Goal: Task Accomplishment & Management: Manage account settings

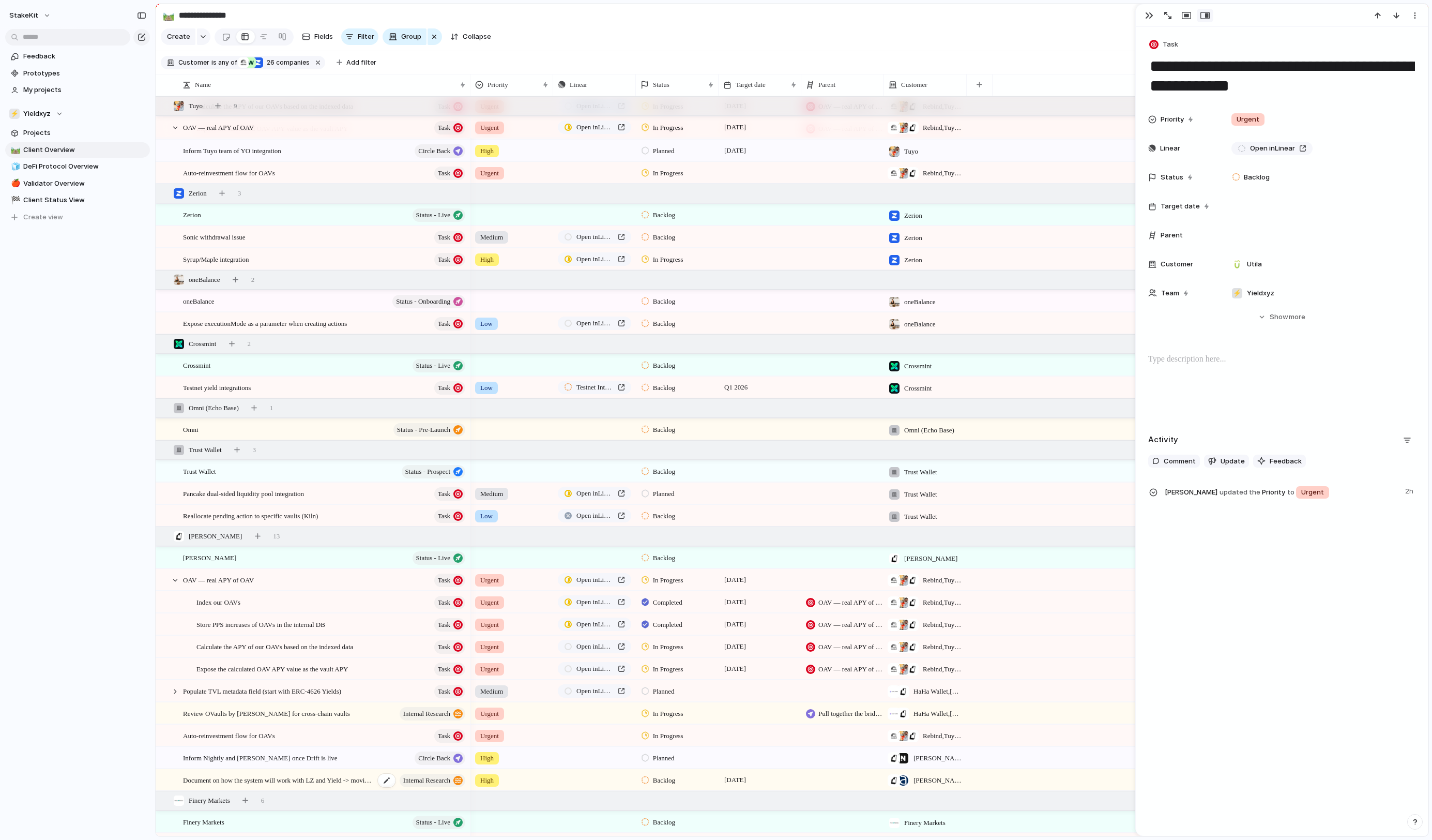
click at [322, 784] on span "Document on how the system will work with LZ and Yield -> moving the funds betw…" at bounding box center [279, 779] width 192 height 12
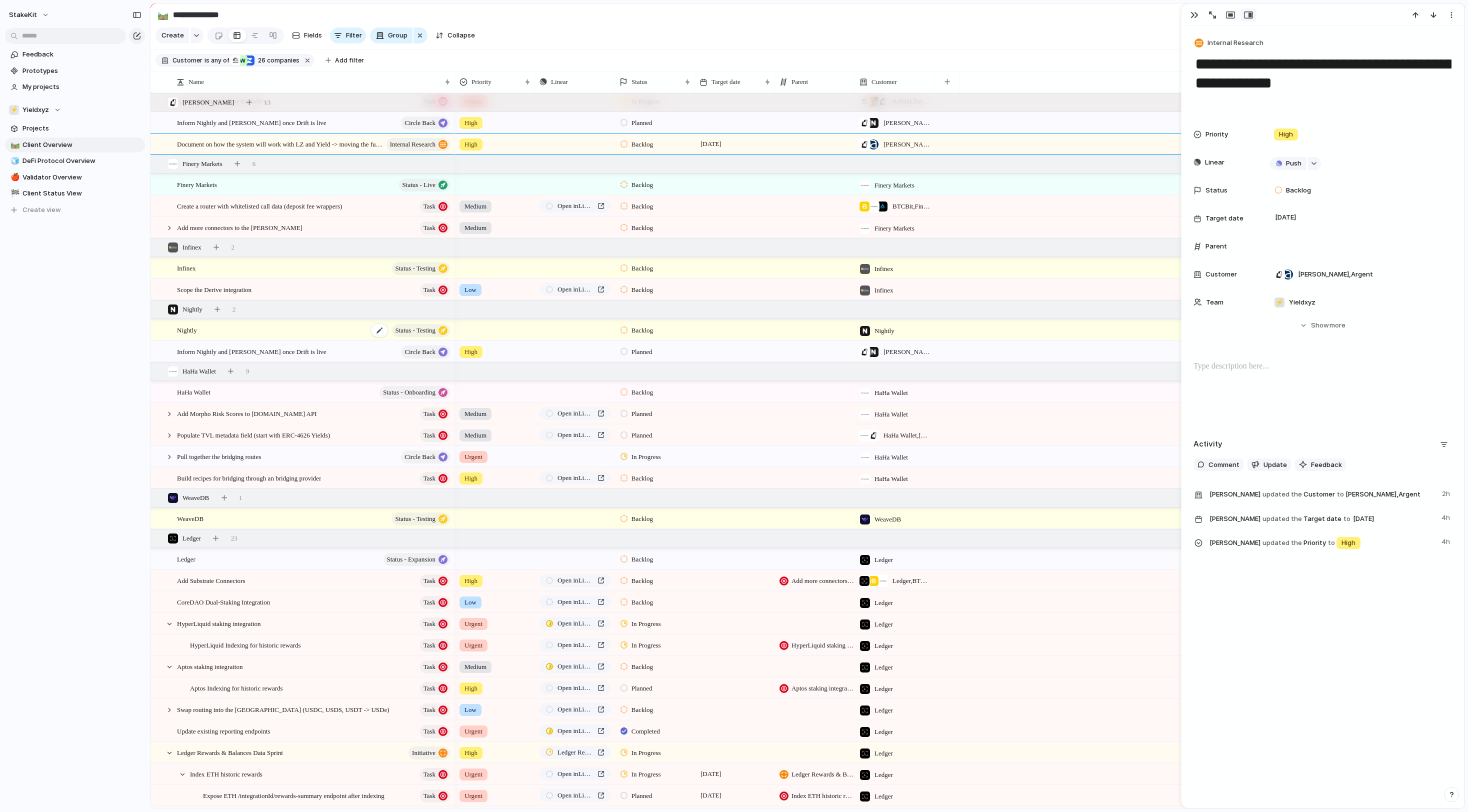
scroll to position [996, 0]
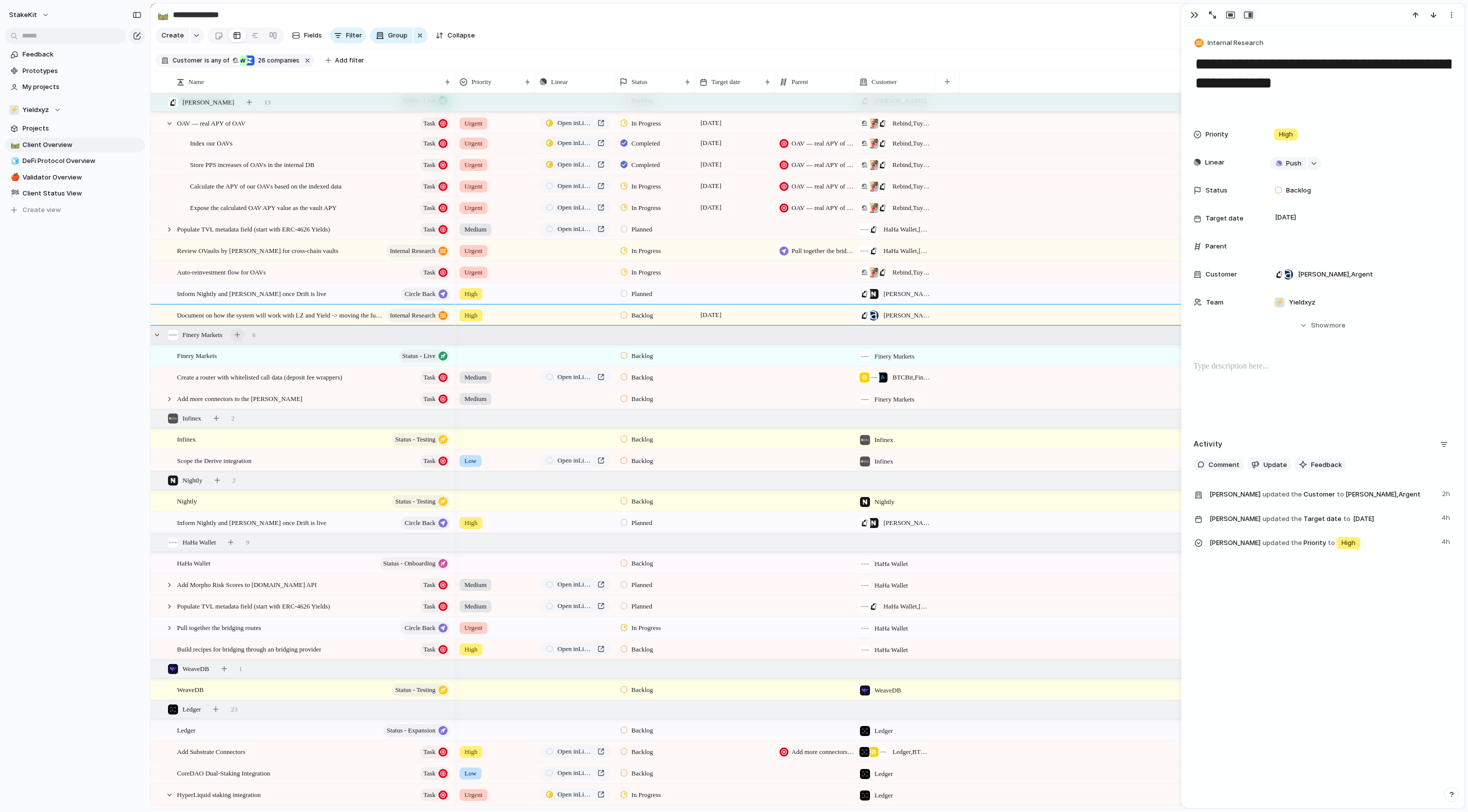
click at [245, 333] on button "button" at bounding box center [237, 335] width 14 height 14
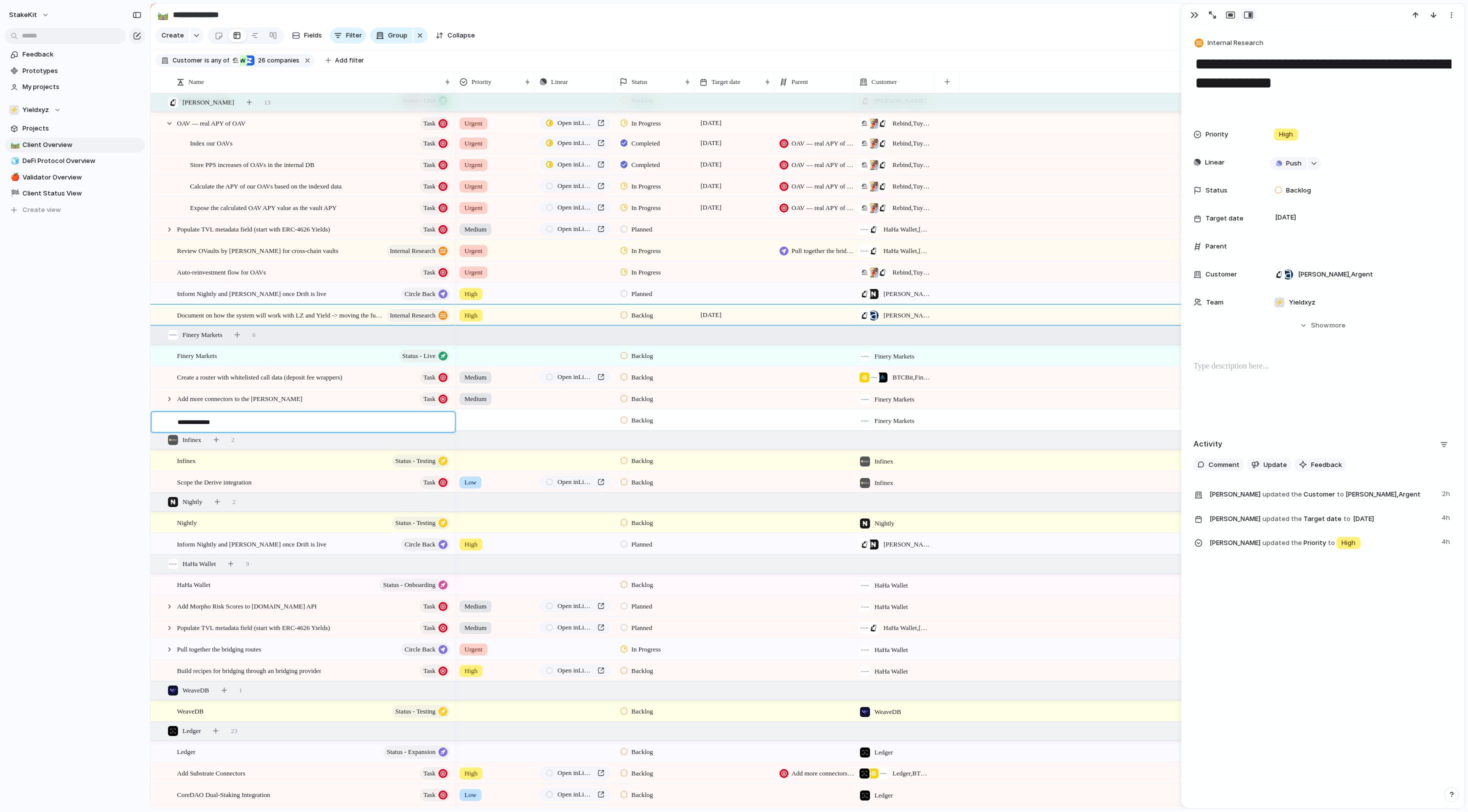
type textarea "**********"
click at [392, 427] on div "Polygon Yields" at bounding box center [314, 420] width 274 height 21
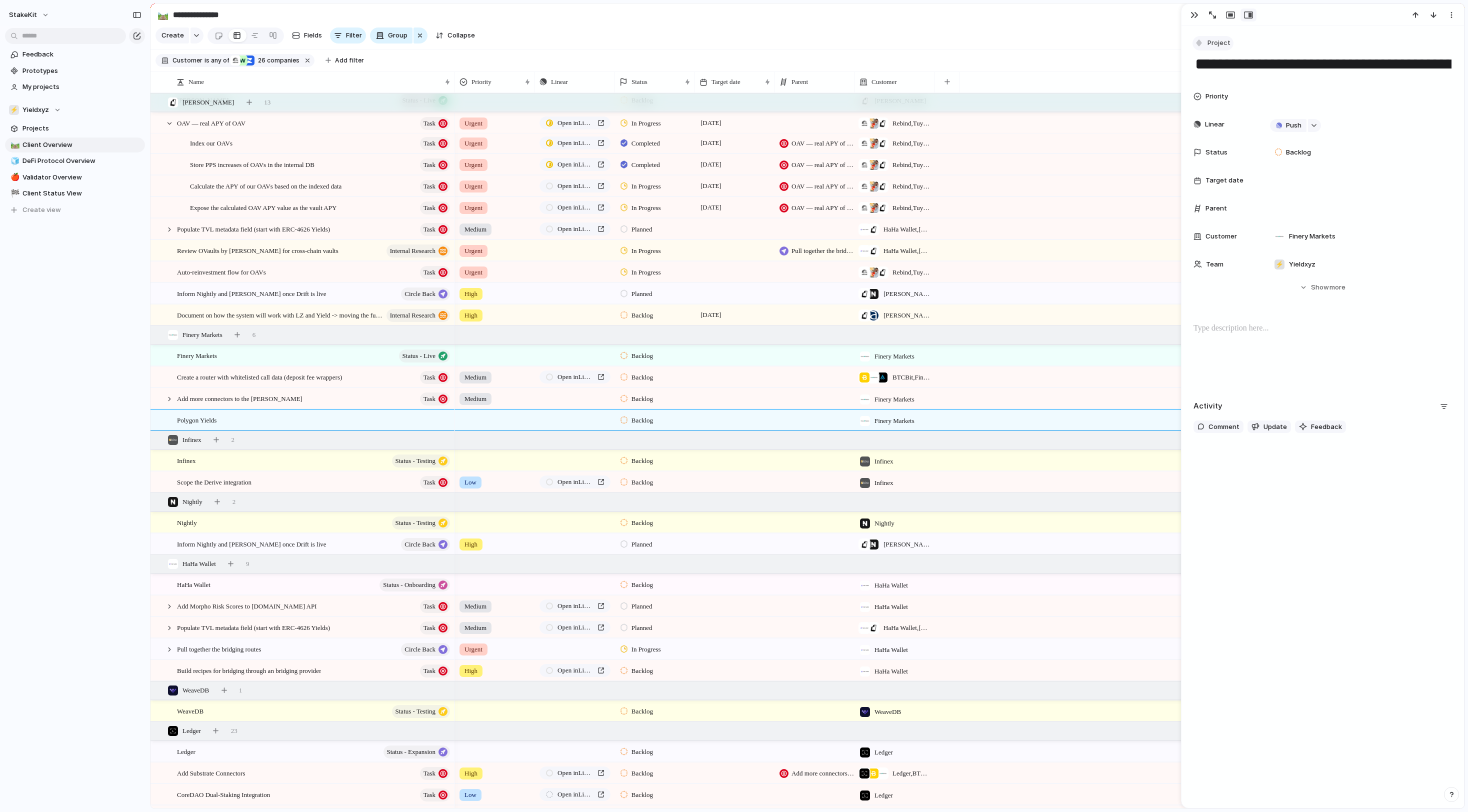
click at [1229, 46] on span "Project" at bounding box center [1219, 43] width 23 height 10
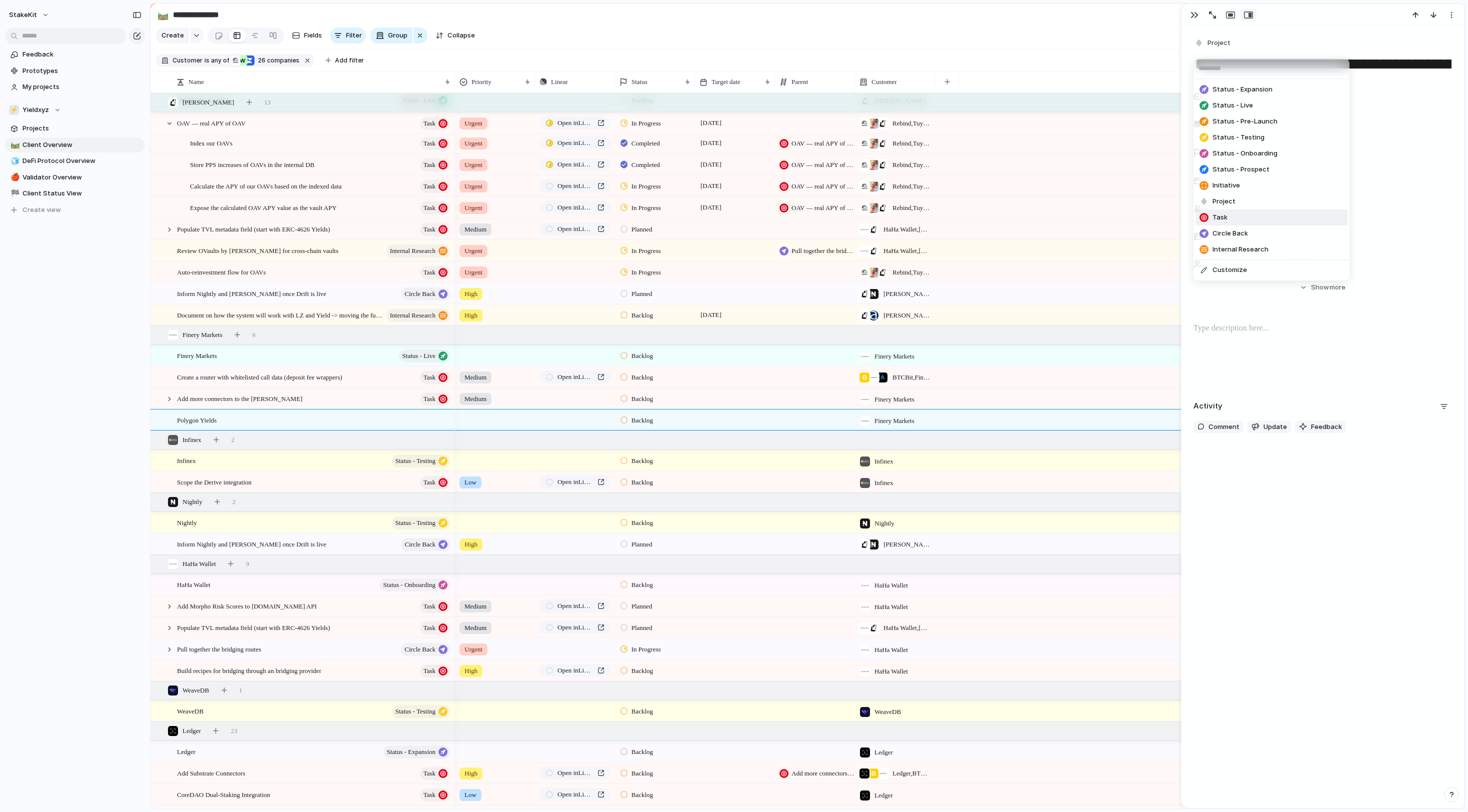
click at [1241, 226] on li "Task" at bounding box center [1271, 217] width 152 height 16
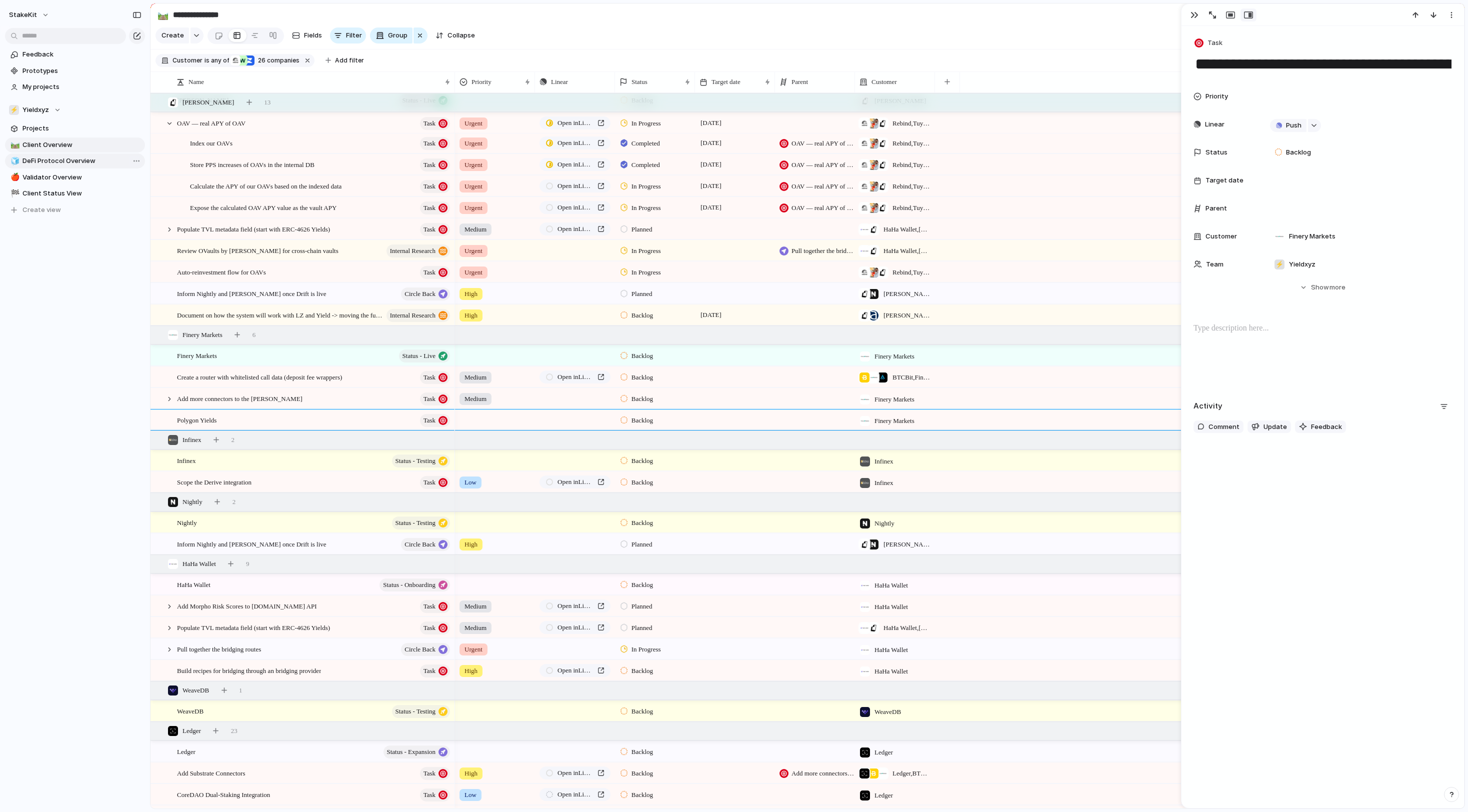
click at [88, 162] on span "DeFi Protocol Overview" at bounding box center [82, 161] width 119 height 10
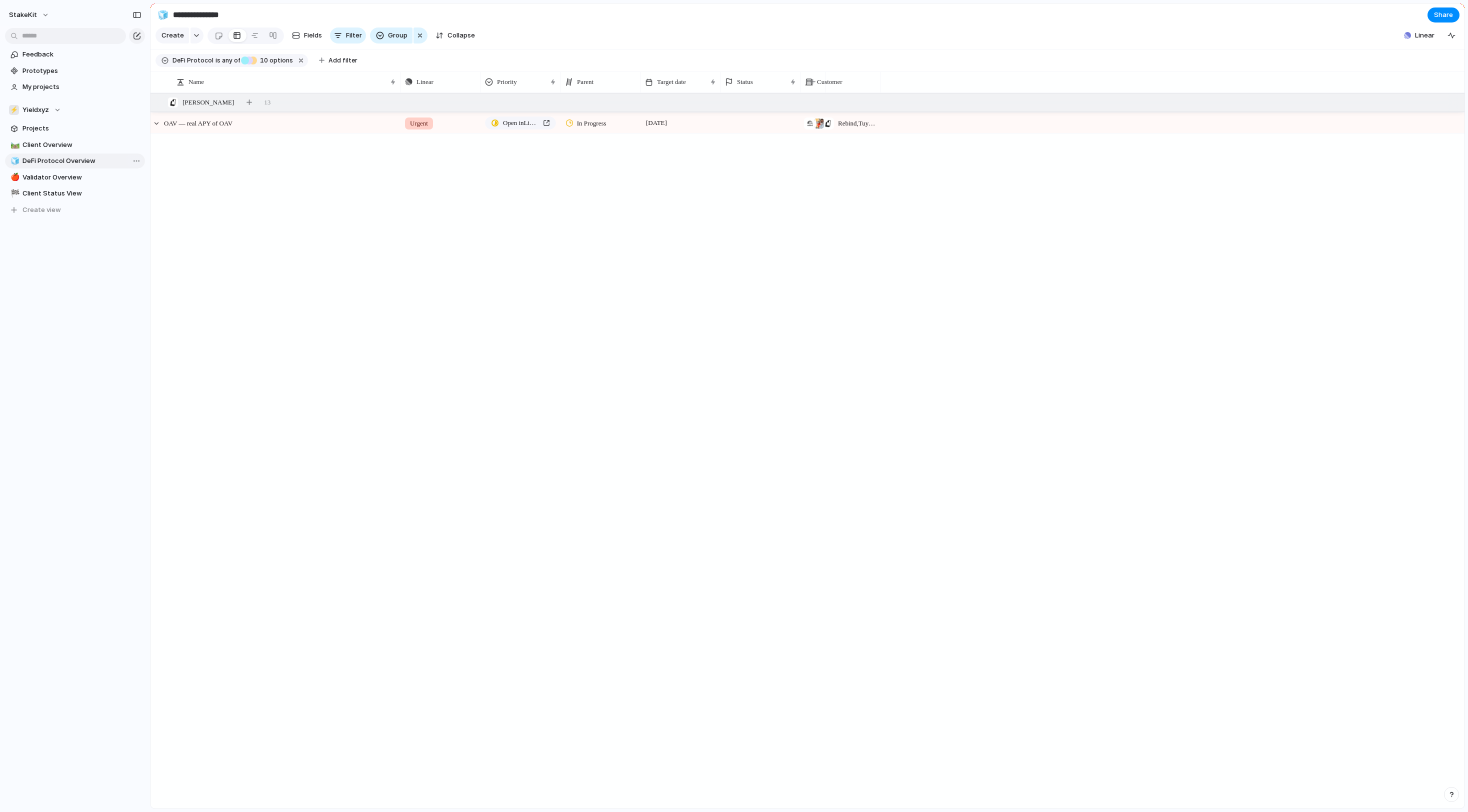
type input "**********"
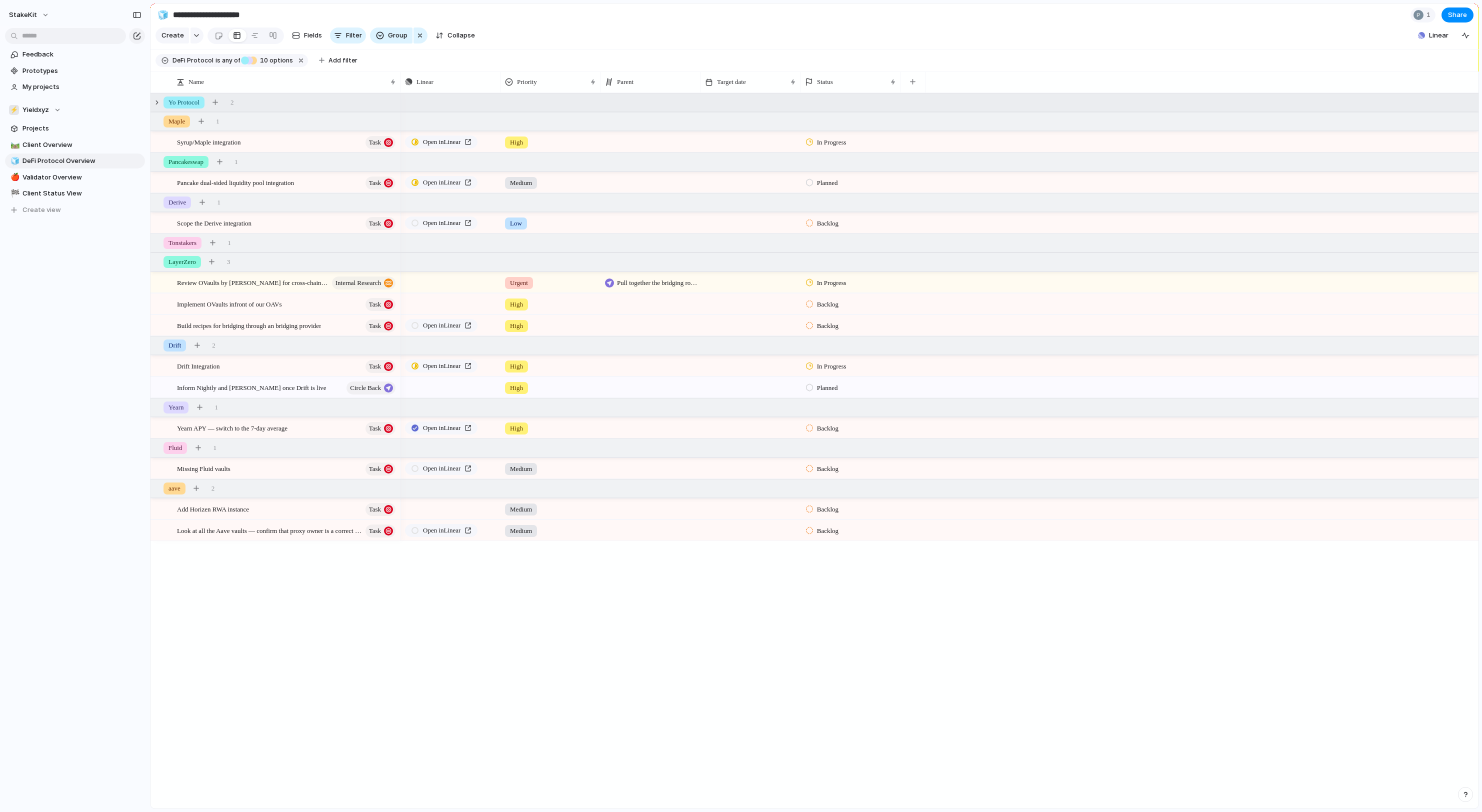
click at [322, 109] on div "Yo Protocol 2" at bounding box center [815, 103] width 1330 height 18
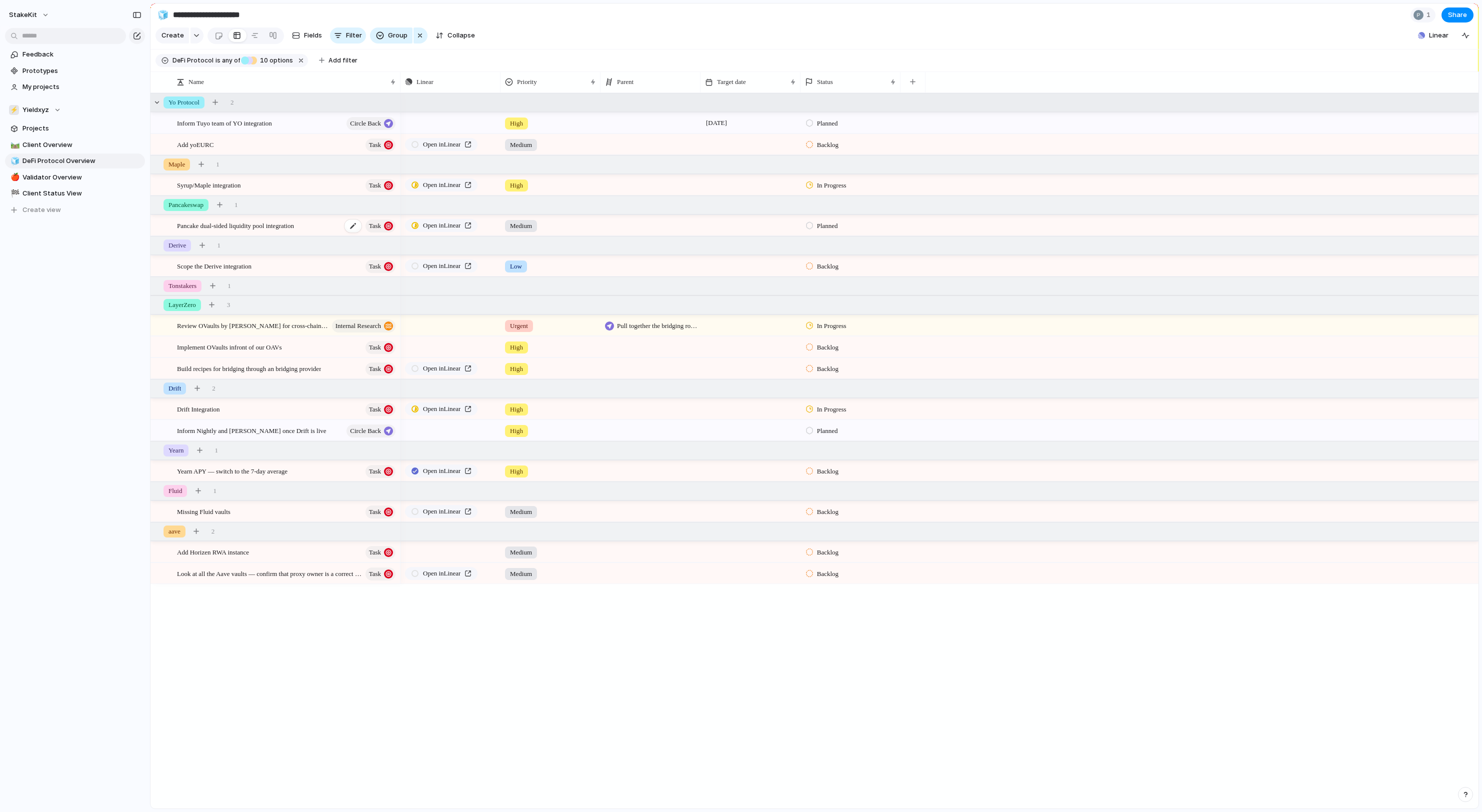
click at [291, 231] on span "Pancake dual-sided liquidity pool integration" at bounding box center [235, 225] width 117 height 12
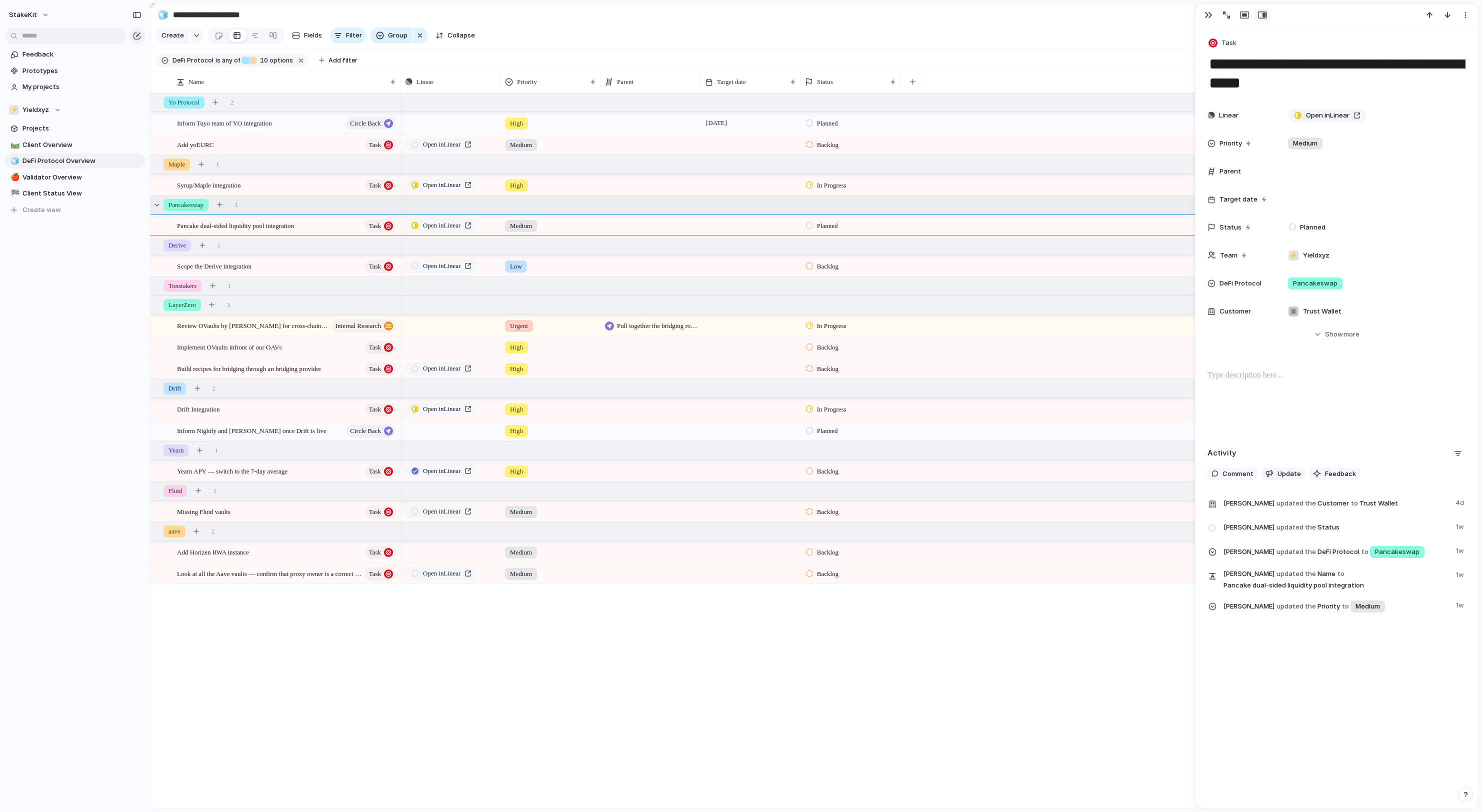
click at [320, 200] on div "Pancakeswap 1" at bounding box center [815, 205] width 1330 height 18
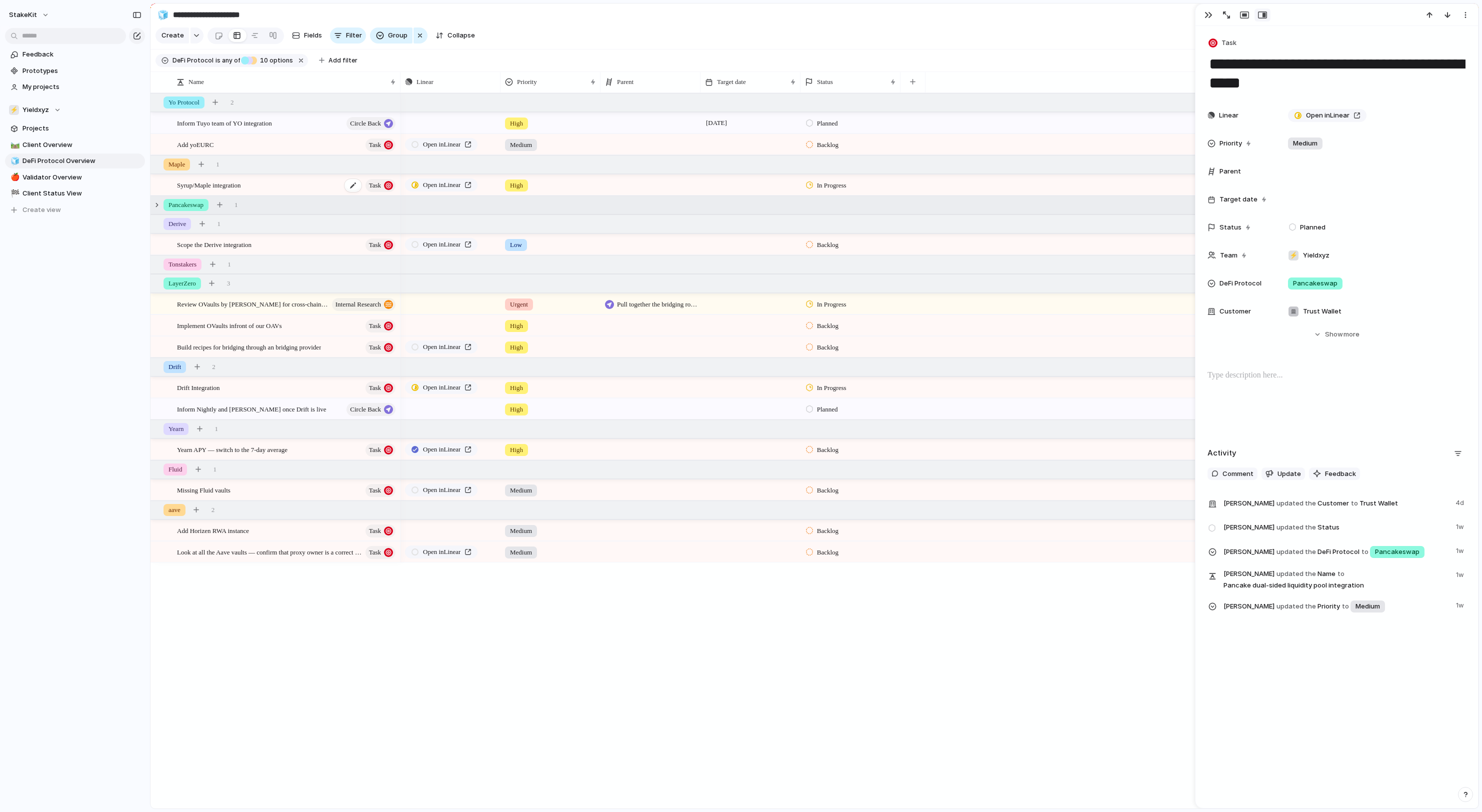
click at [319, 193] on div "Syrup/Maple integration Task" at bounding box center [287, 186] width 220 height 21
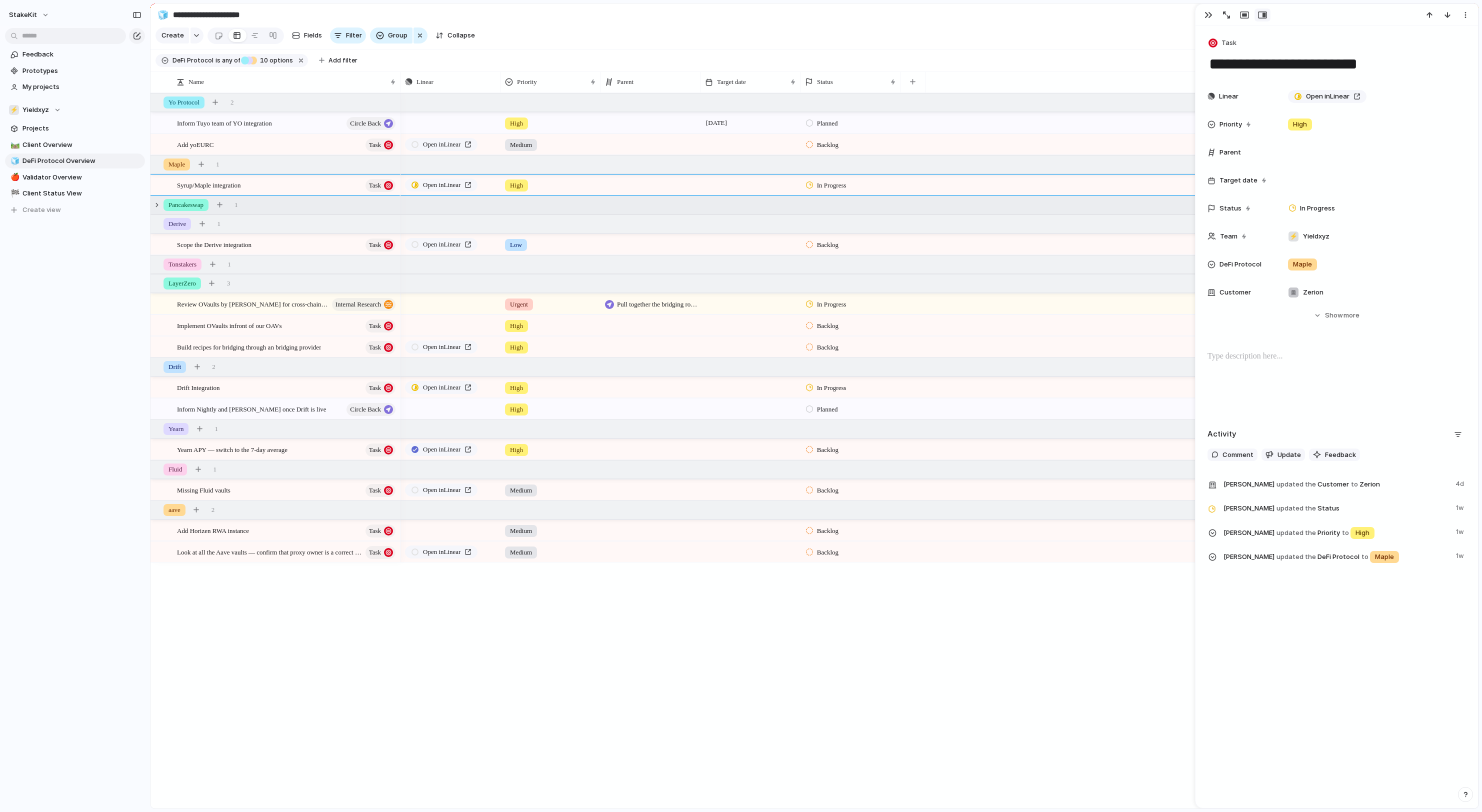
click at [312, 208] on div "Pancakeswap 1" at bounding box center [815, 205] width 1330 height 18
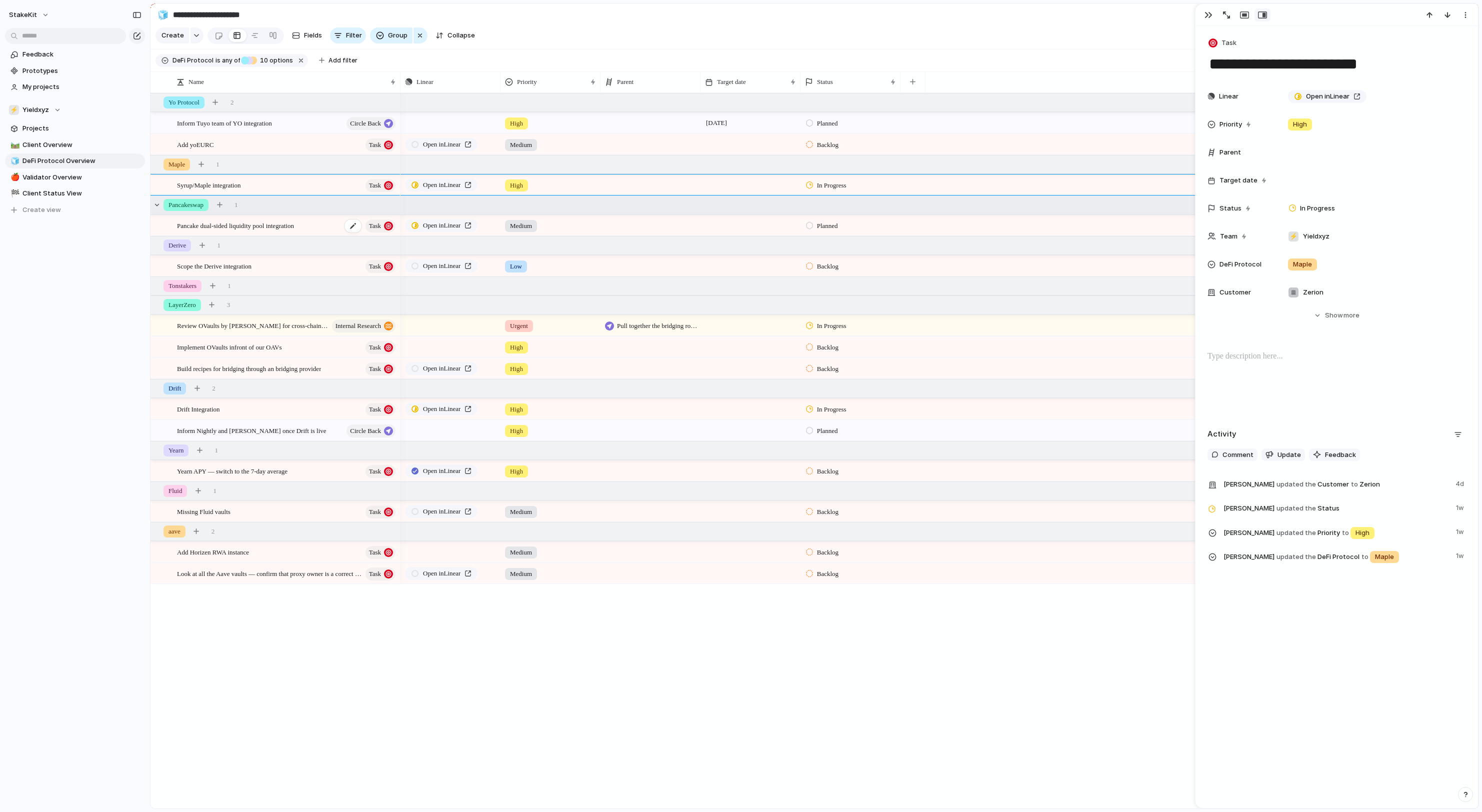
click at [294, 226] on span "Pancake dual-sided liquidity pool integration" at bounding box center [235, 225] width 117 height 12
type textarea "**********"
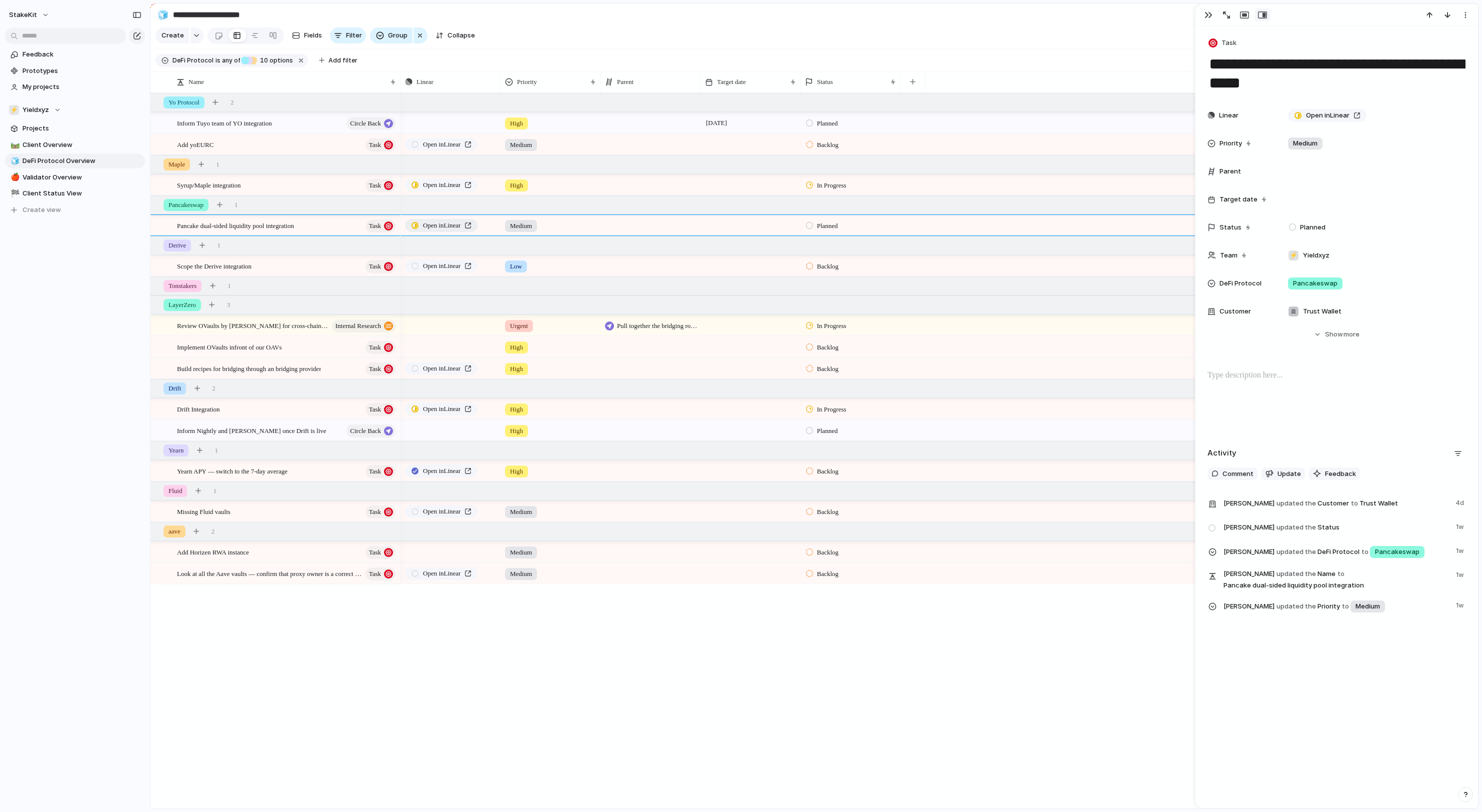
click at [457, 224] on span "Open in Linear" at bounding box center [442, 225] width 38 height 10
click at [1318, 411] on div at bounding box center [1337, 401] width 259 height 64
click at [389, 288] on div "Tonstakers 1" at bounding box center [815, 286] width 1330 height 18
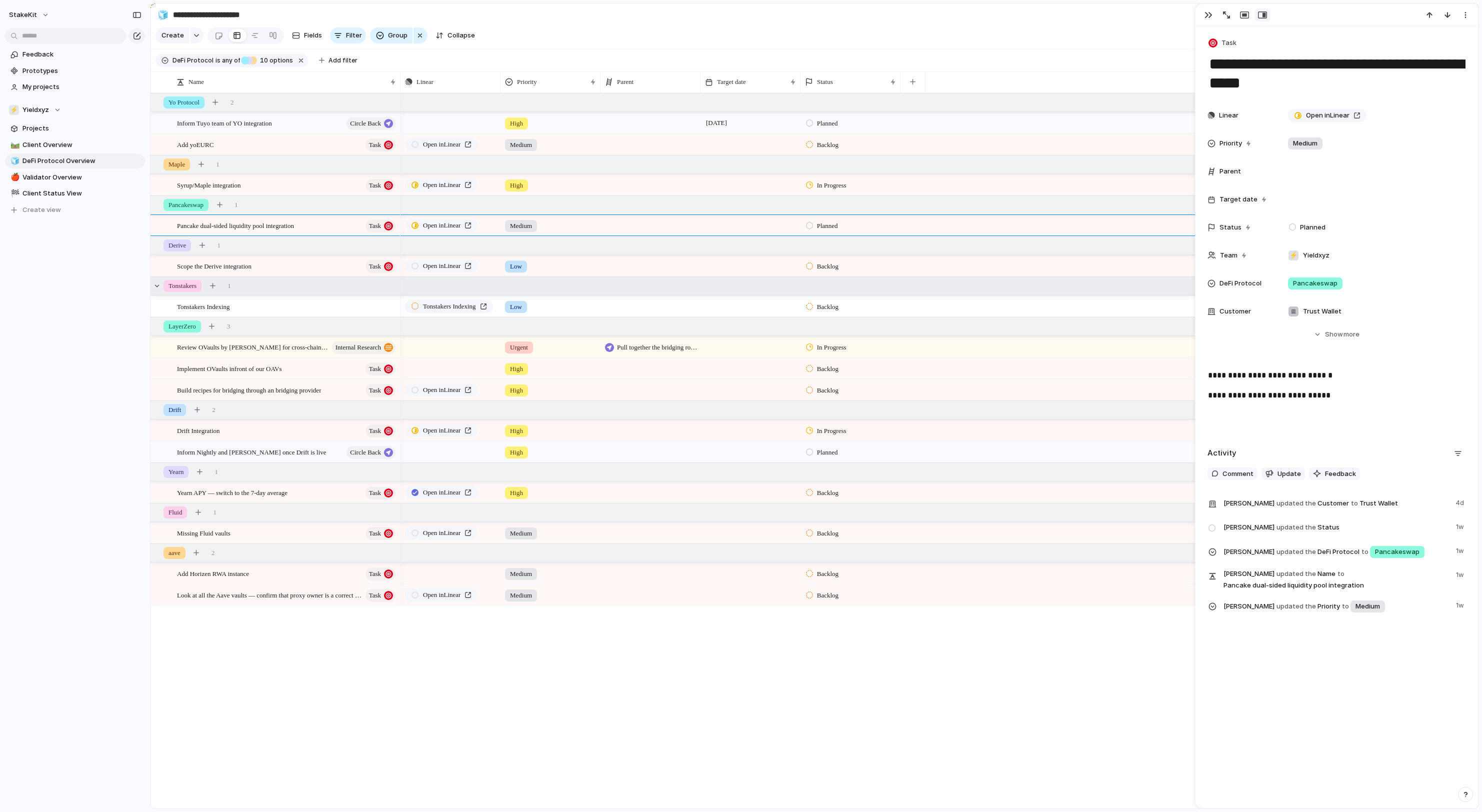
click at [389, 288] on div "Tonstakers 1" at bounding box center [815, 286] width 1330 height 18
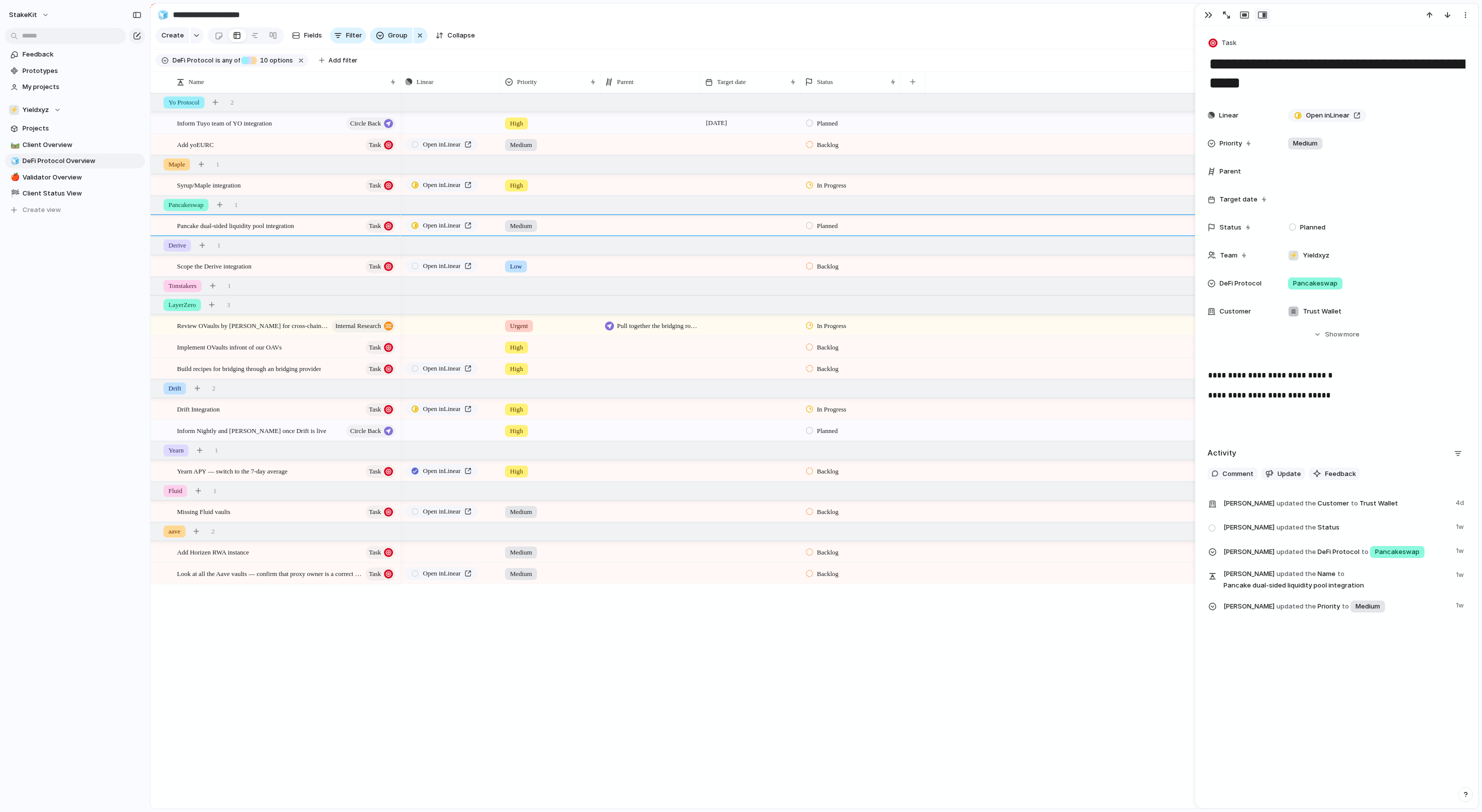
click at [1362, 411] on div "**********" at bounding box center [1337, 401] width 259 height 64
click at [281, 280] on div "Tonstakers 1" at bounding box center [815, 286] width 1330 height 18
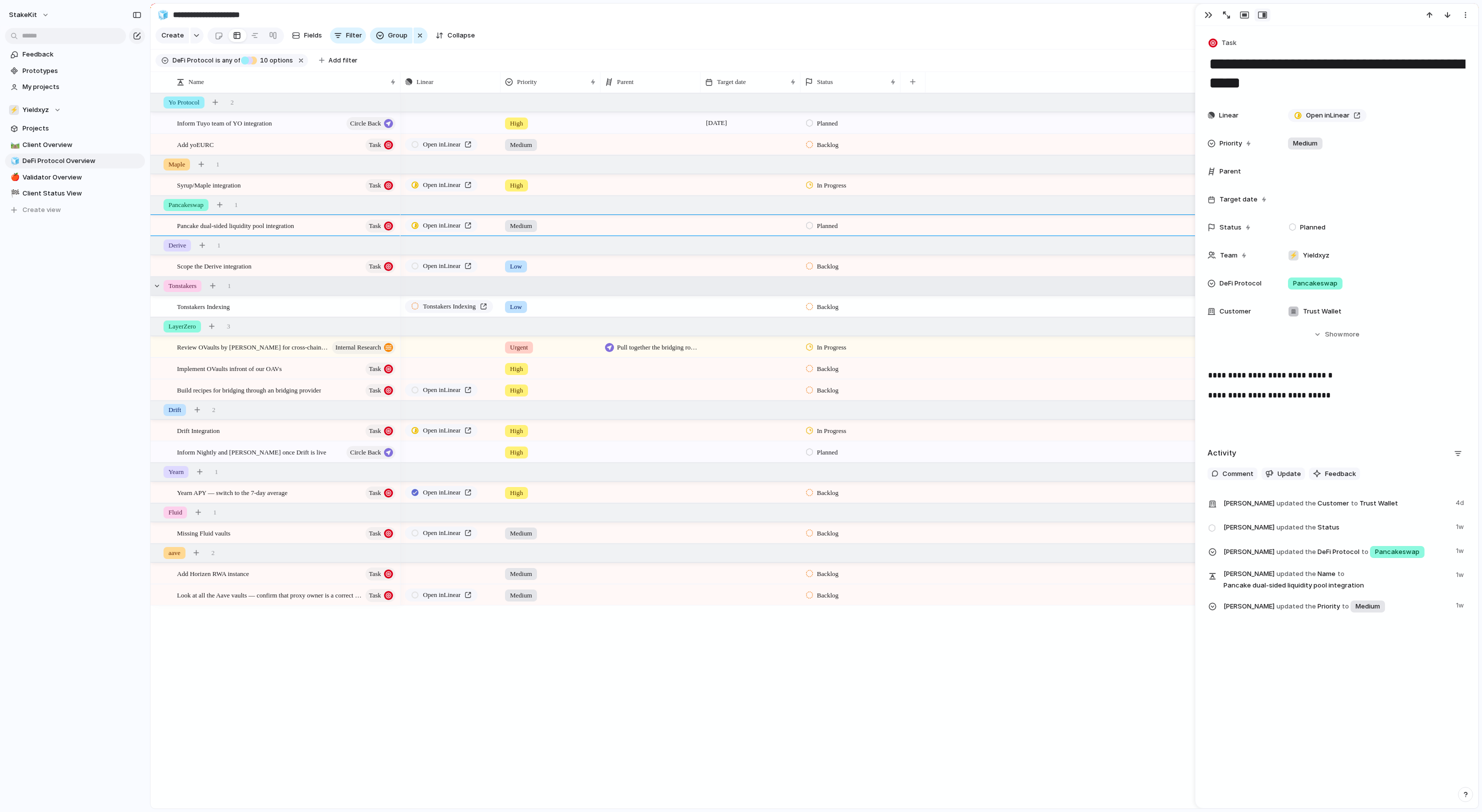
click at [280, 283] on div "Tonstakers 1" at bounding box center [815, 286] width 1330 height 18
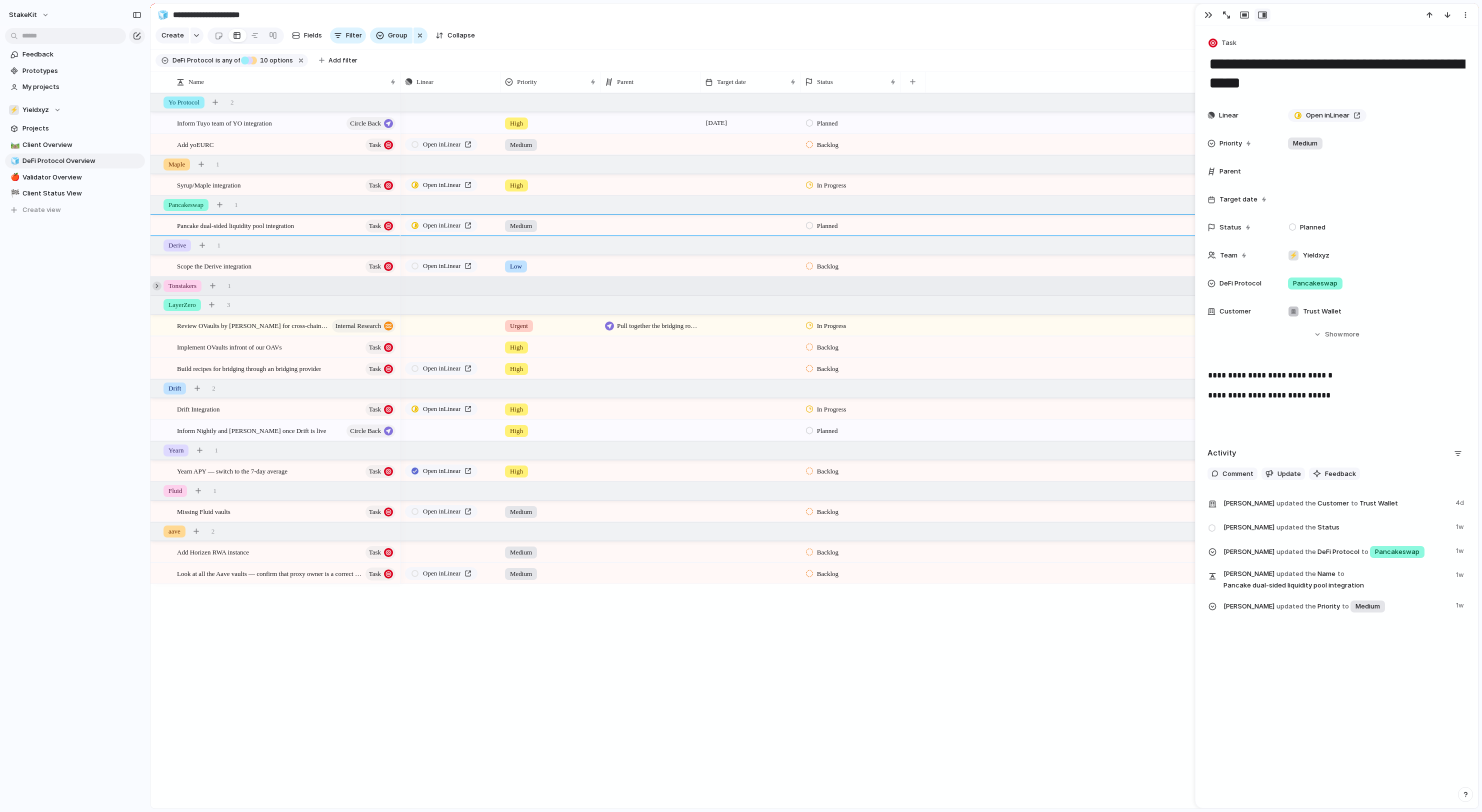
click at [155, 285] on div at bounding box center [157, 286] width 9 height 9
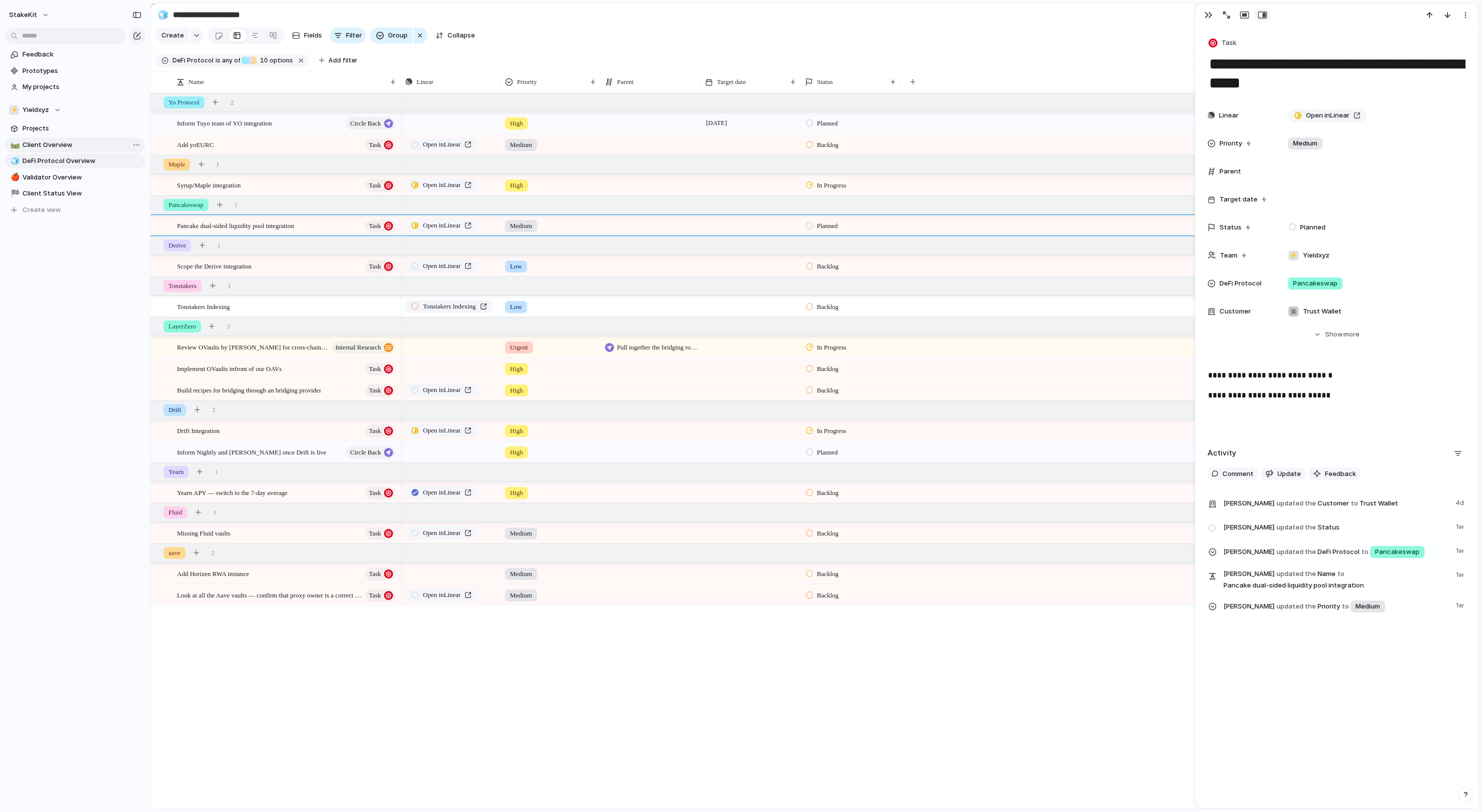
click at [71, 143] on span "Client Overview" at bounding box center [82, 145] width 119 height 10
type input "**********"
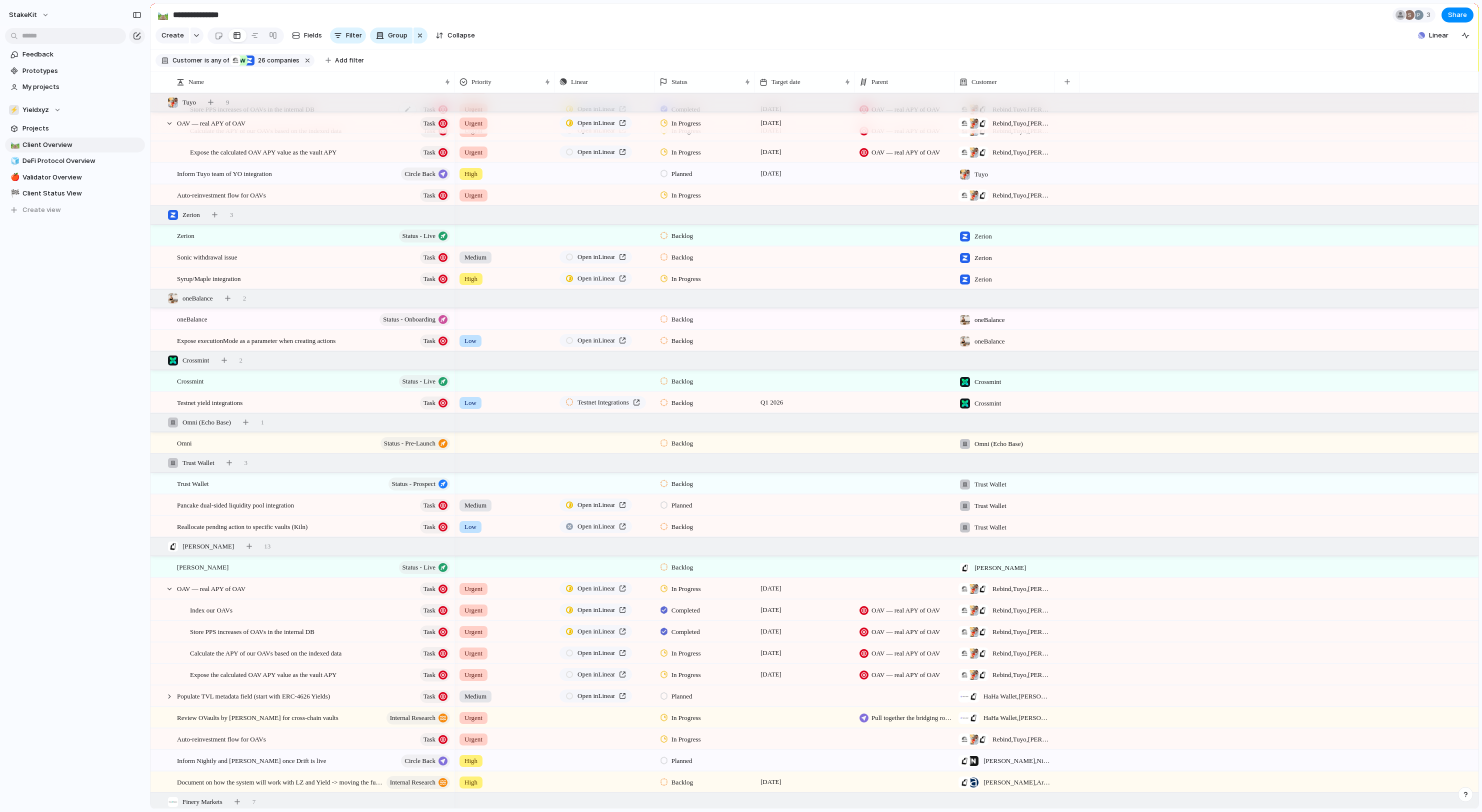
scroll to position [354, 0]
click at [232, 462] on div "button" at bounding box center [229, 461] width 5 height 5
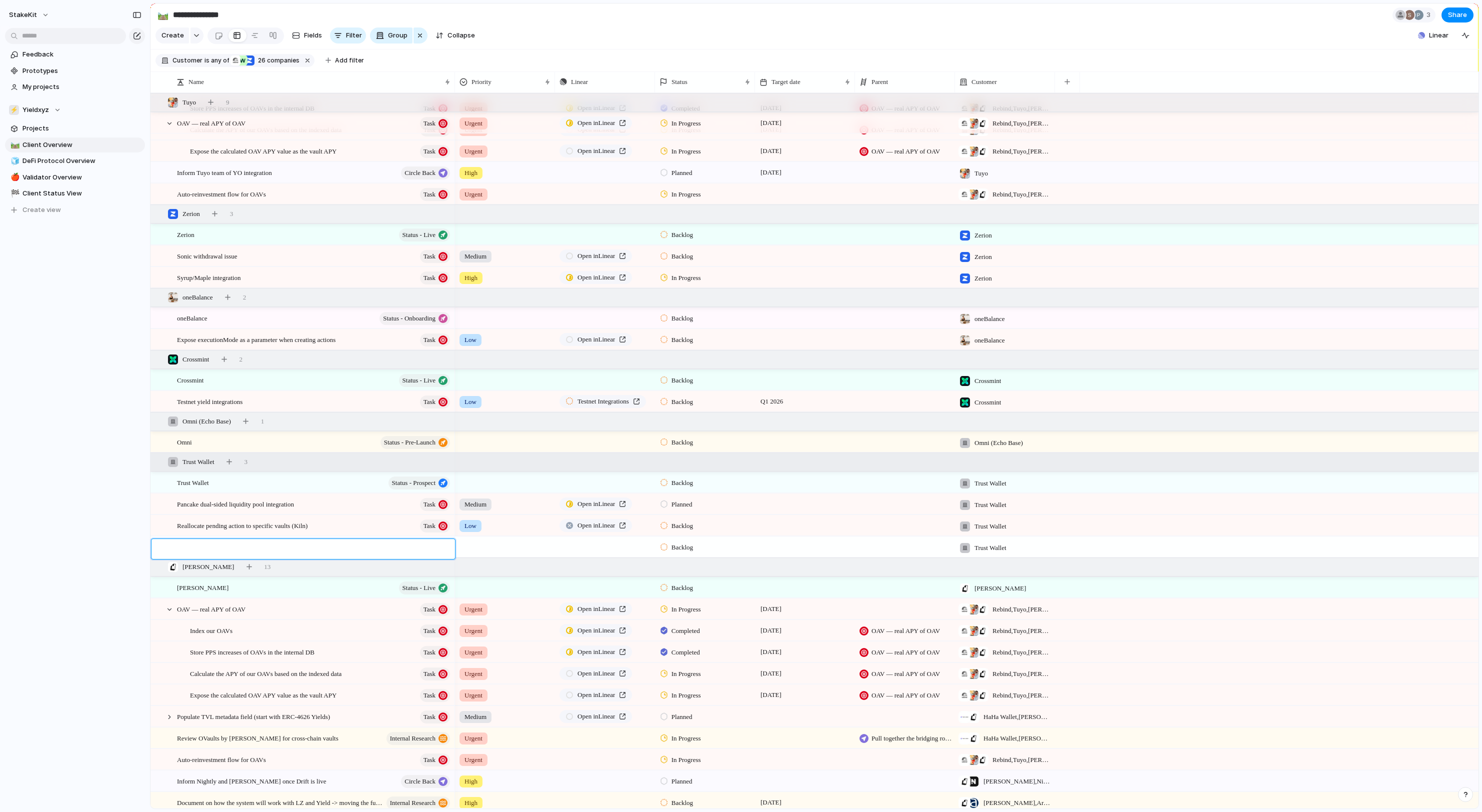
click at [280, 554] on textarea at bounding box center [313, 550] width 271 height 12
type textarea "**********"
click at [70, 162] on span "DeFi Protocol Overview" at bounding box center [82, 161] width 119 height 10
type input "**********"
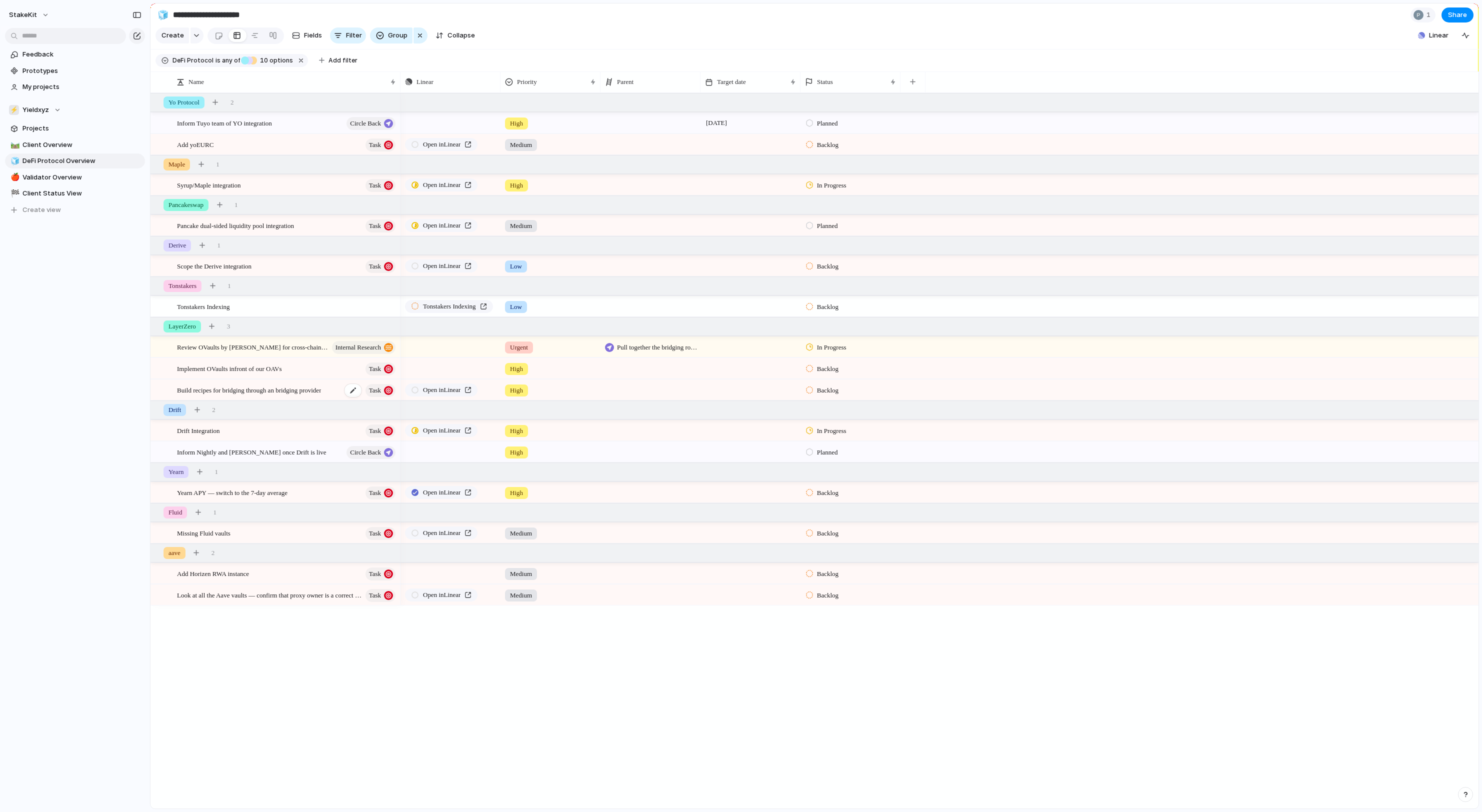
click at [321, 391] on span "Build recipes for bridging through an bridging provider" at bounding box center [249, 389] width 144 height 12
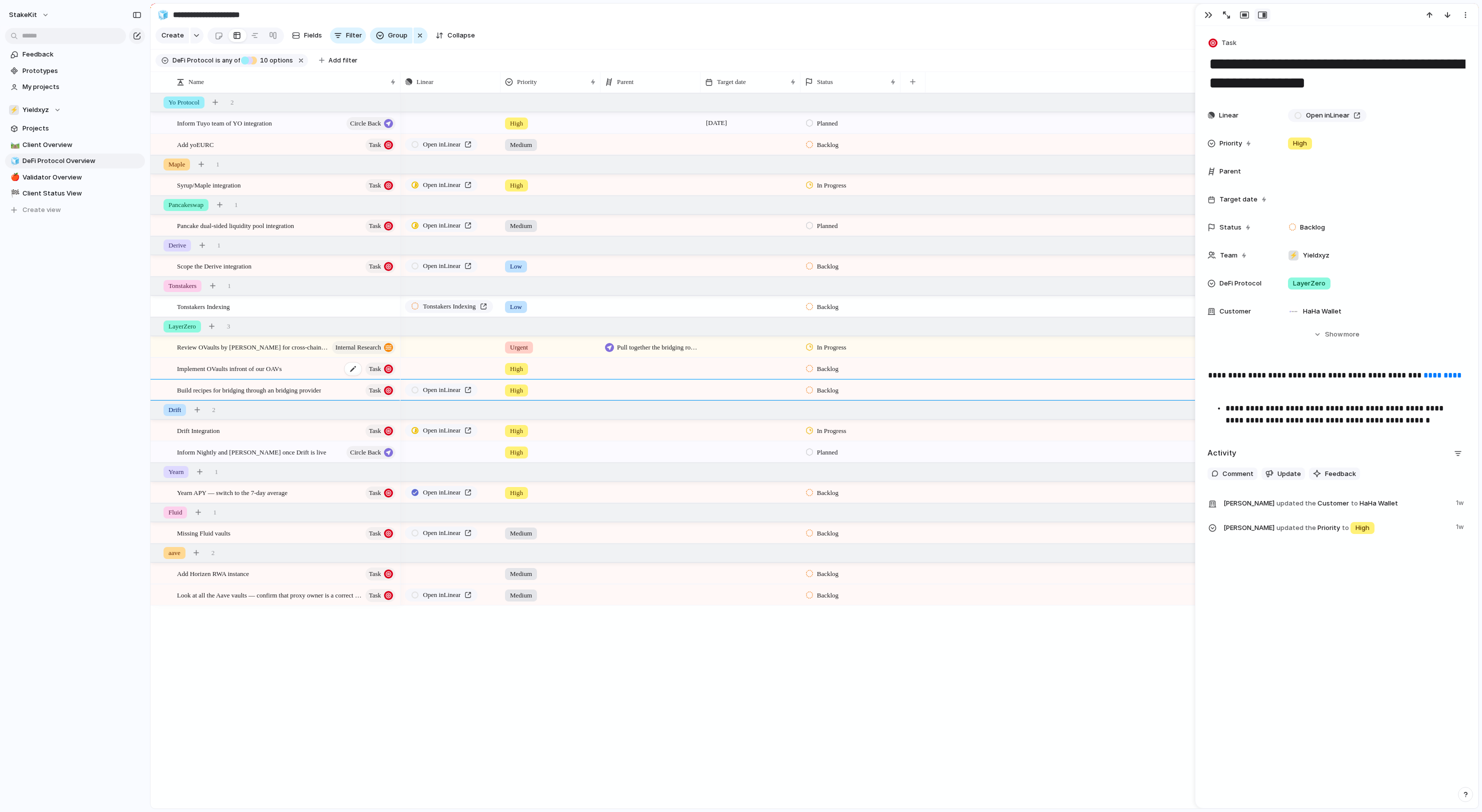
click at [282, 374] on span "Implement OVaults infront of our OAVs" at bounding box center [229, 368] width 105 height 12
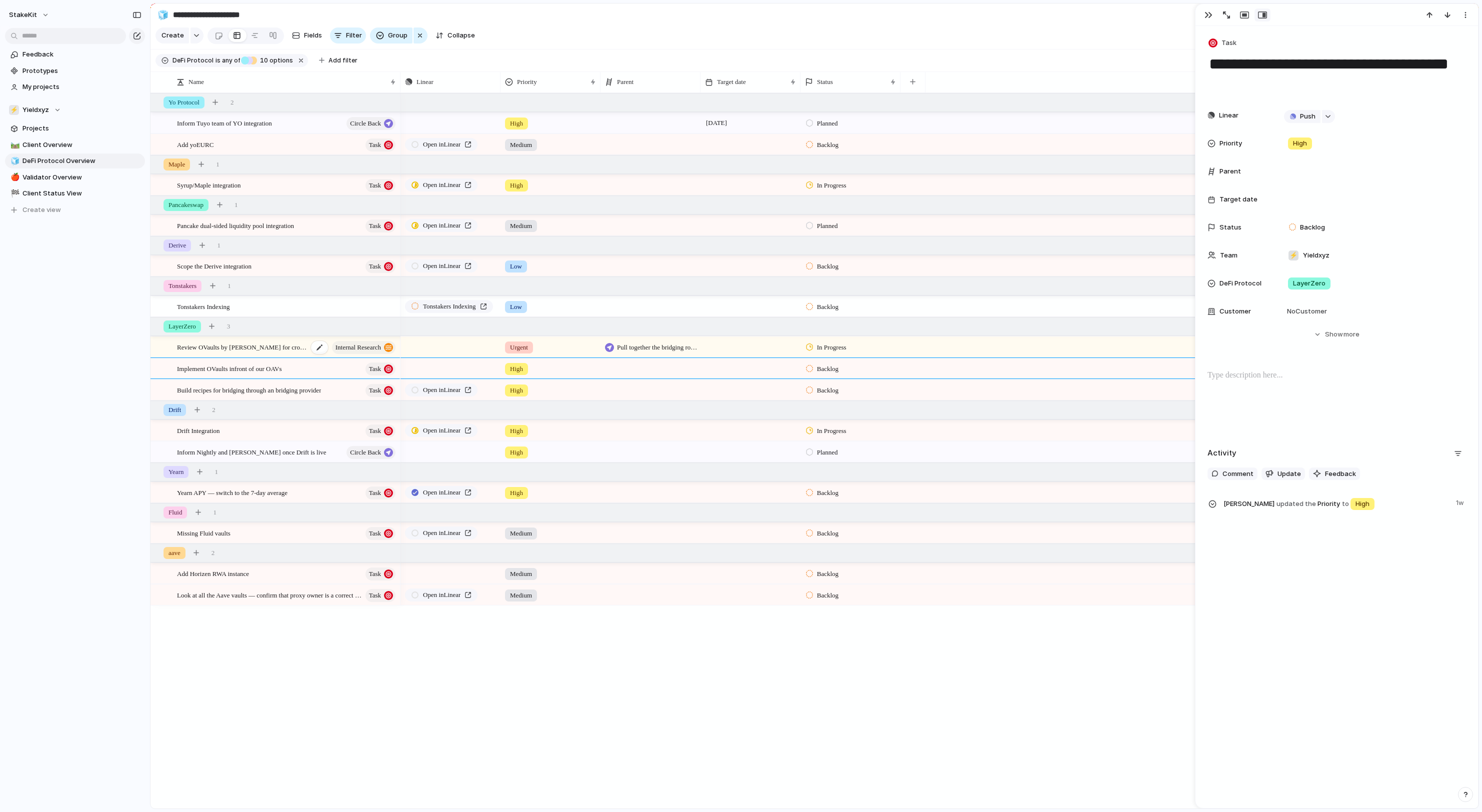
click at [273, 357] on div "Review OVaults by LayerZero for cross-chain vaults Internal Research" at bounding box center [287, 347] width 220 height 21
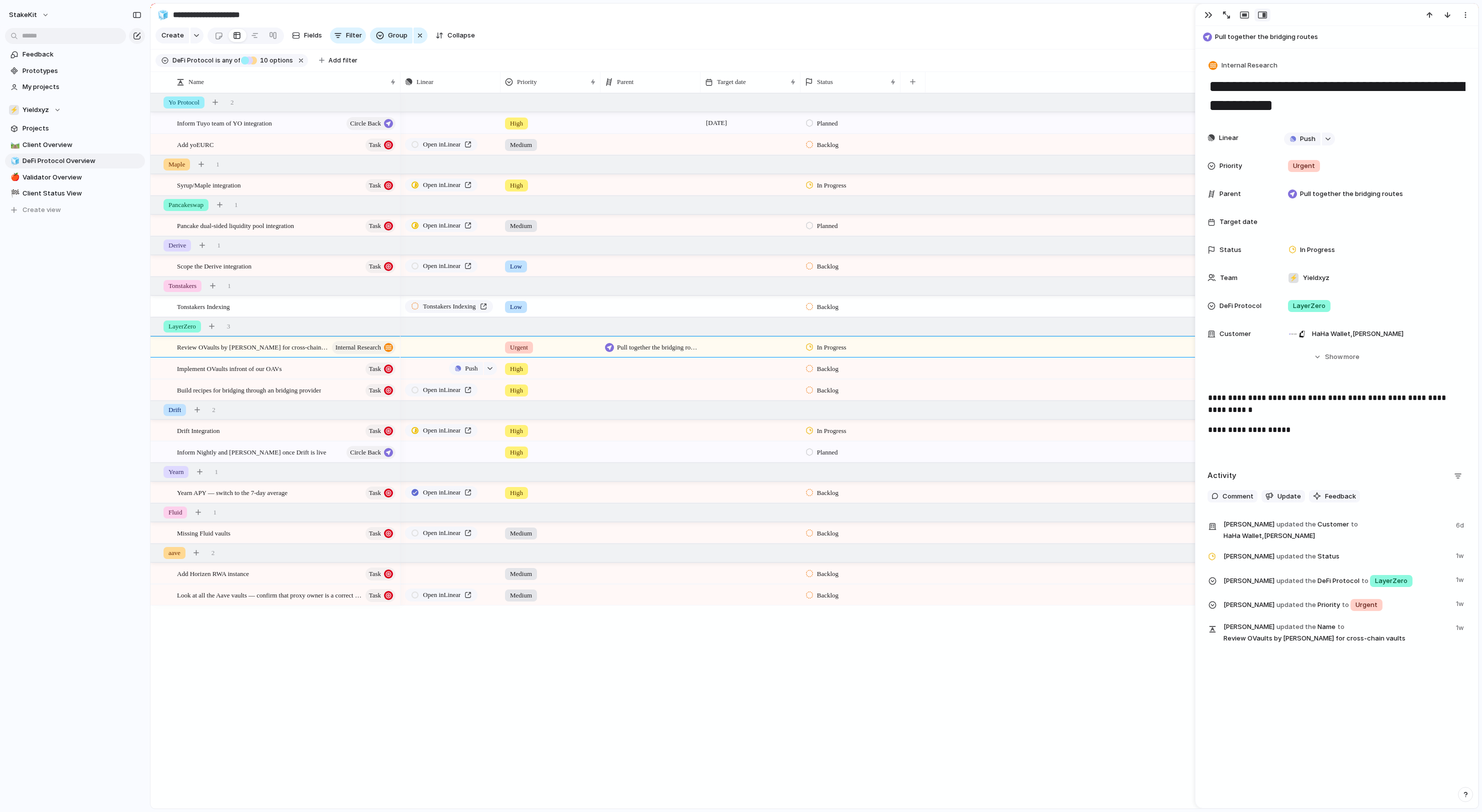
click at [422, 368] on div "Push" at bounding box center [450, 368] width 99 height 19
click at [594, 384] on div "High" at bounding box center [550, 388] width 99 height 16
click at [596, 383] on div "Urgent High Medium Low No Priority" at bounding box center [741, 406] width 1482 height 812
click at [282, 369] on span "Implement OVaults infront of our OAVs" at bounding box center [229, 368] width 105 height 12
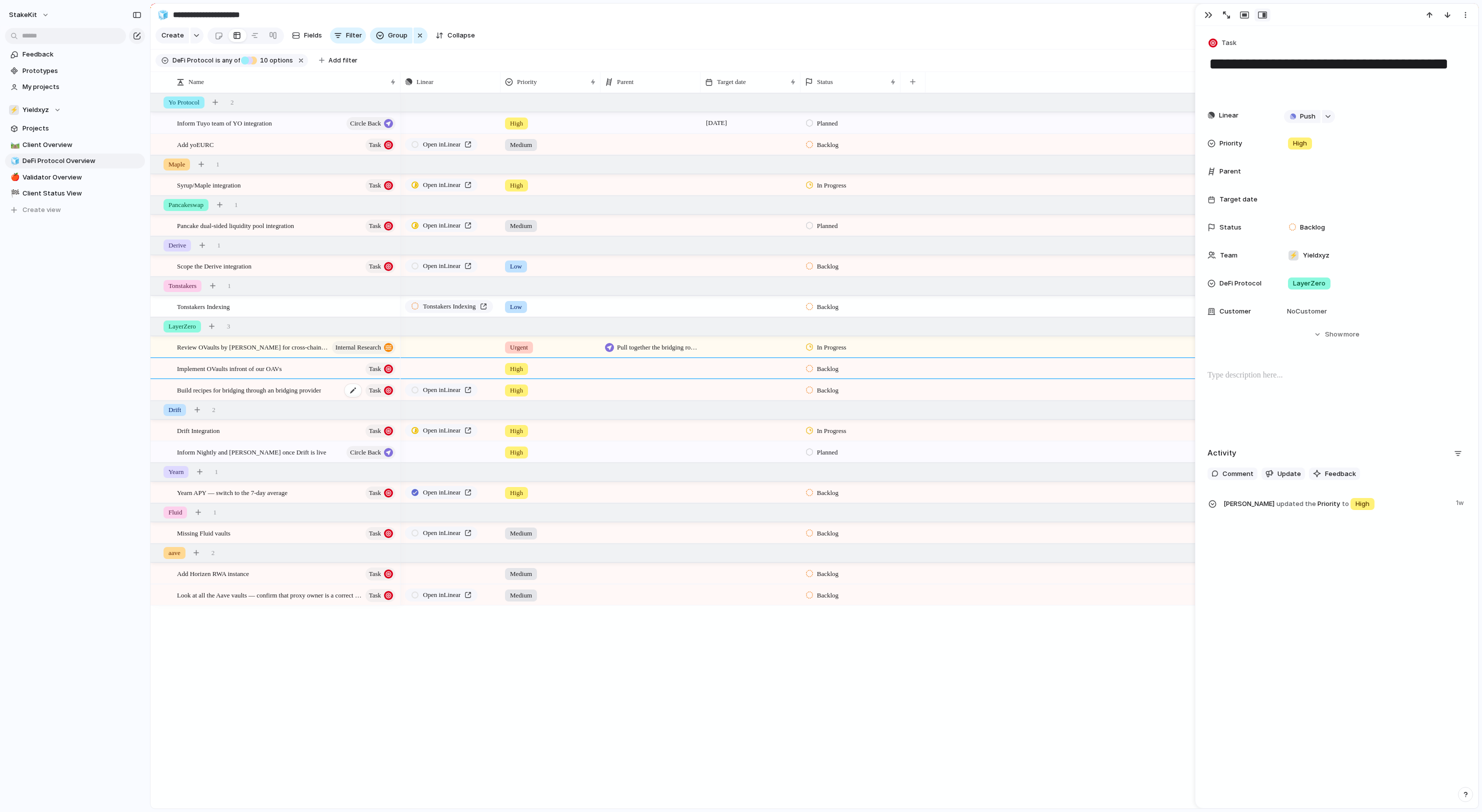
click at [292, 389] on span "Build recipes for bridging through an bridging provider" at bounding box center [249, 389] width 144 height 12
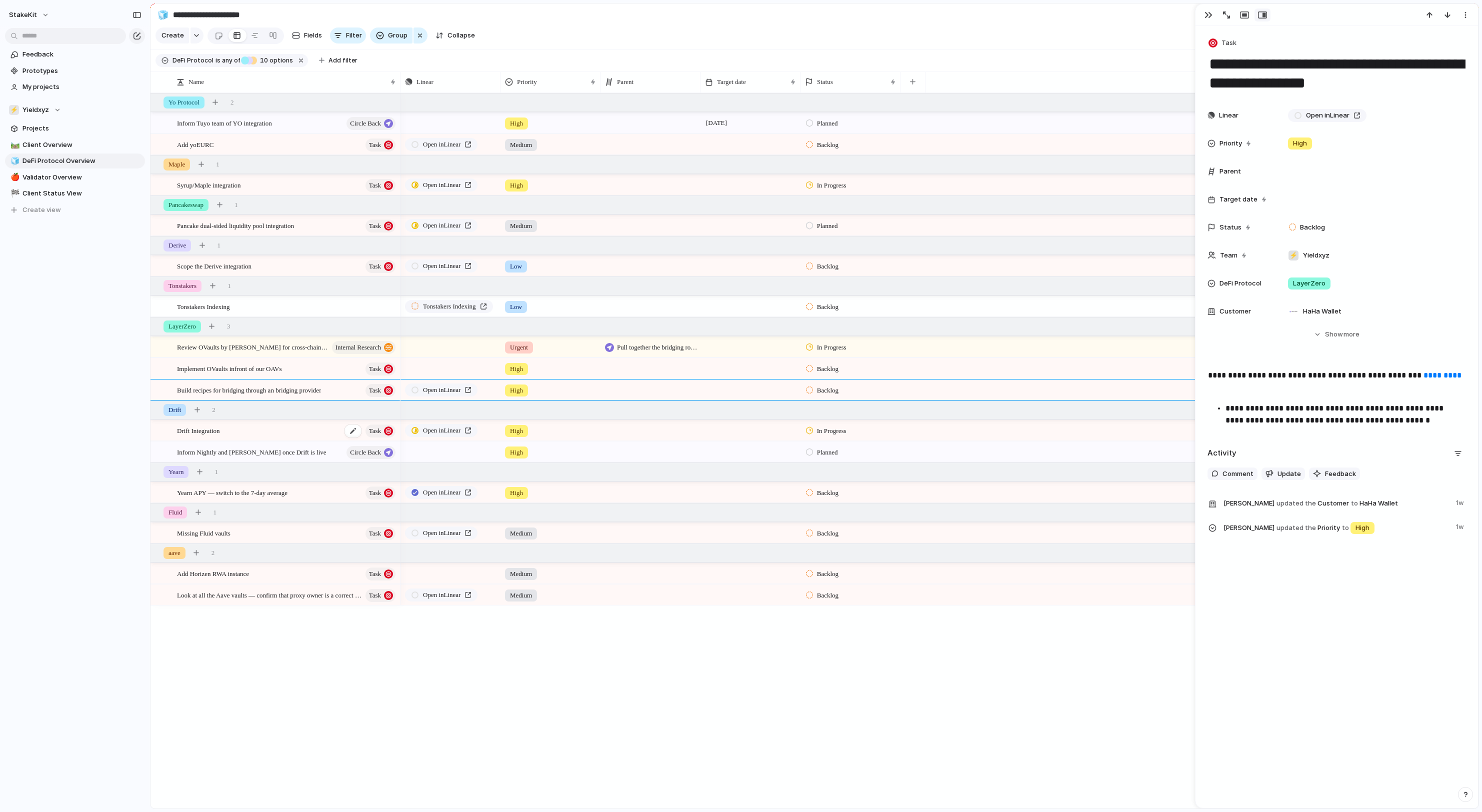
click at [290, 433] on div "Drift Integration Task" at bounding box center [287, 431] width 220 height 21
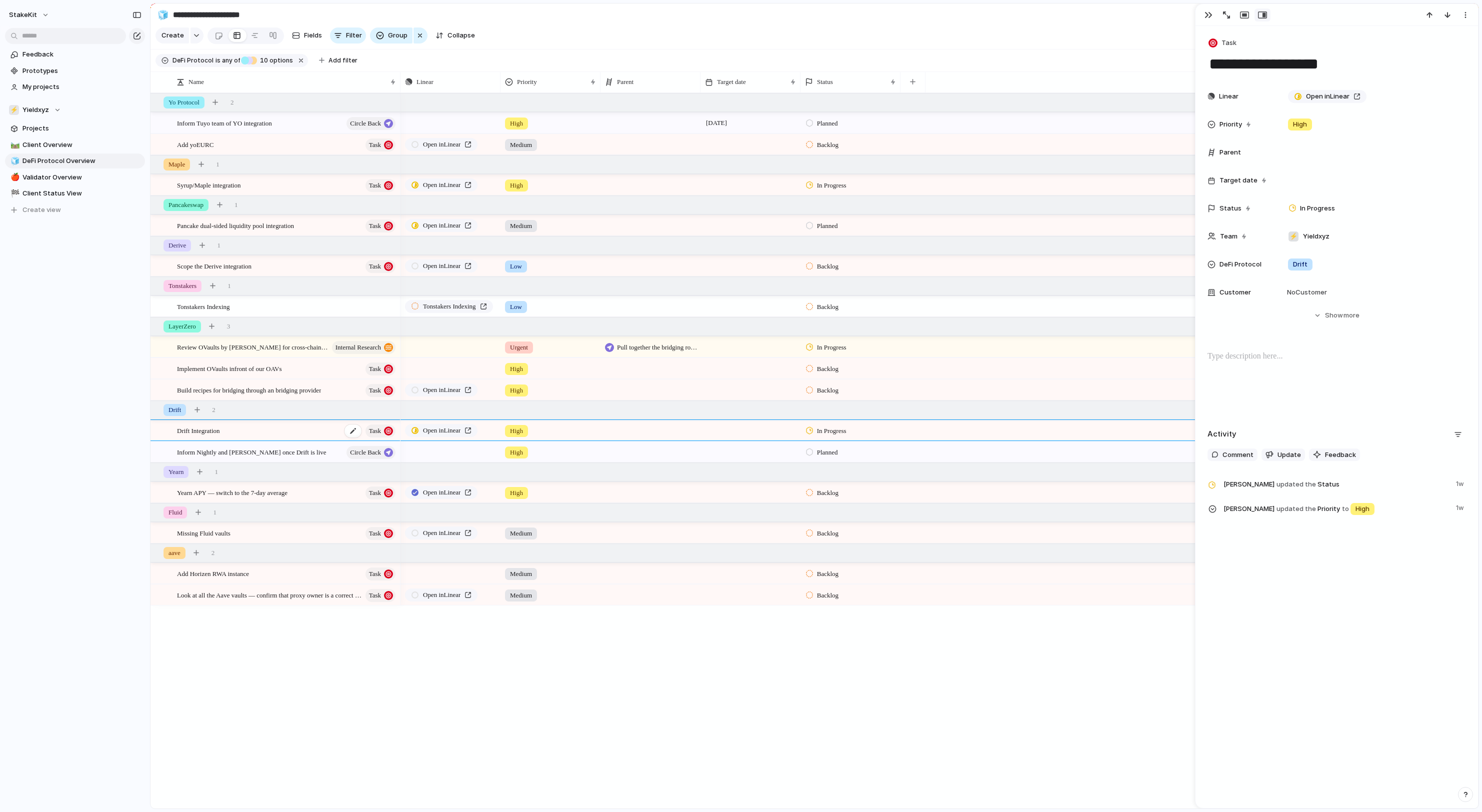
click at [218, 433] on span "Drift Integration" at bounding box center [198, 430] width 43 height 12
click at [293, 433] on div "Drift Integration Task" at bounding box center [287, 431] width 220 height 21
click at [1146, 734] on div "Push High 15 September Planned Open in Linear Medium Backlog Open in Linear Hig…" at bounding box center [939, 451] width 1078 height 715
click at [295, 438] on div "Drift Integration Task" at bounding box center [287, 431] width 220 height 21
click at [259, 495] on span "Yearn APY — switch to the 7-day average" at bounding box center [232, 492] width 111 height 12
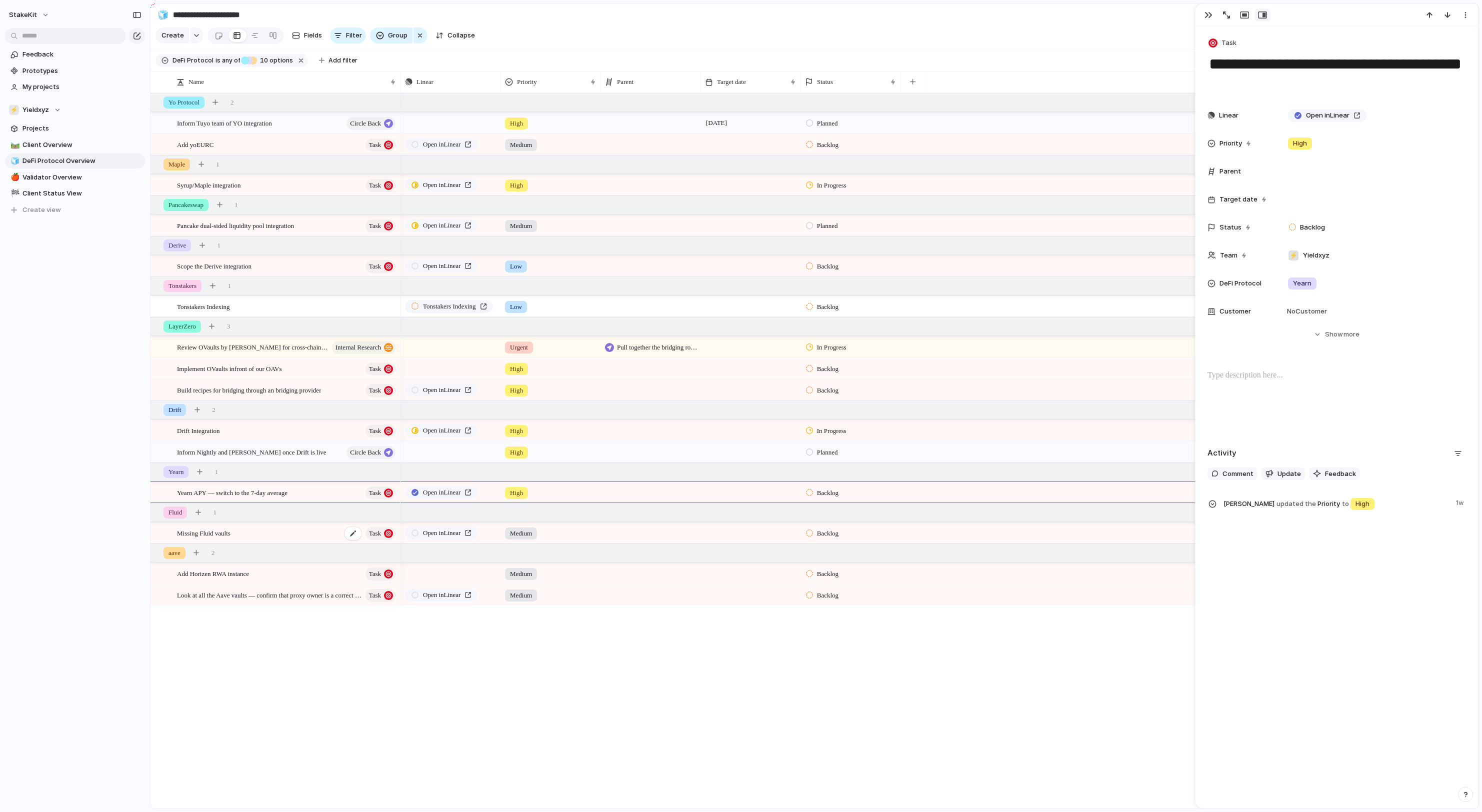
click at [277, 532] on div "Missing Fluid vaults Task" at bounding box center [287, 533] width 220 height 21
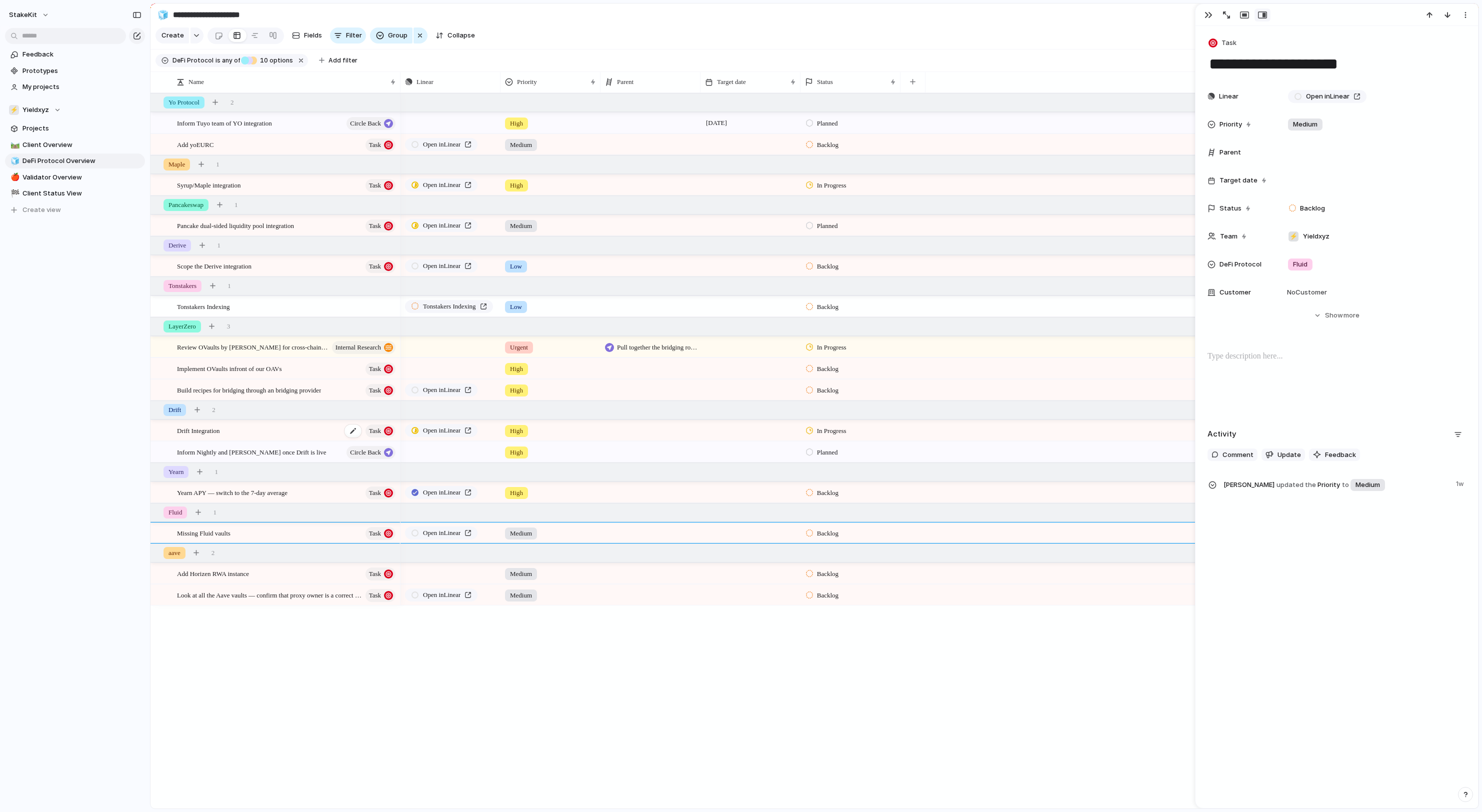
click at [243, 440] on div "Drift Integration Task" at bounding box center [287, 431] width 220 height 21
type textarea "**********"
click at [269, 562] on div "aave 2" at bounding box center [815, 553] width 1330 height 18
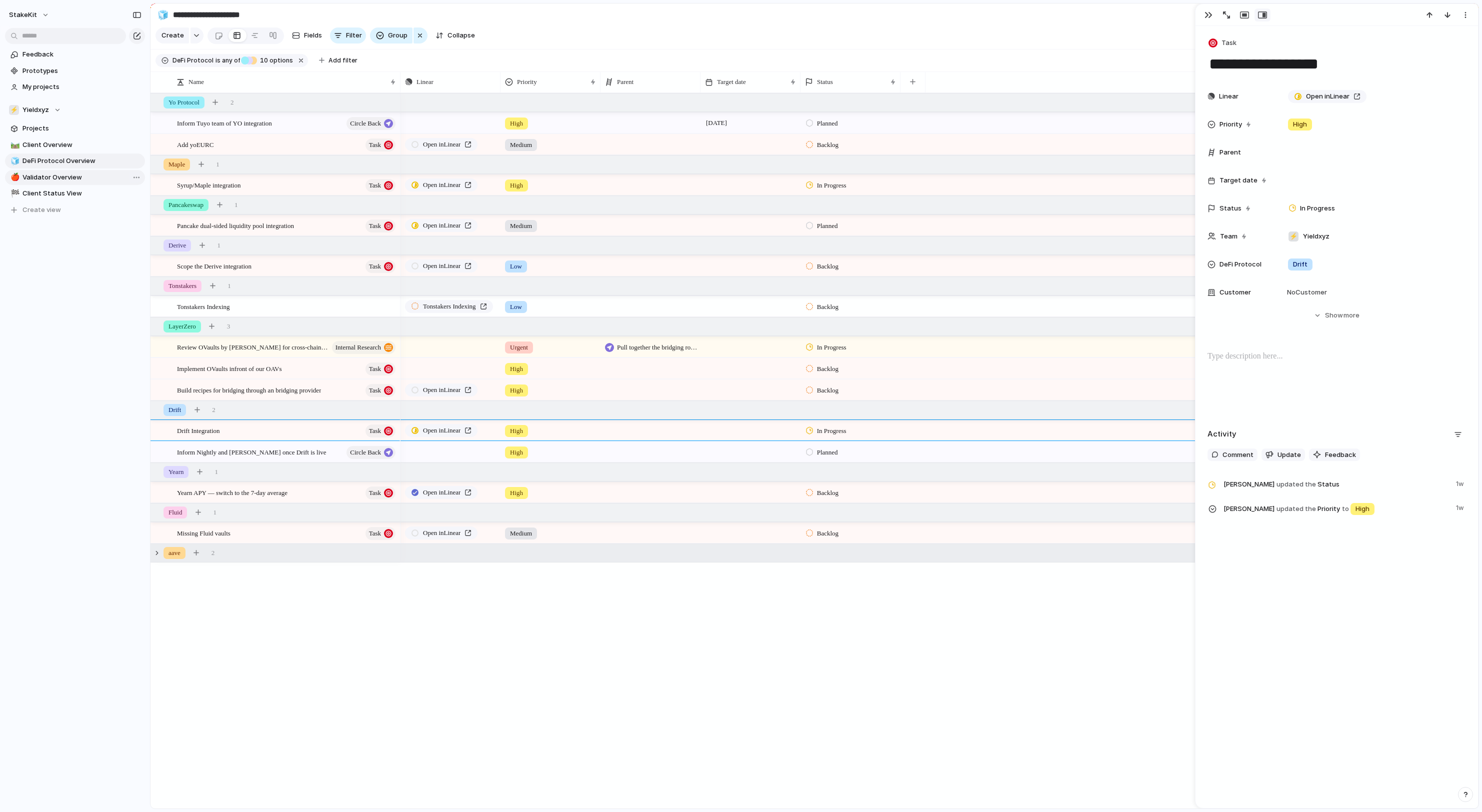
click at [77, 182] on span "Validator Overview" at bounding box center [82, 178] width 119 height 10
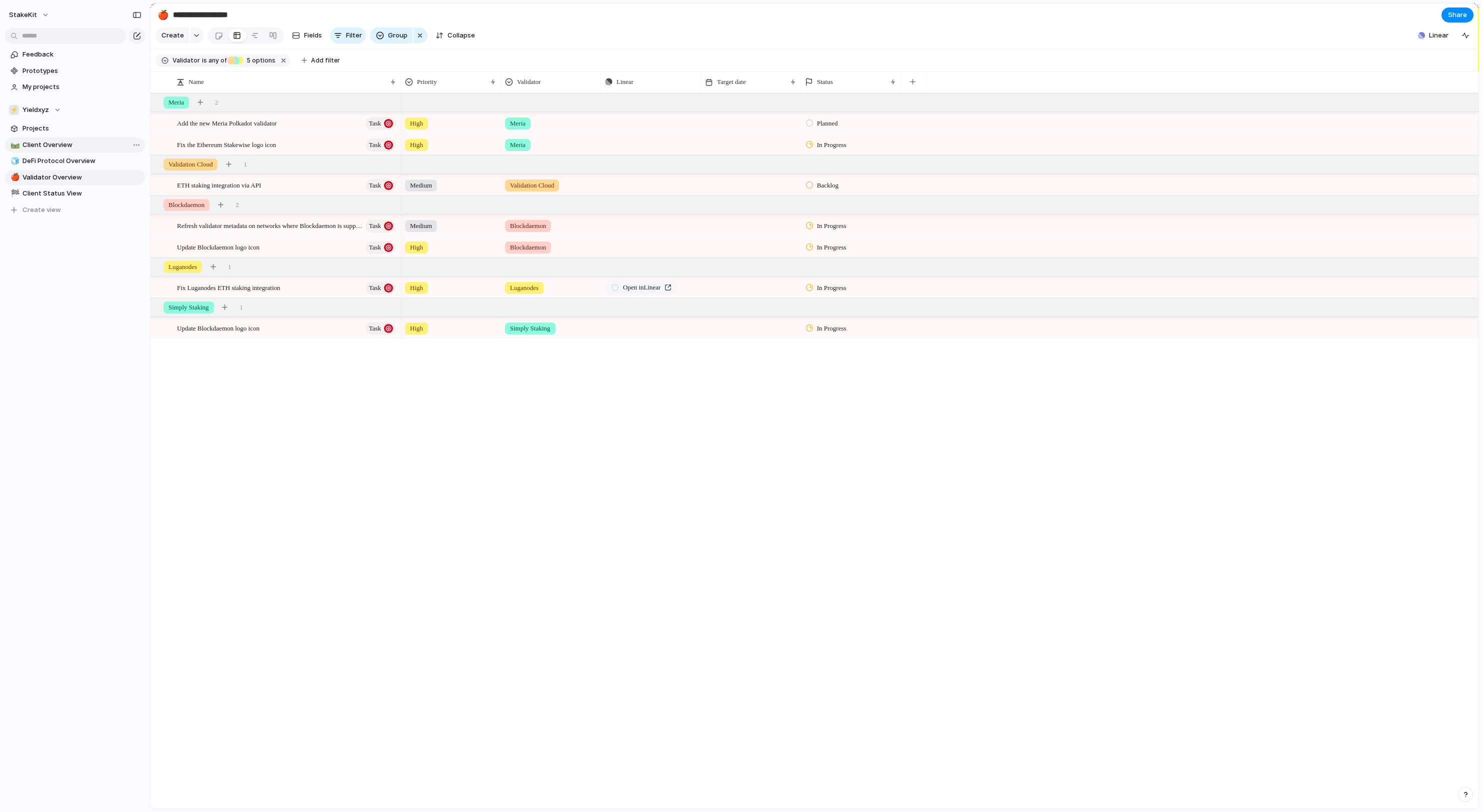
click at [92, 148] on span "Client Overview" at bounding box center [82, 145] width 119 height 10
type input "**********"
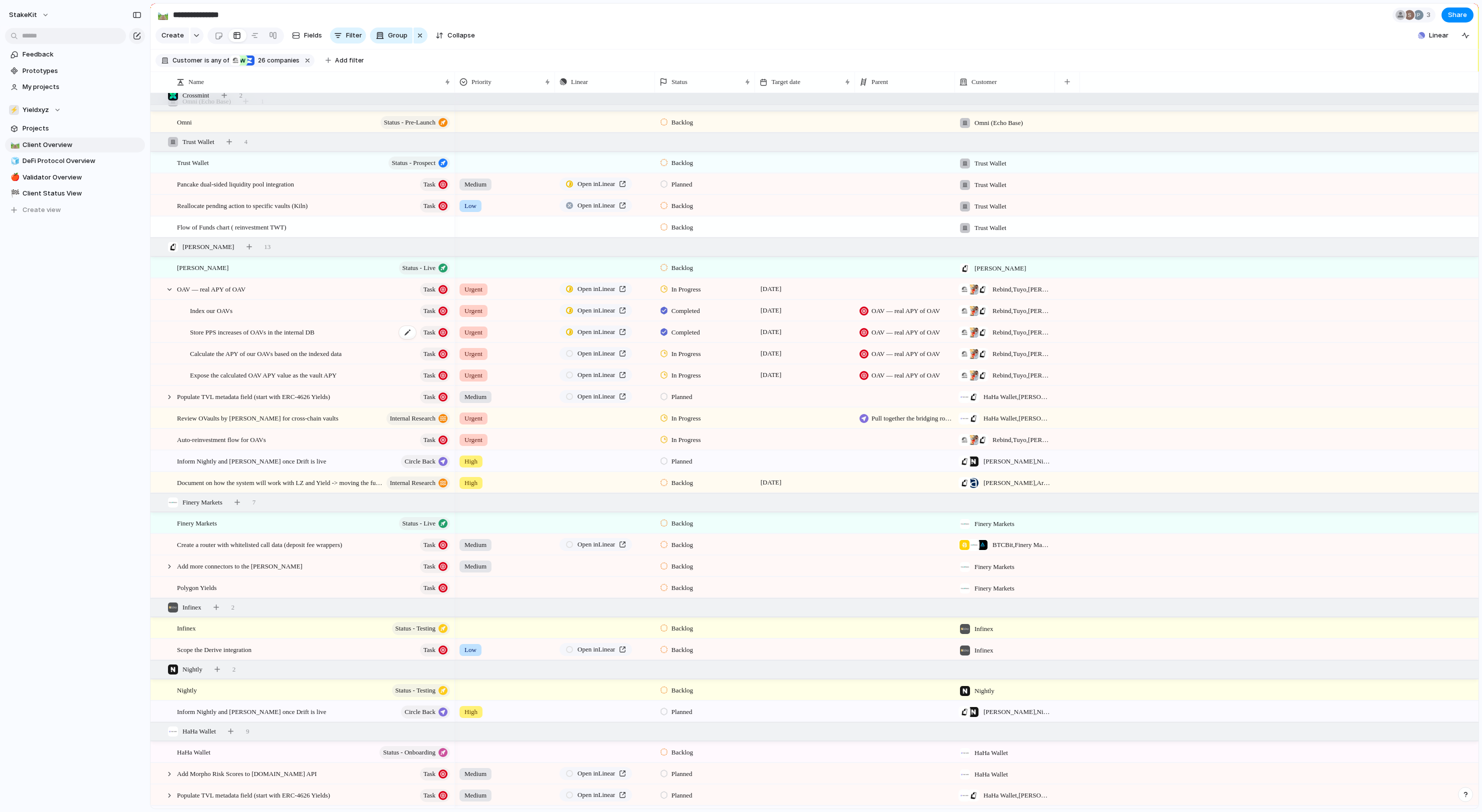
scroll to position [683, 0]
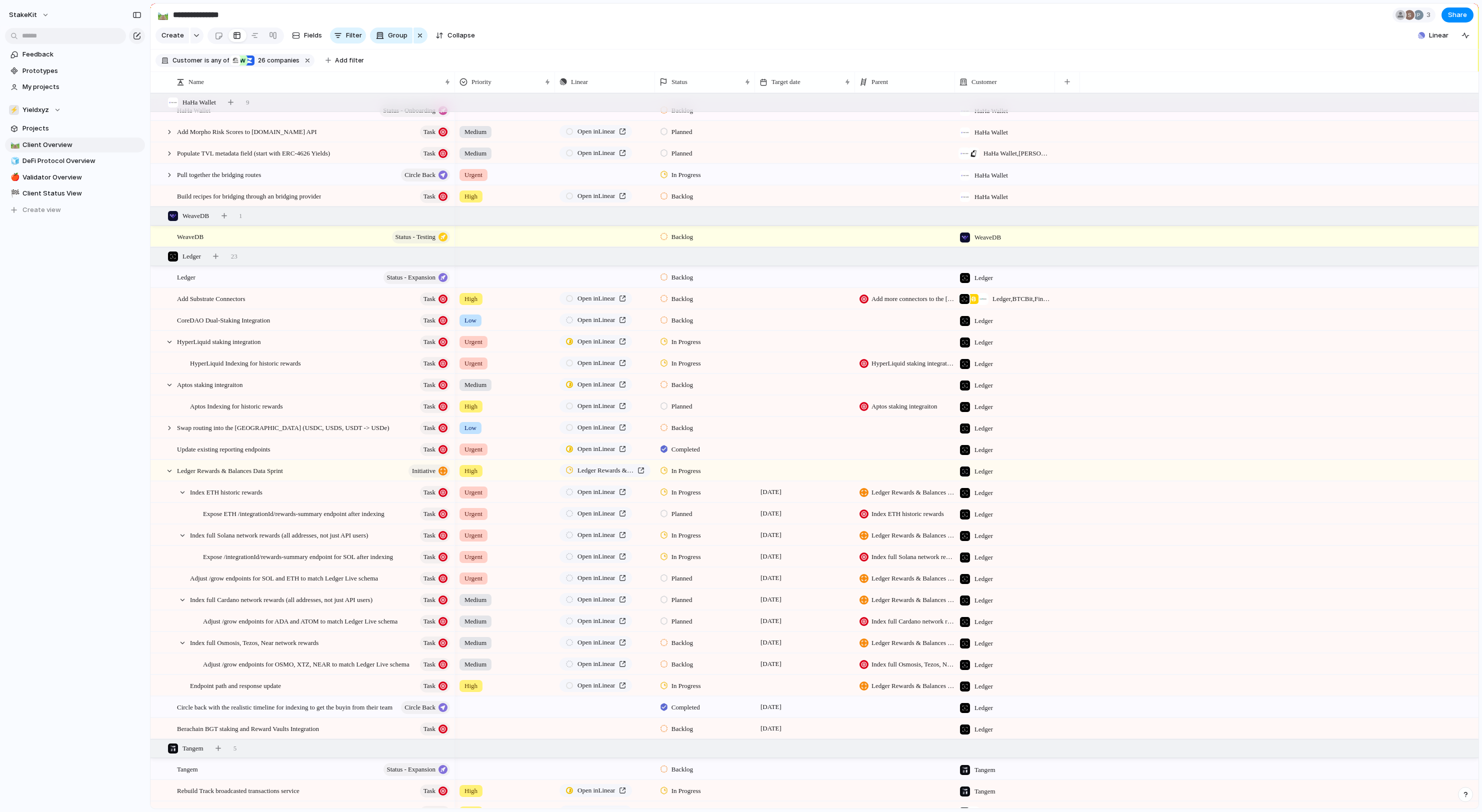
click at [796, 690] on div at bounding box center [805, 685] width 100 height 21
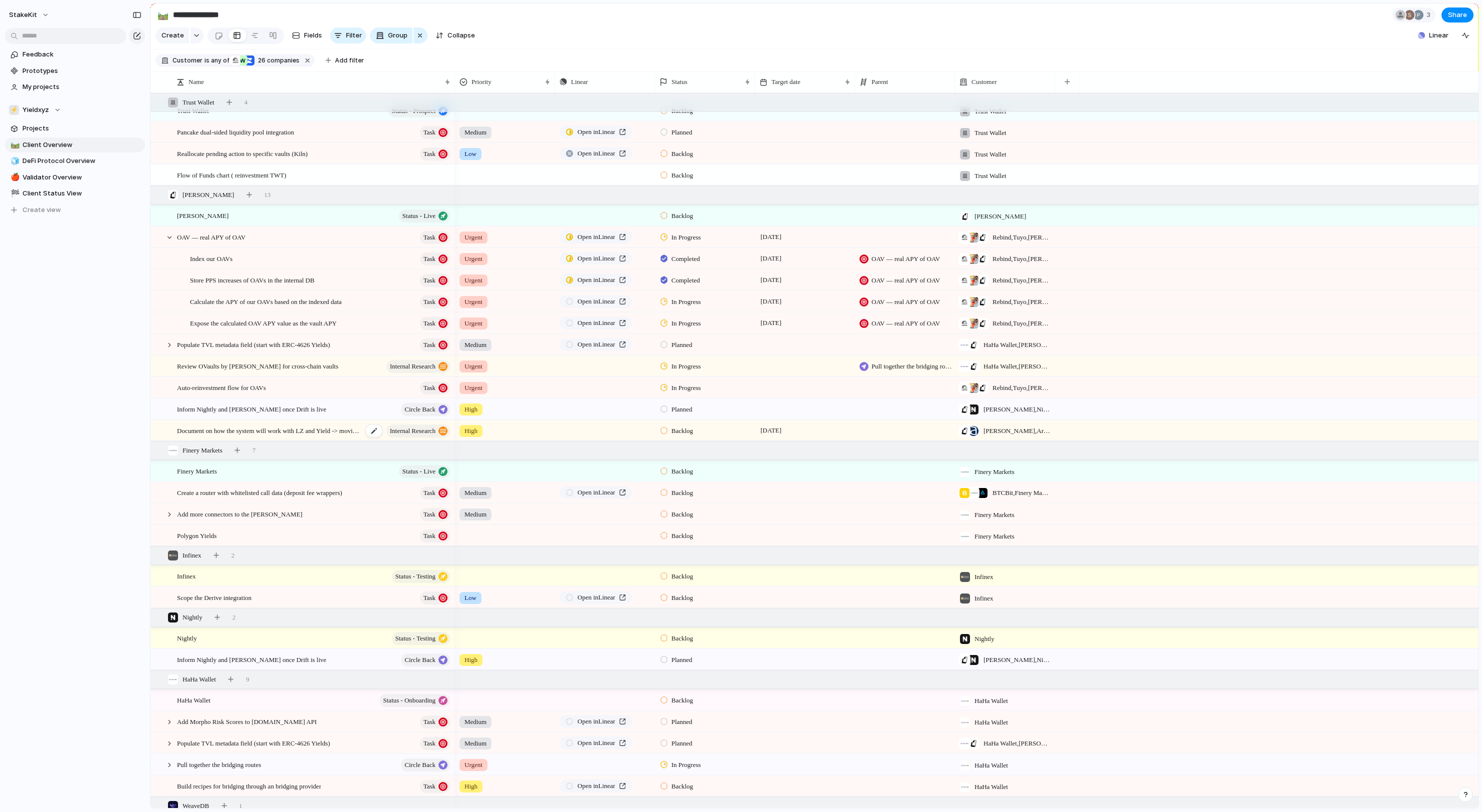
click at [328, 431] on span "Document on how the system will work with LZ and Yield -> moving the funds betw…" at bounding box center [270, 430] width 186 height 12
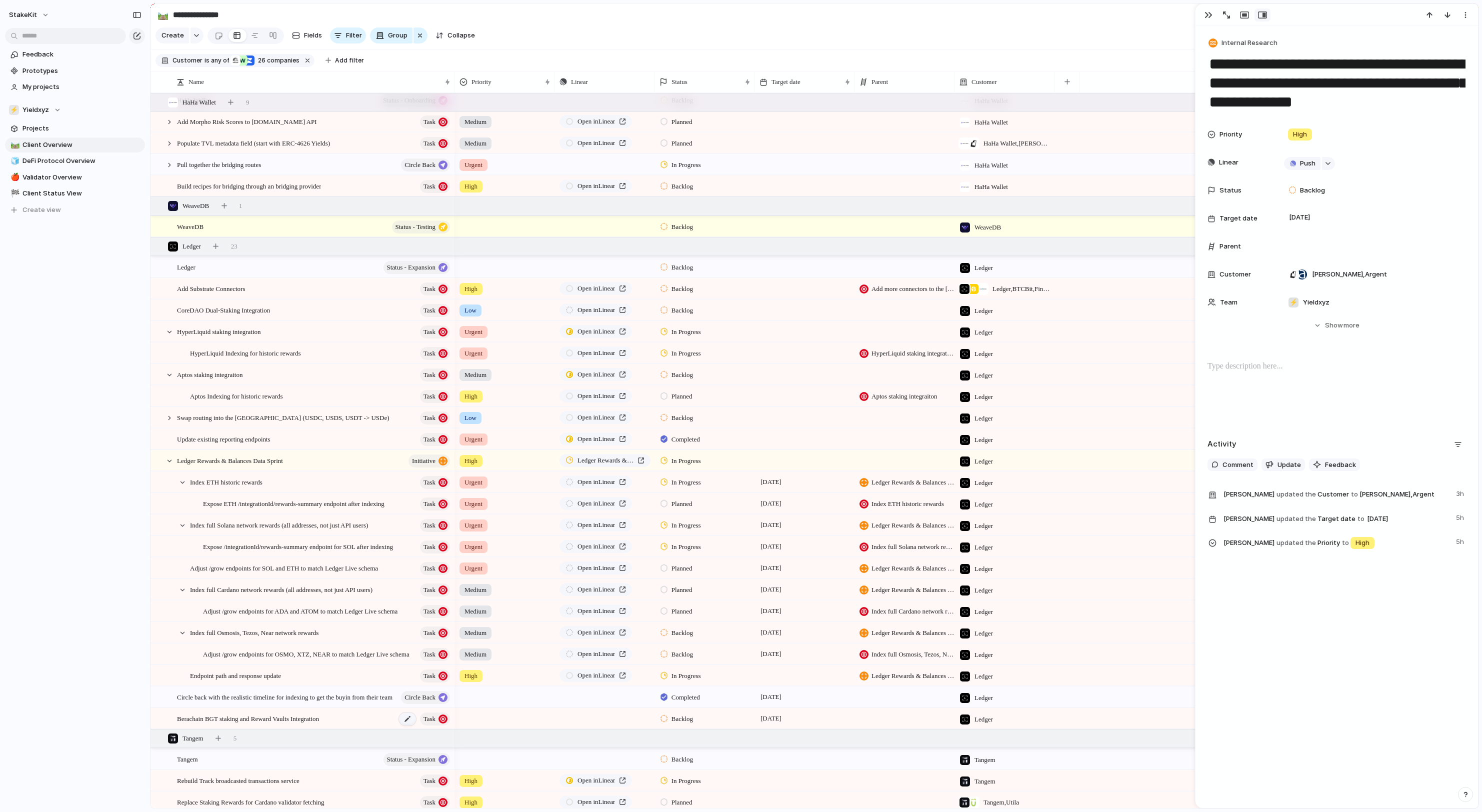
click at [399, 722] on div at bounding box center [408, 718] width 17 height 13
click at [336, 727] on textarea "**********" at bounding box center [293, 721] width 231 height 12
click at [319, 722] on span "Berachain BGT staking and Reward Vaults Integration" at bounding box center [248, 718] width 142 height 12
type textarea "**********"
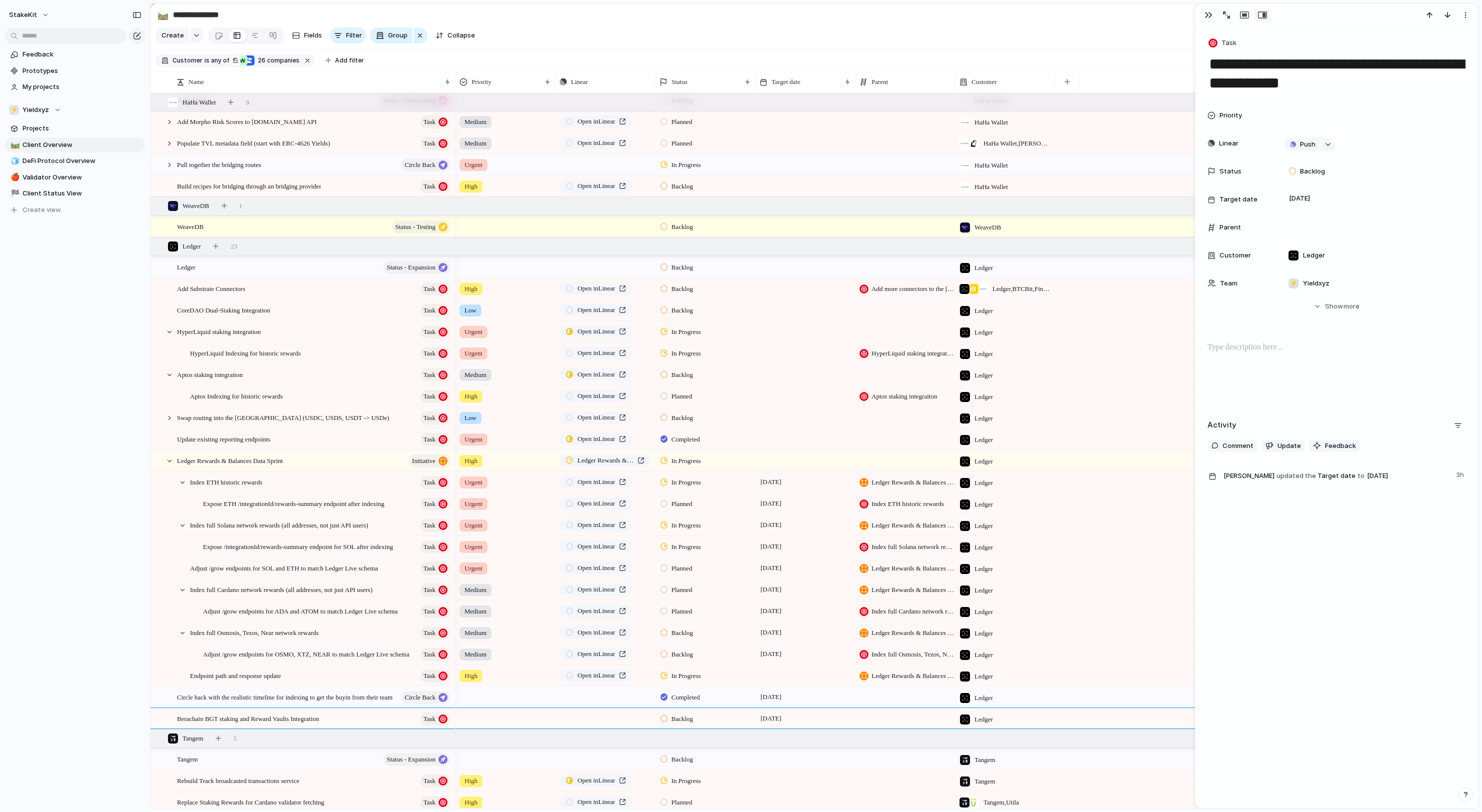
click at [1346, 353] on p at bounding box center [1337, 347] width 259 height 12
drag, startPoint x: 1346, startPoint y: 353, endPoint x: 1209, endPoint y: 13, distance: 366.6
click at [1214, 13] on button "button" at bounding box center [1208, 15] width 16 height 13
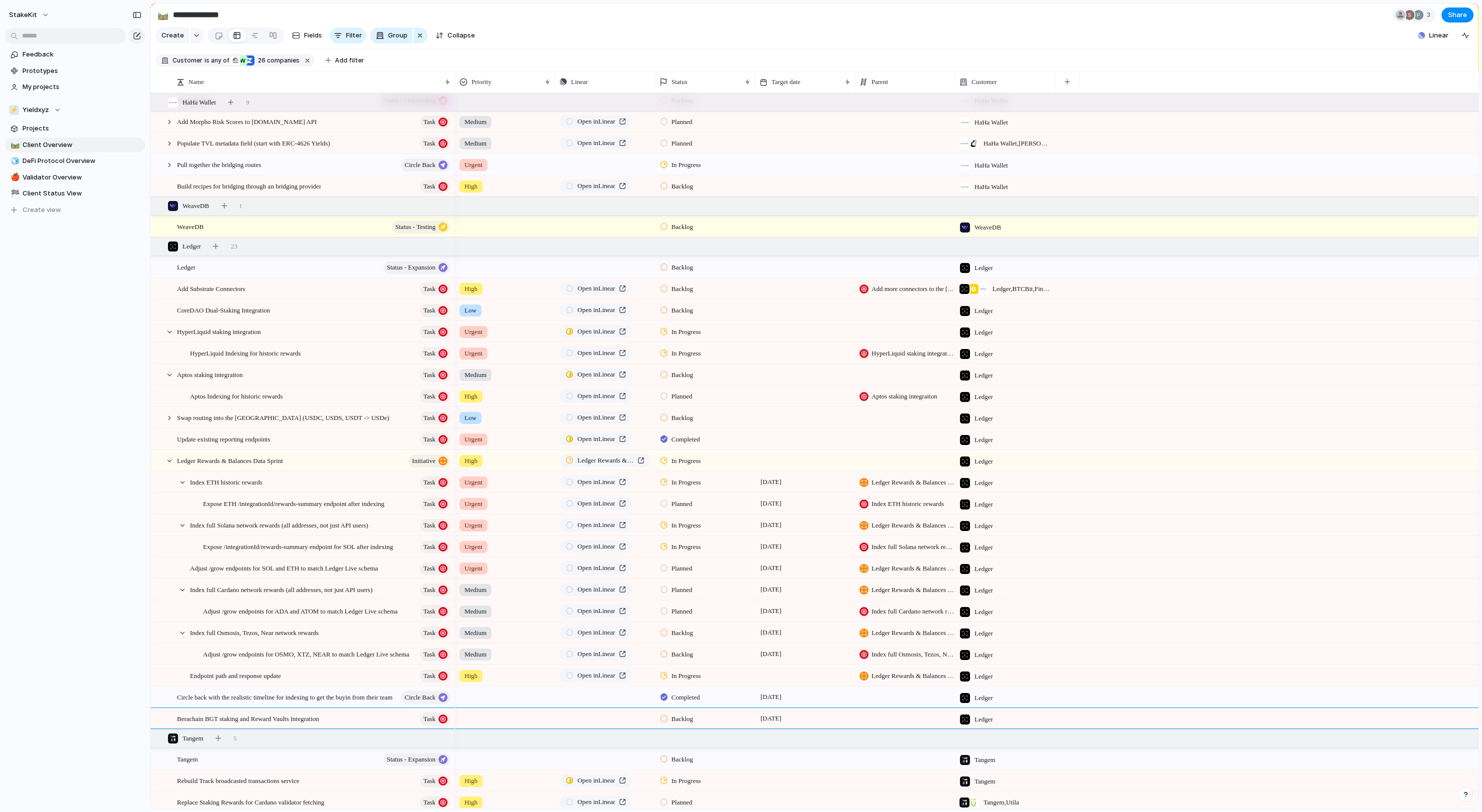
click at [1209, 13] on section "**********" at bounding box center [814, 15] width 1328 height 23
click at [91, 173] on span "Validator Overview" at bounding box center [82, 178] width 119 height 10
type input "**********"
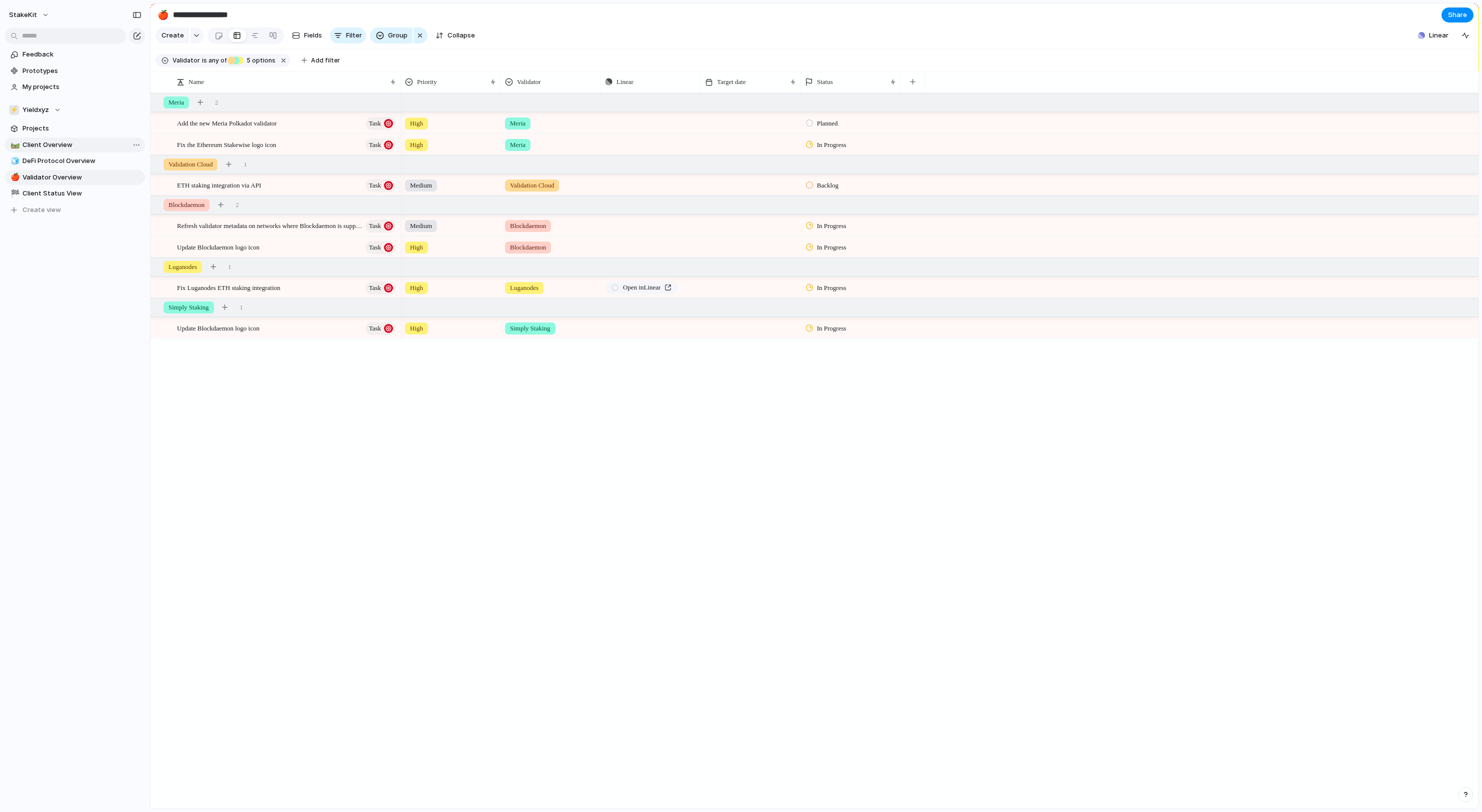
click at [54, 147] on span "Client Overview" at bounding box center [82, 145] width 119 height 10
type input "**********"
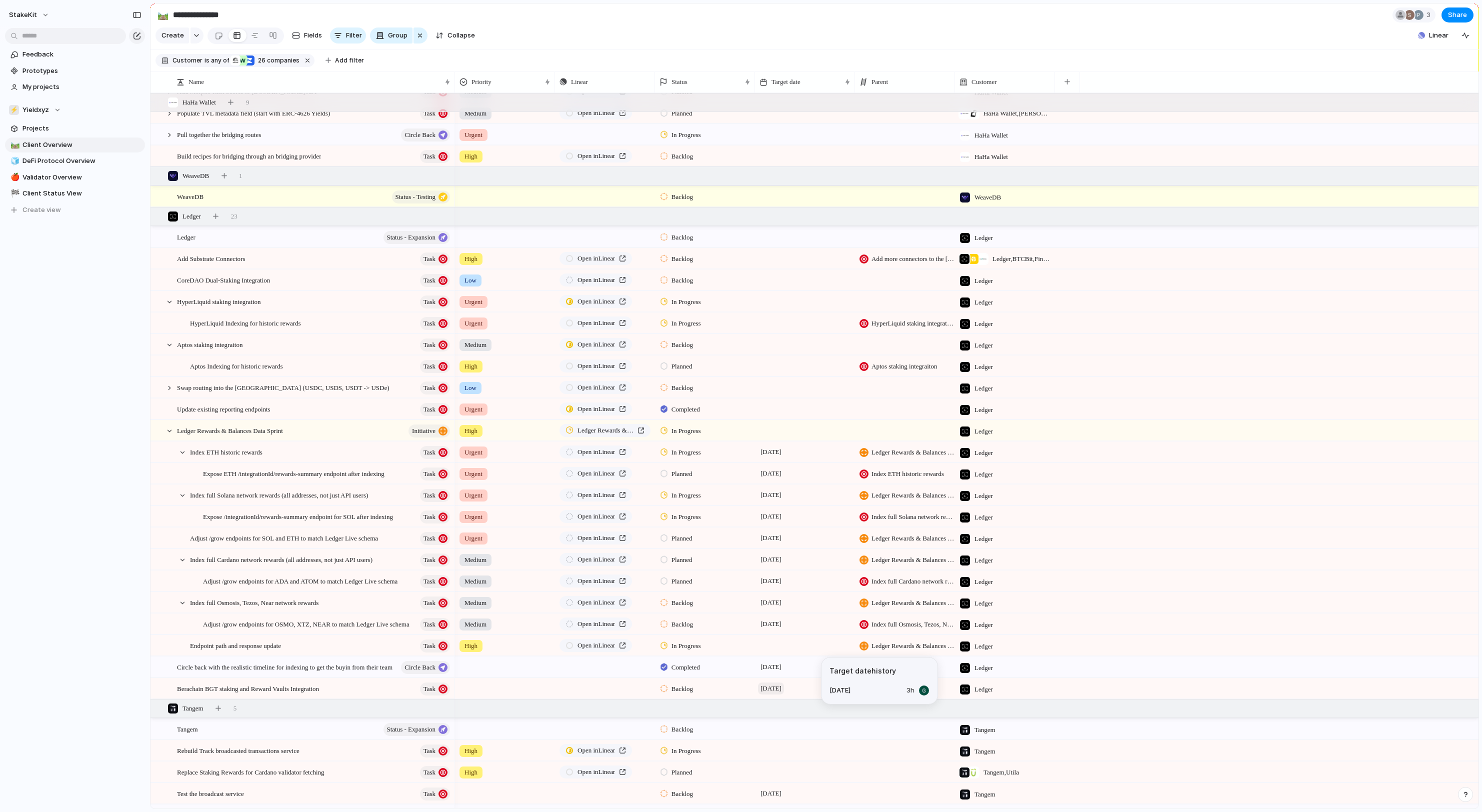
click at [784, 685] on span "[DATE]" at bounding box center [771, 689] width 26 height 12
click at [903, 750] on button "29" at bounding box center [904, 746] width 18 height 18
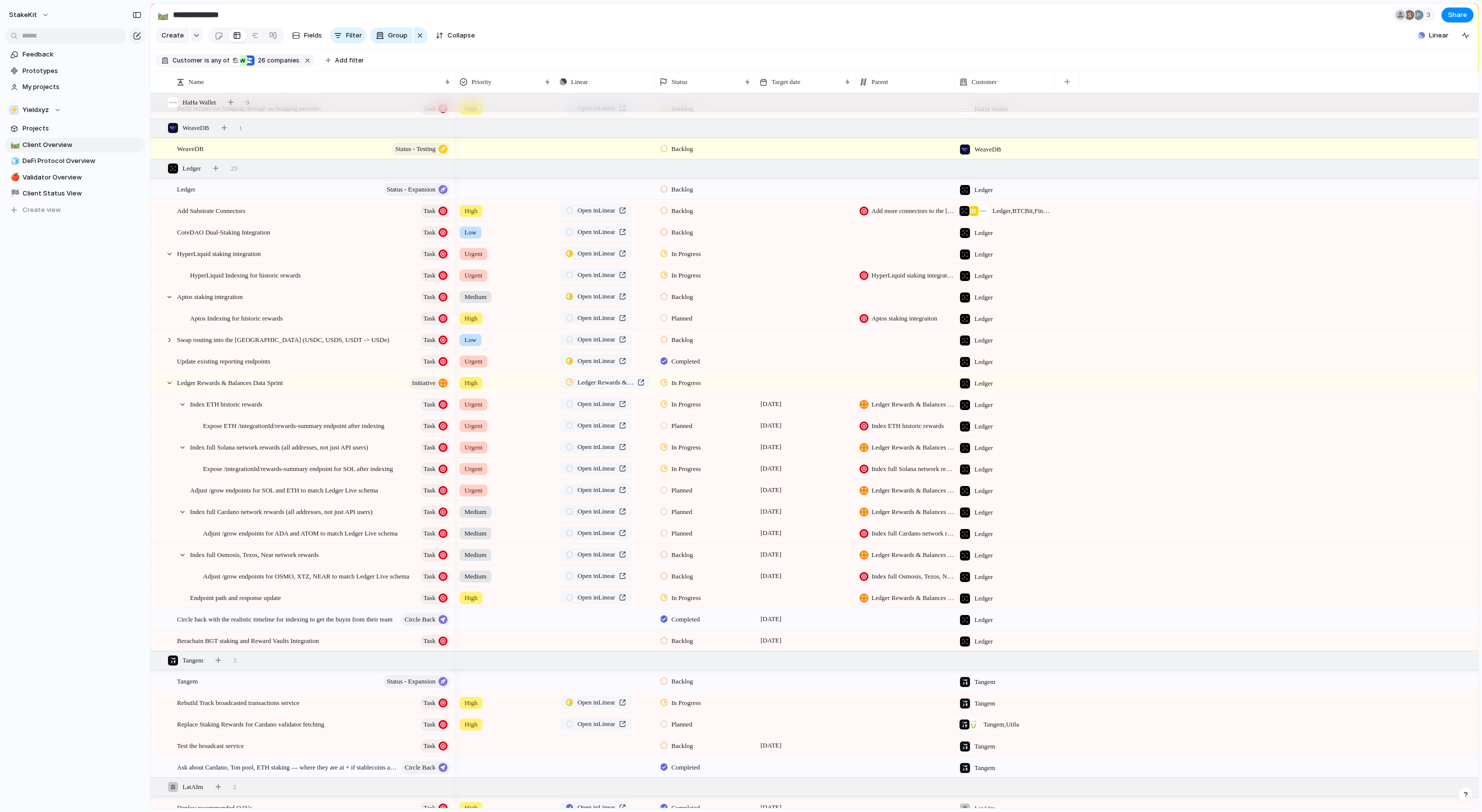
click at [826, 643] on div "[DATE]" at bounding box center [805, 638] width 99 height 16
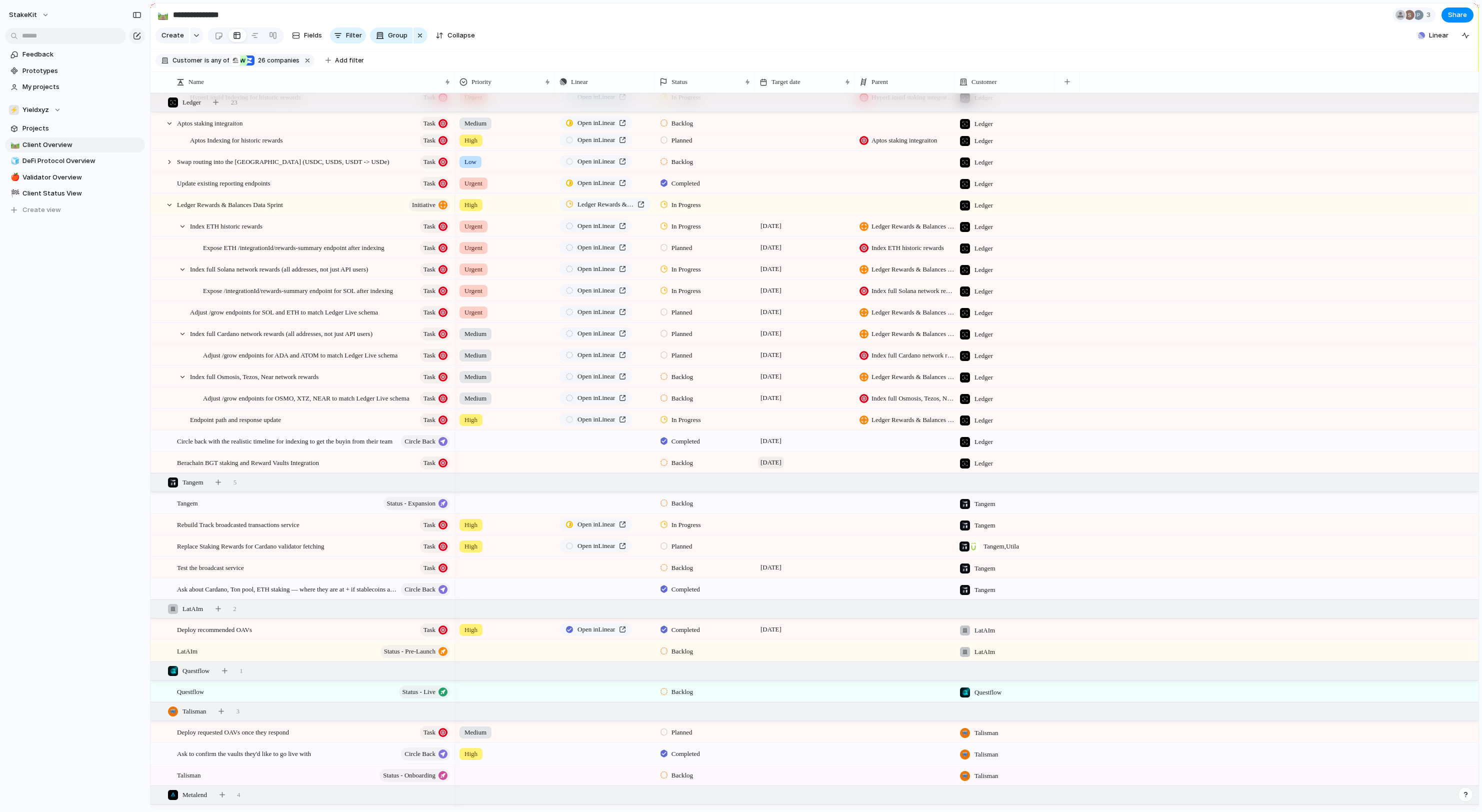
click at [784, 459] on span "[DATE]" at bounding box center [771, 462] width 26 height 12
click at [776, 661] on button "30" at bounding box center [772, 660] width 18 height 18
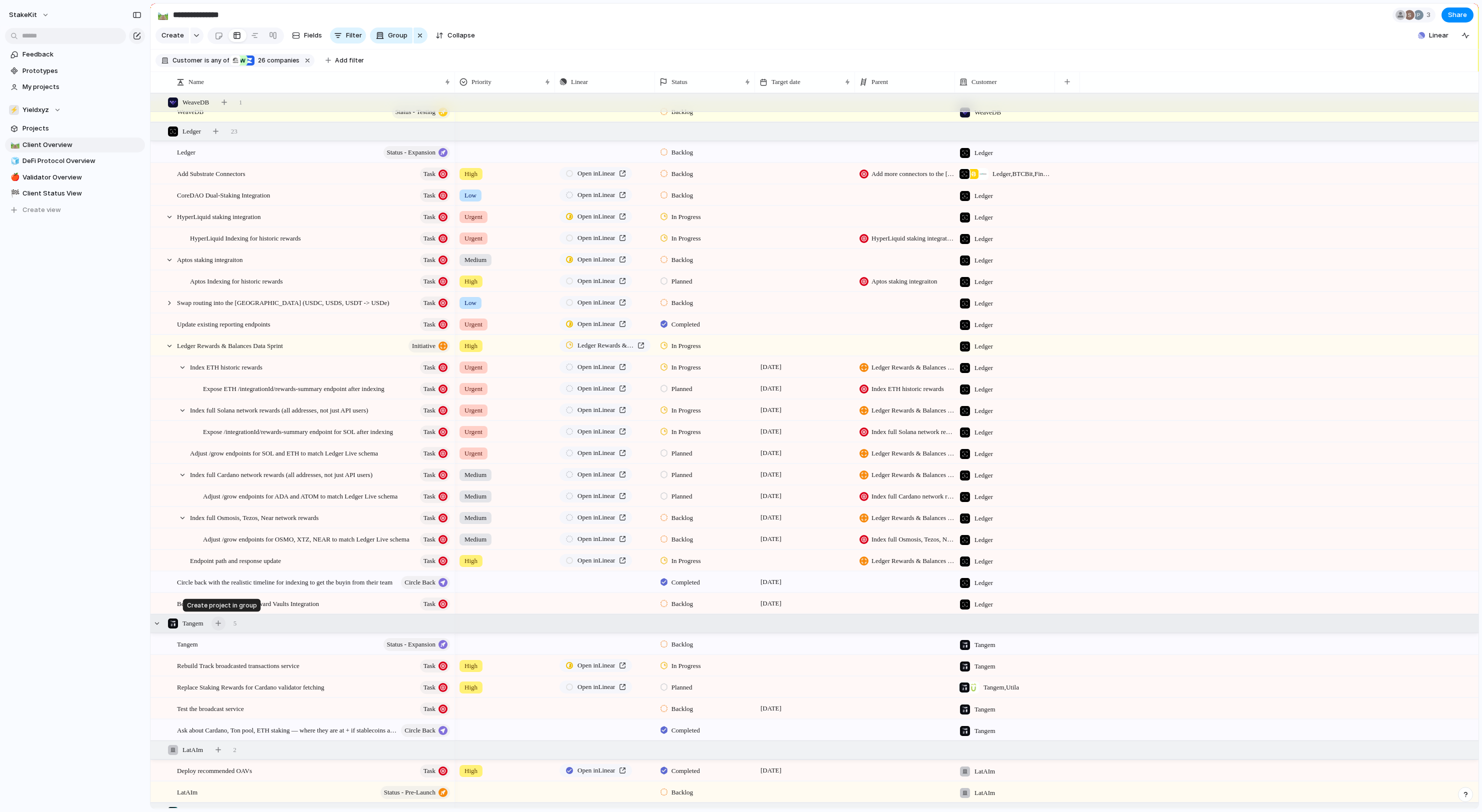
click at [226, 627] on button "button" at bounding box center [218, 623] width 14 height 14
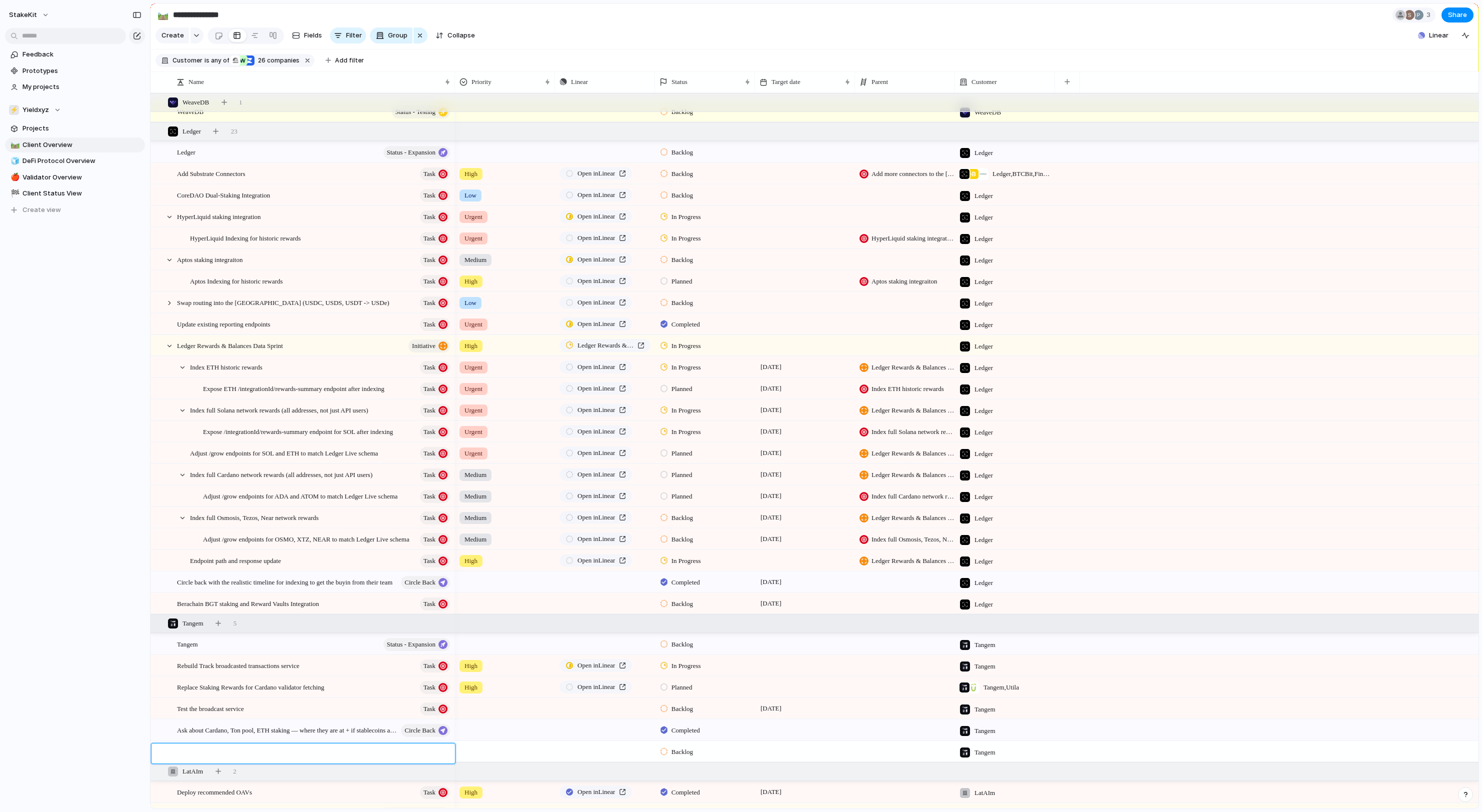
type textarea "*"
type textarea "**********"
click at [229, 351] on span "Ledger Rewards & Balances Data Sprint" at bounding box center [230, 345] width 106 height 12
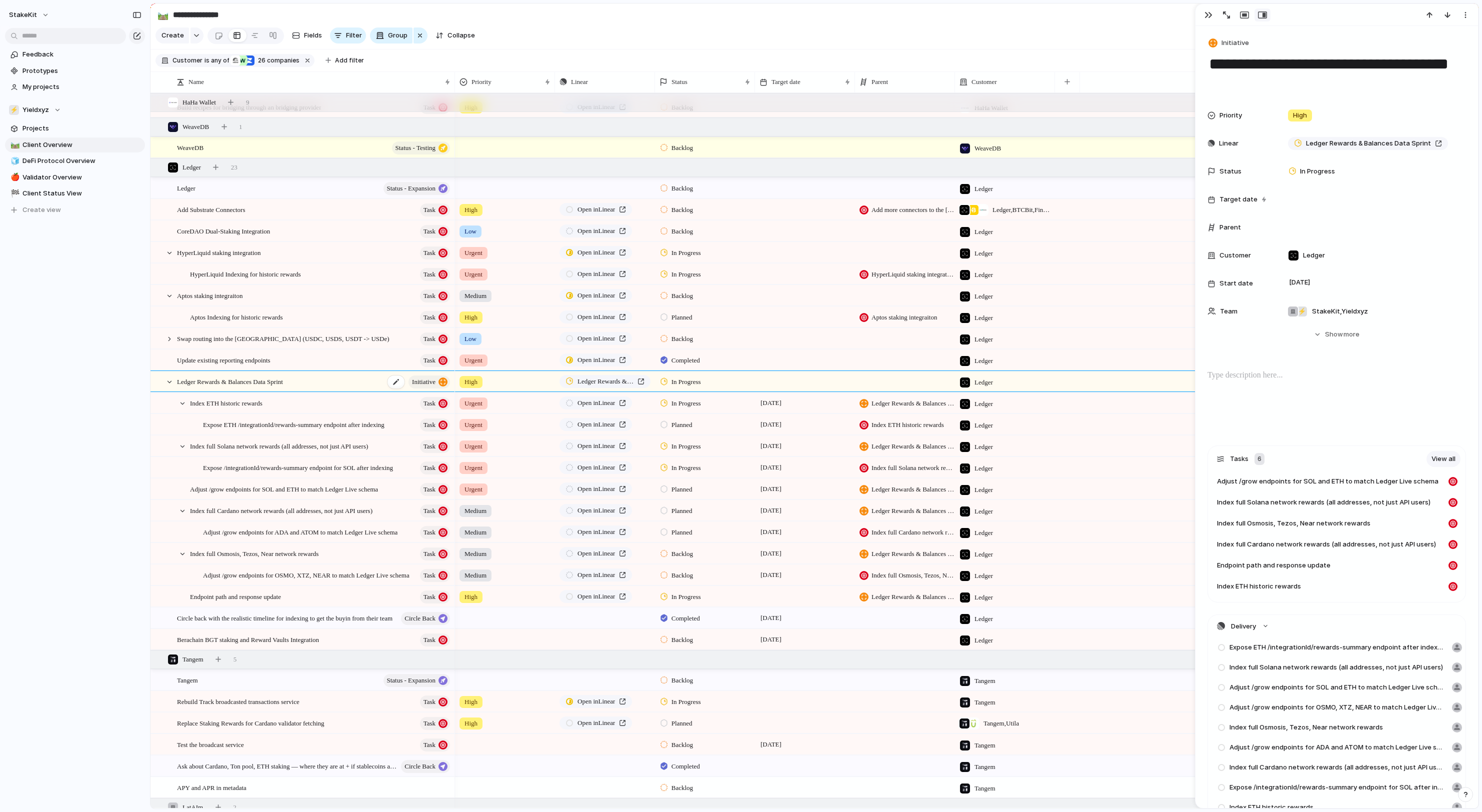
scroll to position [1404, 0]
click at [1205, 7] on div at bounding box center [1337, 15] width 282 height 22
click at [1205, 14] on div "button" at bounding box center [1208, 15] width 8 height 8
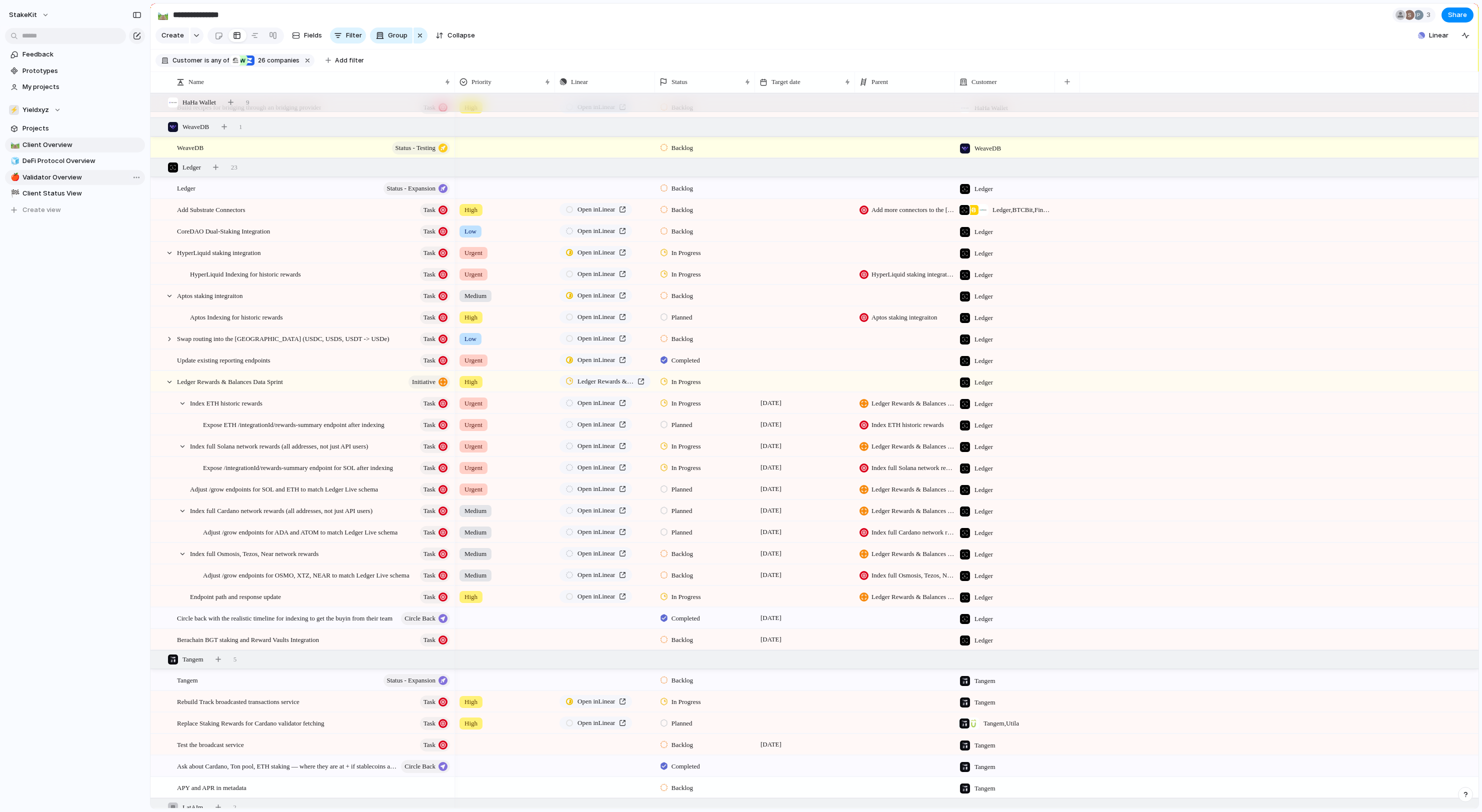
click at [58, 177] on span "Validator Overview" at bounding box center [82, 178] width 119 height 10
type input "**********"
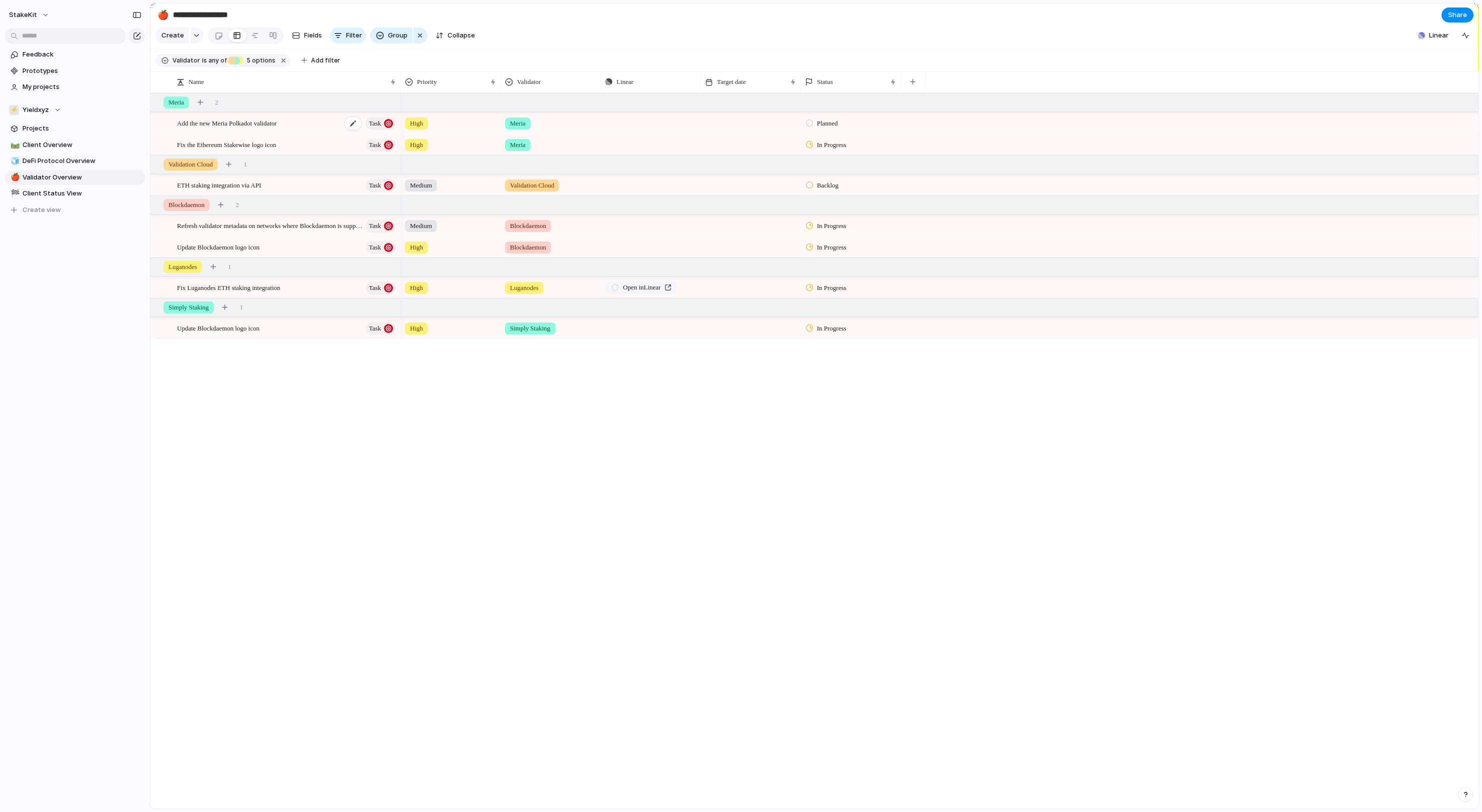
click at [277, 126] on span "Add the new Meria Polkadot validator" at bounding box center [227, 122] width 100 height 12
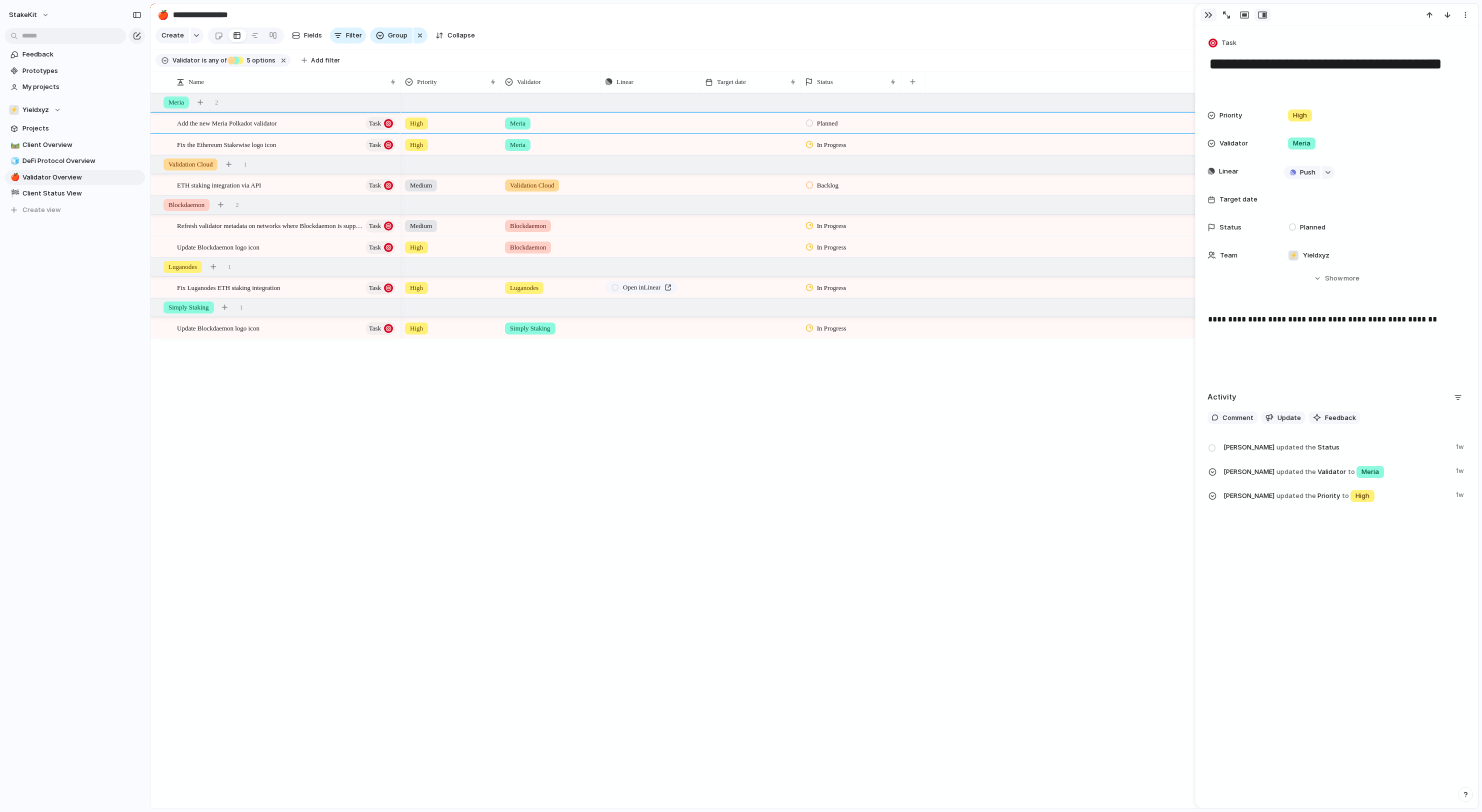
click at [1209, 18] on div "button" at bounding box center [1208, 15] width 8 height 8
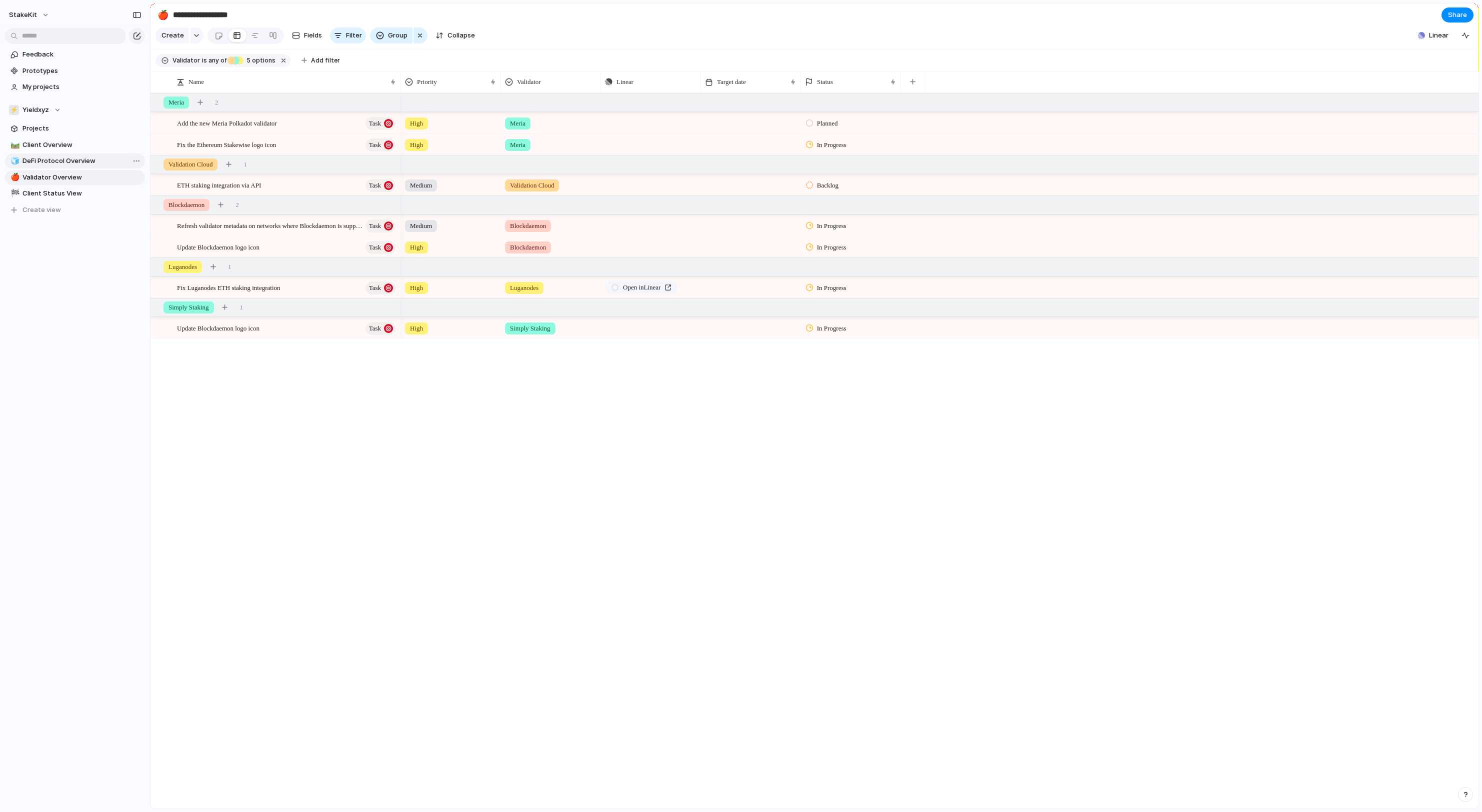
click at [66, 159] on span "DeFi Protocol Overview" at bounding box center [82, 161] width 119 height 10
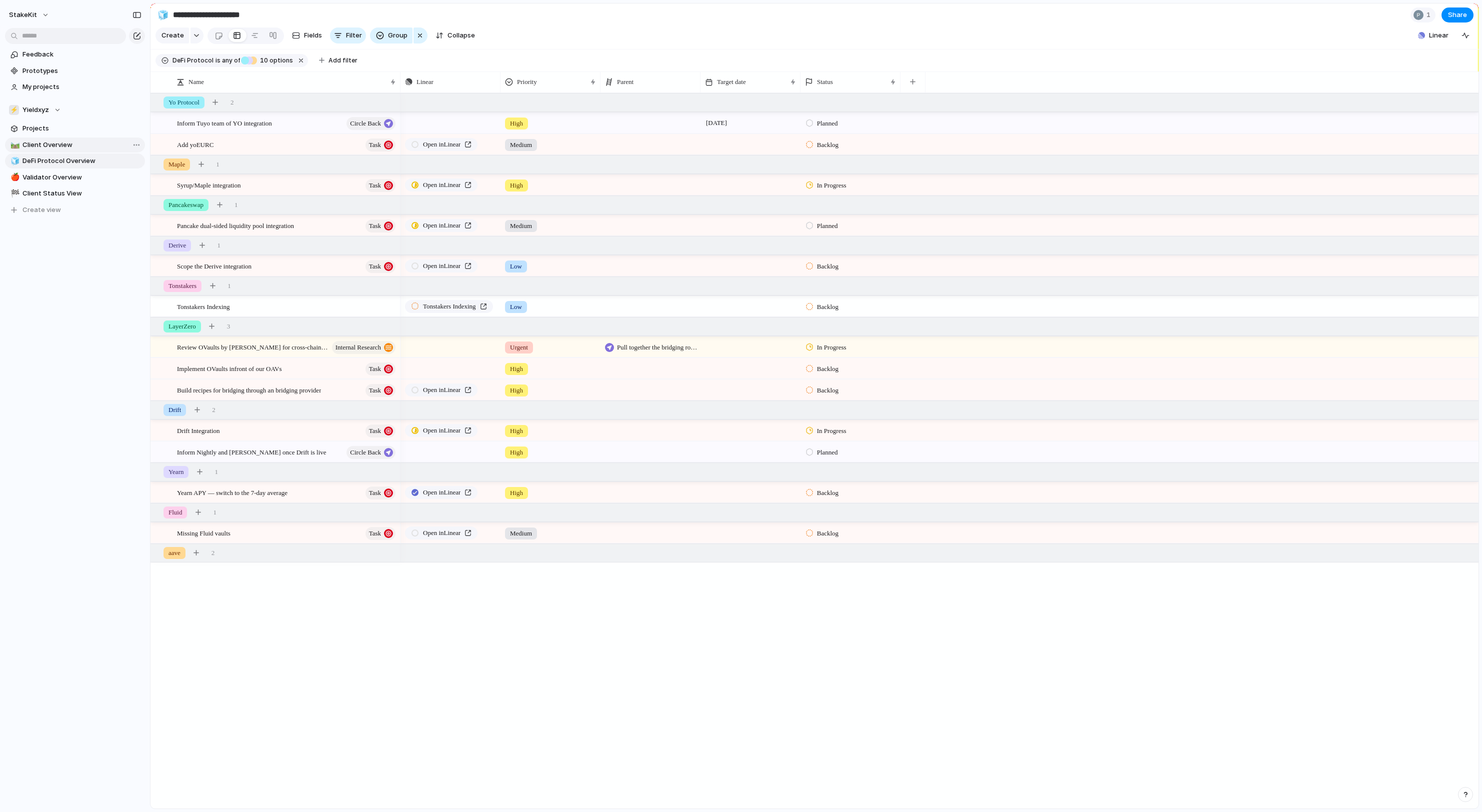
click at [59, 138] on link "🛤️ Client Overview" at bounding box center [75, 145] width 140 height 15
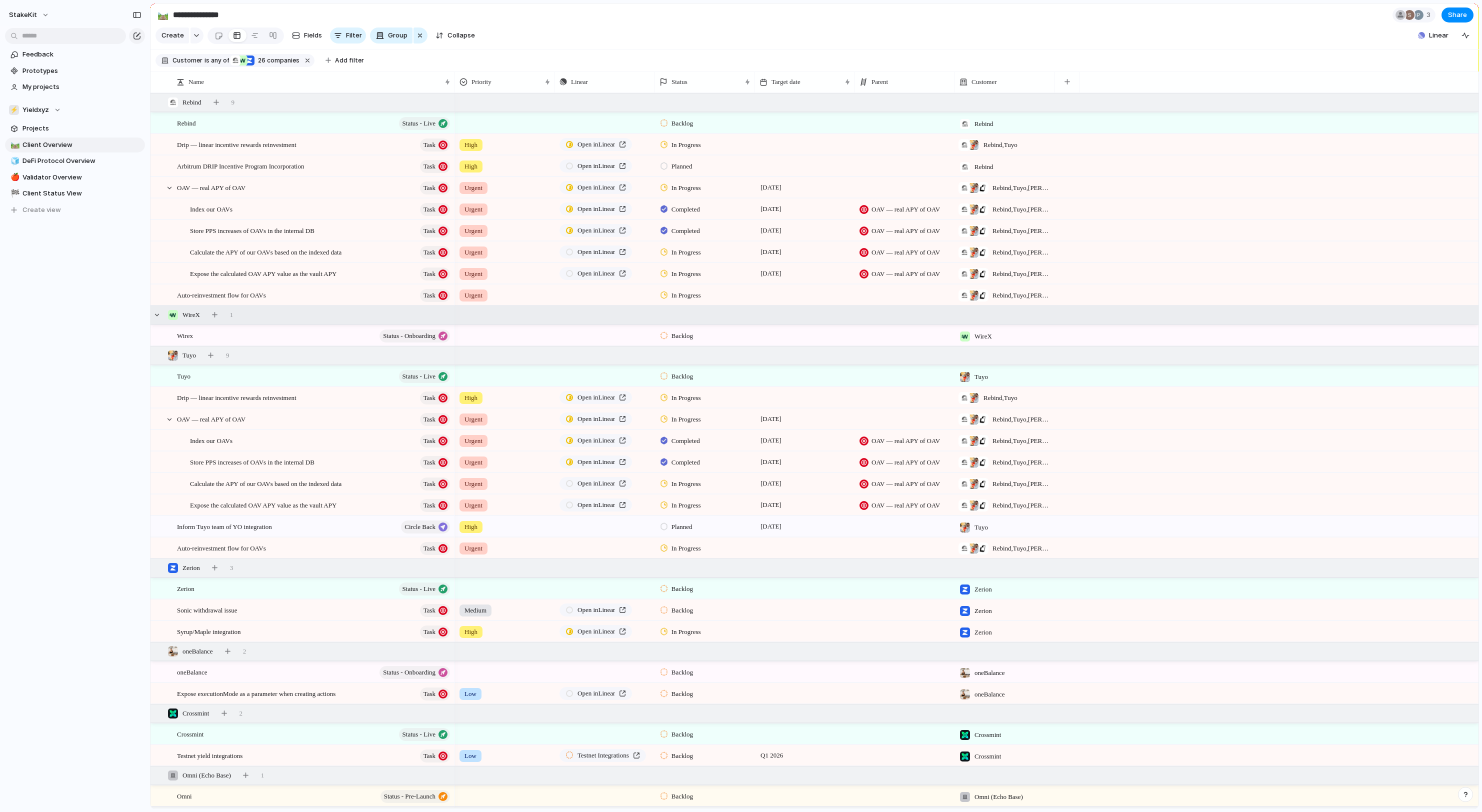
click at [248, 313] on div "WireX 1" at bounding box center [815, 315] width 1330 height 18
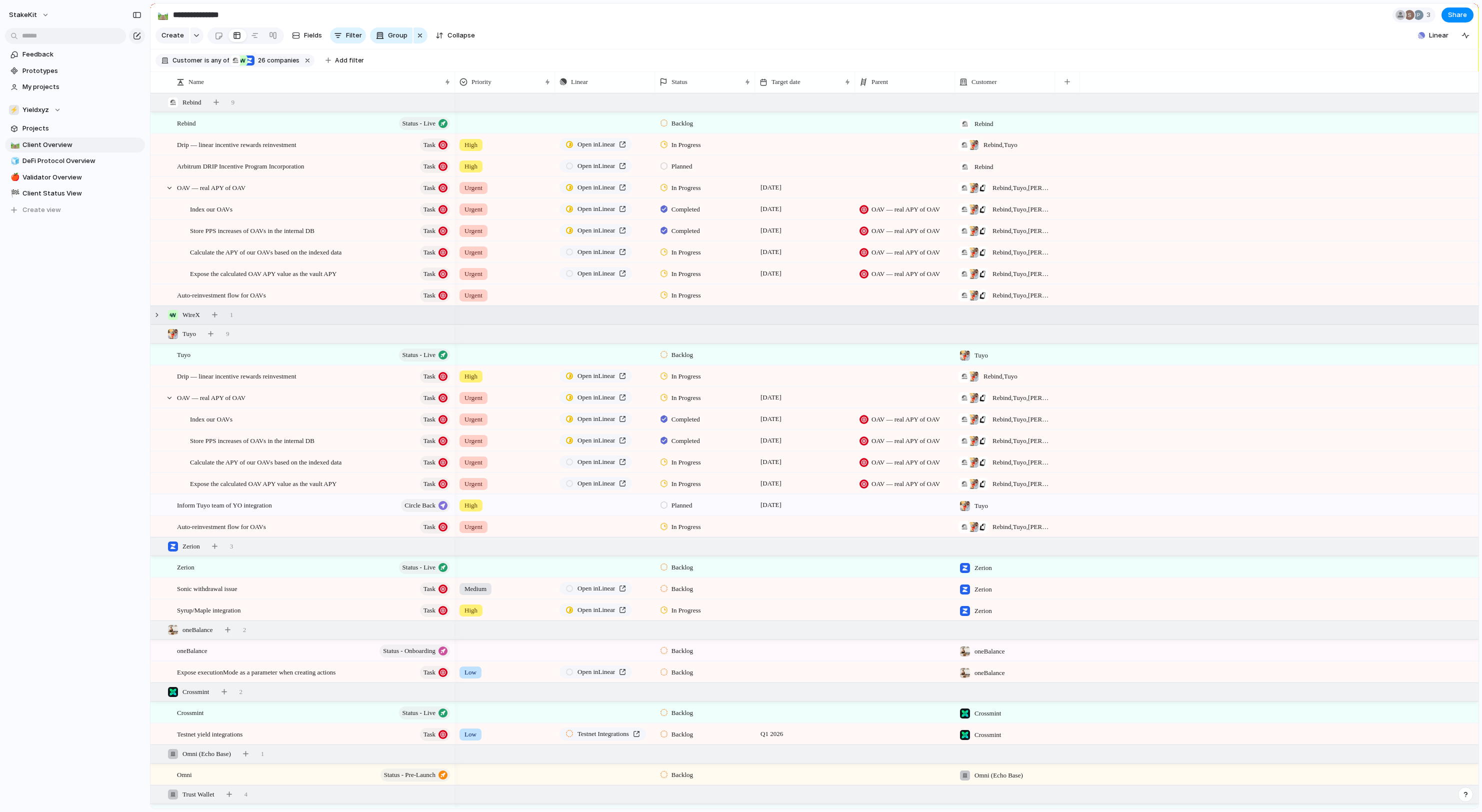
click at [248, 313] on div "WireX 1" at bounding box center [815, 315] width 1330 height 18
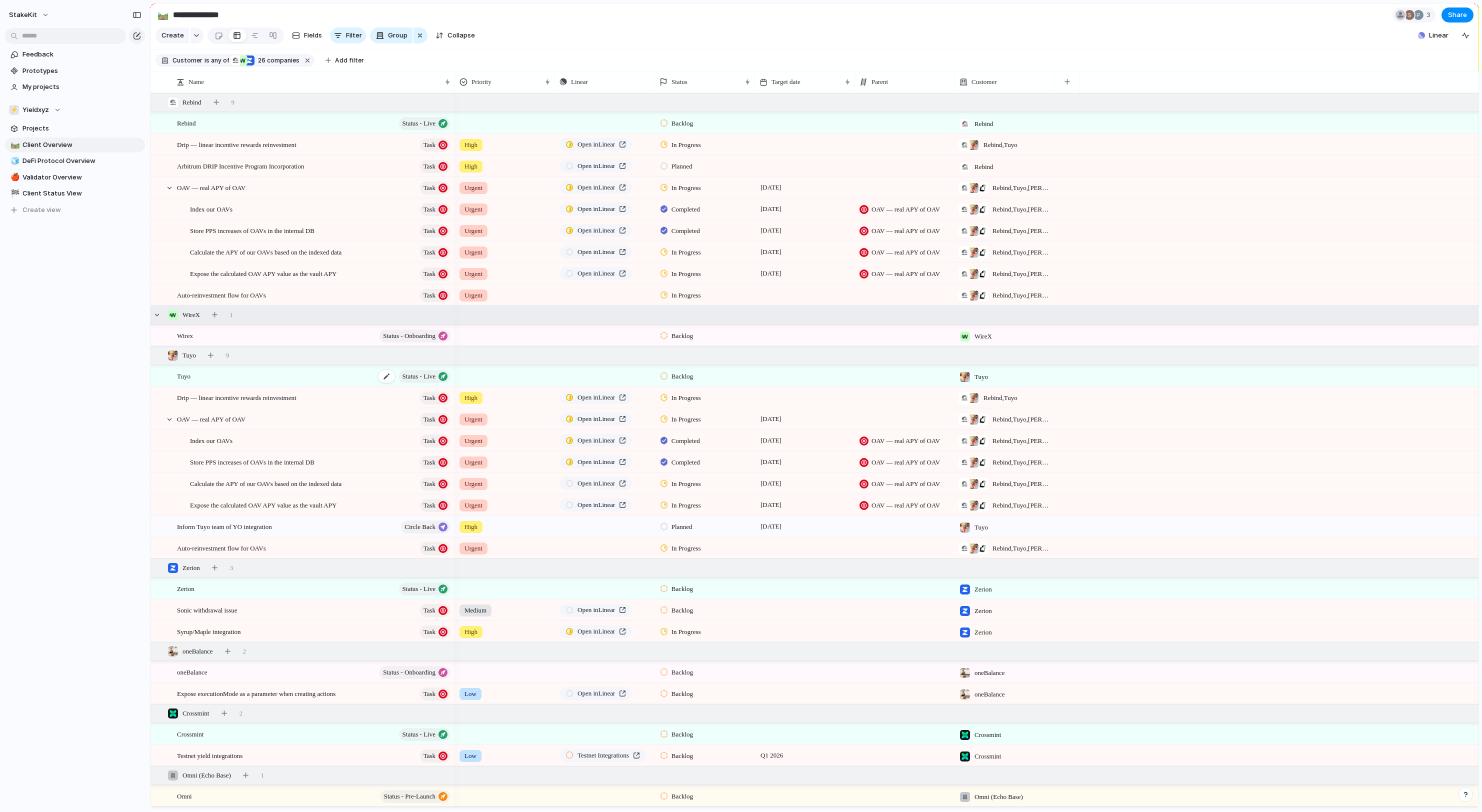
click at [440, 379] on div "button" at bounding box center [443, 376] width 9 height 9
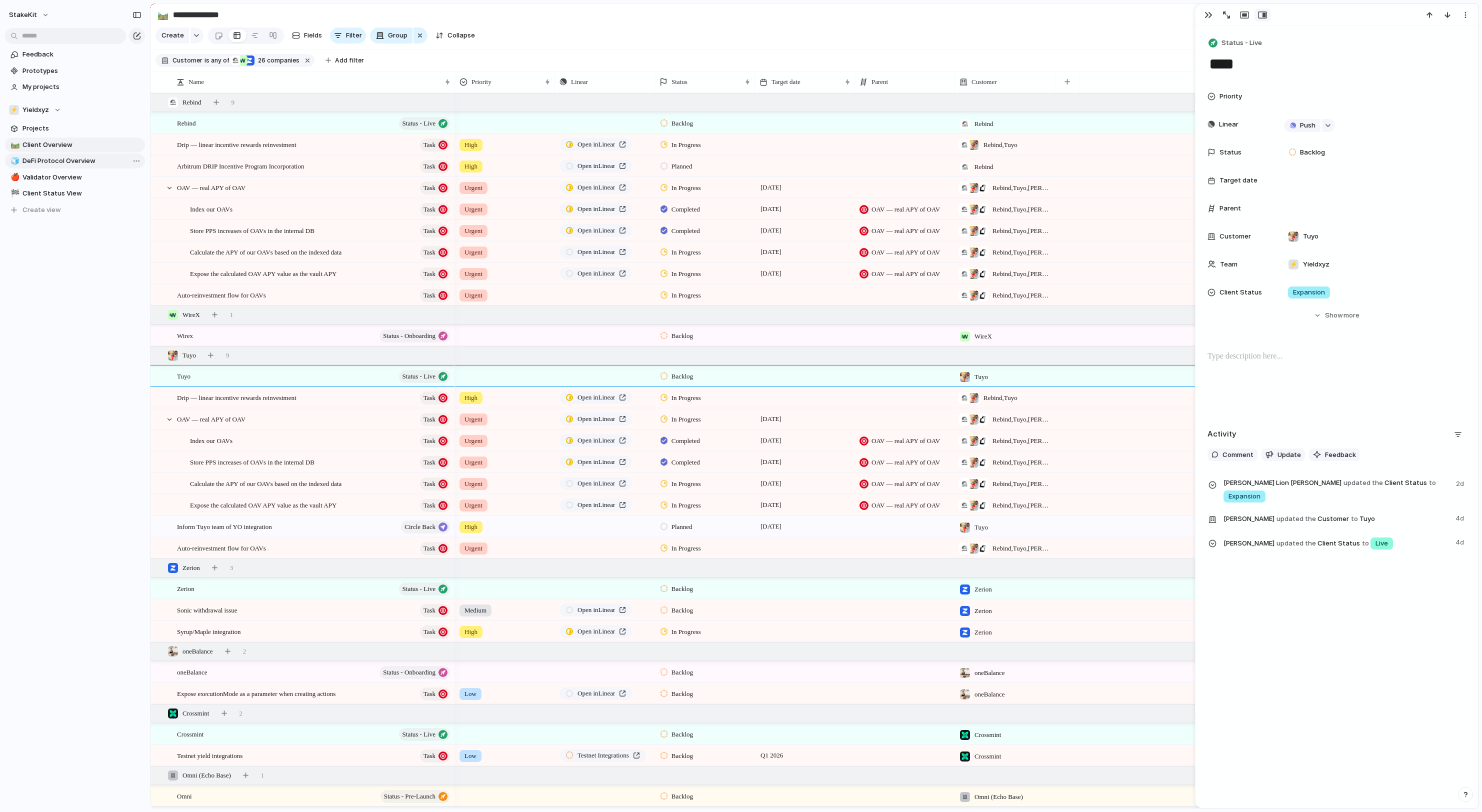
click at [53, 158] on span "DeFi Protocol Overview" at bounding box center [82, 161] width 119 height 10
type input "**********"
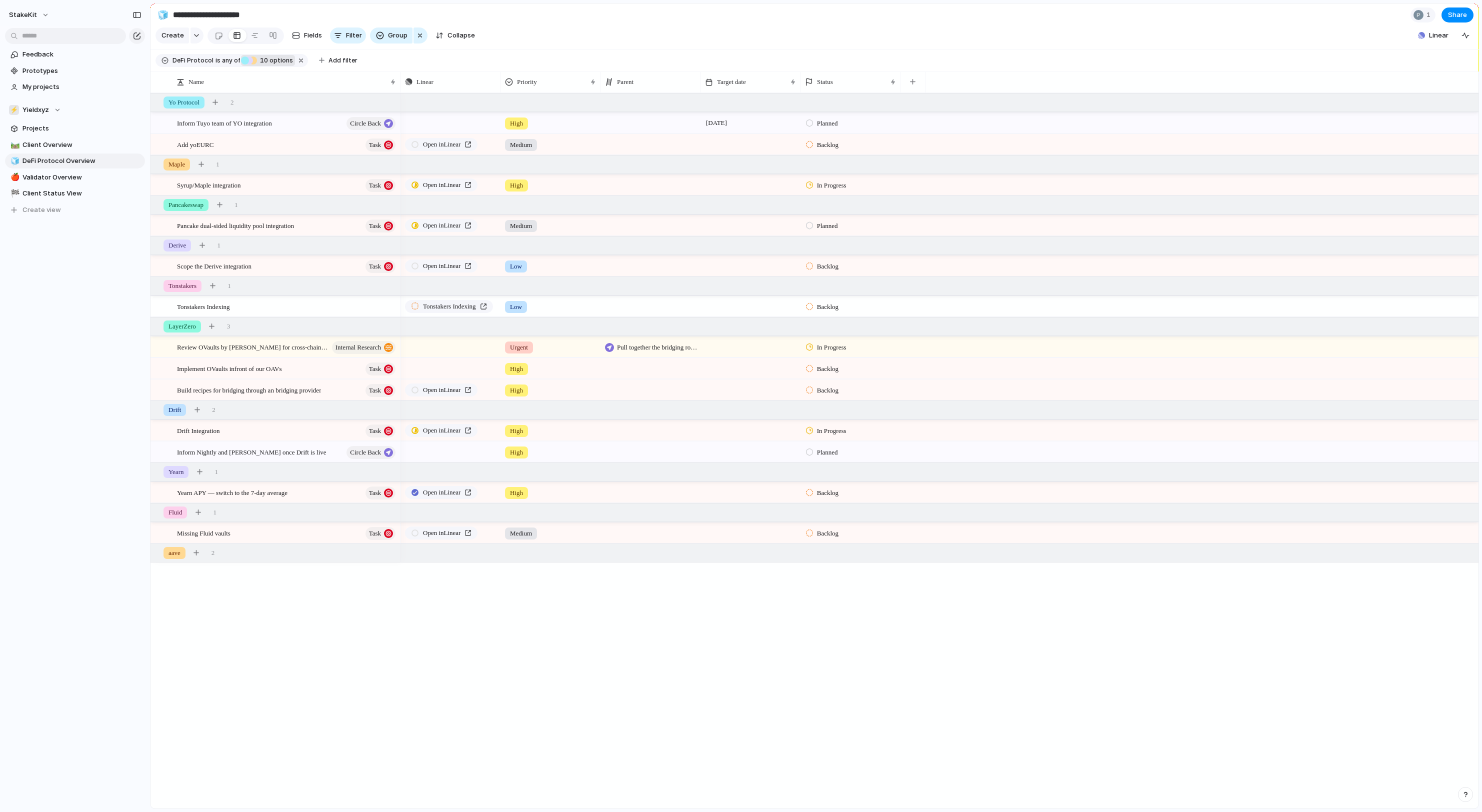
click at [257, 62] on div "Maple" at bounding box center [252, 60] width 8 height 8
type input "******"
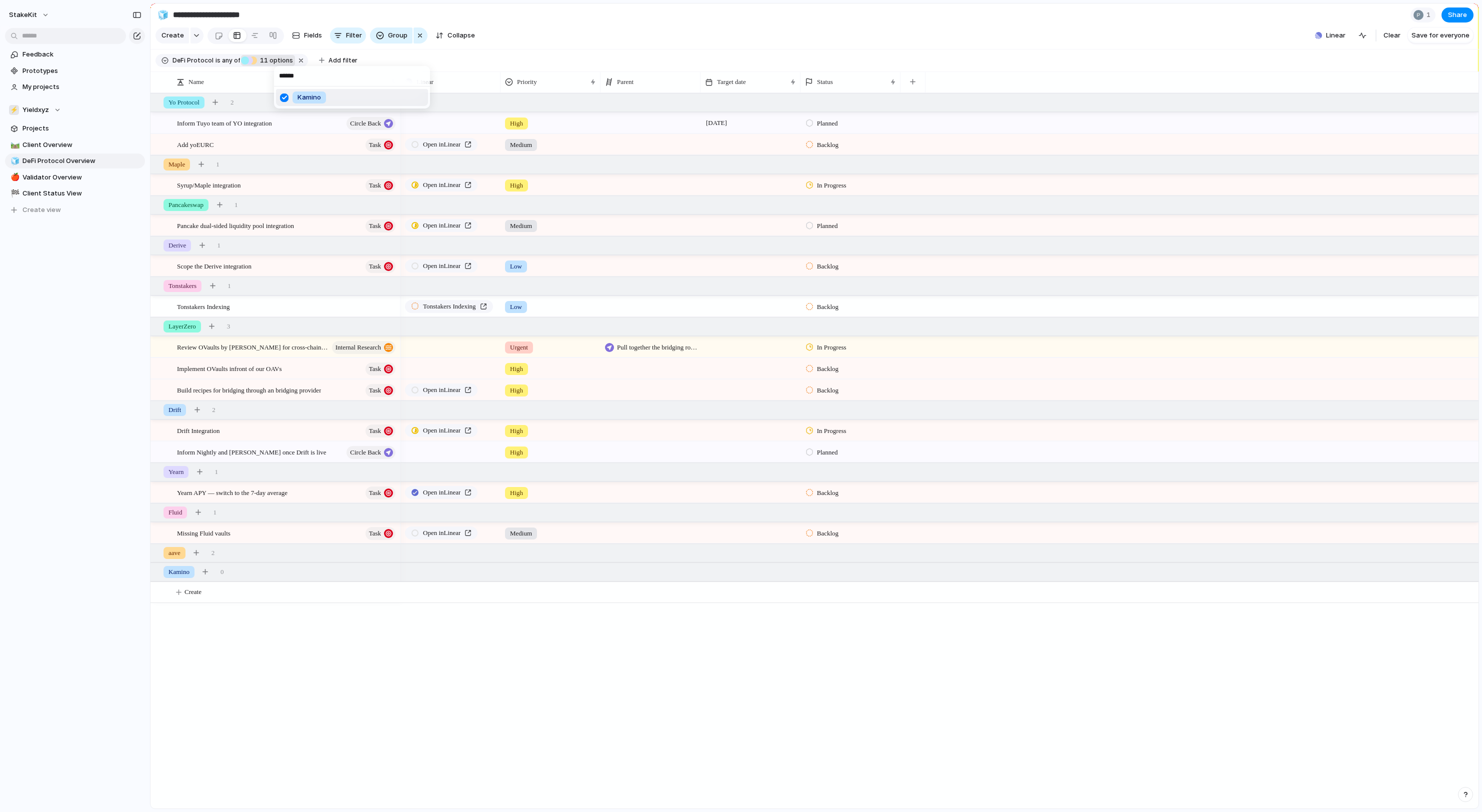
click at [304, 97] on span "Kamino" at bounding box center [309, 97] width 24 height 10
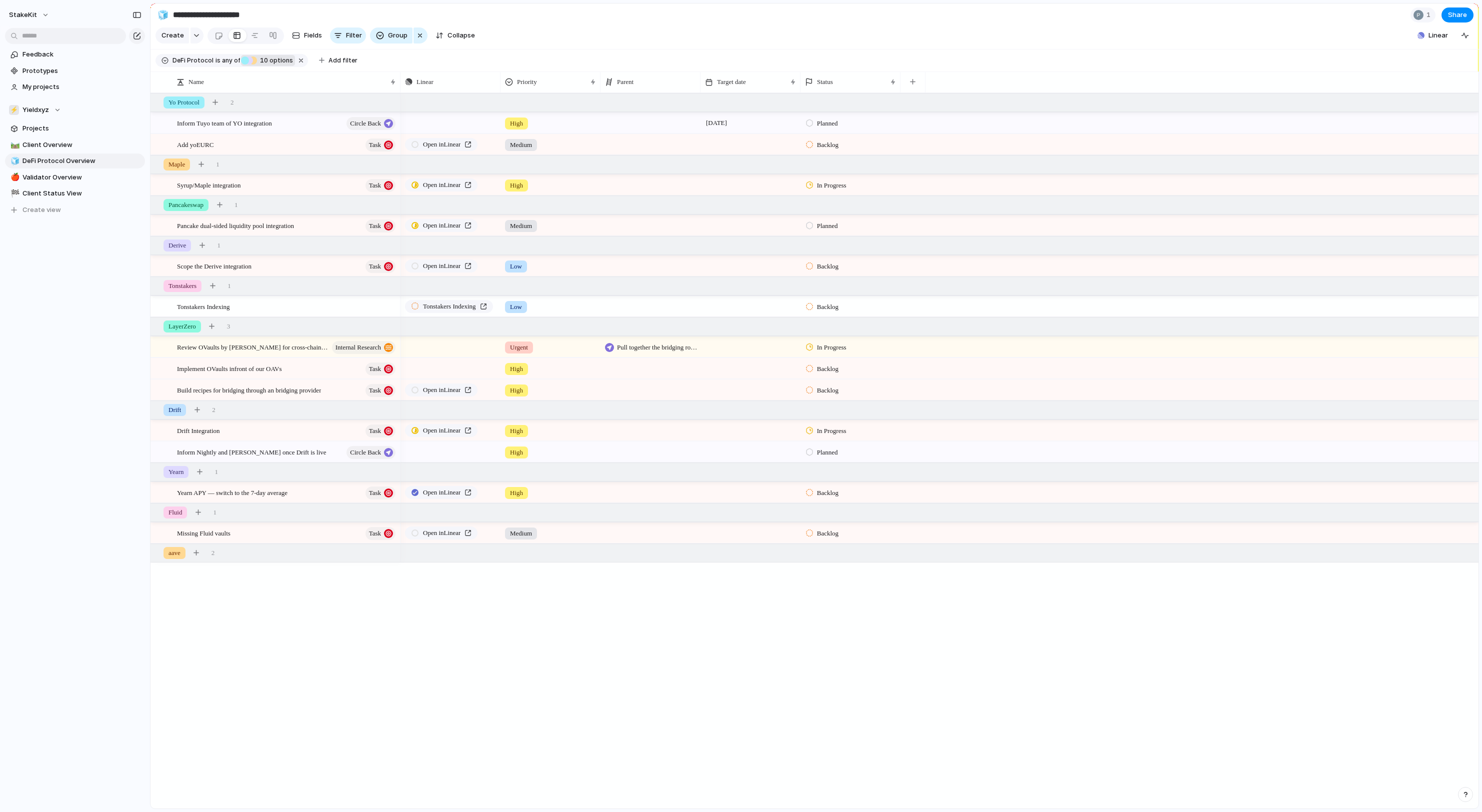
click at [304, 97] on div "Yo Protocol 2" at bounding box center [815, 103] width 1330 height 18
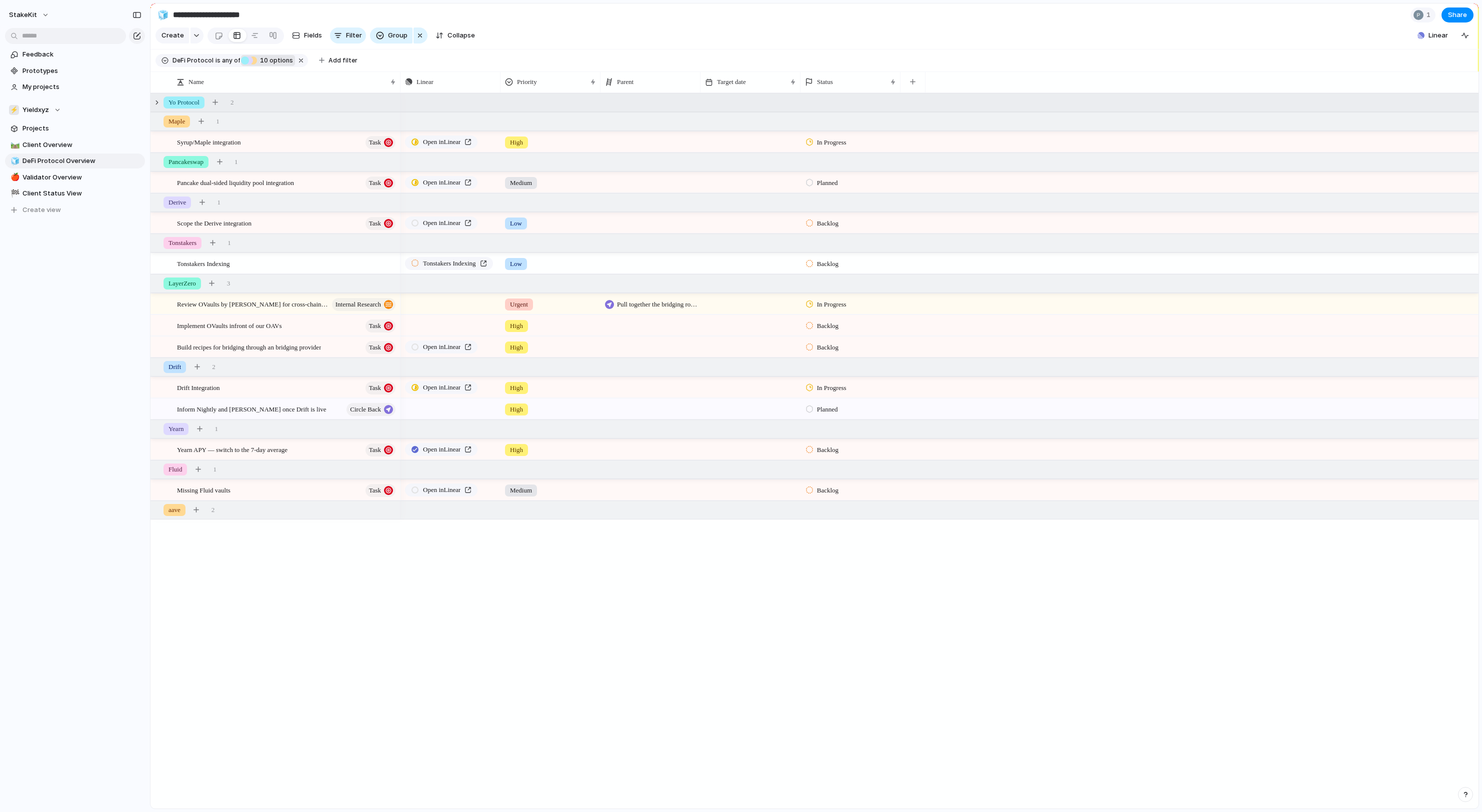
click at [293, 63] on span "10 options" at bounding box center [274, 60] width 36 height 9
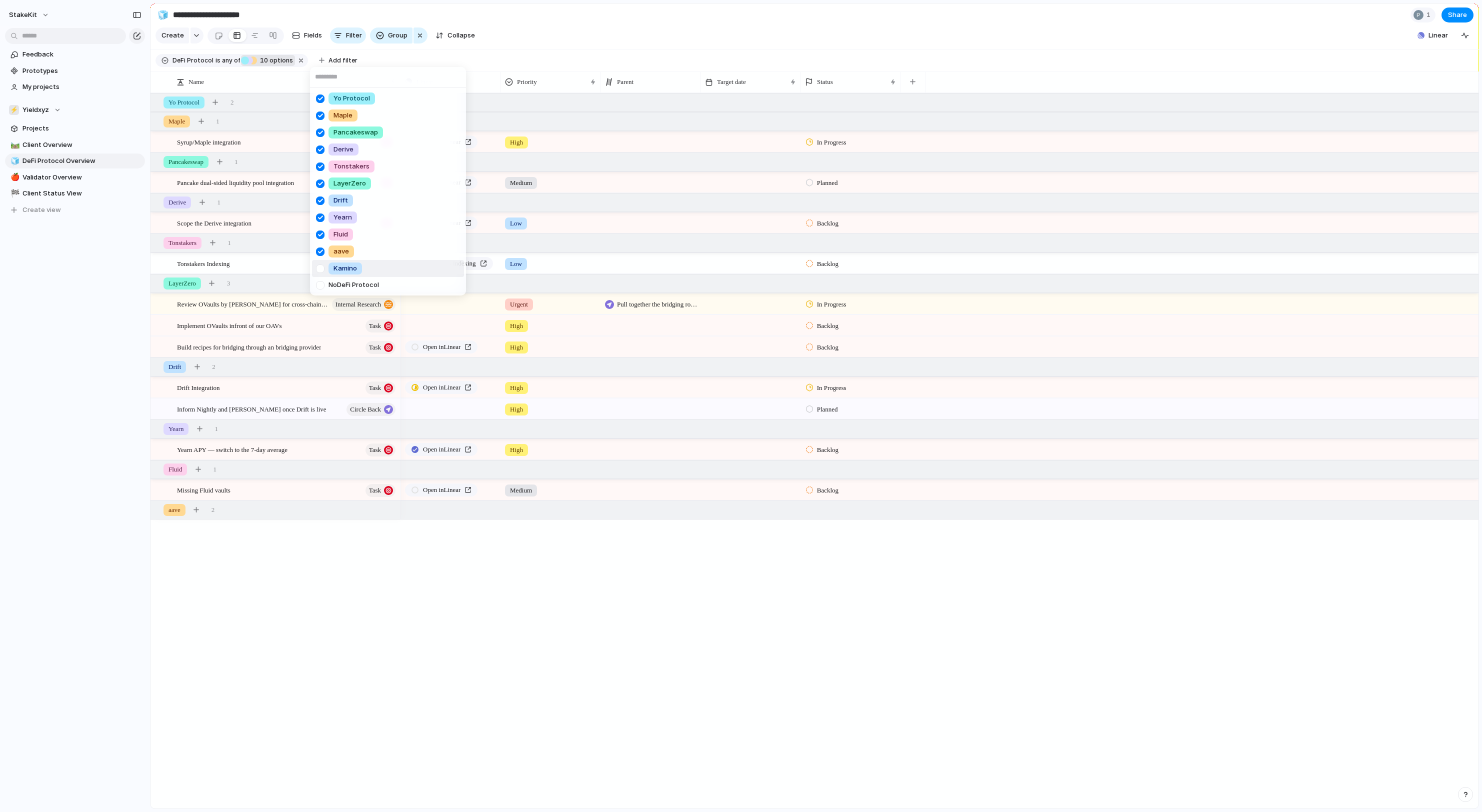
click at [357, 266] on span "Kamino" at bounding box center [345, 268] width 24 height 10
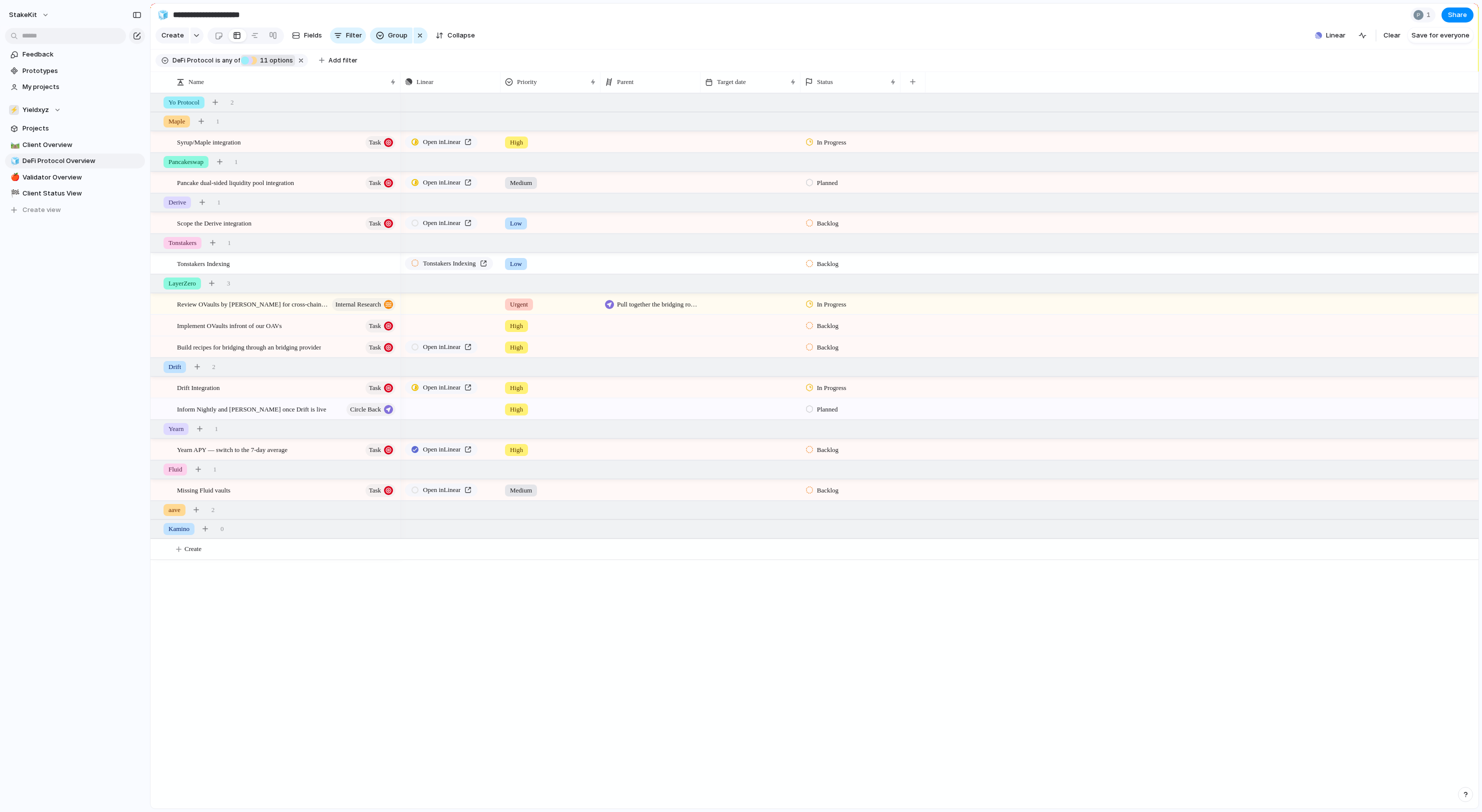
click at [405, 577] on div "Open in Linear High In Progress Open in Linear Medium Planned Open in Linear Lo…" at bounding box center [939, 451] width 1078 height 715
click at [223, 557] on button "Create" at bounding box center [827, 549] width 1334 height 21
type textarea "**********"
click at [288, 96] on div "Yo Protocol 2" at bounding box center [815, 103] width 1330 height 18
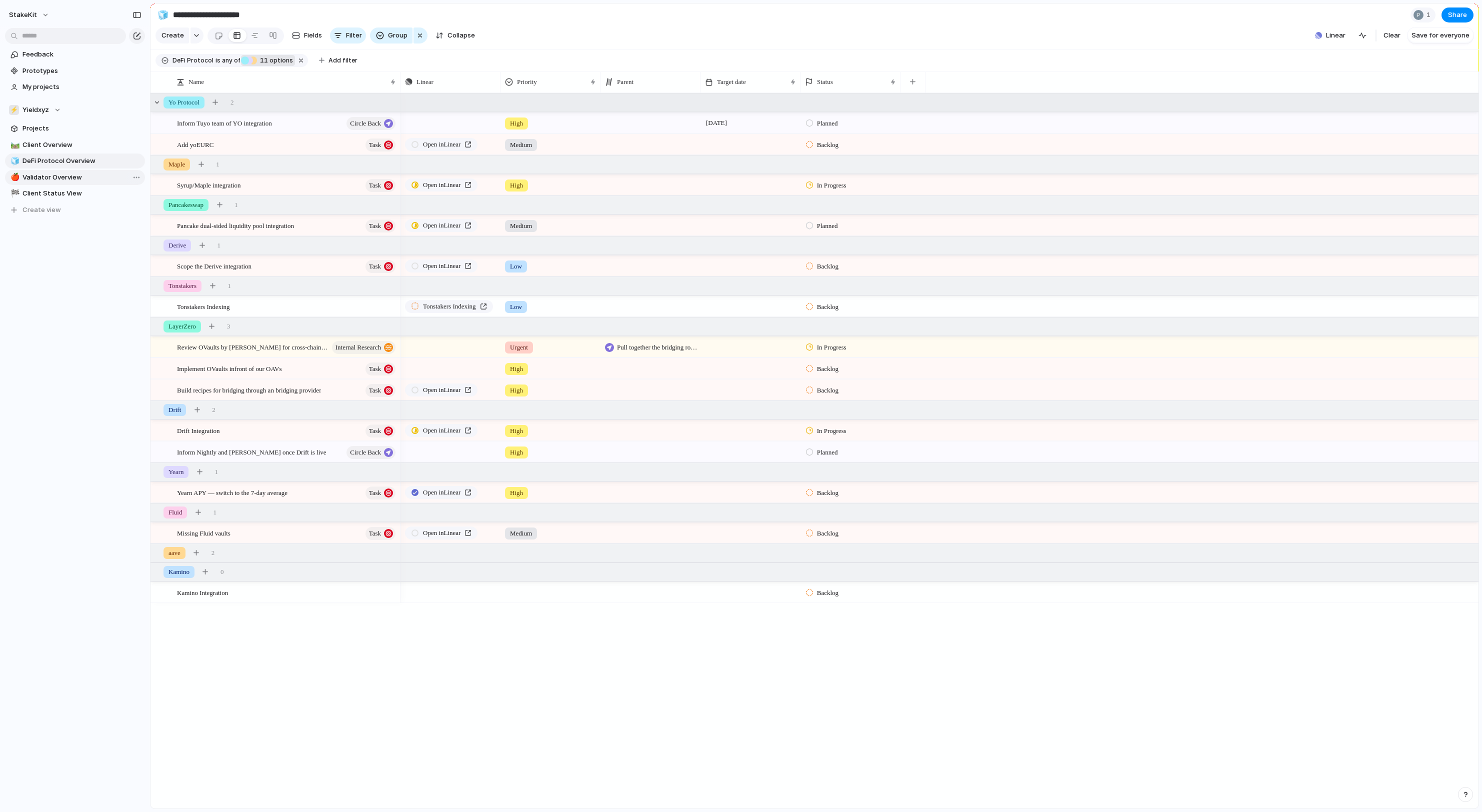
click at [87, 177] on span "Validator Overview" at bounding box center [82, 178] width 119 height 10
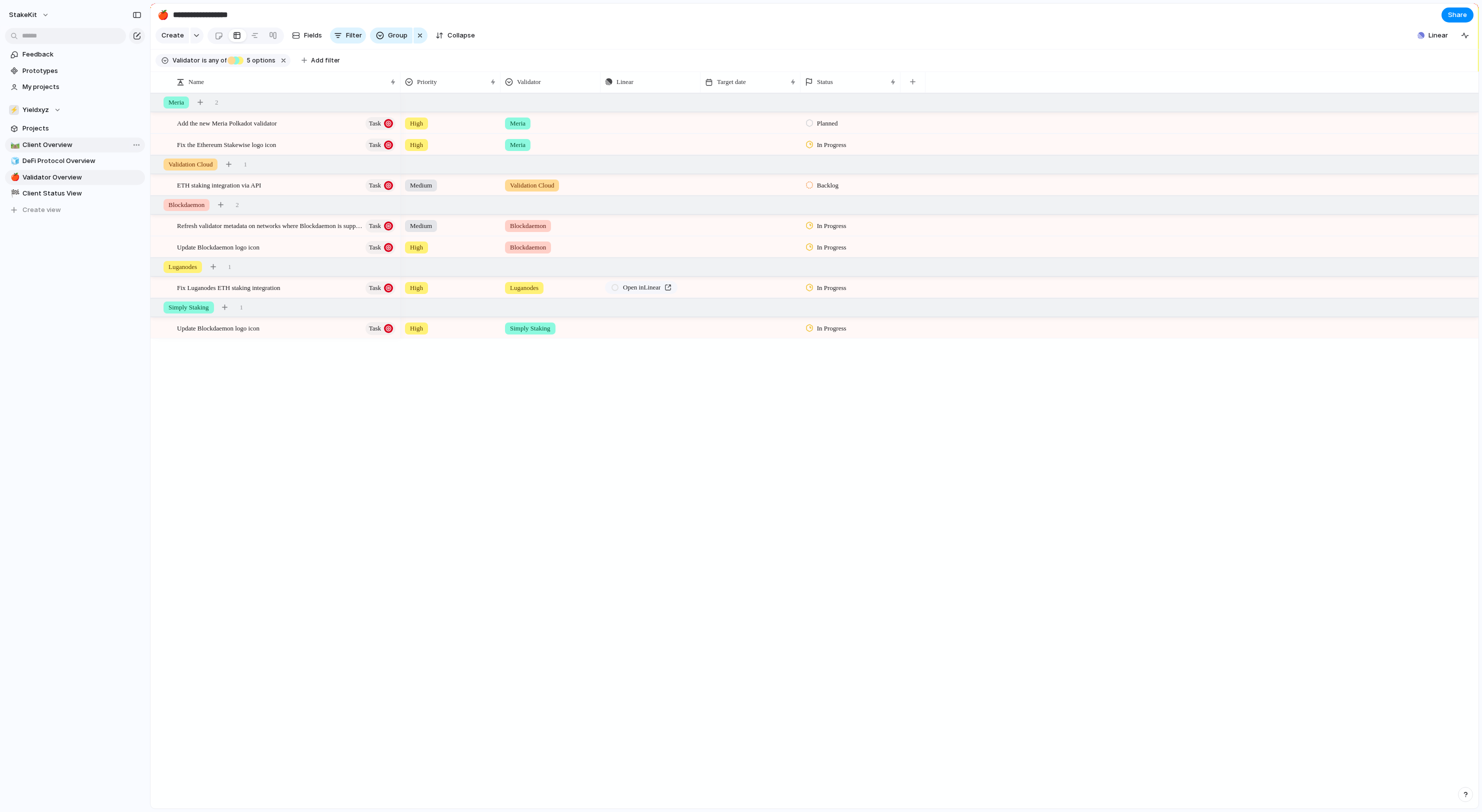
click at [62, 144] on span "Client Overview" at bounding box center [82, 145] width 119 height 10
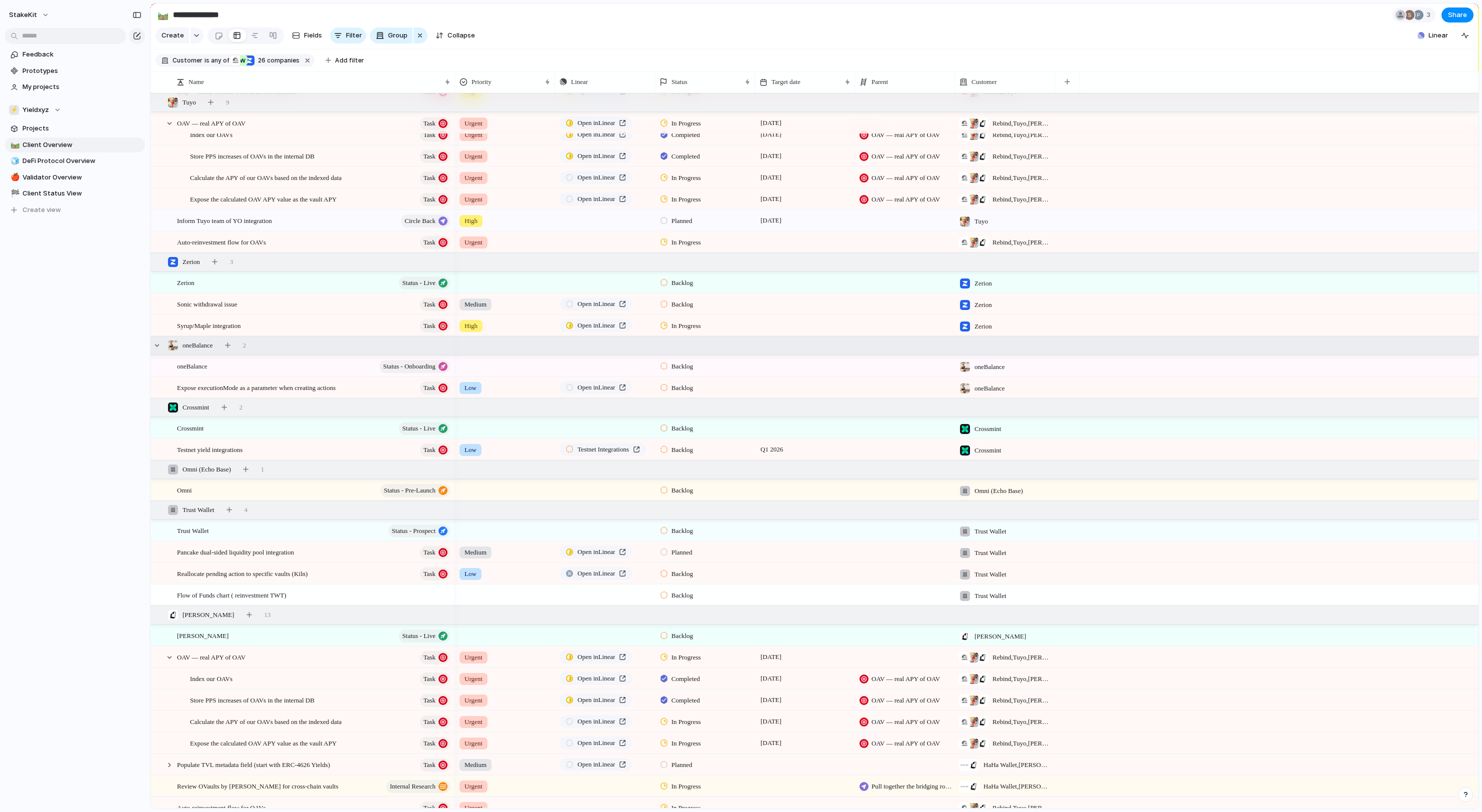
scroll to position [356, 0]
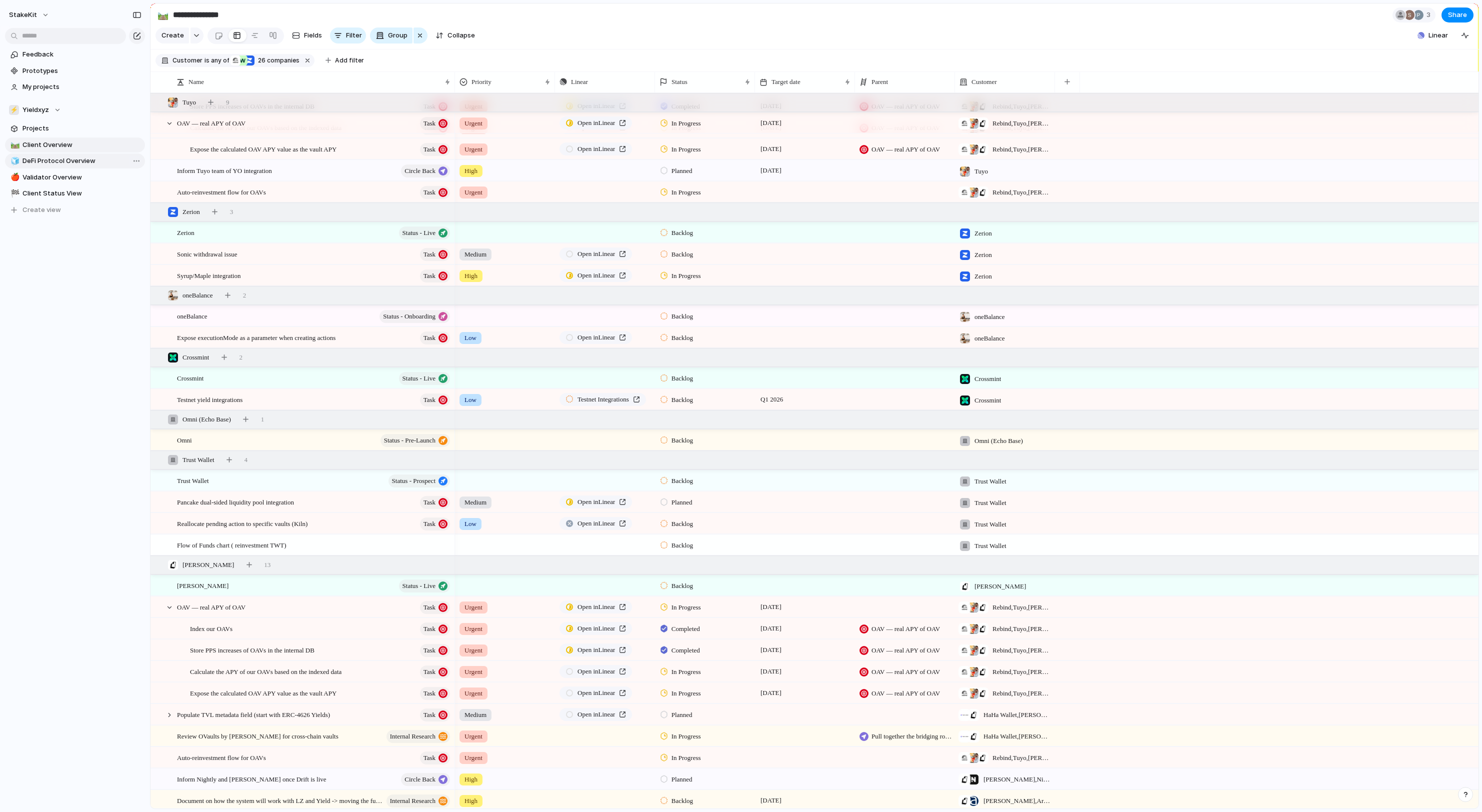
click at [55, 166] on span "DeFi Protocol Overview" at bounding box center [82, 161] width 119 height 10
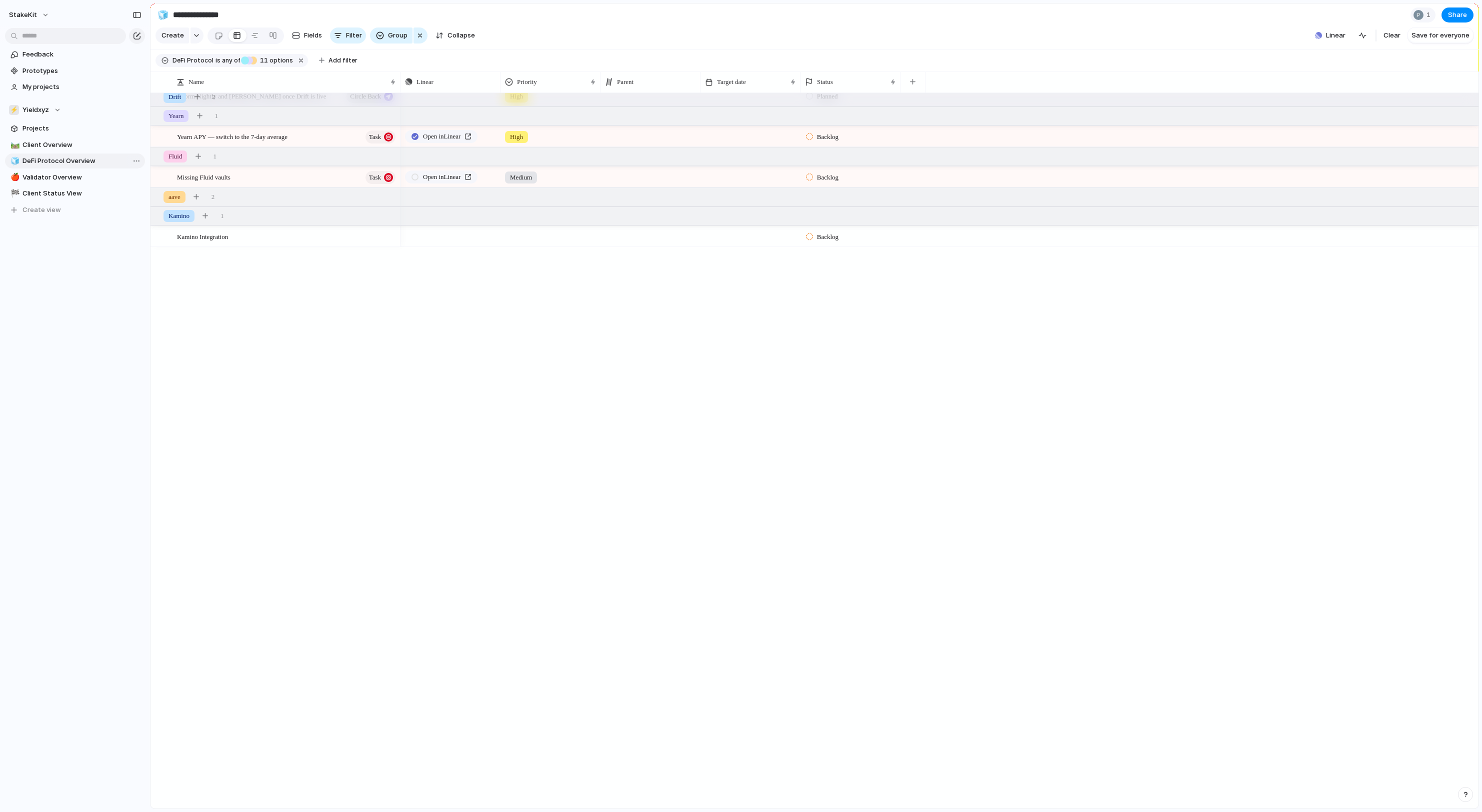
type input "**********"
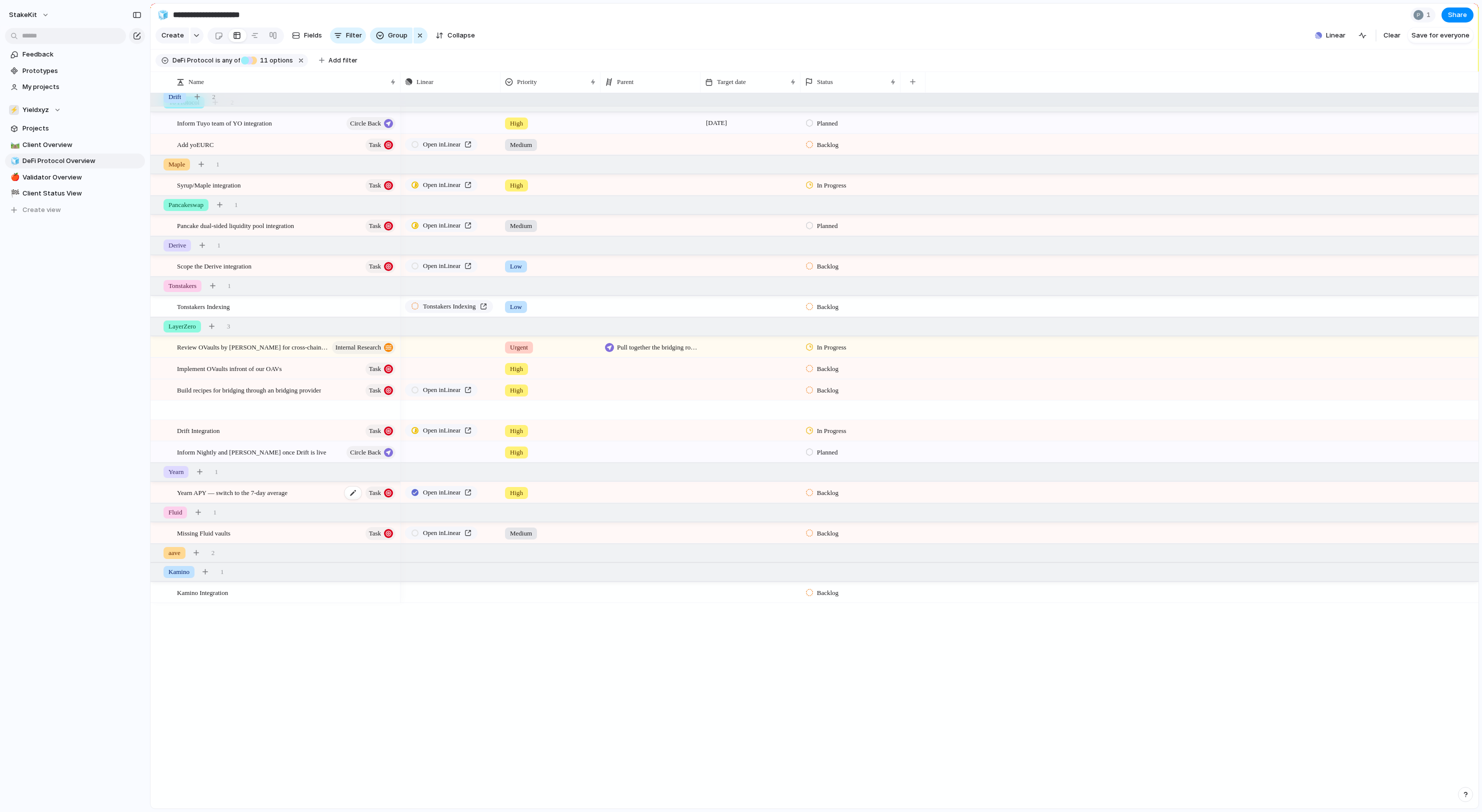
click at [334, 493] on div "Yearn APY — switch to the 7-day average Task" at bounding box center [287, 493] width 220 height 21
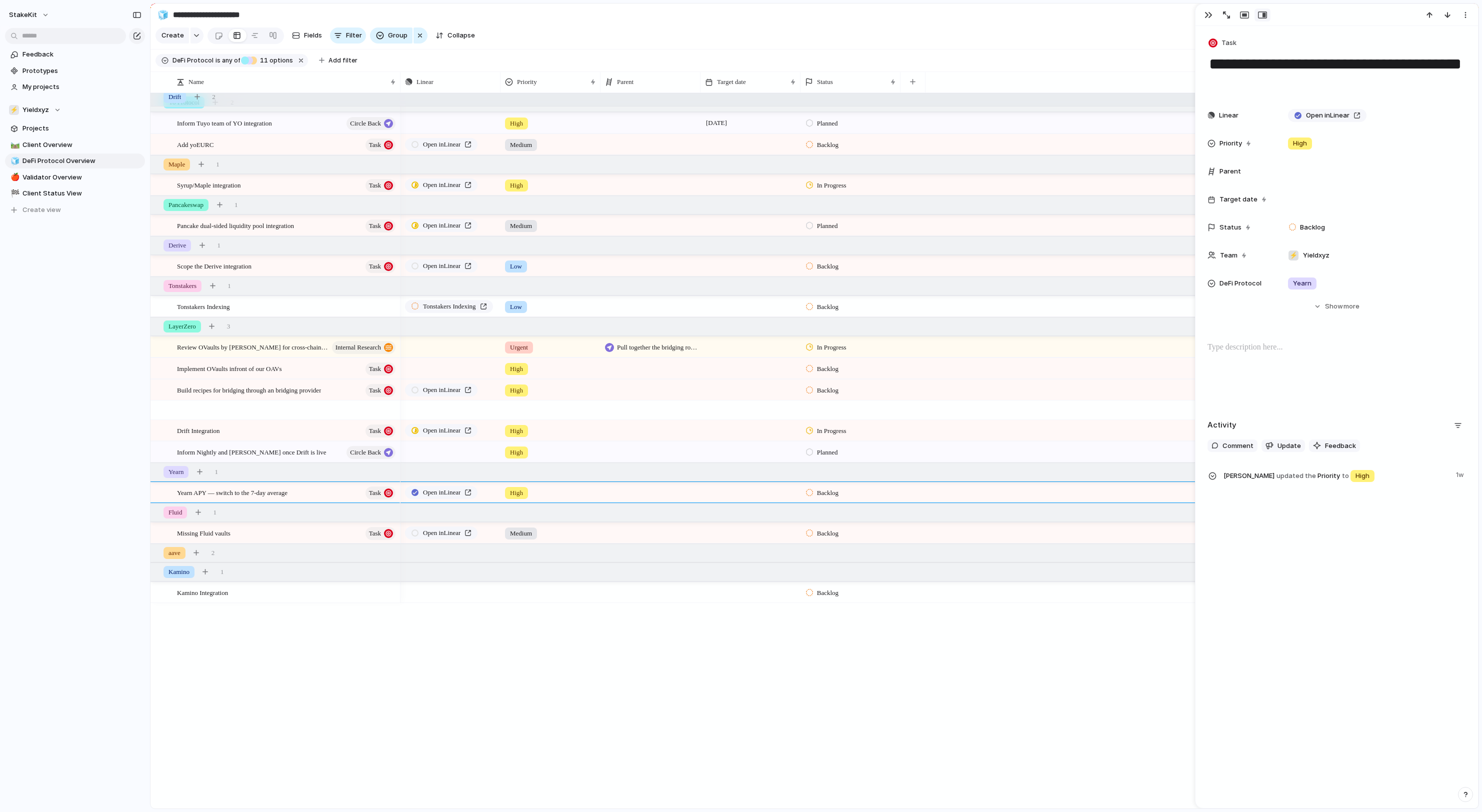
click at [1329, 98] on div "**********" at bounding box center [1337, 259] width 282 height 466
drag, startPoint x: 1328, startPoint y: 91, endPoint x: 1376, endPoint y: 68, distance: 53.2
click at [1376, 68] on textarea "**********" at bounding box center [1337, 74] width 257 height 40
click at [1368, 71] on textarea "**********" at bounding box center [1337, 74] width 257 height 40
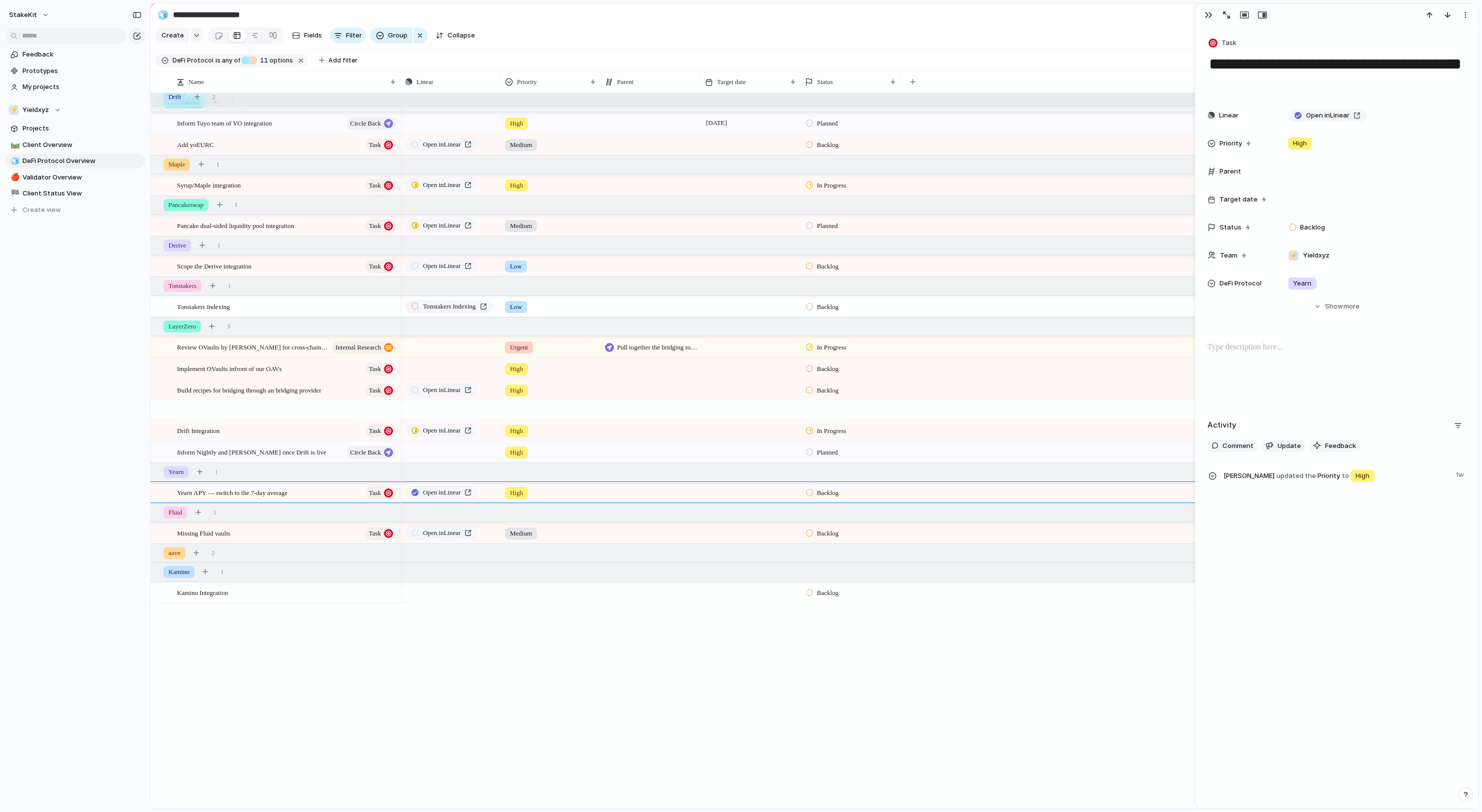
click at [1368, 71] on textarea "**********" at bounding box center [1337, 74] width 257 height 40
click at [1361, 69] on textarea "**********" at bounding box center [1337, 74] width 257 height 40
click at [1333, 89] on textarea "**********" at bounding box center [1337, 74] width 257 height 40
type textarea "**********"
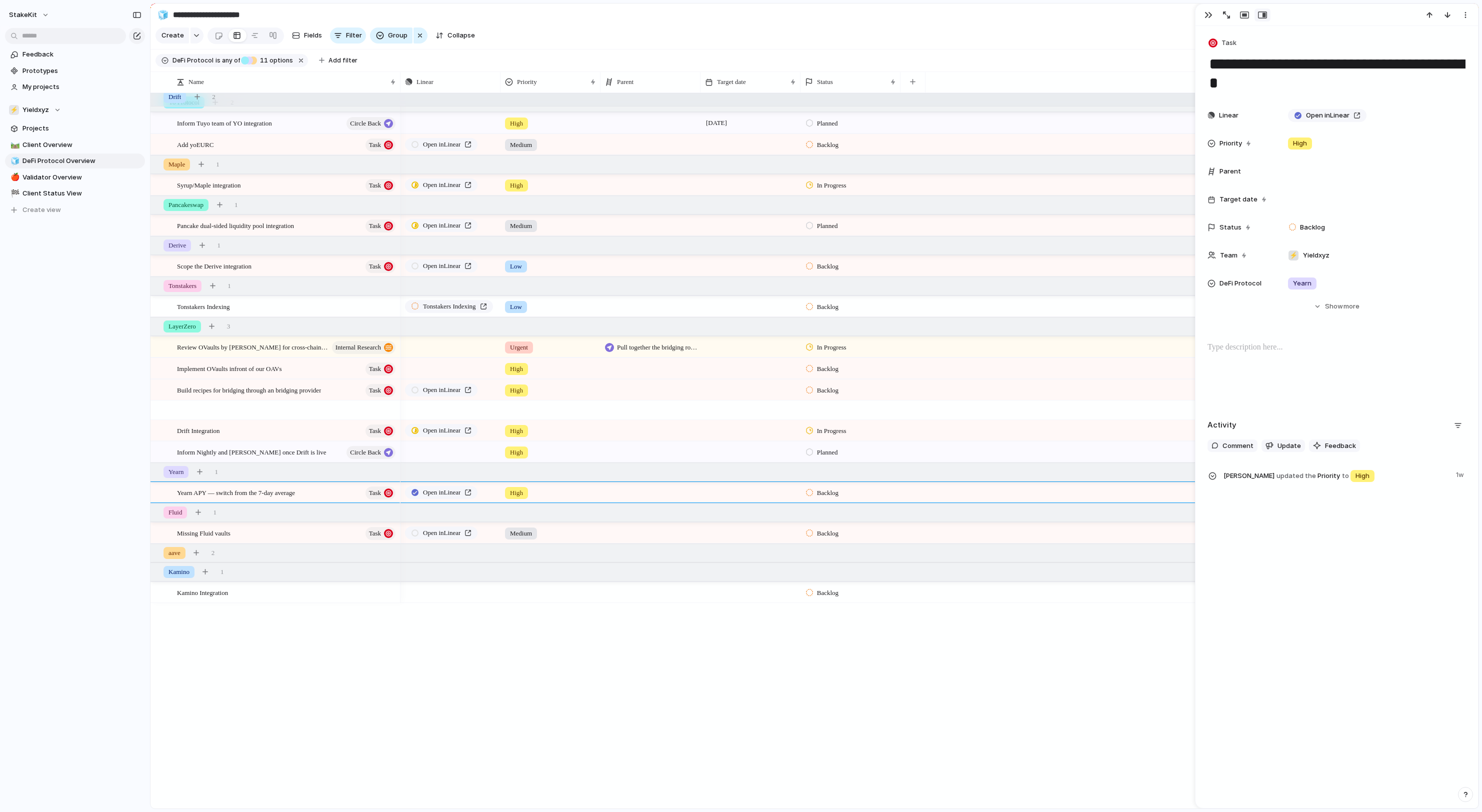
click at [1057, 33] on section "Create Fields Filter Group Zoom Collapse Linear Clear Save for everyone" at bounding box center [814, 37] width 1328 height 24
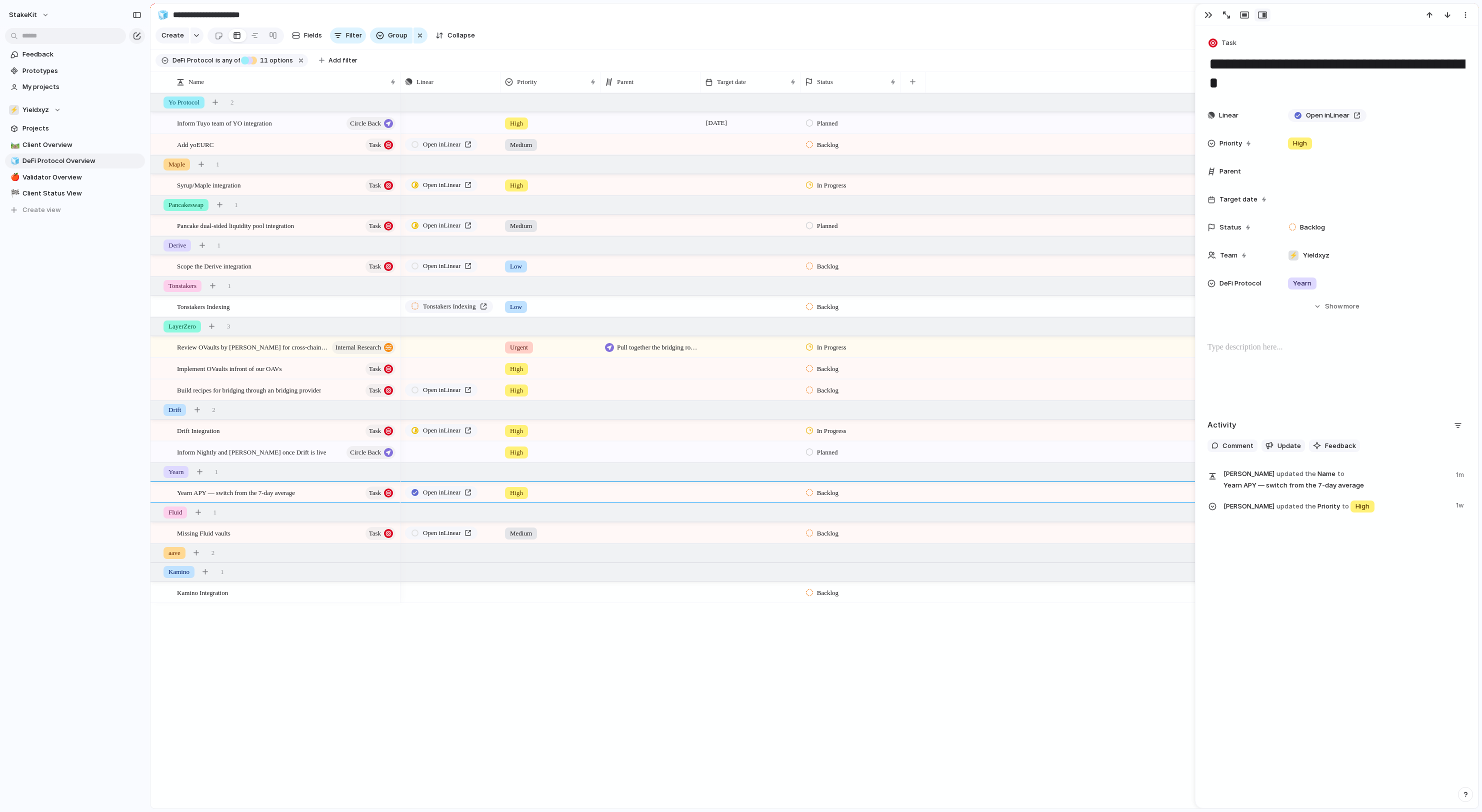
click at [1224, 353] on p at bounding box center [1337, 347] width 259 height 12
click at [1388, 363] on div "**********" at bounding box center [1337, 373] width 259 height 64
click at [416, 642] on div "Push High 15 September Planned Open in Linear Medium Backlog Open in Linear Hig…" at bounding box center [939, 451] width 1078 height 715
click at [293, 63] on span "11 options" at bounding box center [274, 60] width 36 height 9
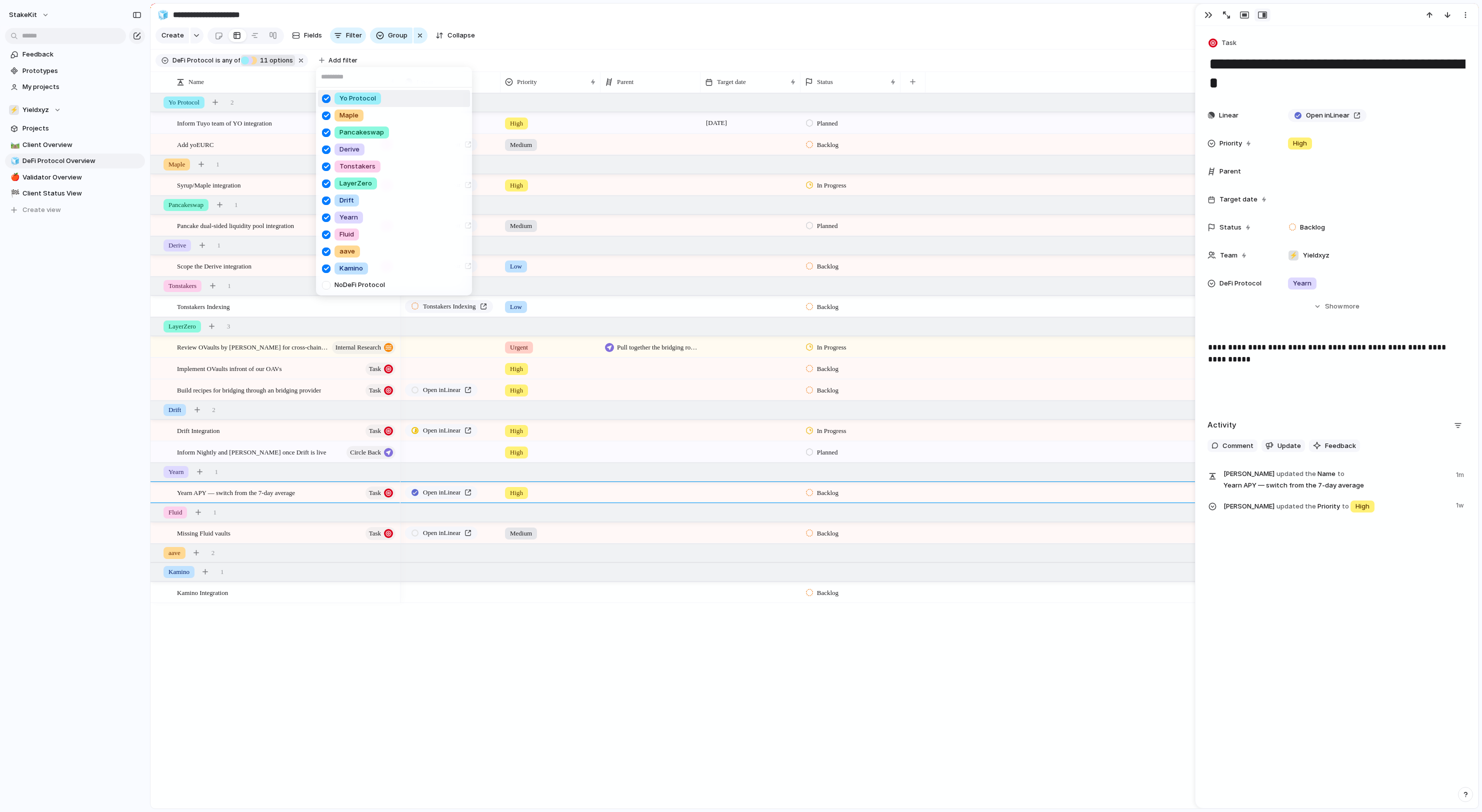
click at [368, 77] on input "text" at bounding box center [394, 77] width 156 height 20
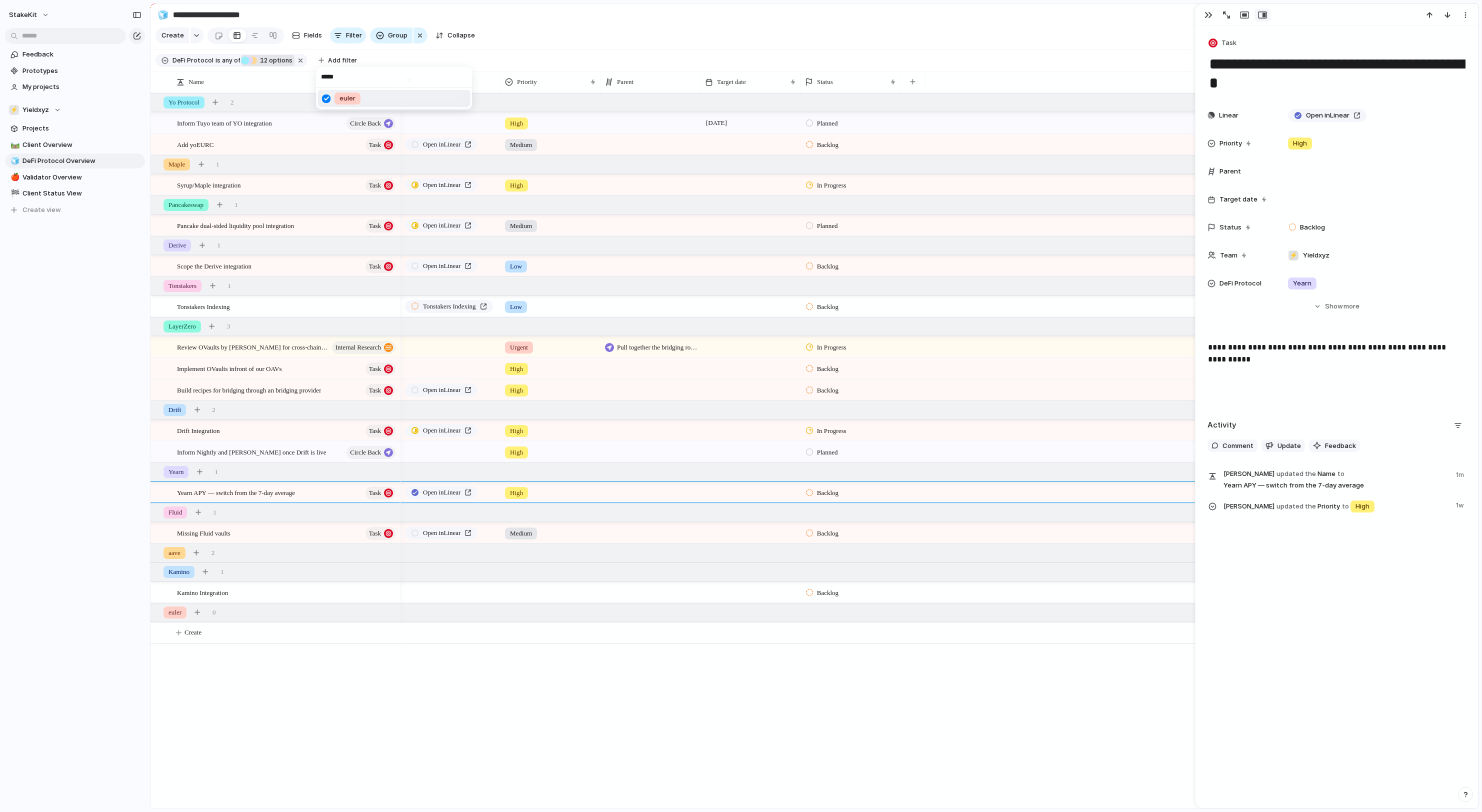
type input "*****"
click at [199, 632] on div "***** euler" at bounding box center [741, 406] width 1482 height 812
click at [186, 632] on span "Create" at bounding box center [193, 632] width 17 height 10
click at [235, 642] on div at bounding box center [280, 634] width 233 height 20
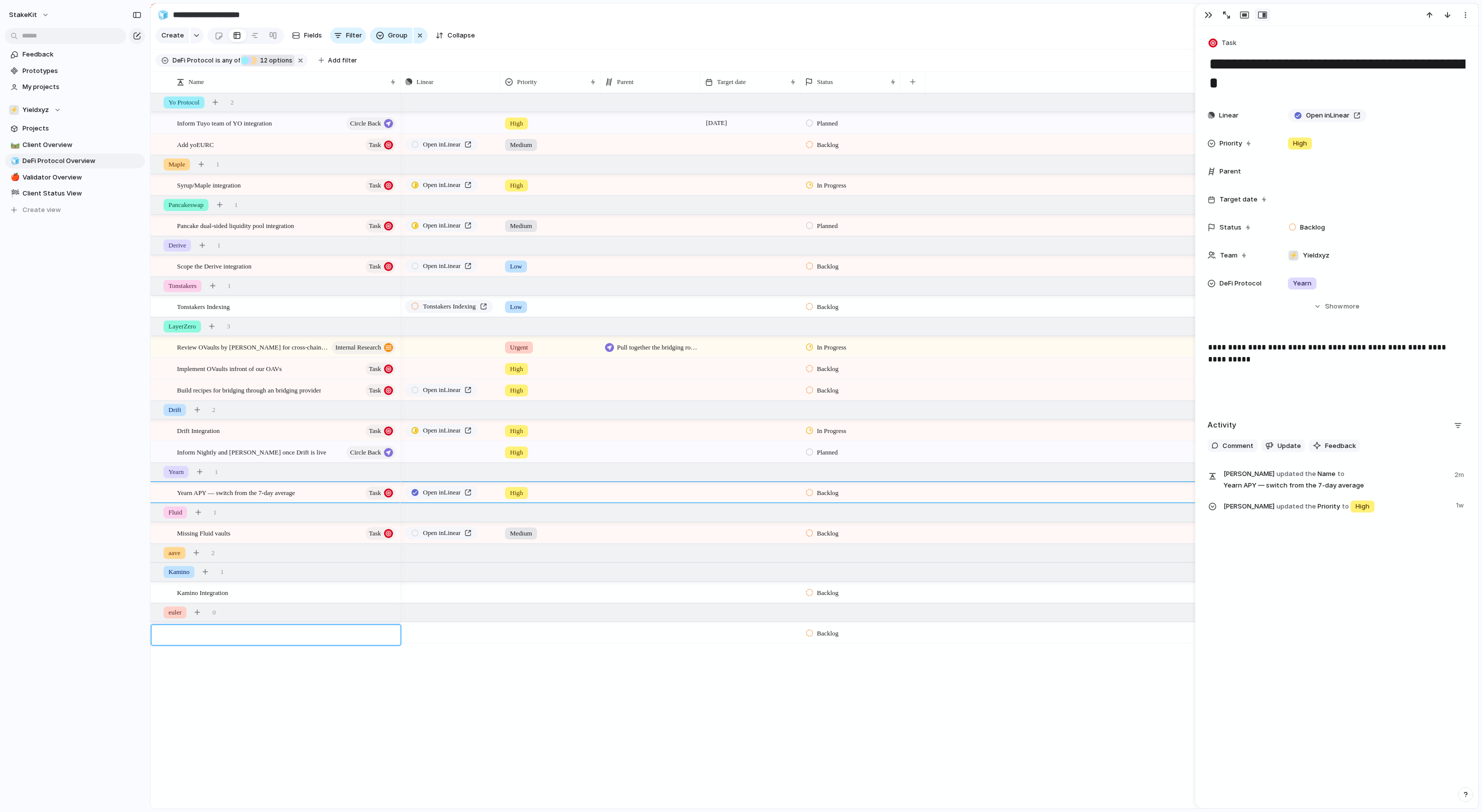
click at [239, 628] on div at bounding box center [280, 634] width 233 height 20
click at [234, 635] on textarea at bounding box center [285, 636] width 216 height 12
type textarea "**********"
click at [71, 149] on span "Client Overview" at bounding box center [82, 145] width 119 height 10
type input "**********"
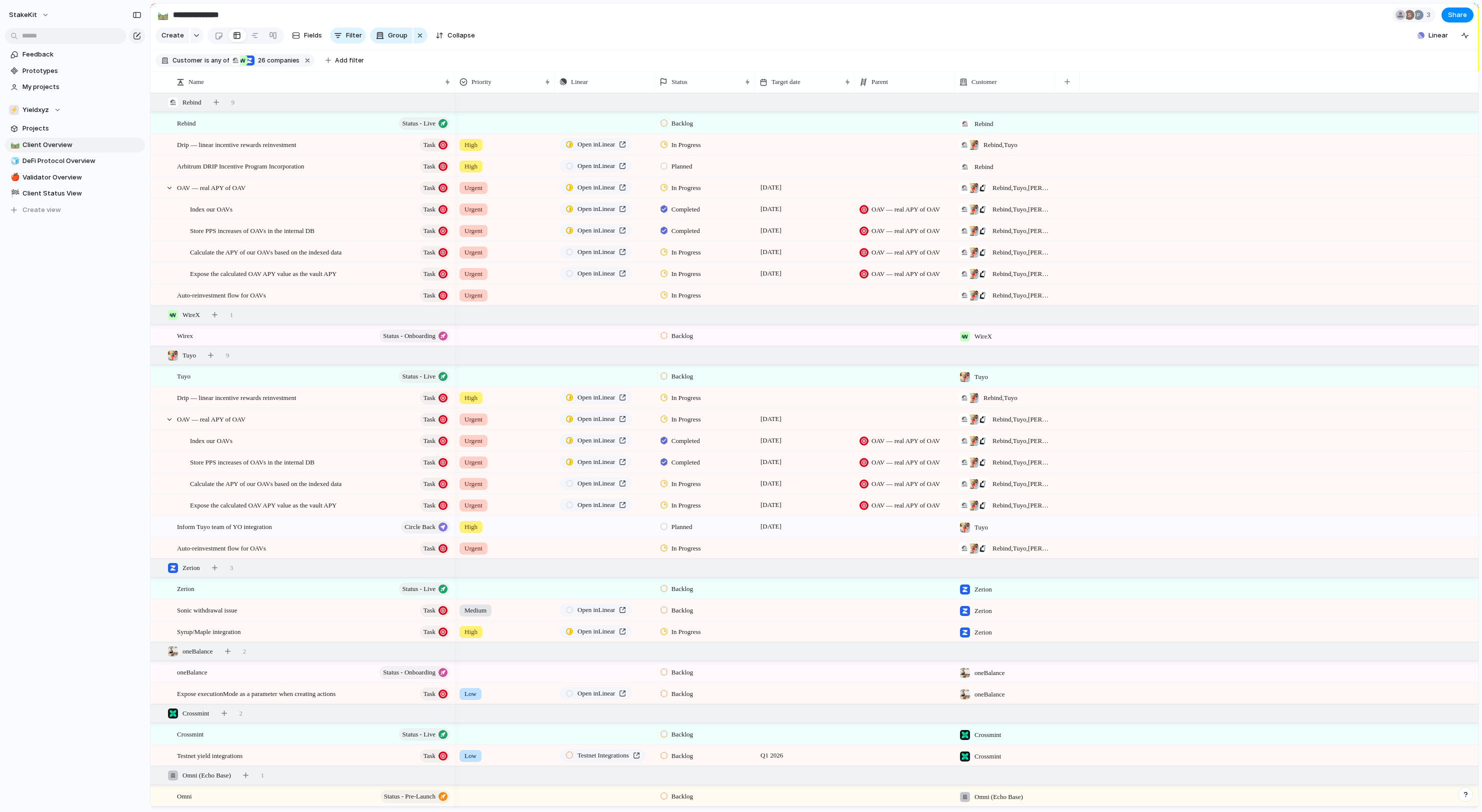
click at [122, 296] on div "Feedback Prototypes My projects ⚡ Yieldxyz Projects 🛤️ Client Overview 🧊 DeFi P…" at bounding box center [75, 149] width 150 height 299
click at [795, 144] on div at bounding box center [805, 144] width 100 height 21
drag, startPoint x: 867, startPoint y: 301, endPoint x: 875, endPoint y: 300, distance: 8.1
click at [875, 300] on tr "21 22 23 24 25 26 27" at bounding box center [838, 298] width 150 height 18
click at [864, 301] on button "25" at bounding box center [860, 298] width 18 height 18
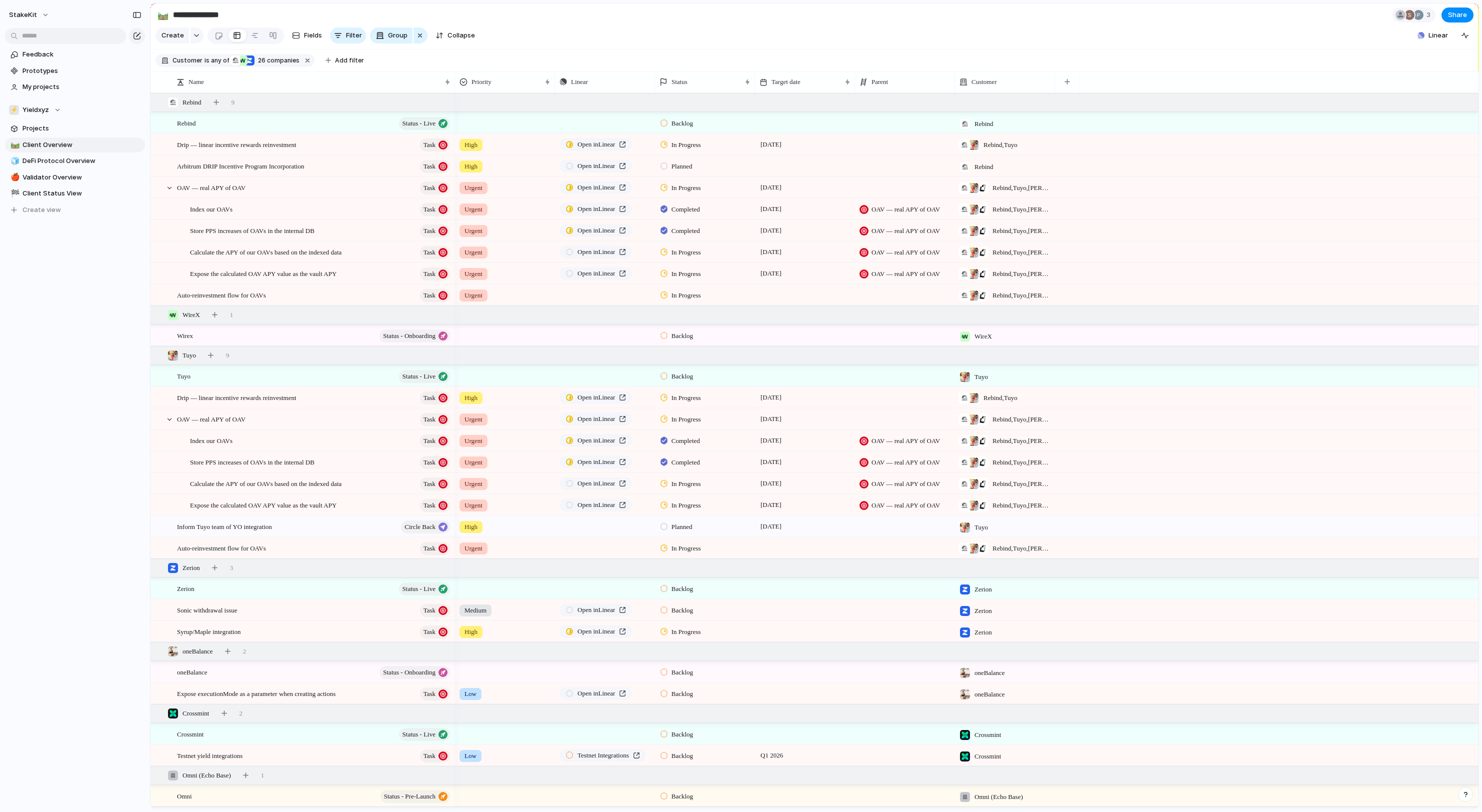
click at [773, 153] on div "25 September" at bounding box center [805, 144] width 100 height 21
click at [814, 294] on button "23" at bounding box center [816, 298] width 18 height 18
click at [286, 169] on span "Arbitrum DRIP Incentive Program Incorporation" at bounding box center [240, 165] width 127 height 12
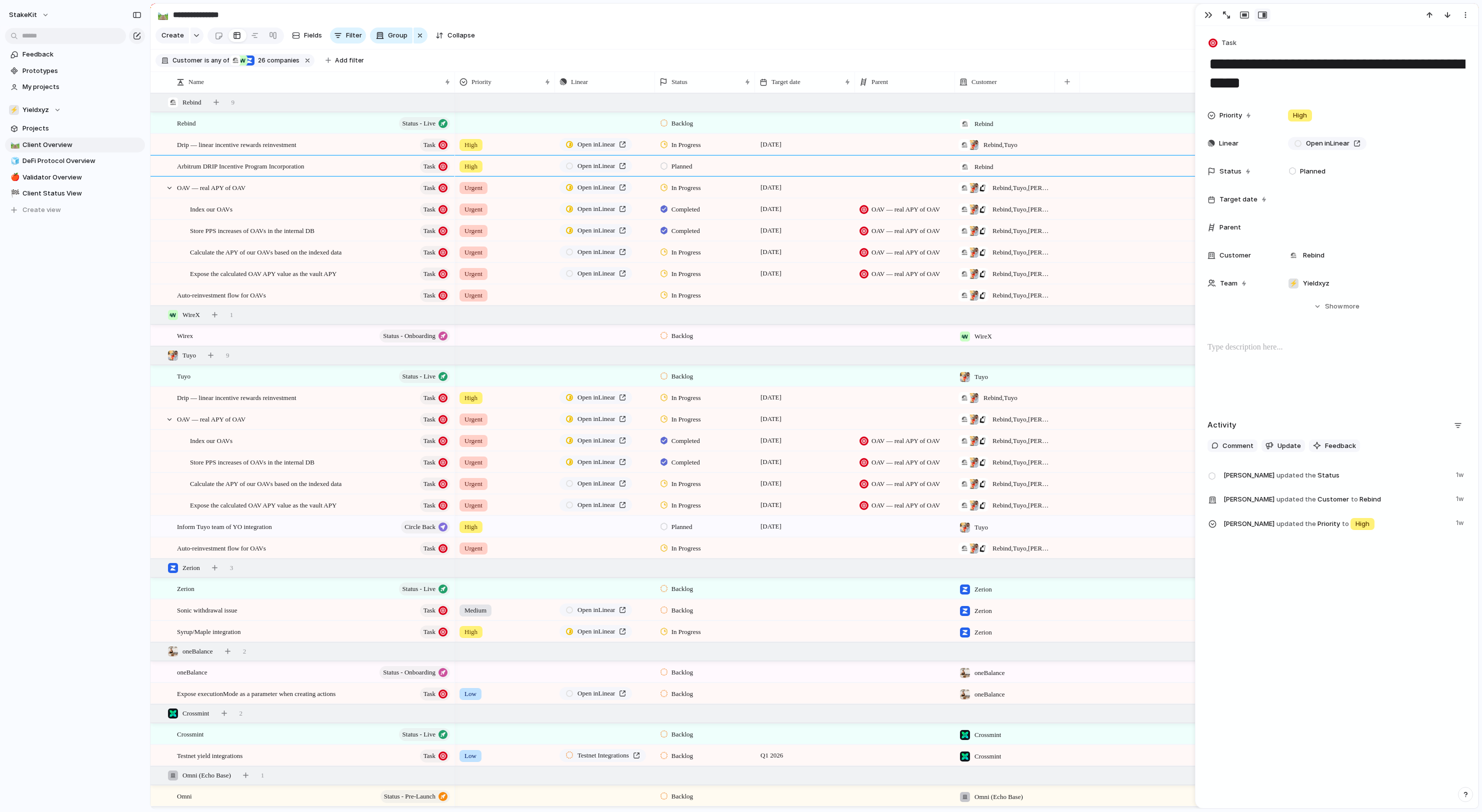
click at [801, 166] on div at bounding box center [805, 166] width 100 height 21
click at [838, 321] on button "24" at bounding box center [838, 319] width 18 height 18
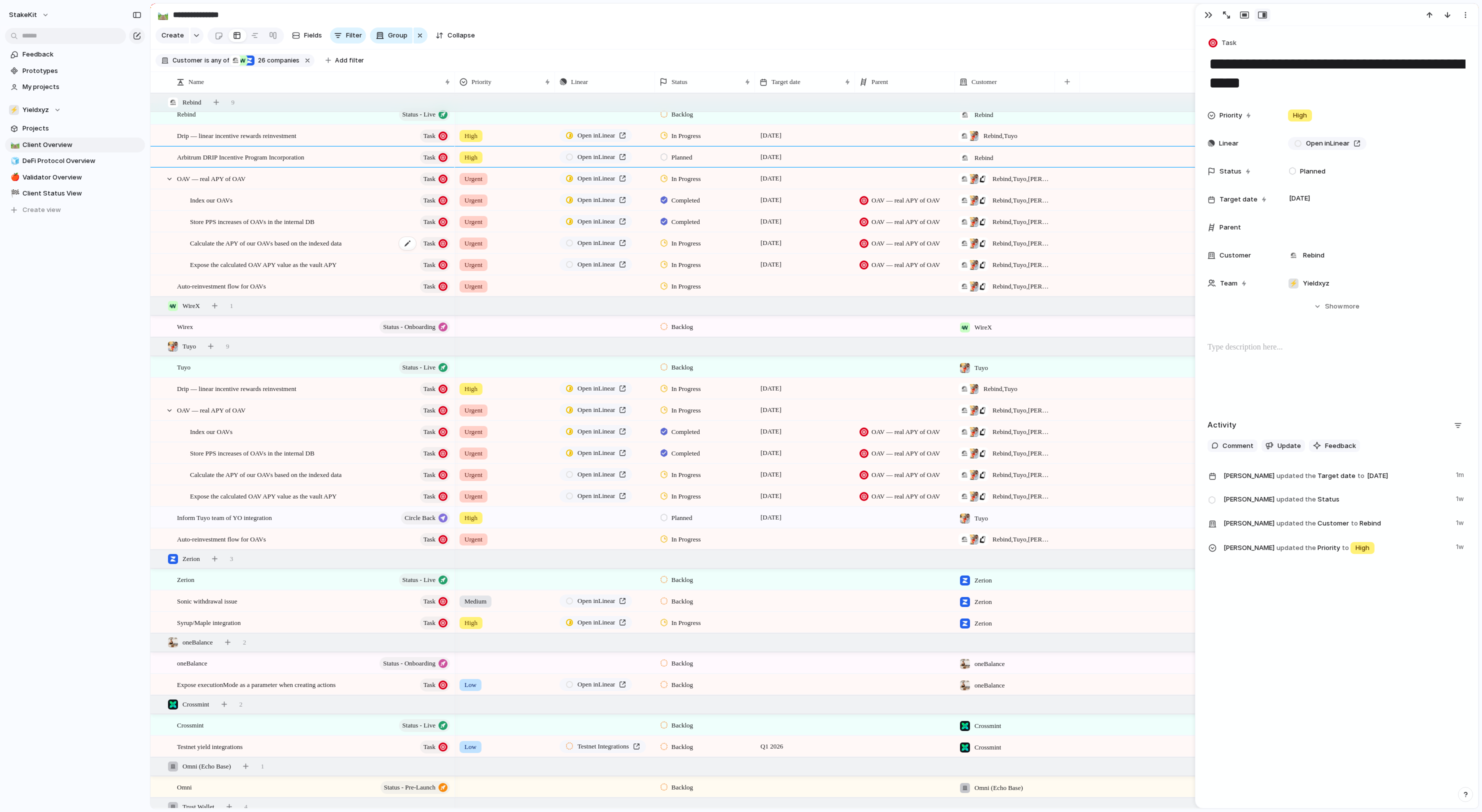
scroll to position [3, 0]
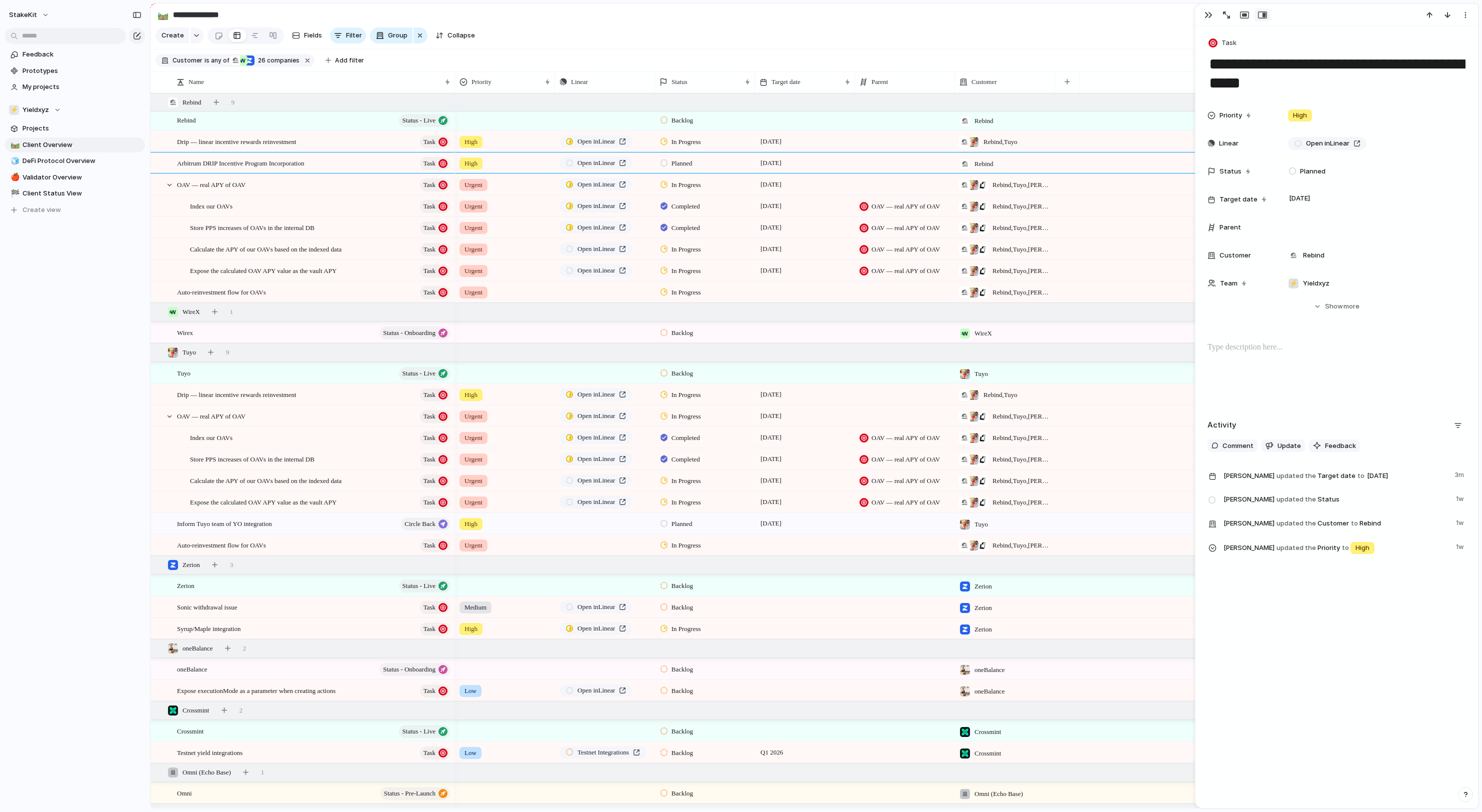
click at [532, 294] on div "Urgent" at bounding box center [505, 290] width 99 height 16
click at [632, 287] on div "Urgent High Medium Low No Priority" at bounding box center [741, 406] width 1482 height 812
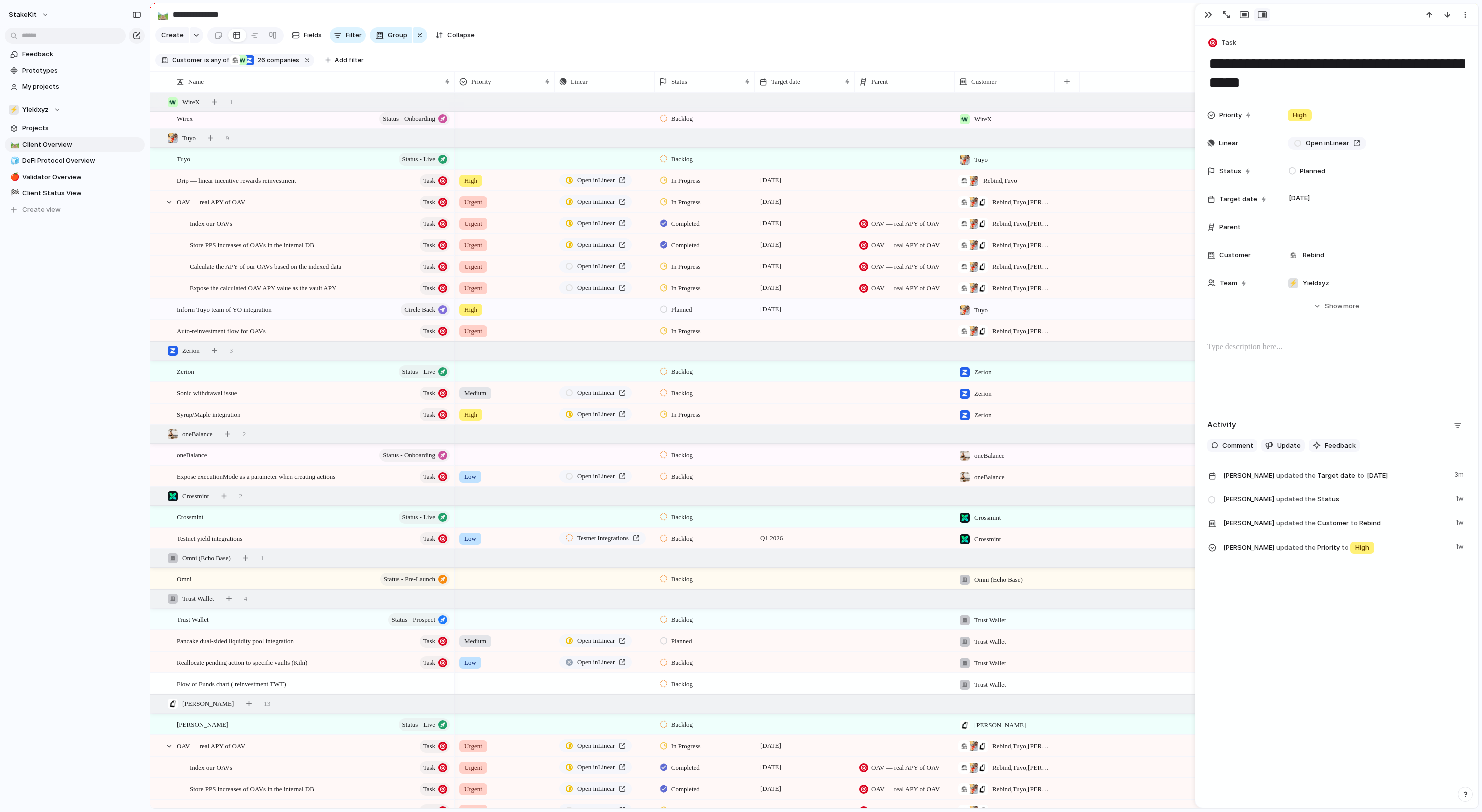
scroll to position [225, 0]
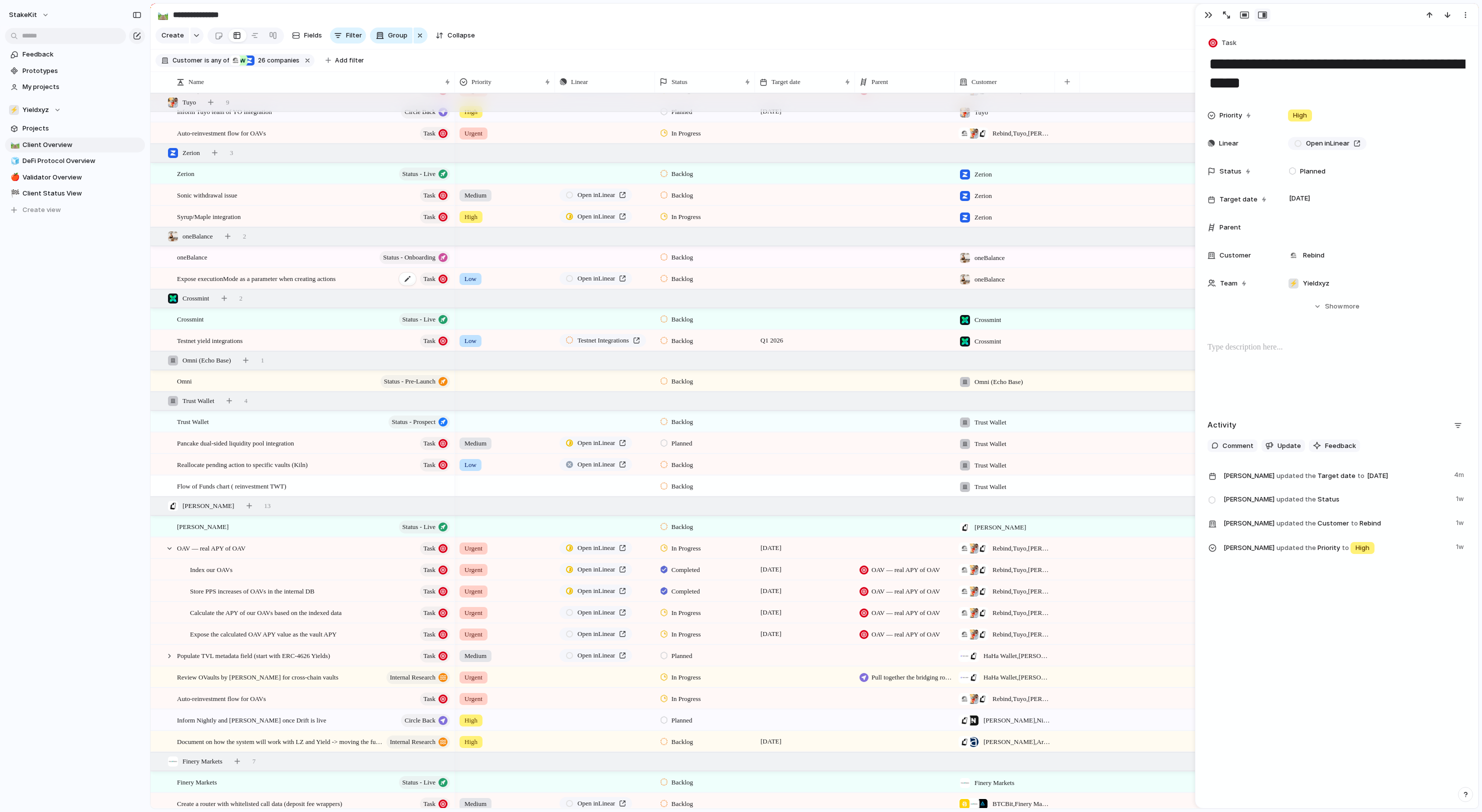
click at [308, 276] on span "Expose executionMode as a parameter when creating actions" at bounding box center [256, 278] width 159 height 12
type textarea "**********"
drag, startPoint x: 1444, startPoint y: 86, endPoint x: 1339, endPoint y: 79, distance: 105.2
click at [1339, 79] on textarea "**********" at bounding box center [1337, 74] width 257 height 40
click at [1205, 12] on div "button" at bounding box center [1208, 15] width 8 height 8
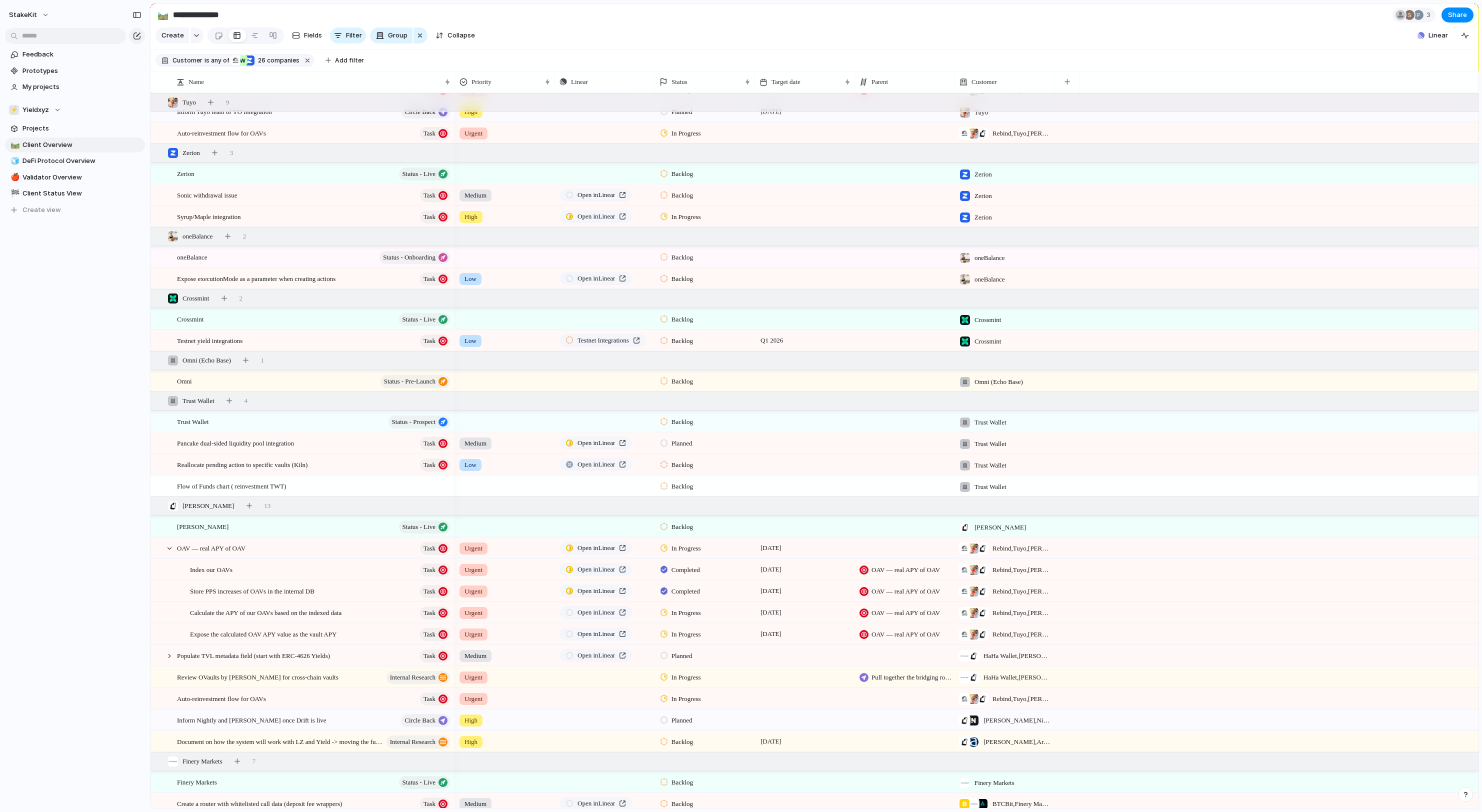
click at [783, 334] on div "Q1 2026" at bounding box center [805, 338] width 99 height 16
click at [267, 387] on div "Day Month Quarter Half-year Year 2023 Q1 Q2 Q3 Q4 2024 Q1 Q2 Q3 Q4 2025 Q1 Q2 Q…" at bounding box center [741, 406] width 1482 height 812
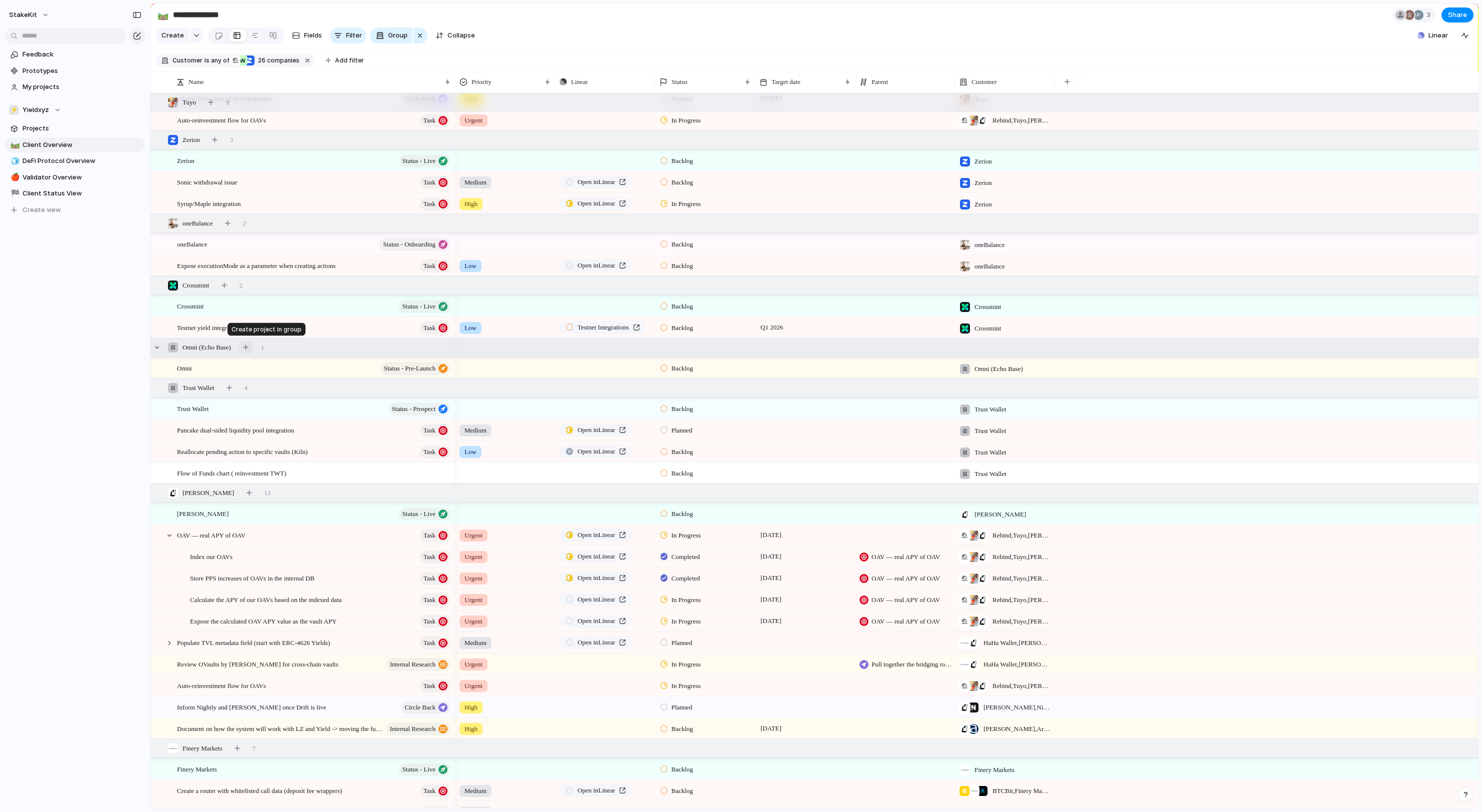
click at [253, 346] on button "button" at bounding box center [246, 347] width 14 height 14
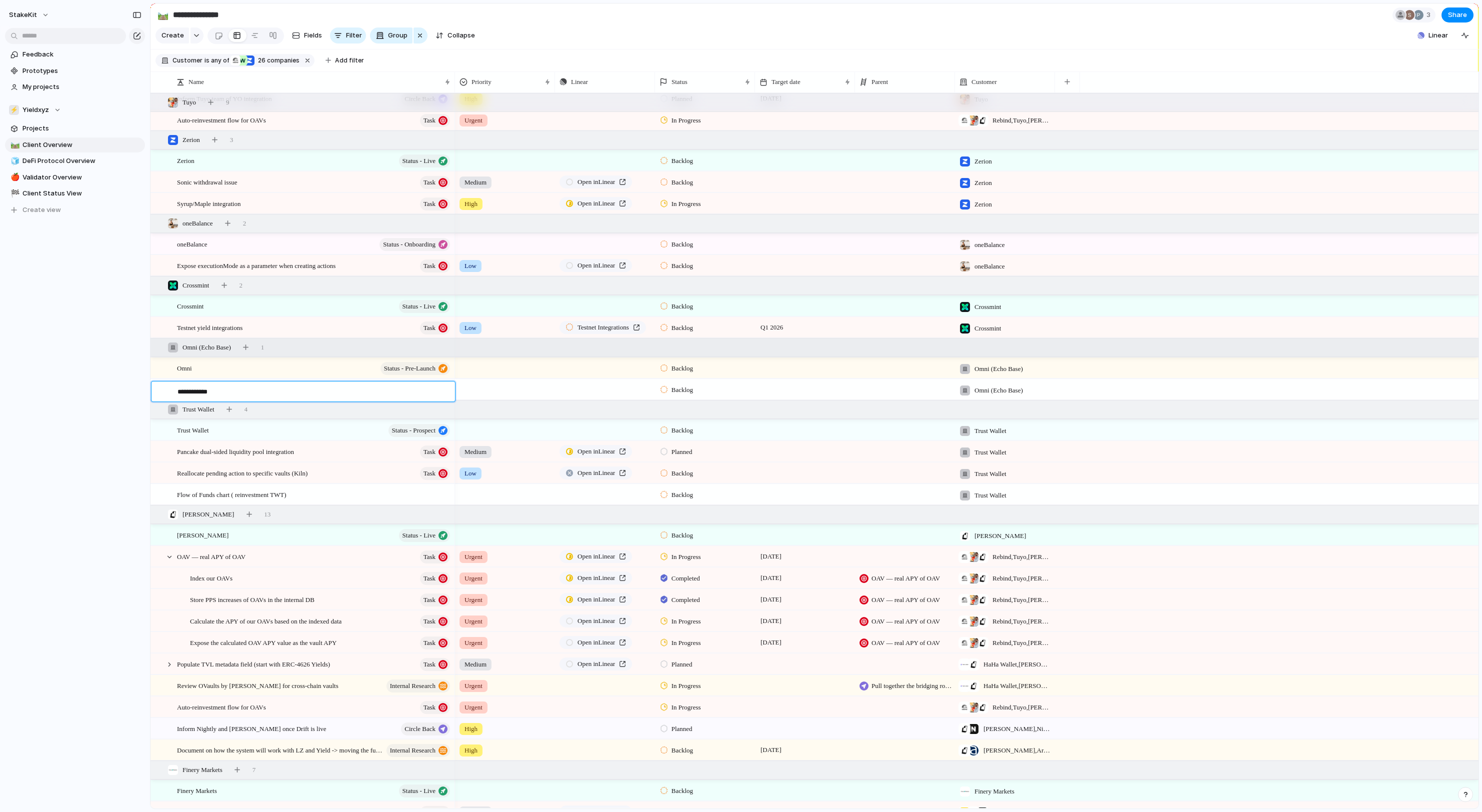
type textarea "**********"
click at [243, 454] on span "Pancake dual-sided liquidity pool integration" at bounding box center [235, 448] width 117 height 12
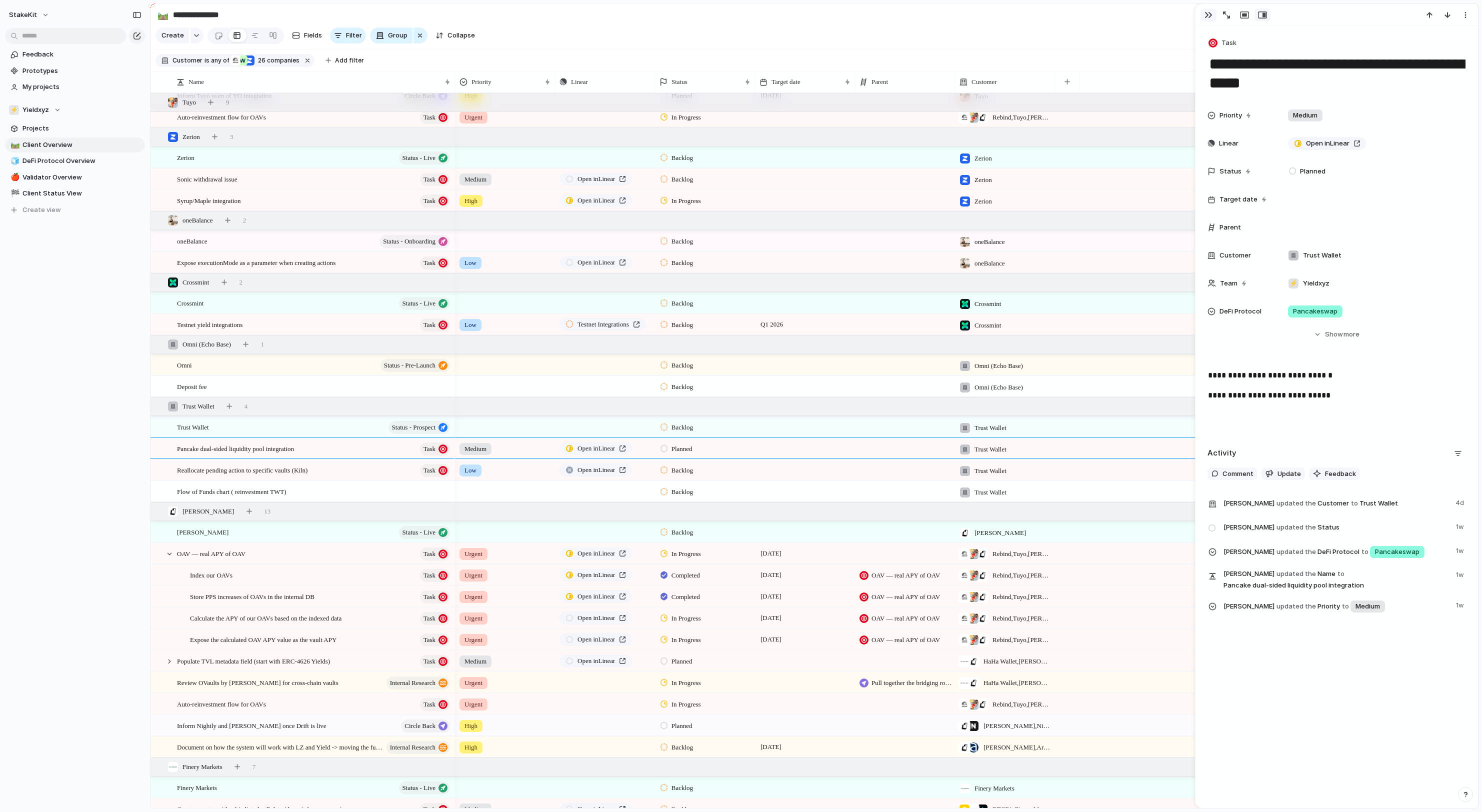
click at [1209, 15] on div "button" at bounding box center [1208, 15] width 8 height 8
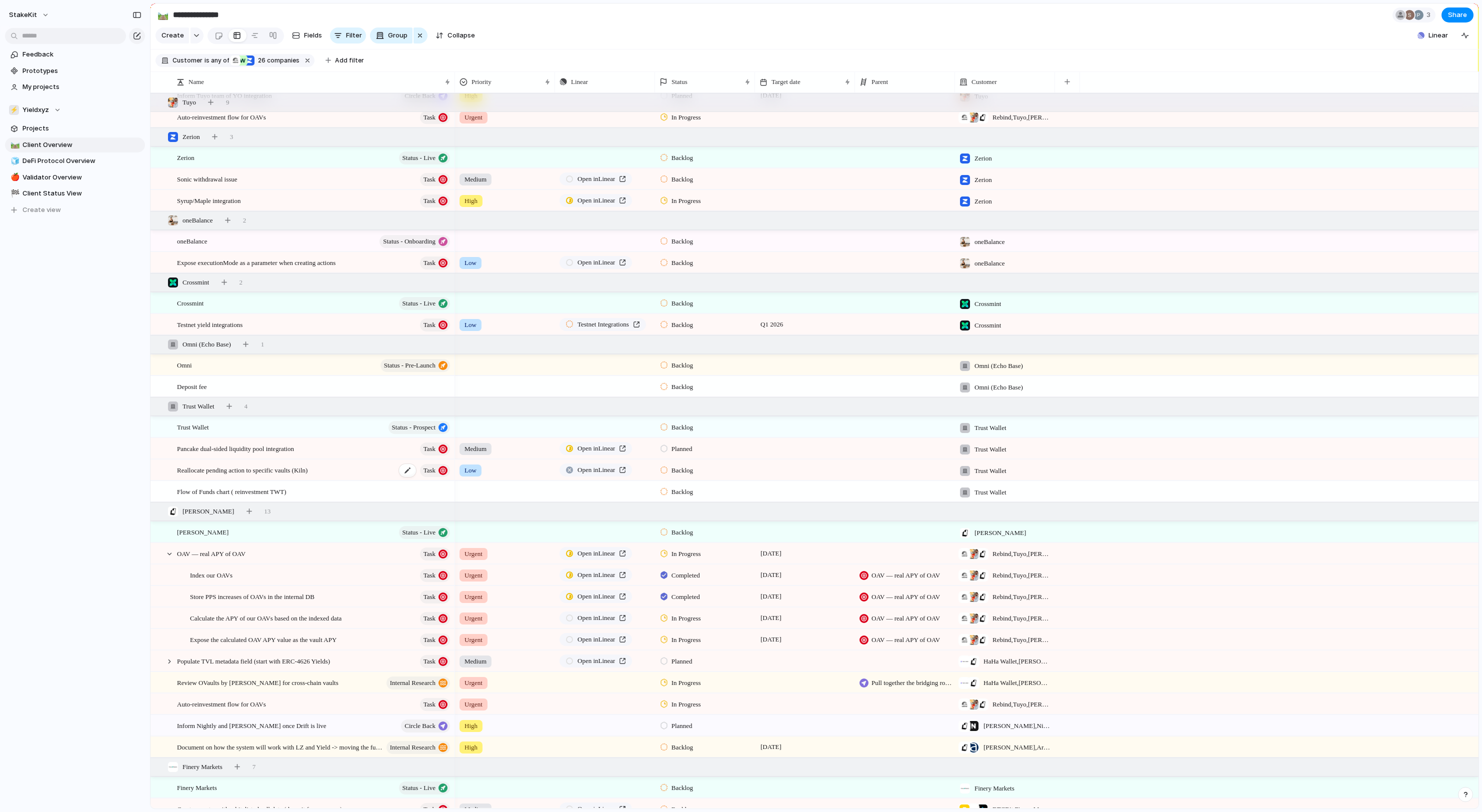
click at [307, 470] on span "Reallocate pending action to specific vaults (Kiln)" at bounding box center [242, 470] width 130 height 12
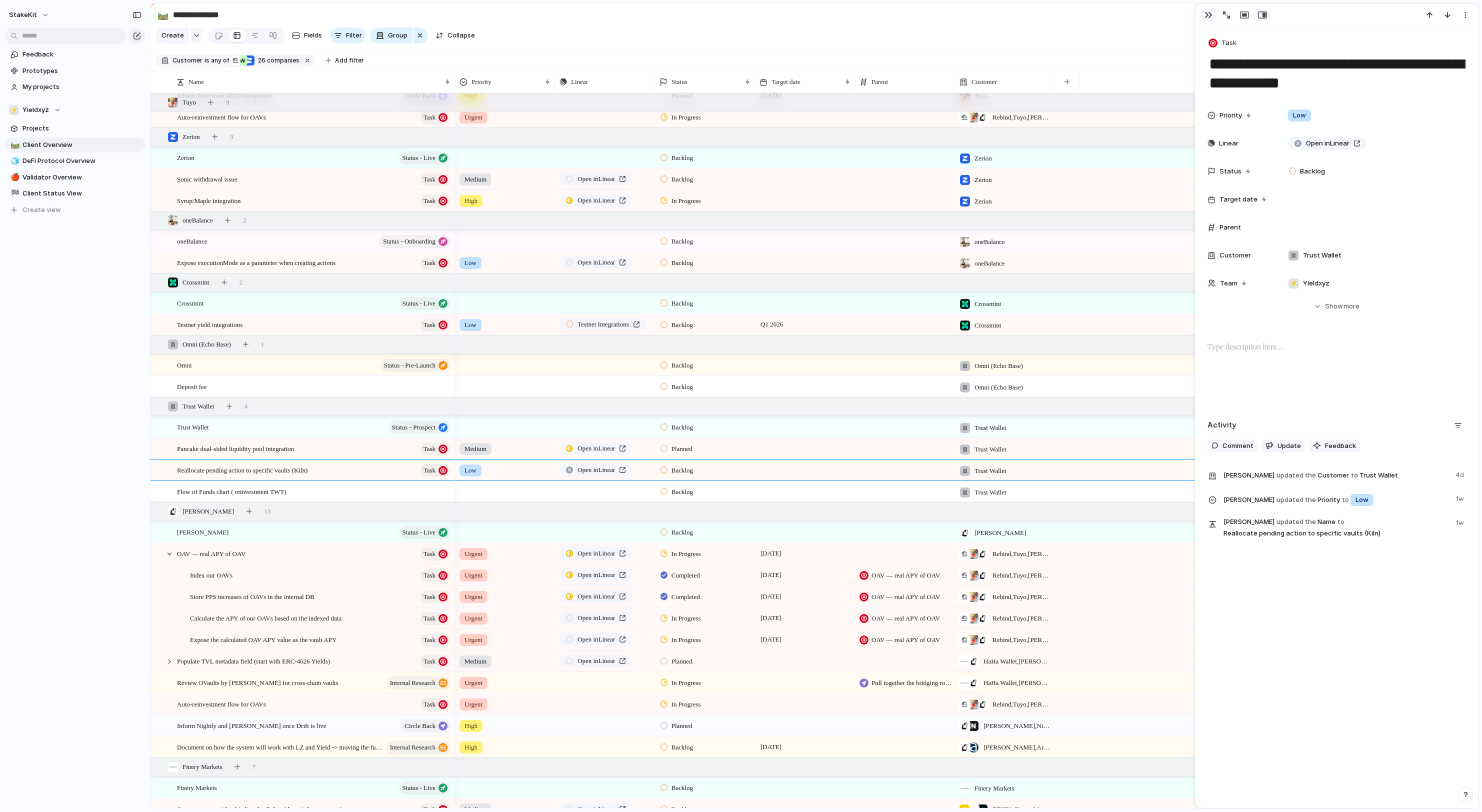
click at [1210, 12] on div "button" at bounding box center [1208, 15] width 8 height 8
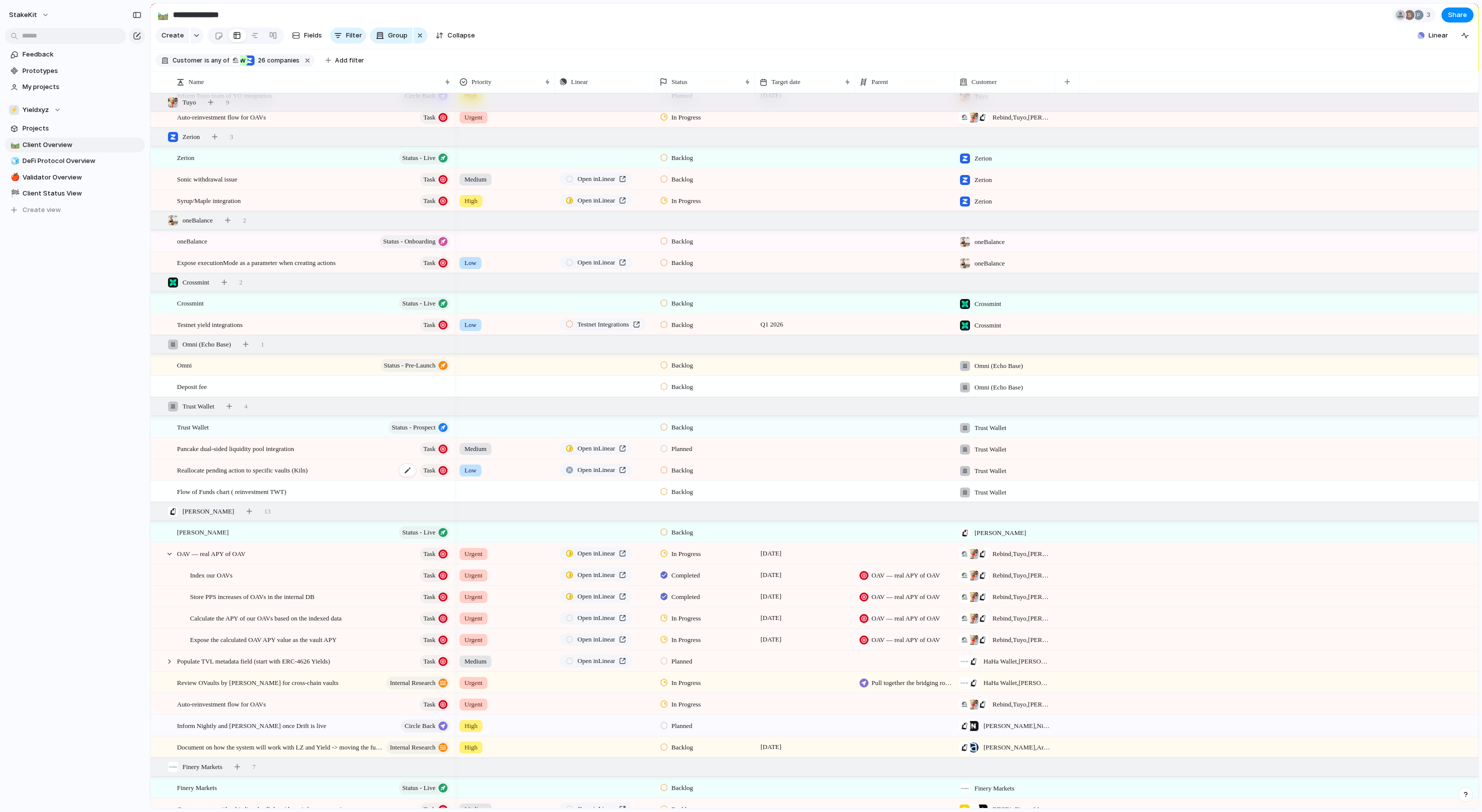
click at [286, 475] on span "Reallocate pending action to specific vaults (Kiln)" at bounding box center [242, 470] width 130 height 12
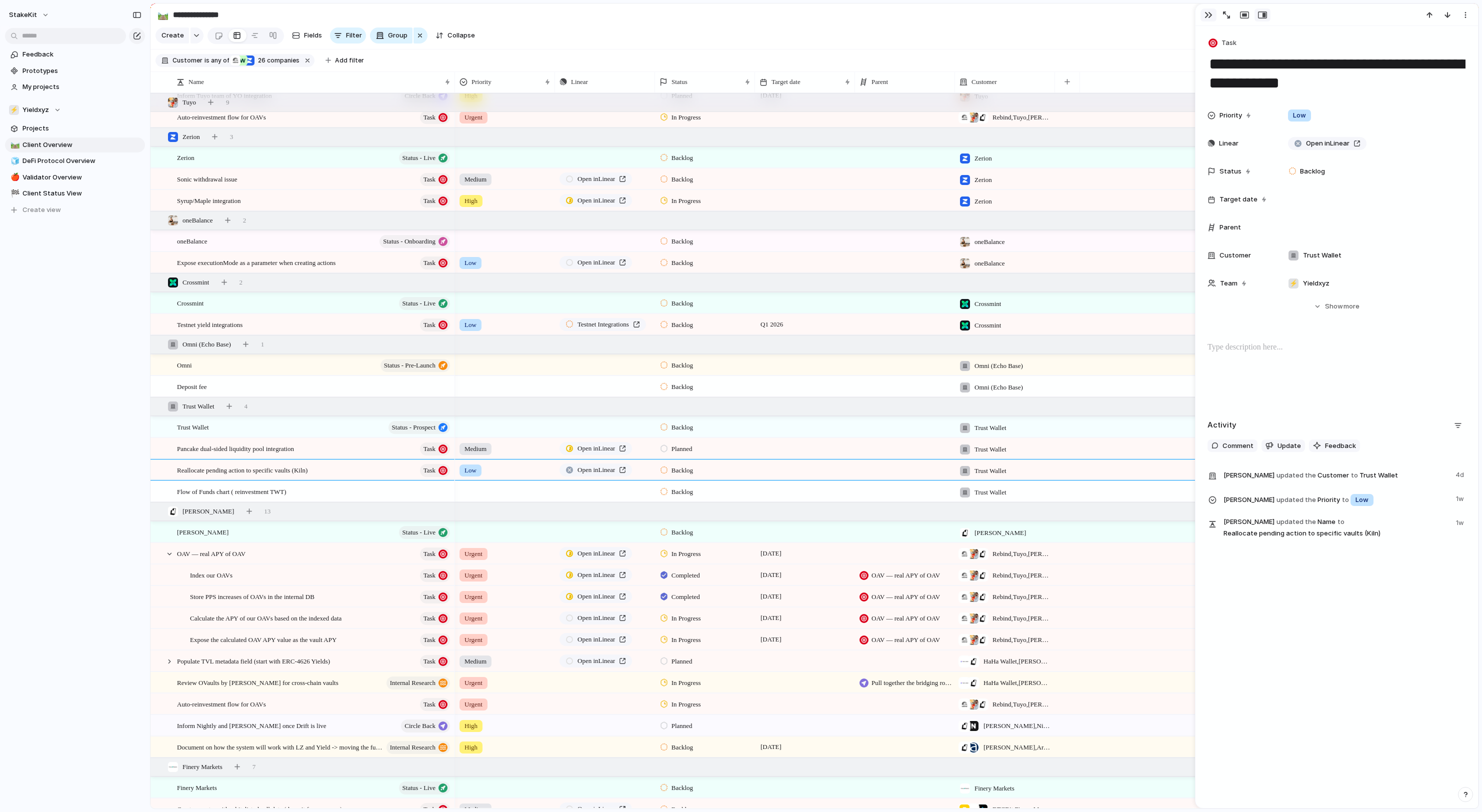
click at [1211, 11] on button "button" at bounding box center [1208, 15] width 16 height 13
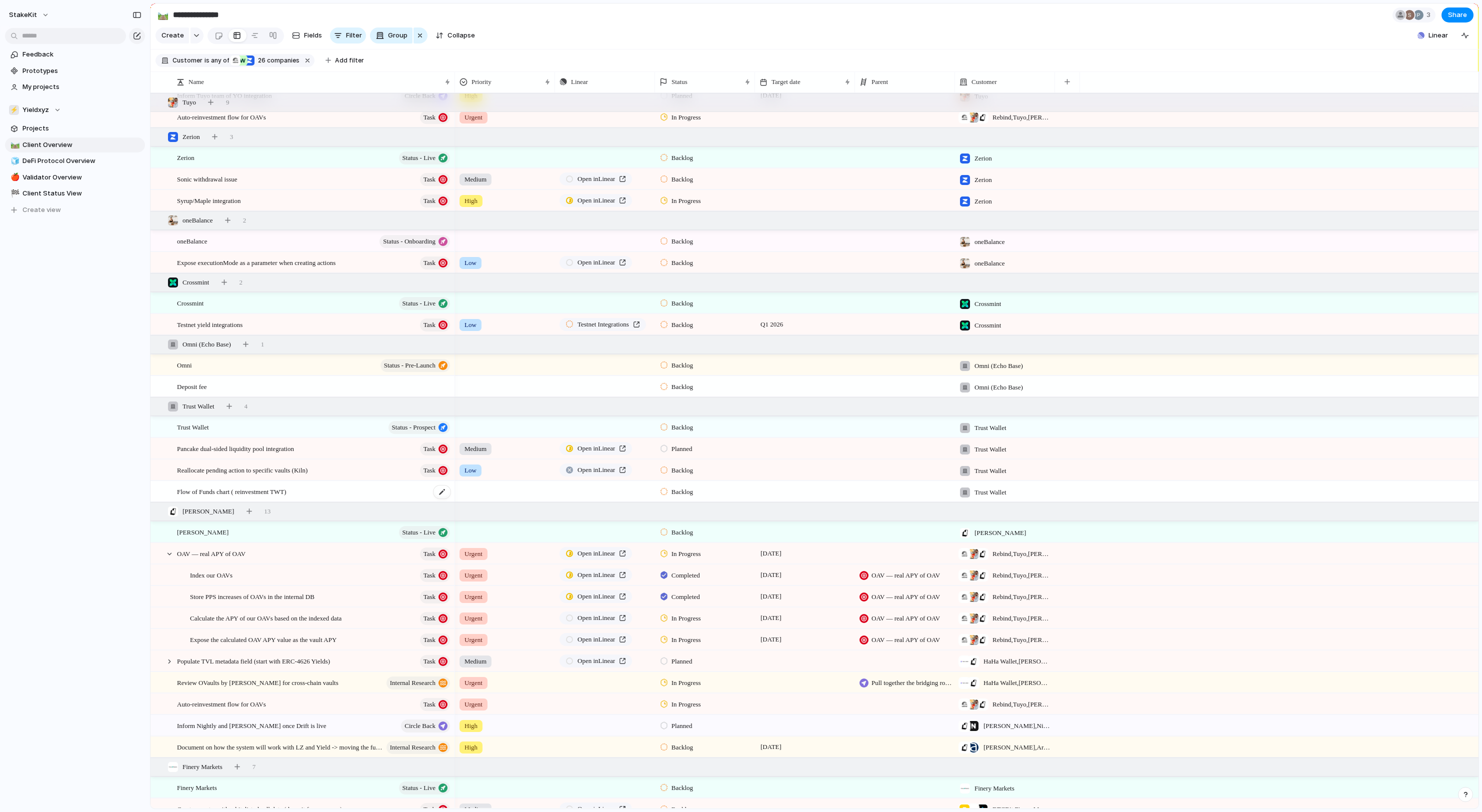
click at [287, 491] on span "Flow of Funds chart ( reinvestment TWT)" at bounding box center [232, 491] width 110 height 12
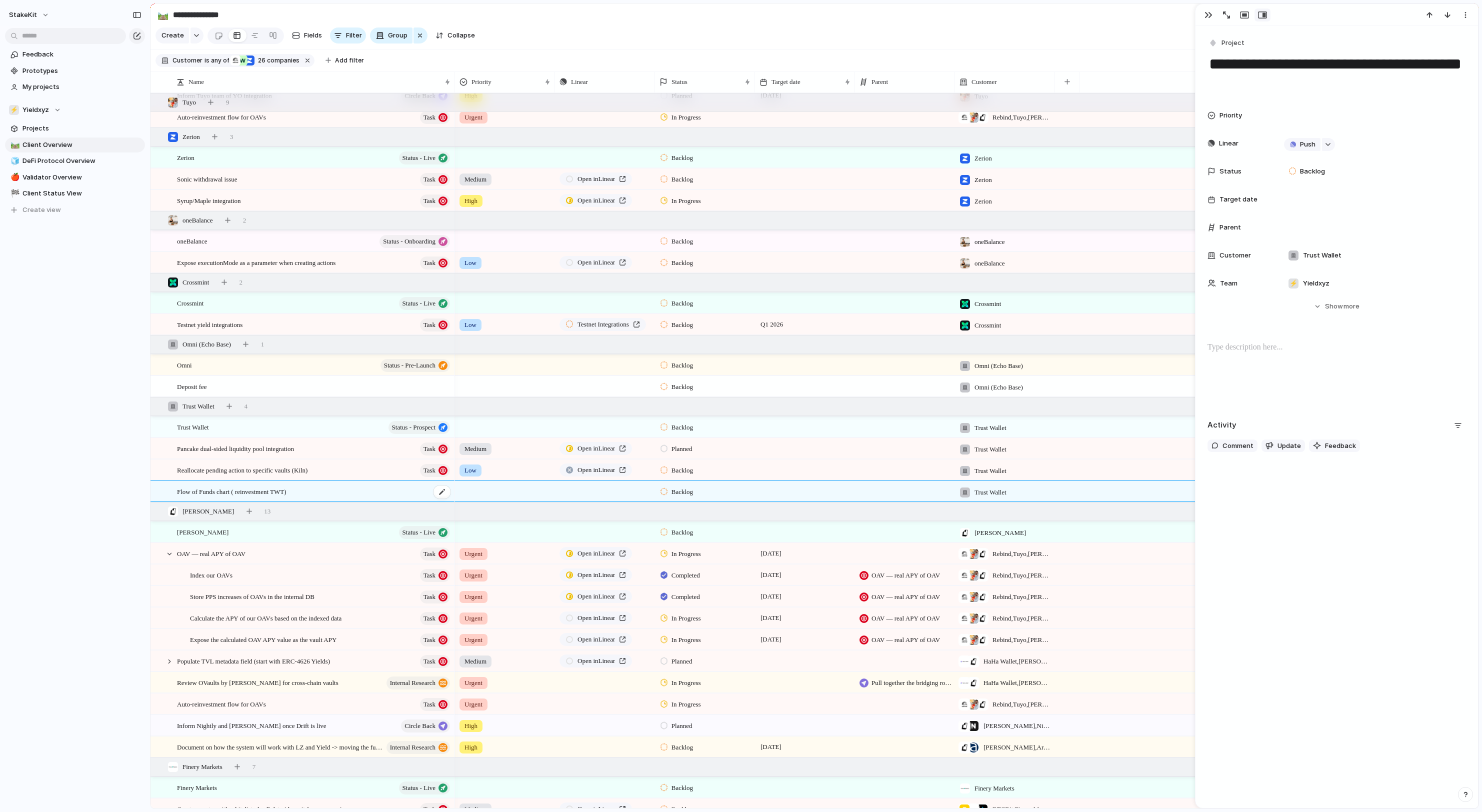
scroll to position [461, 0]
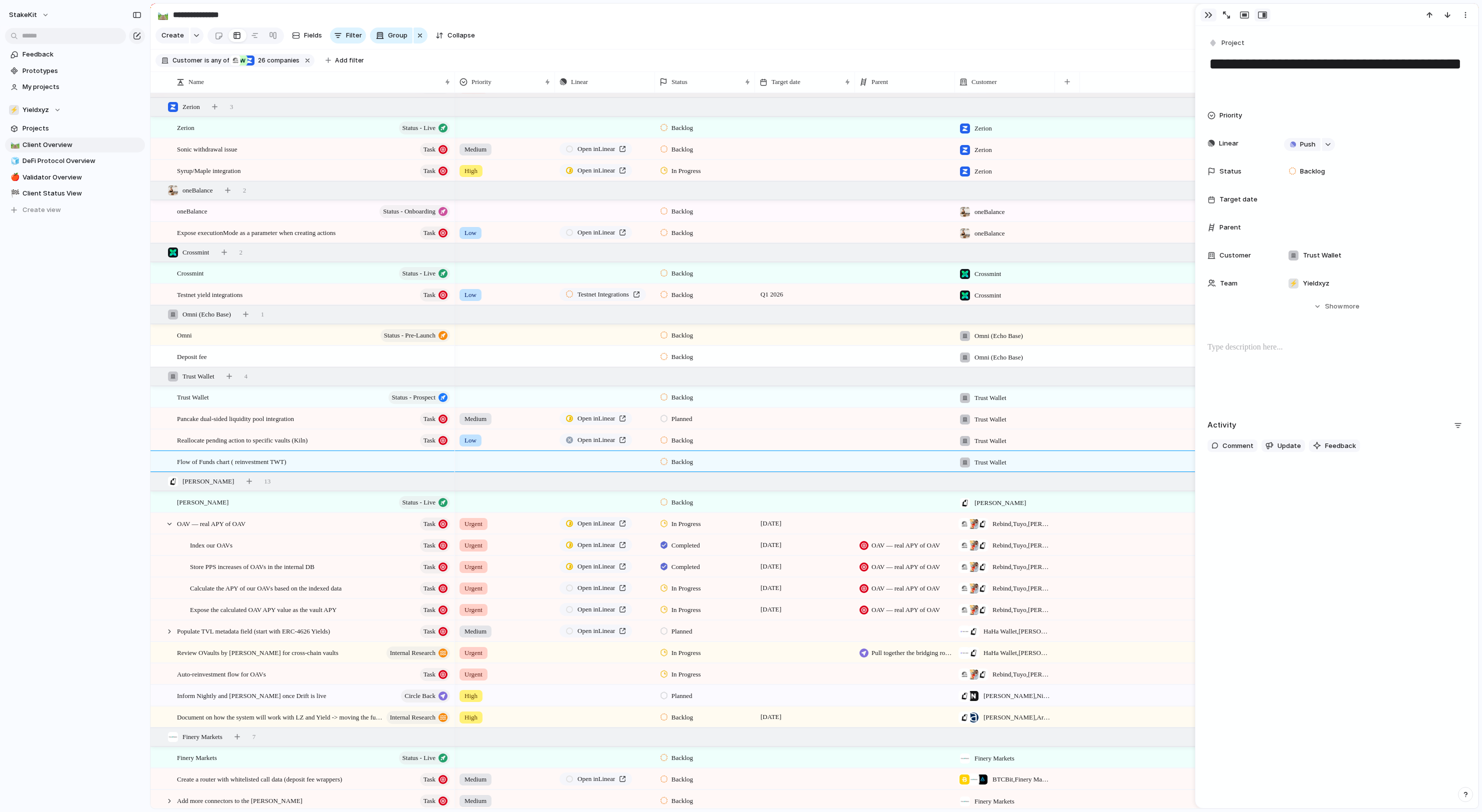
click at [1207, 13] on div "button" at bounding box center [1208, 15] width 8 height 8
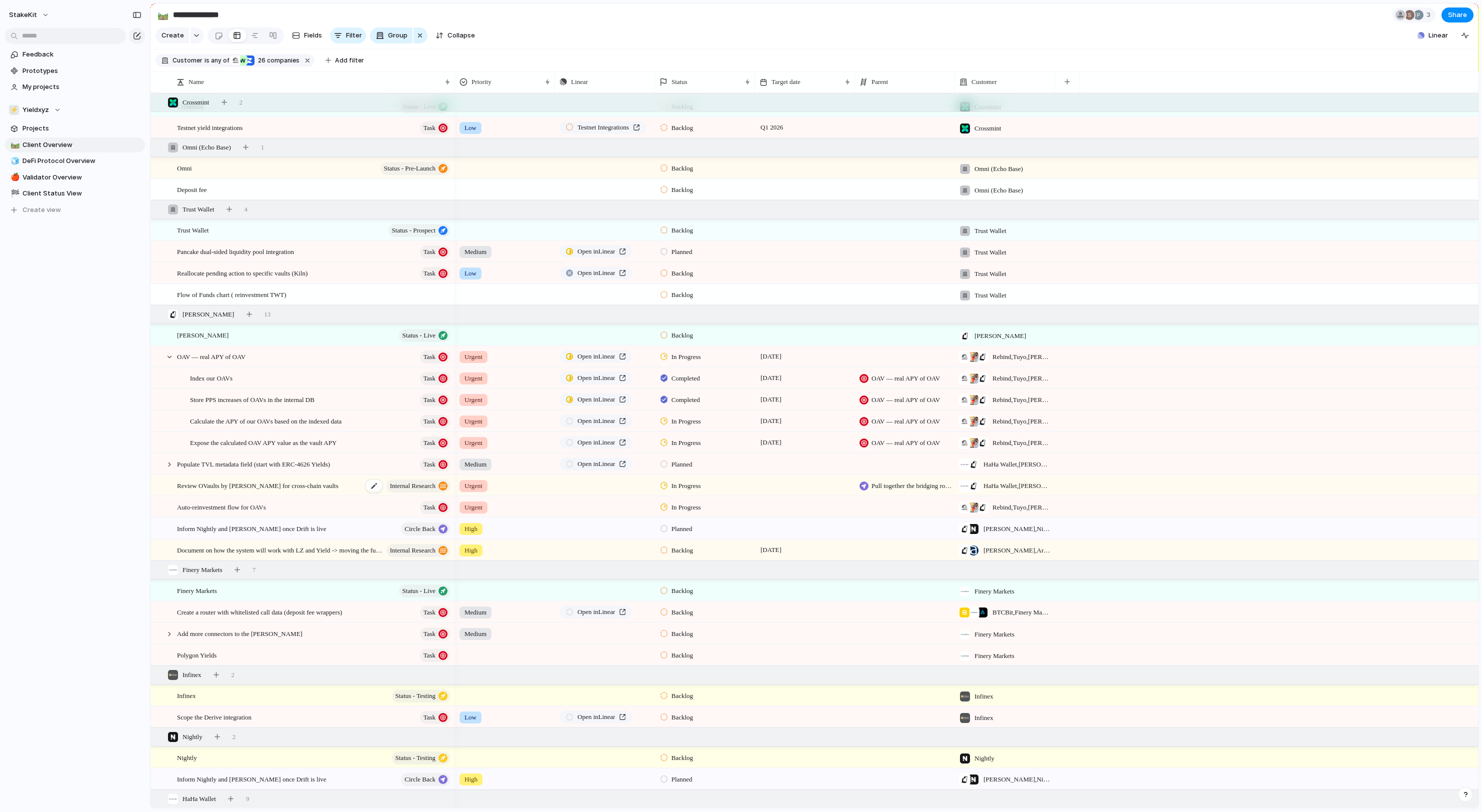
scroll to position [637, 0]
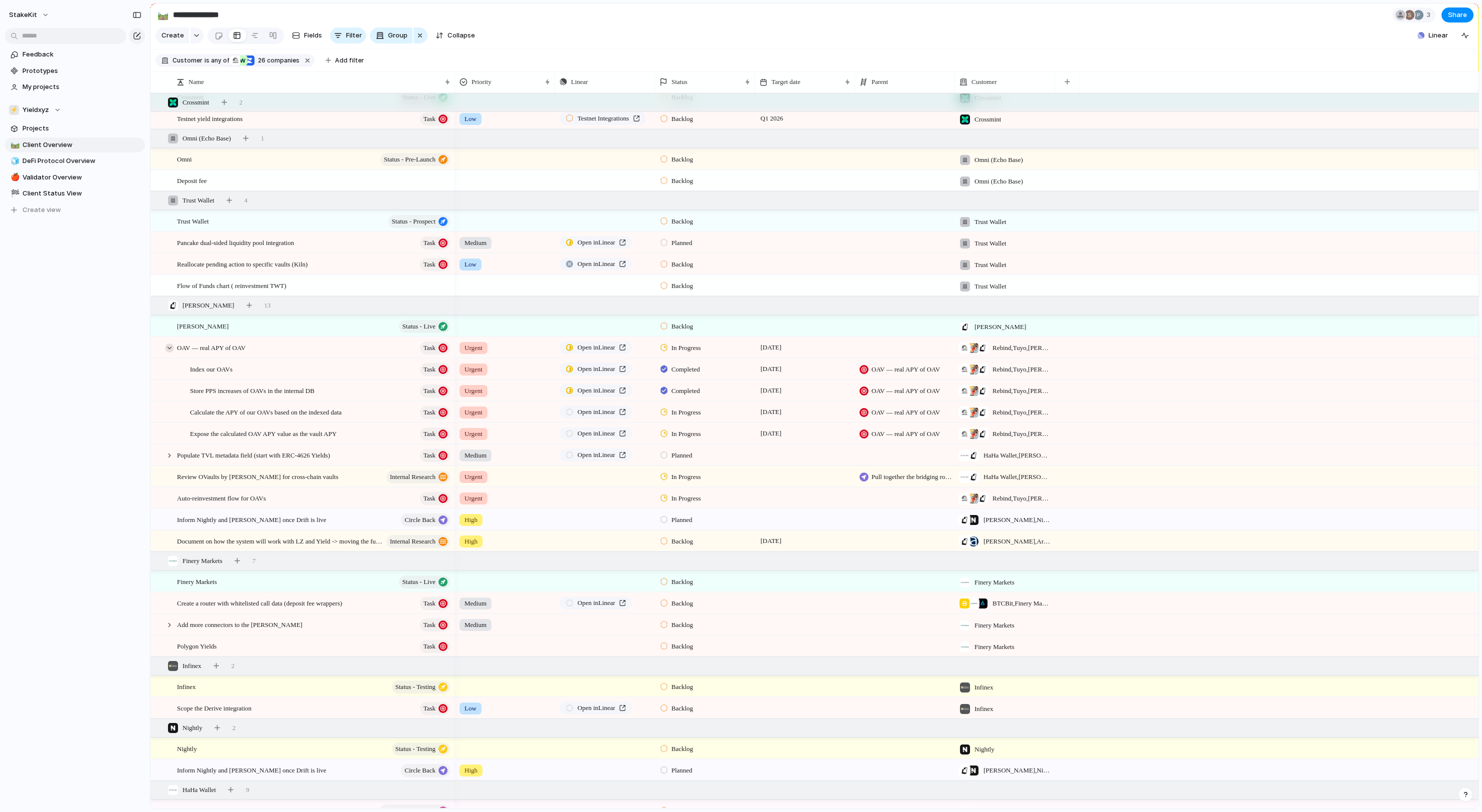
click at [170, 346] on div at bounding box center [169, 348] width 9 height 9
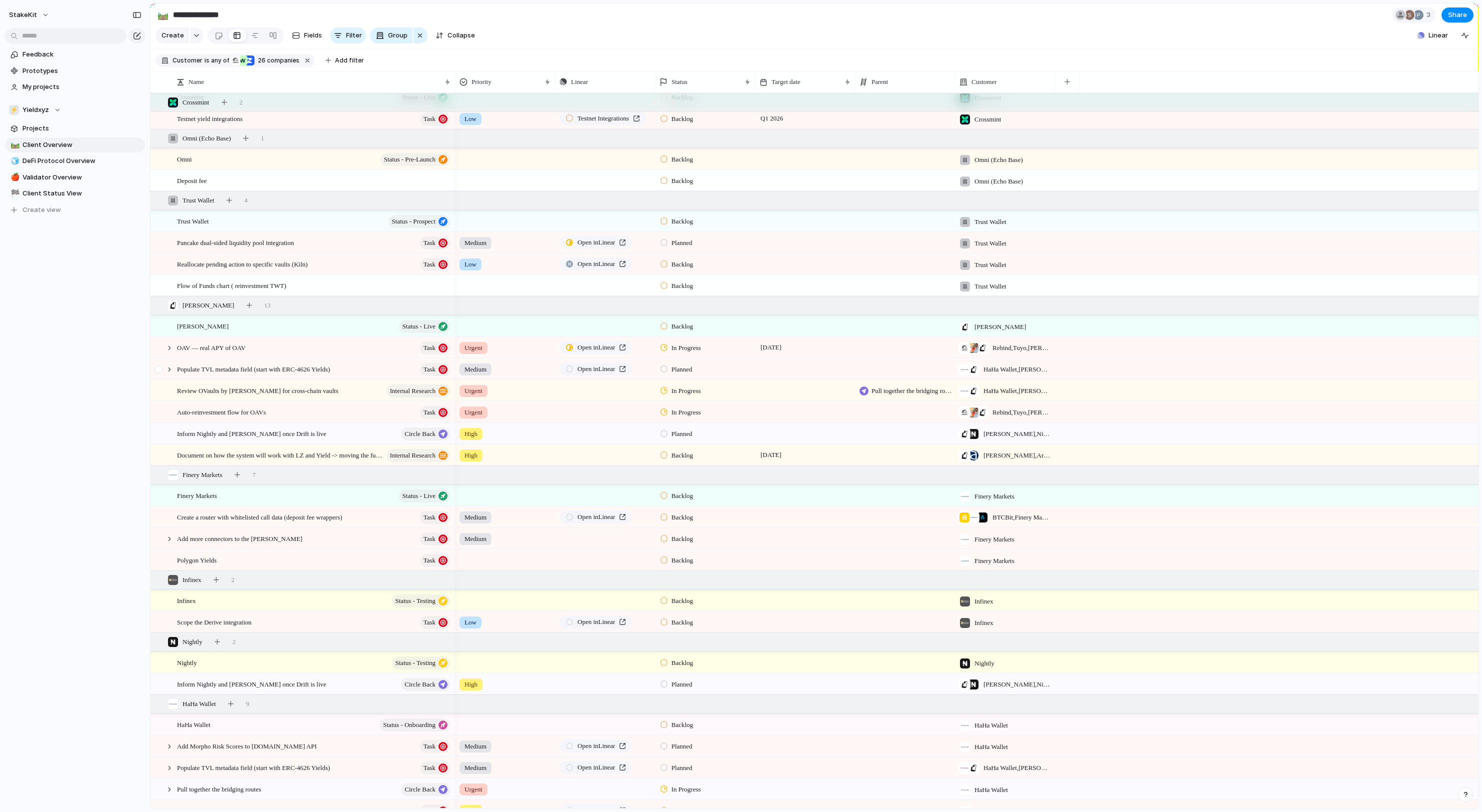
click at [175, 369] on div at bounding box center [164, 369] width 27 height 21
click at [172, 376] on div at bounding box center [164, 369] width 27 height 21
click at [171, 370] on div at bounding box center [169, 369] width 9 height 9
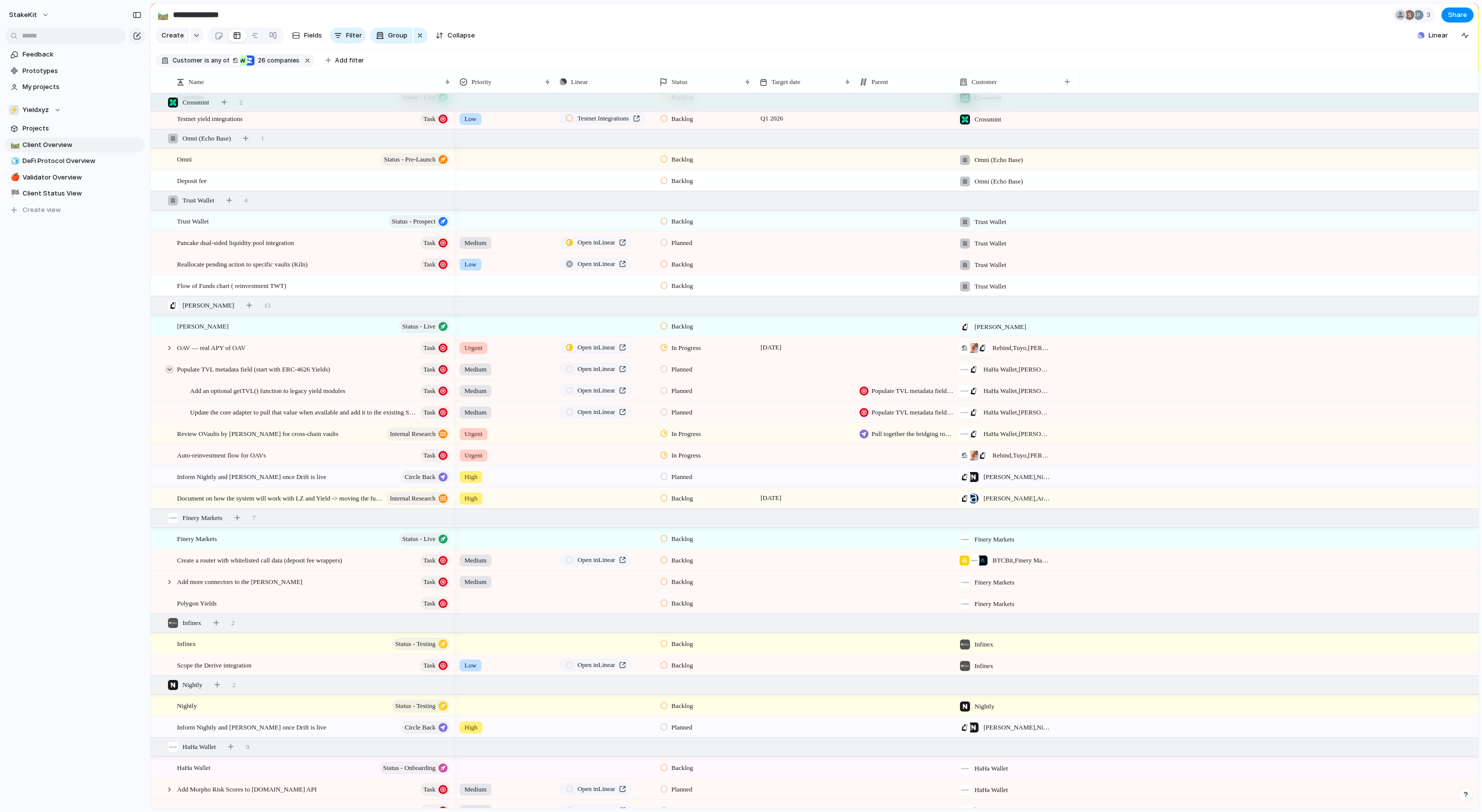
click at [169, 371] on div at bounding box center [169, 369] width 9 height 9
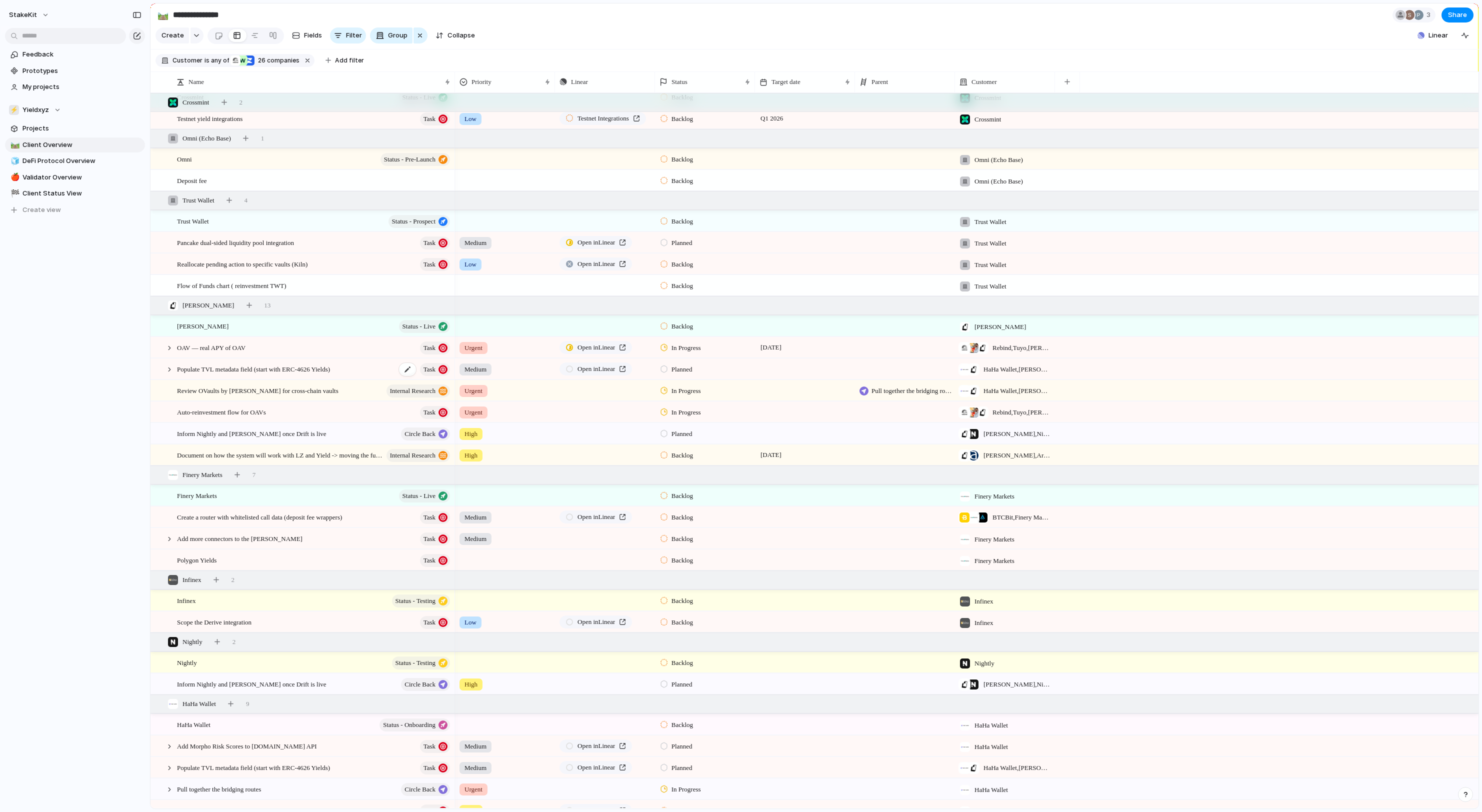
click at [330, 373] on span "Populate TVL metadata field (start with ERC-4626 Yields)" at bounding box center [253, 369] width 153 height 12
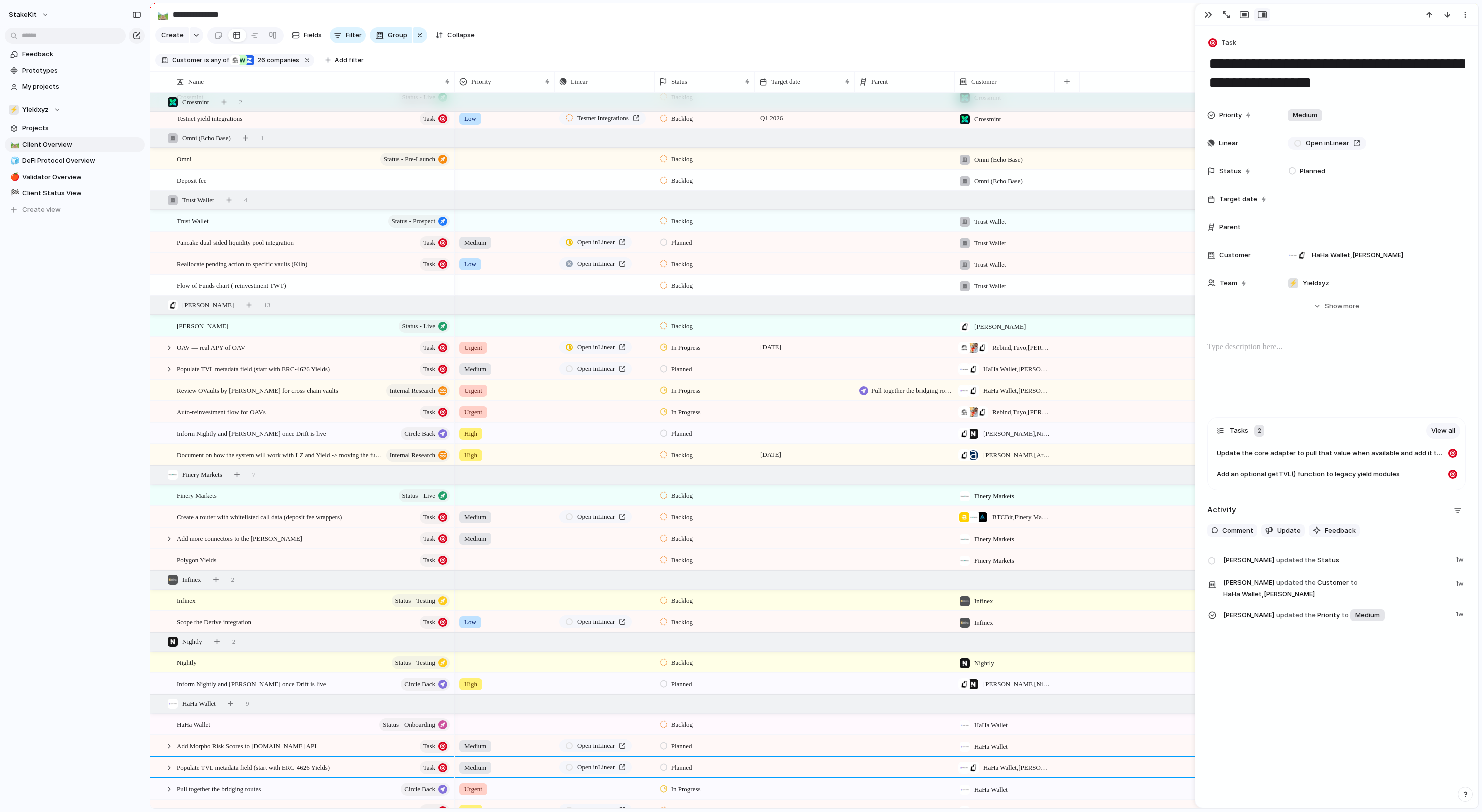
drag, startPoint x: 1381, startPoint y: 88, endPoint x: 1351, endPoint y: 70, distance: 35.0
click at [1350, 70] on textarea "**********" at bounding box center [1337, 74] width 257 height 40
click at [1378, 84] on textarea "**********" at bounding box center [1337, 74] width 257 height 40
click at [170, 370] on div at bounding box center [169, 369] width 9 height 9
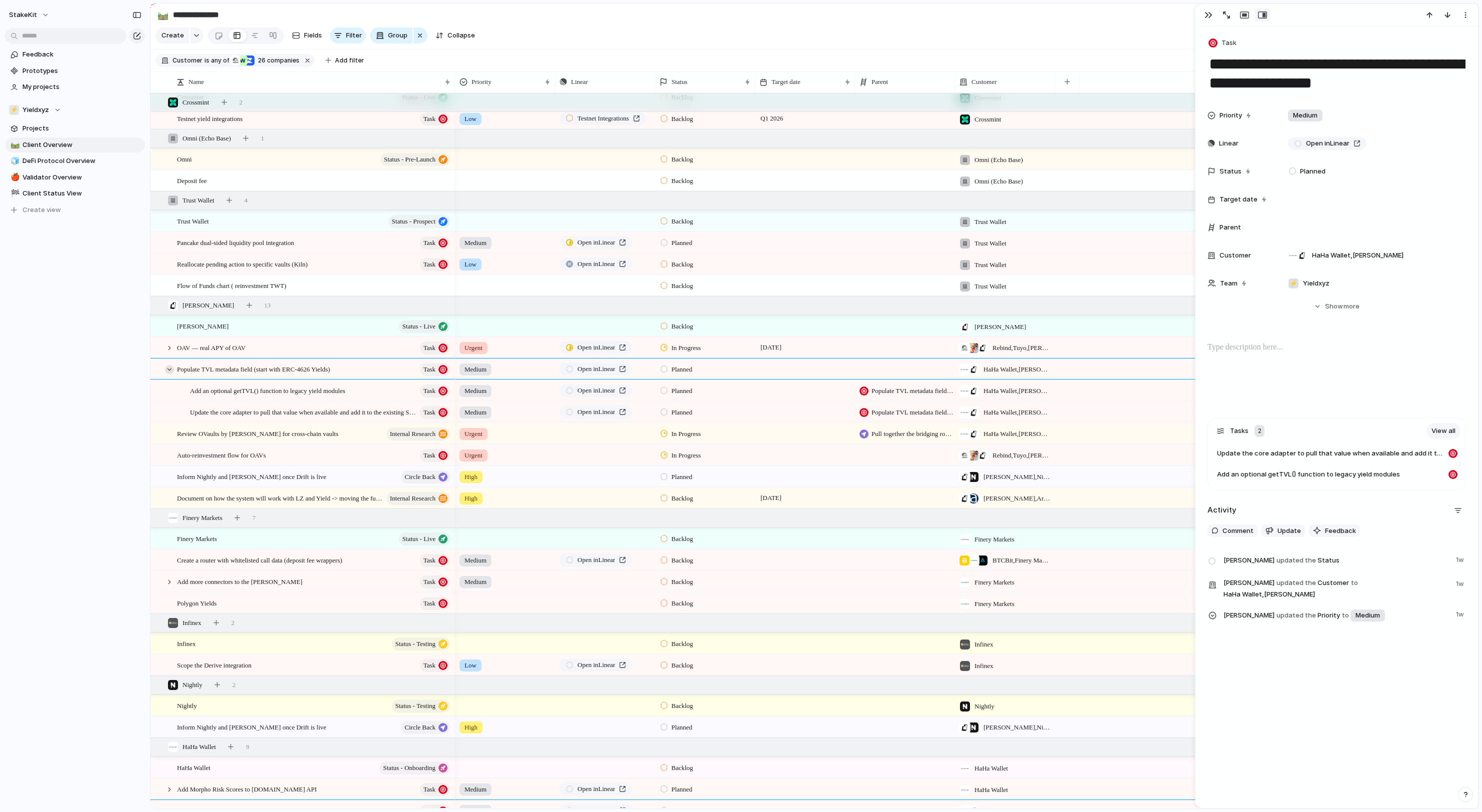
click at [170, 369] on div at bounding box center [169, 369] width 9 height 9
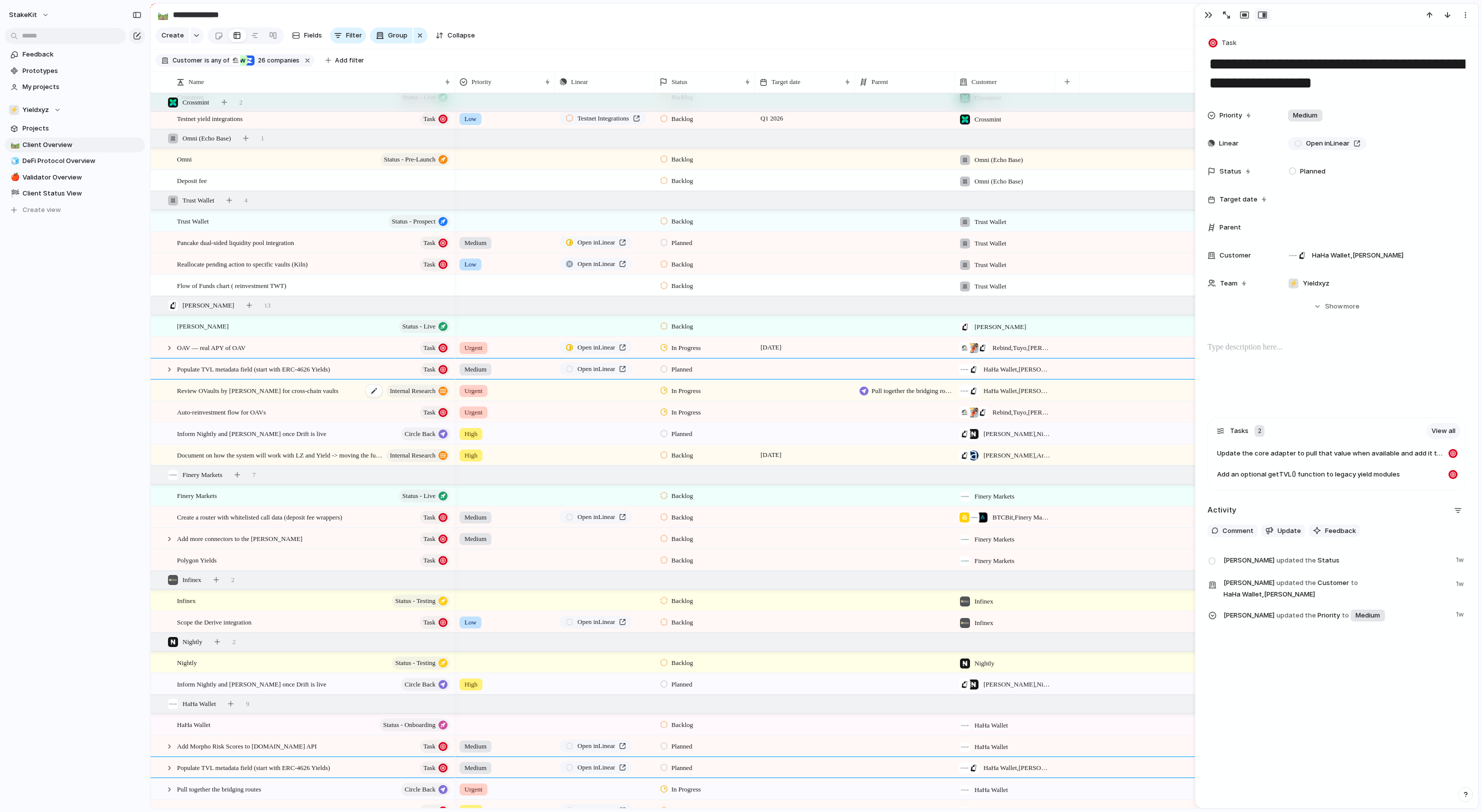
click at [204, 394] on span "Review OVaults by [PERSON_NAME] for cross-chain vaults" at bounding box center [257, 390] width 161 height 12
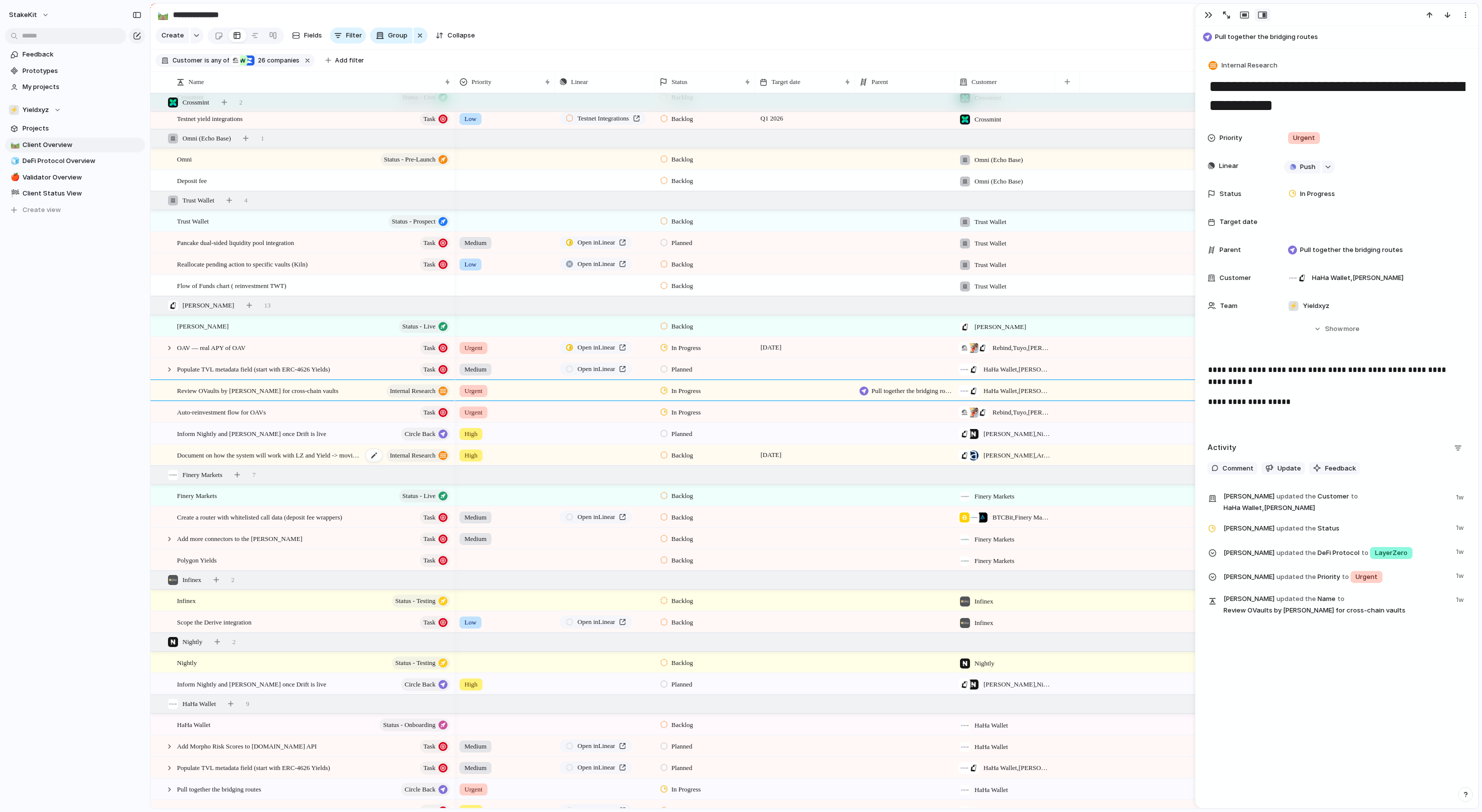
click at [210, 454] on span "Document on how the system will work with LZ and Yield -> moving the funds betw…" at bounding box center [270, 454] width 186 height 12
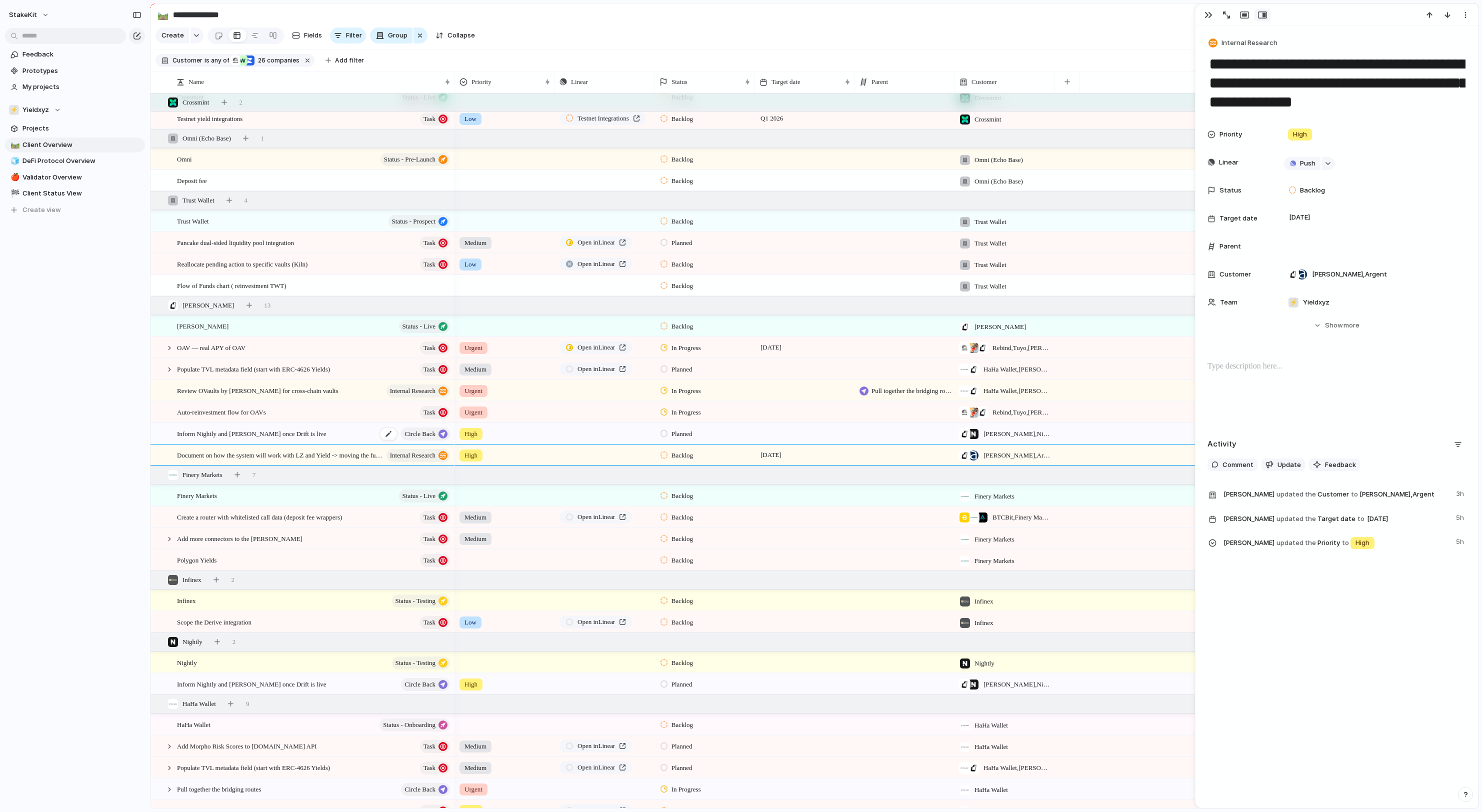
click at [224, 432] on span "Inform Nightly and [PERSON_NAME] once Drift is live" at bounding box center [252, 433] width 150 height 12
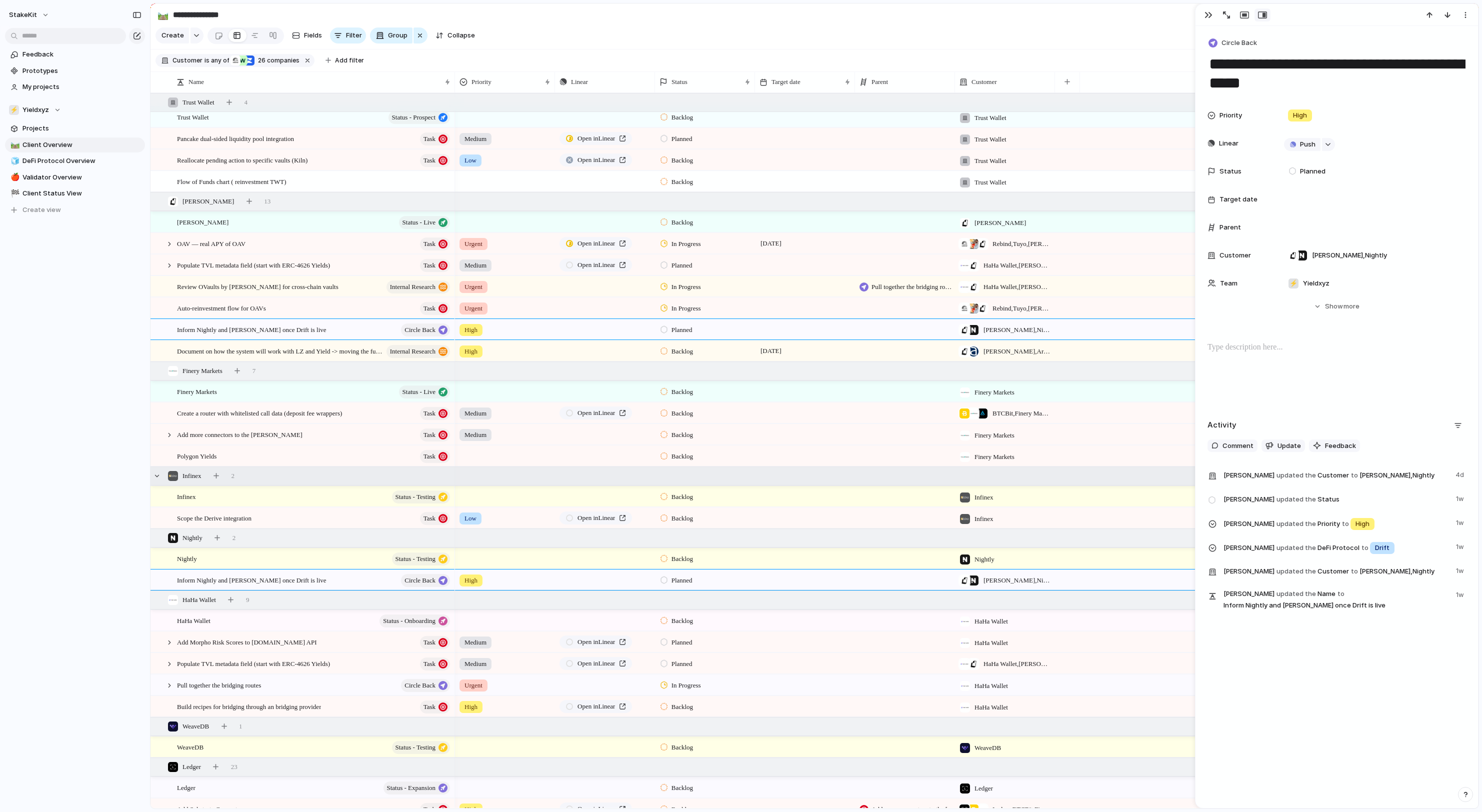
scroll to position [747, 0]
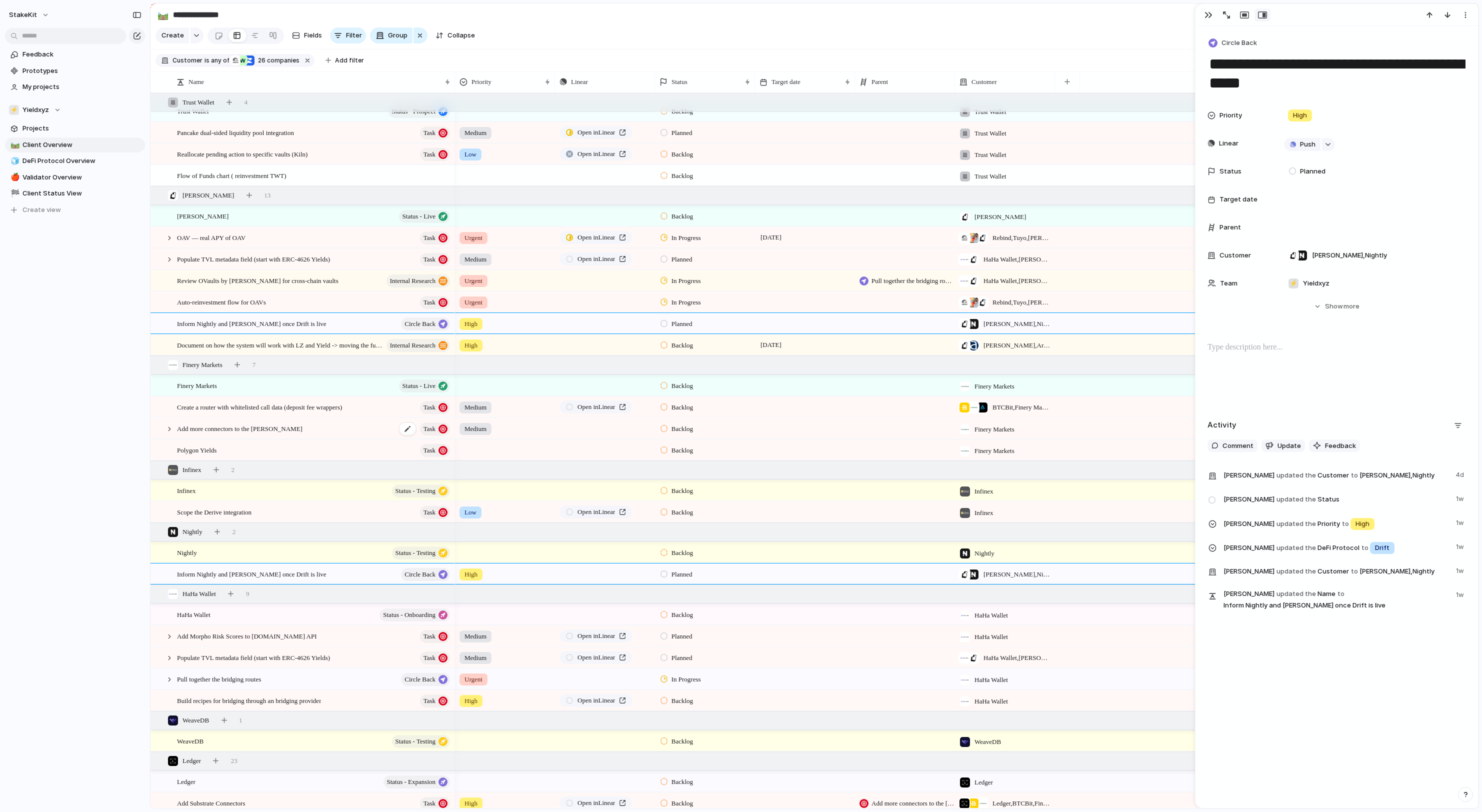
click at [242, 432] on span "Add more connectors to the [PERSON_NAME]" at bounding box center [240, 428] width 125 height 12
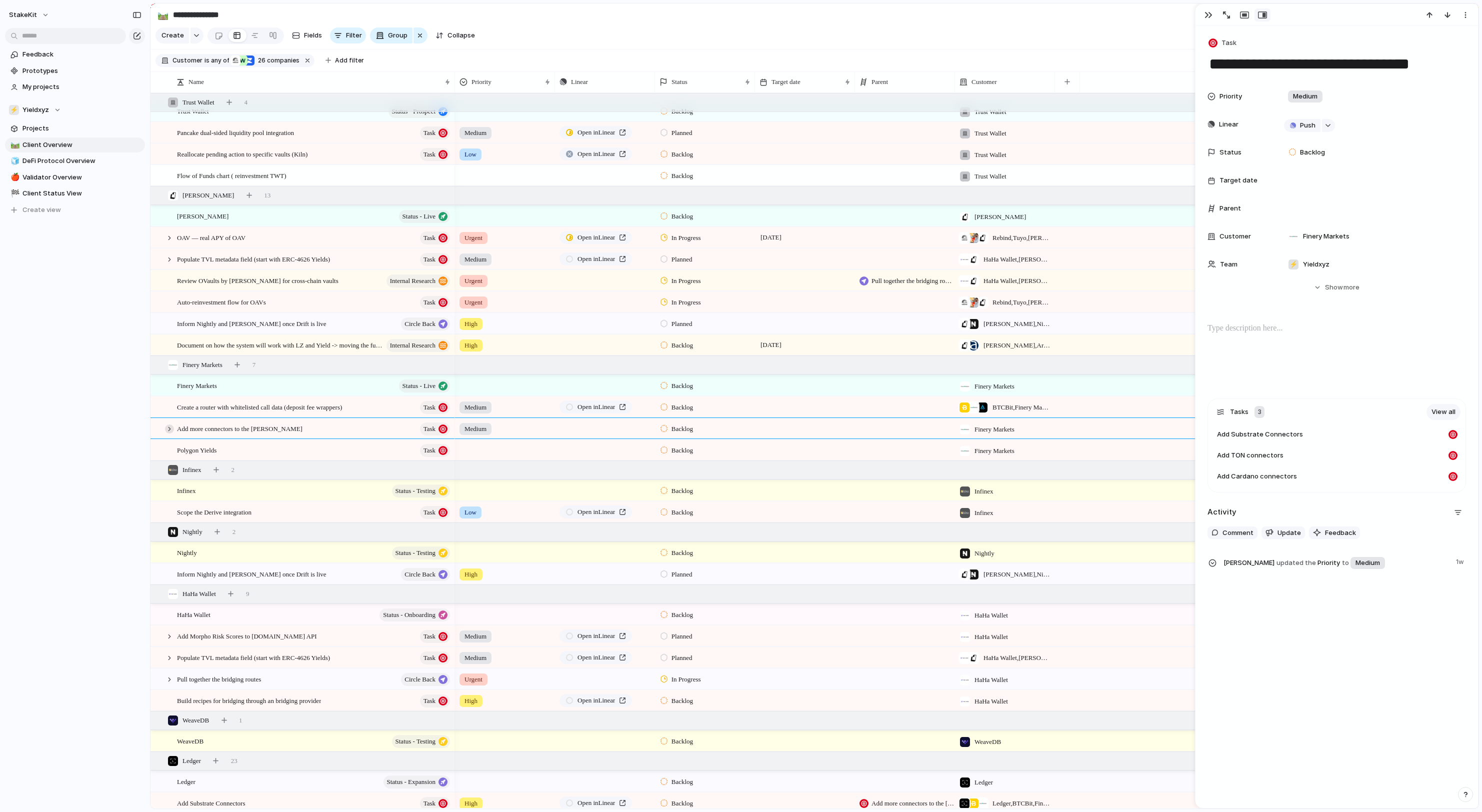
click at [171, 433] on div at bounding box center [169, 429] width 9 height 9
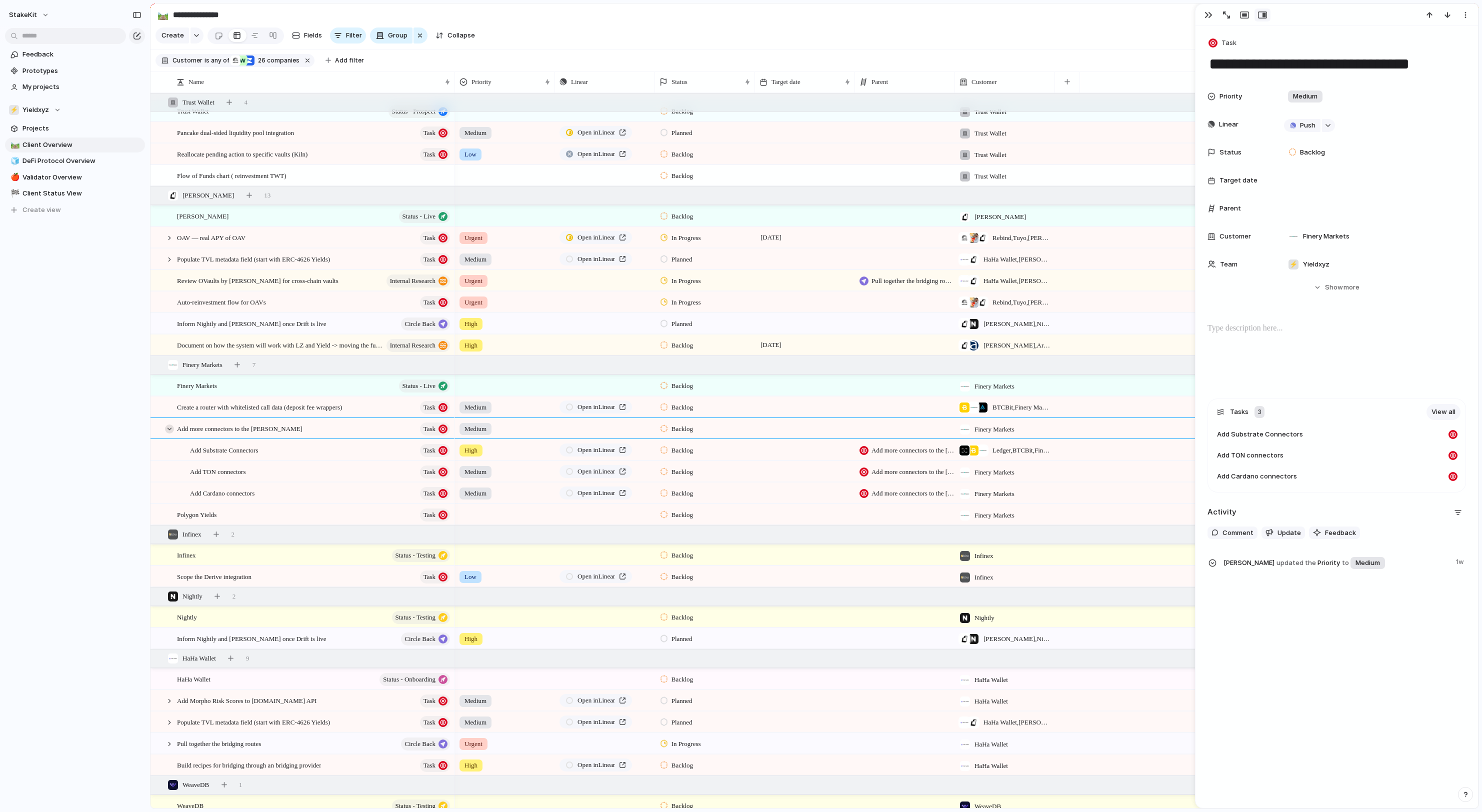
click at [169, 433] on div at bounding box center [169, 429] width 9 height 9
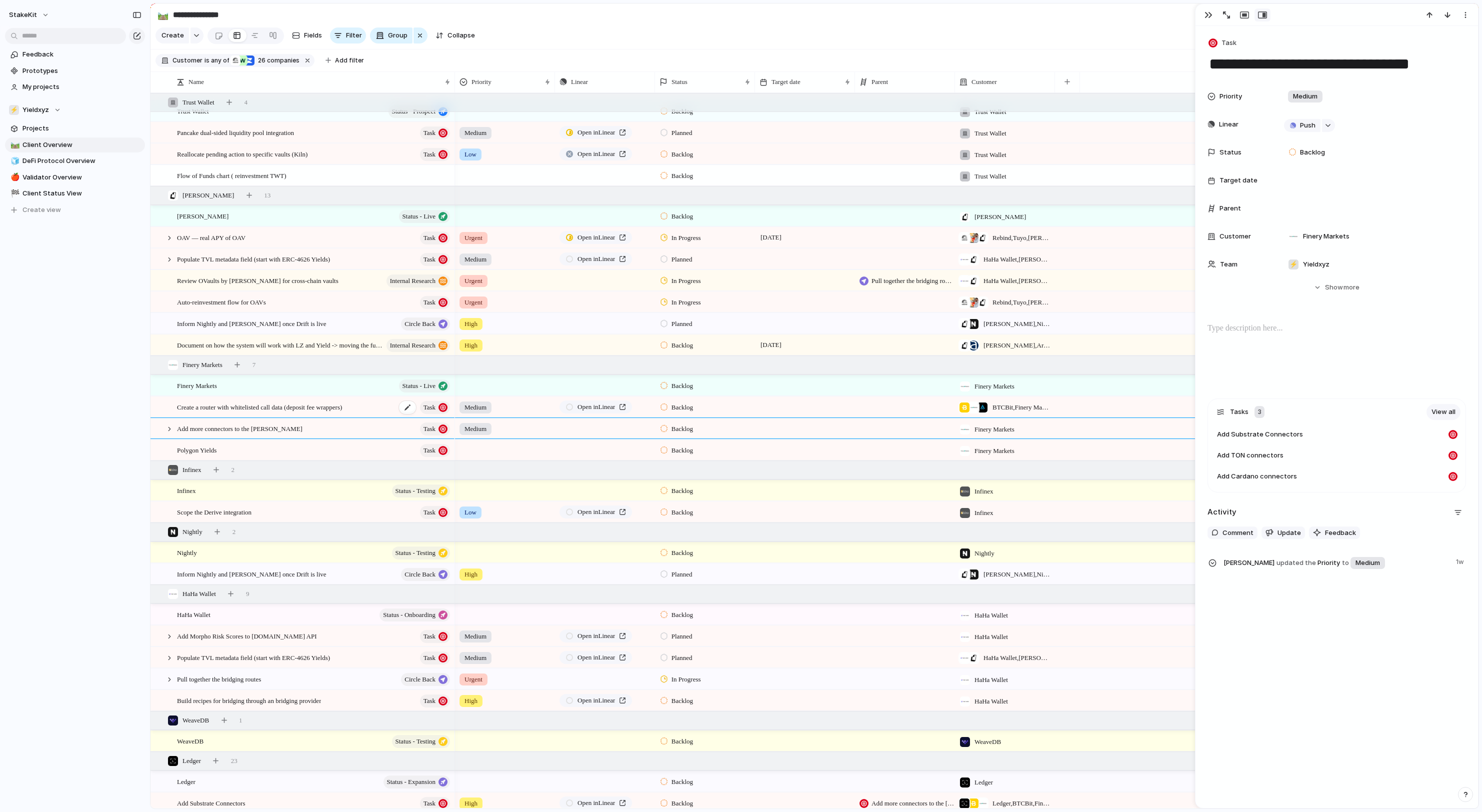
click at [189, 407] on span "Create a router with whitelisted call data (deposit fee wrappers)" at bounding box center [259, 406] width 165 height 12
type textarea "**********"
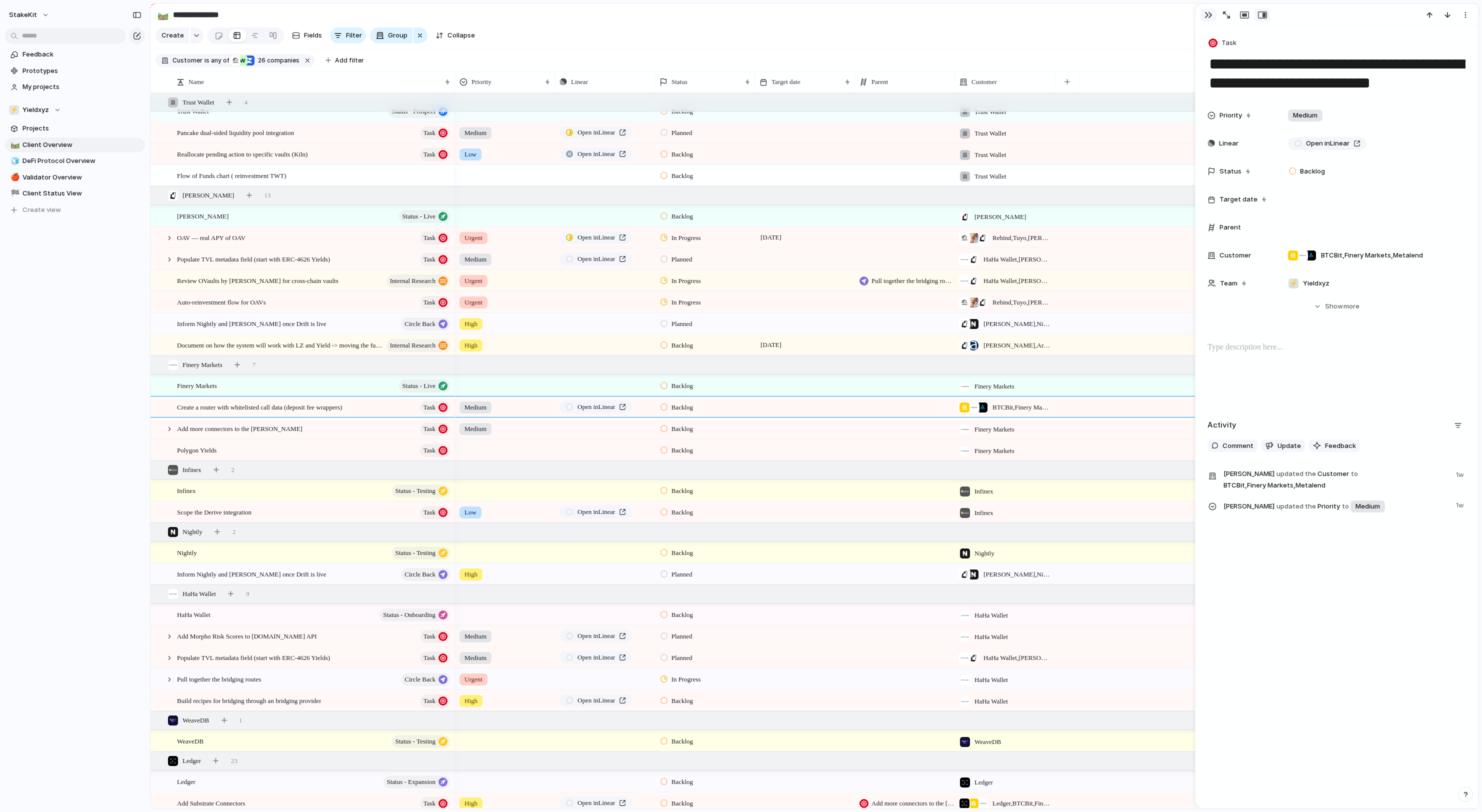
click at [1208, 12] on div "button" at bounding box center [1208, 15] width 8 height 8
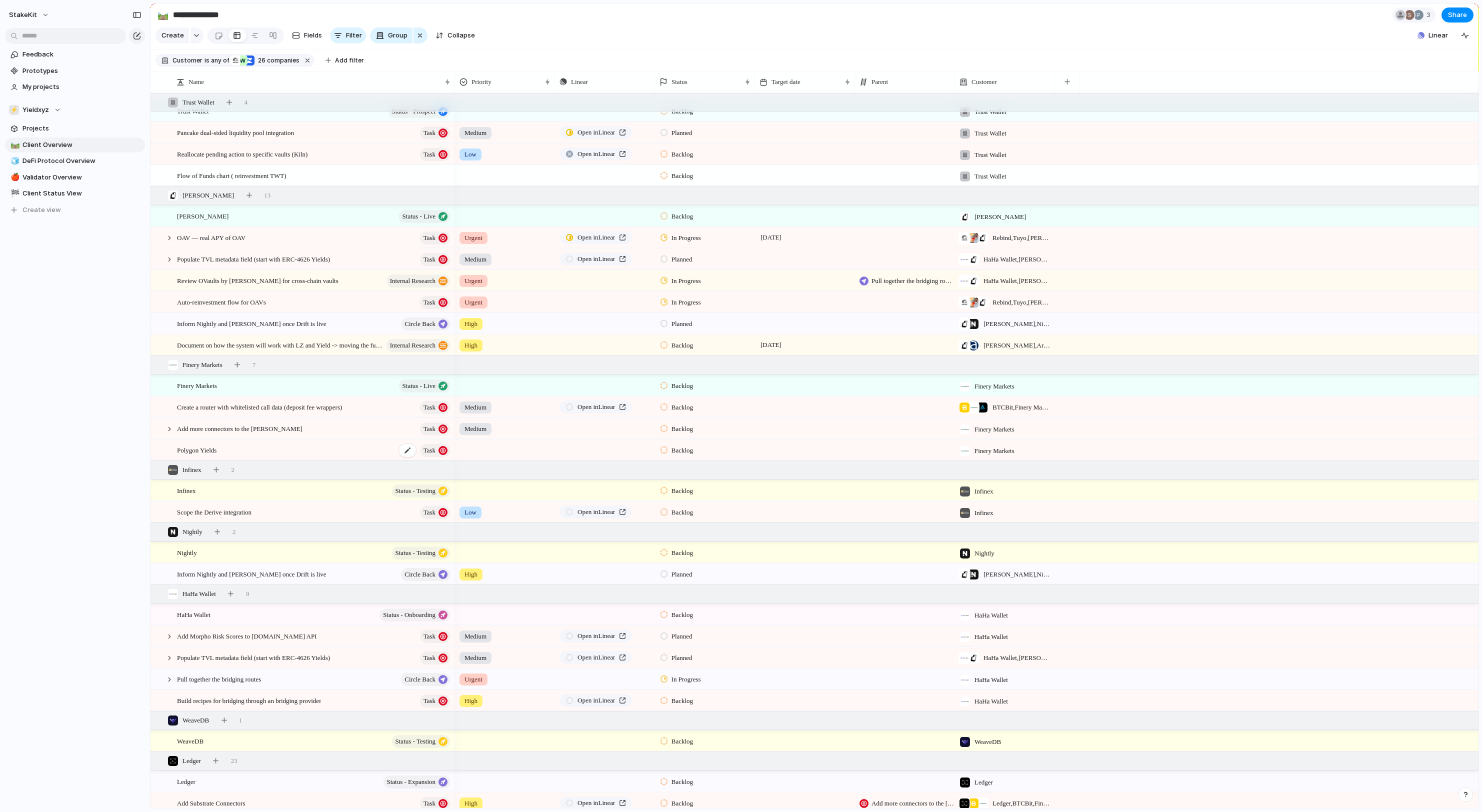
click at [272, 458] on div "Polygon Yields Task" at bounding box center [314, 450] width 274 height 21
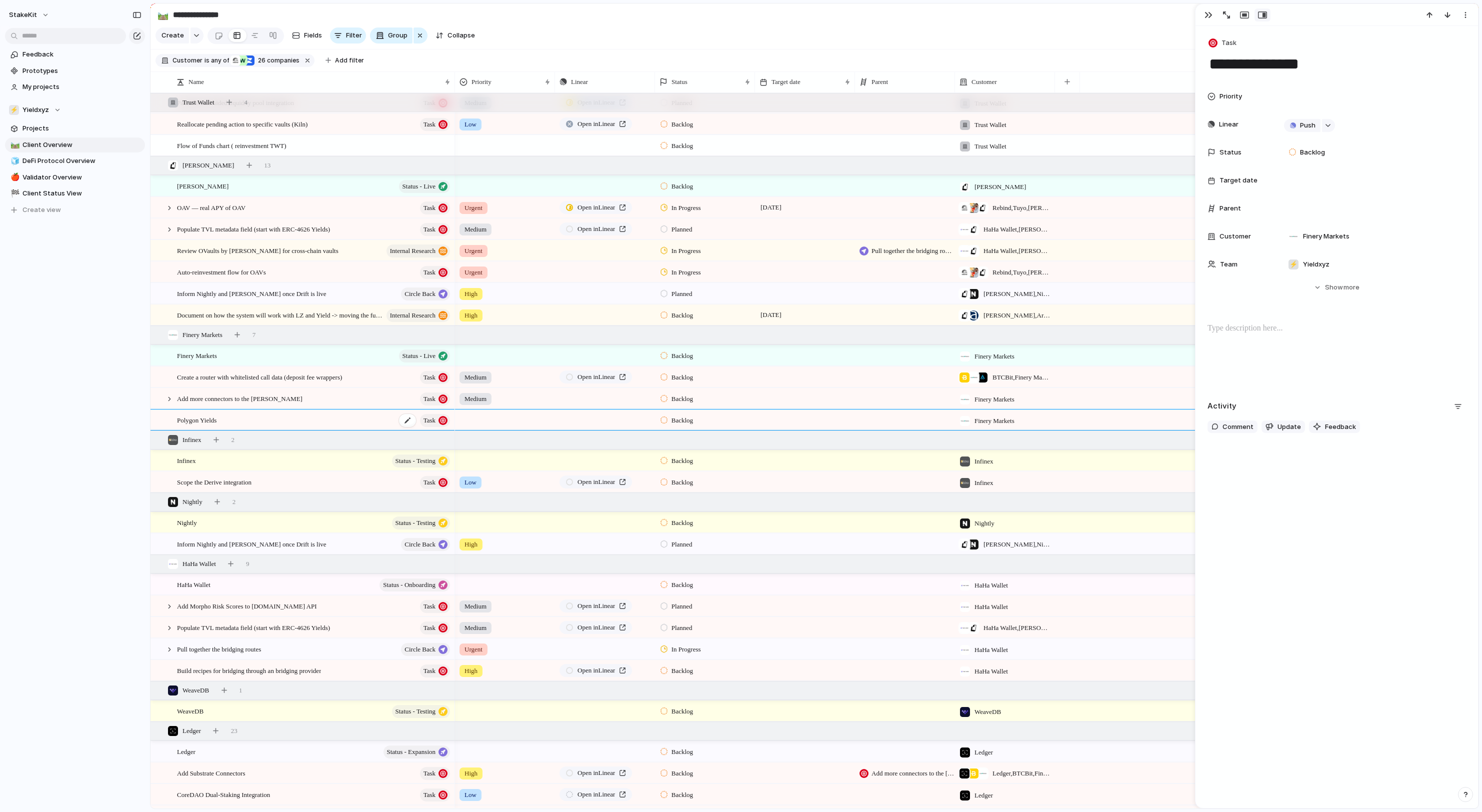
scroll to position [786, 0]
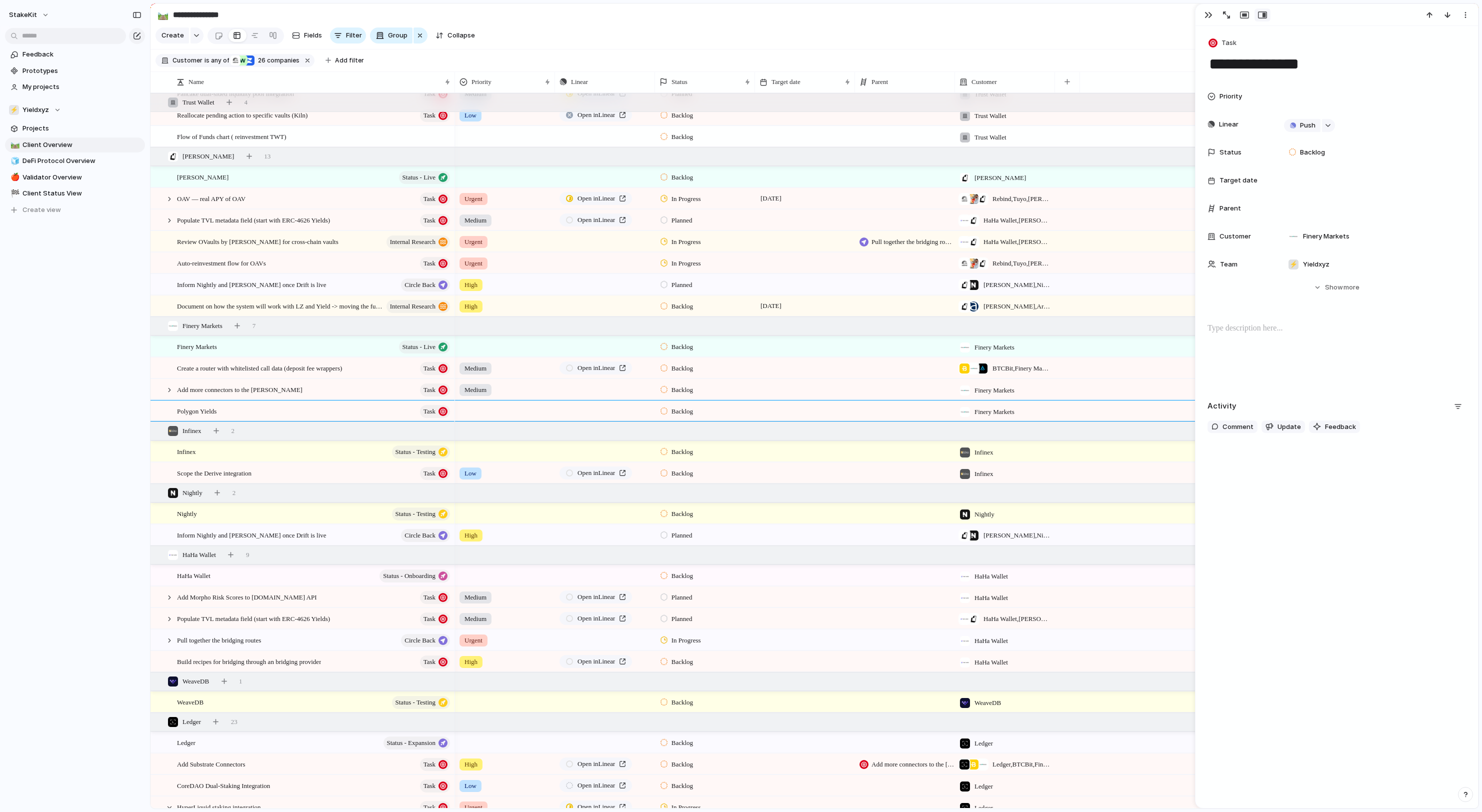
click at [126, 445] on div "StakeKit Feedback Prototypes My projects ⚡ Yieldxyz Projects 🛤️ Client Overview…" at bounding box center [75, 406] width 150 height 812
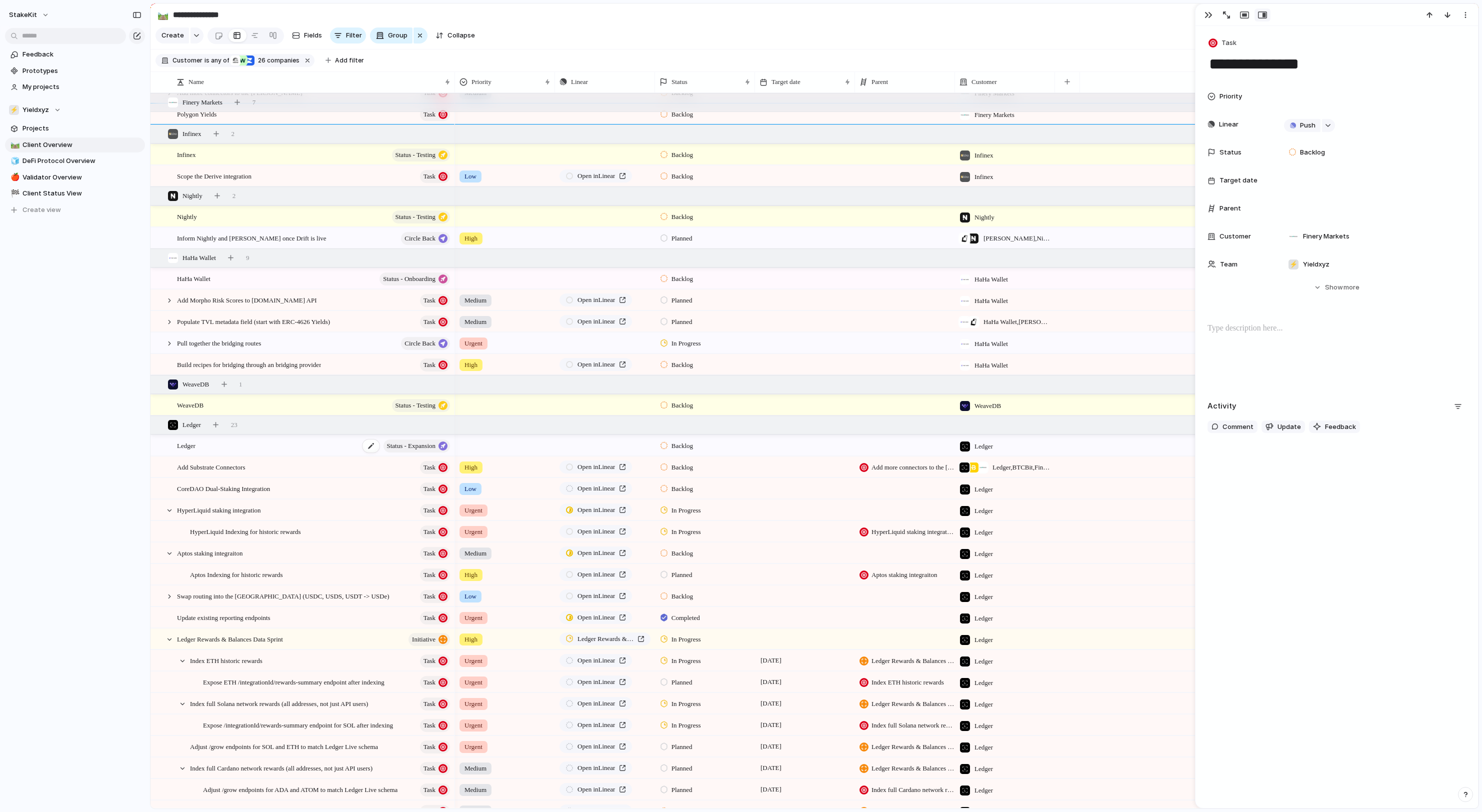
scroll to position [1104, 0]
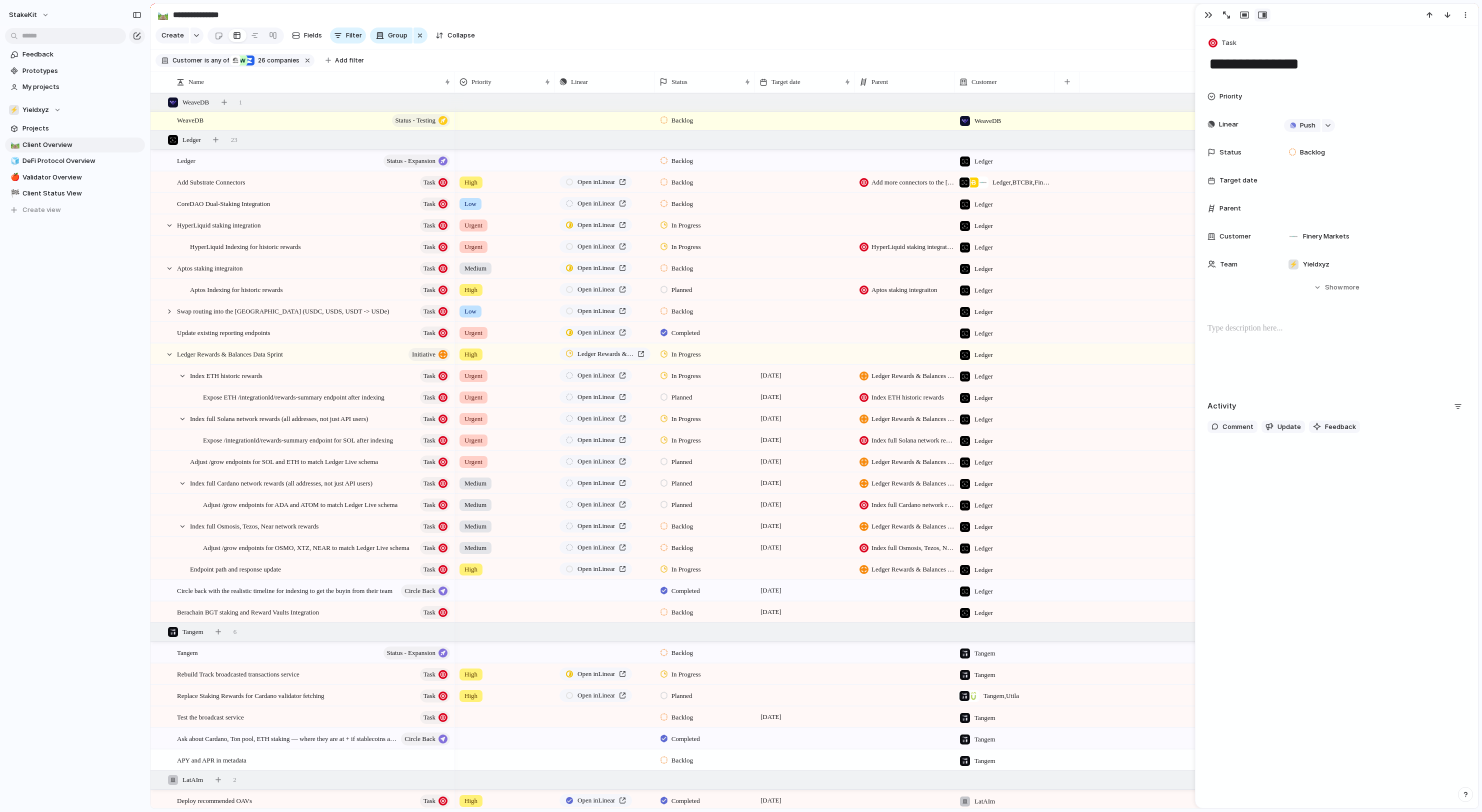
click at [697, 226] on span "In Progress" at bounding box center [686, 225] width 29 height 10
click at [693, 336] on li "Completed" at bounding box center [734, 338] width 152 height 17
click at [301, 249] on span "HyperLiquid Indexing for historic rewards" at bounding box center [245, 246] width 111 height 12
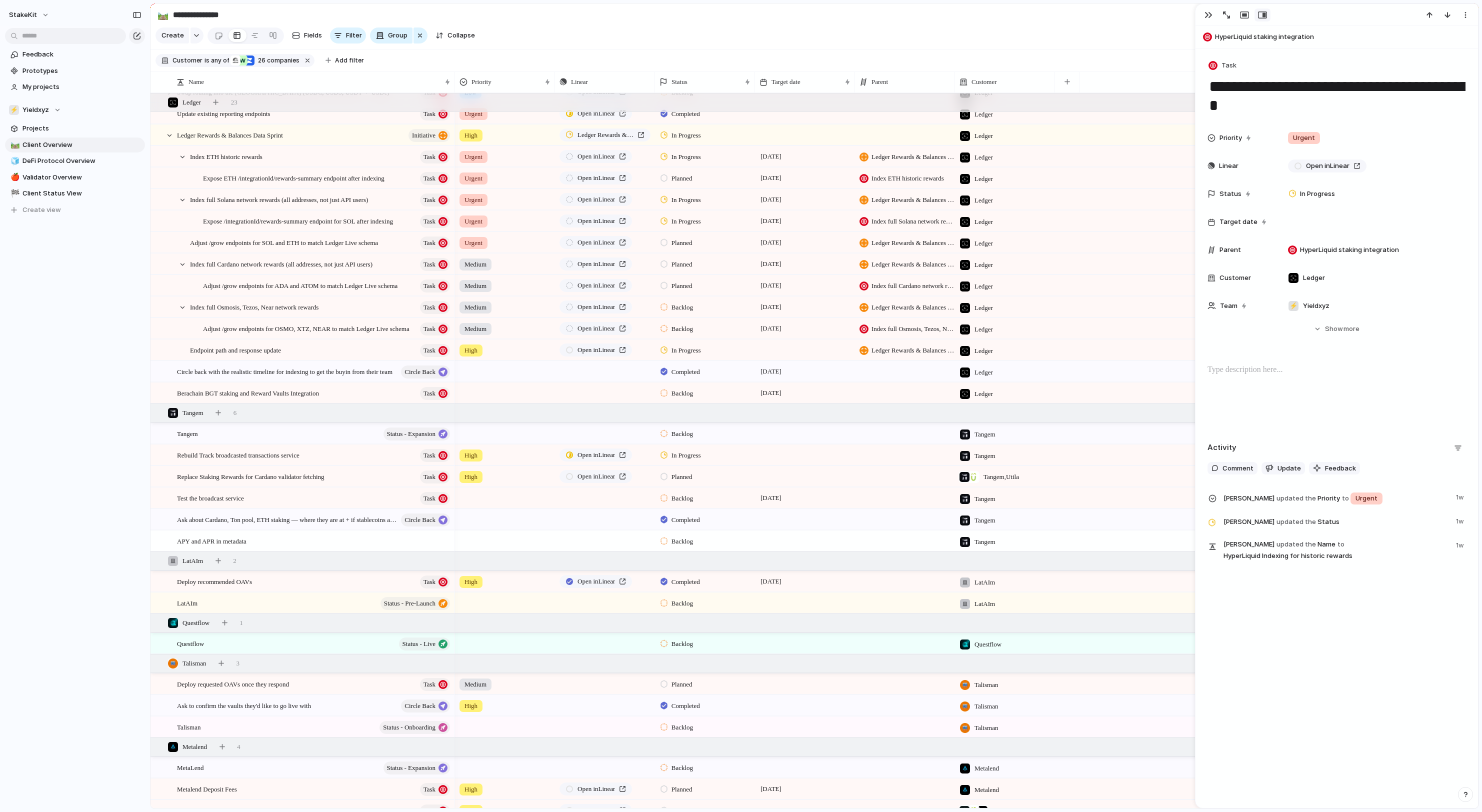
scroll to position [1592, 0]
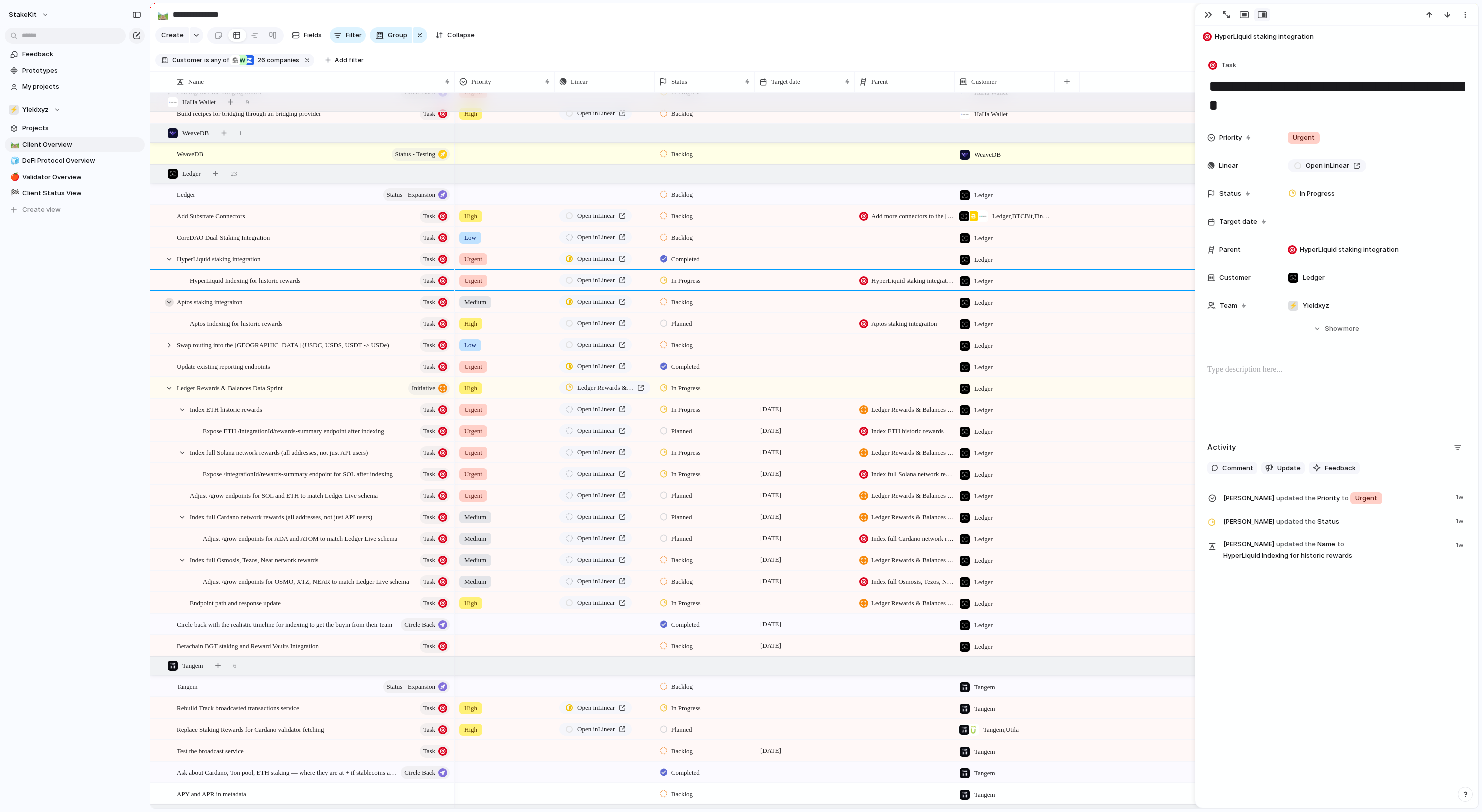
click at [173, 305] on div at bounding box center [169, 302] width 9 height 9
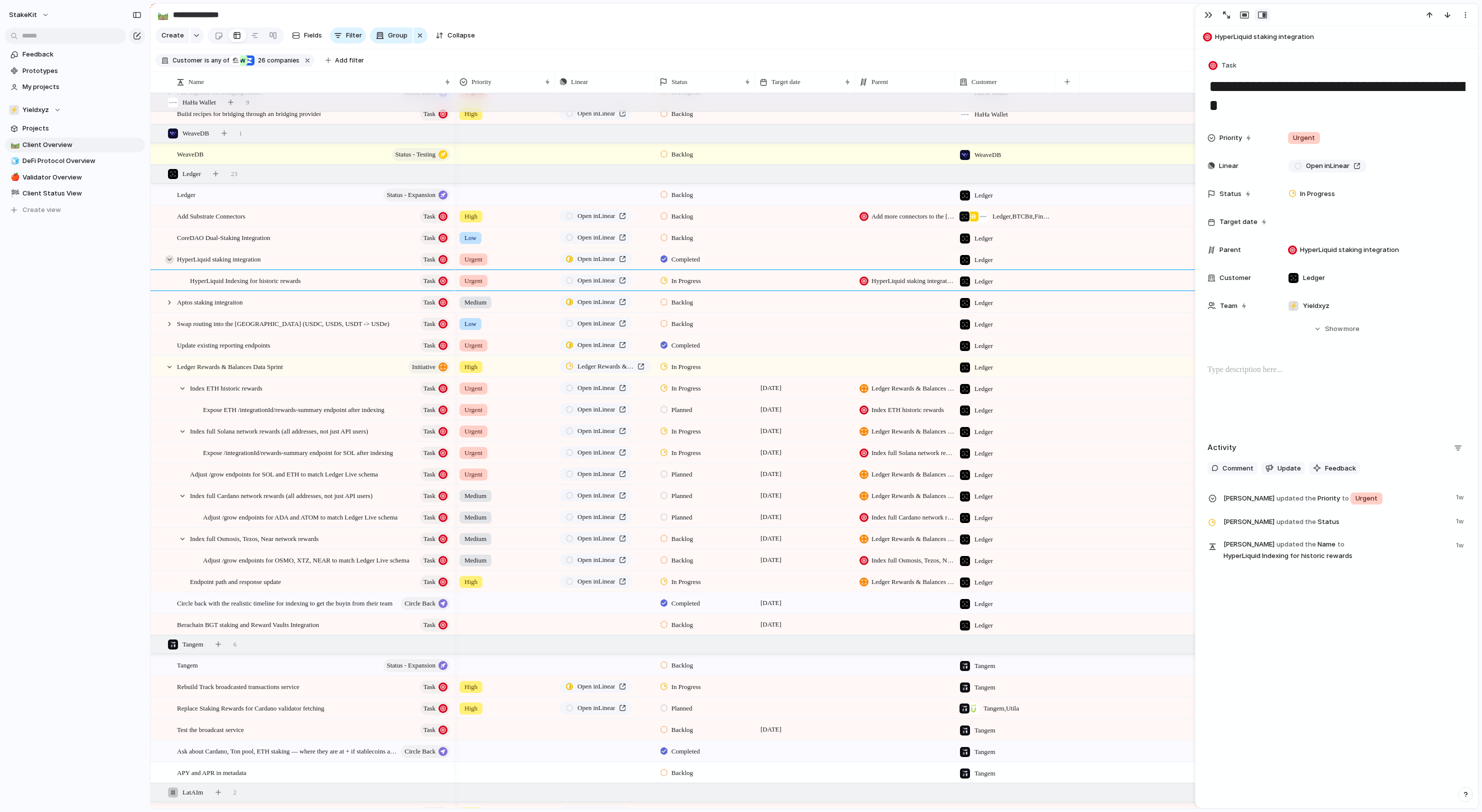
click at [172, 258] on div at bounding box center [169, 259] width 9 height 9
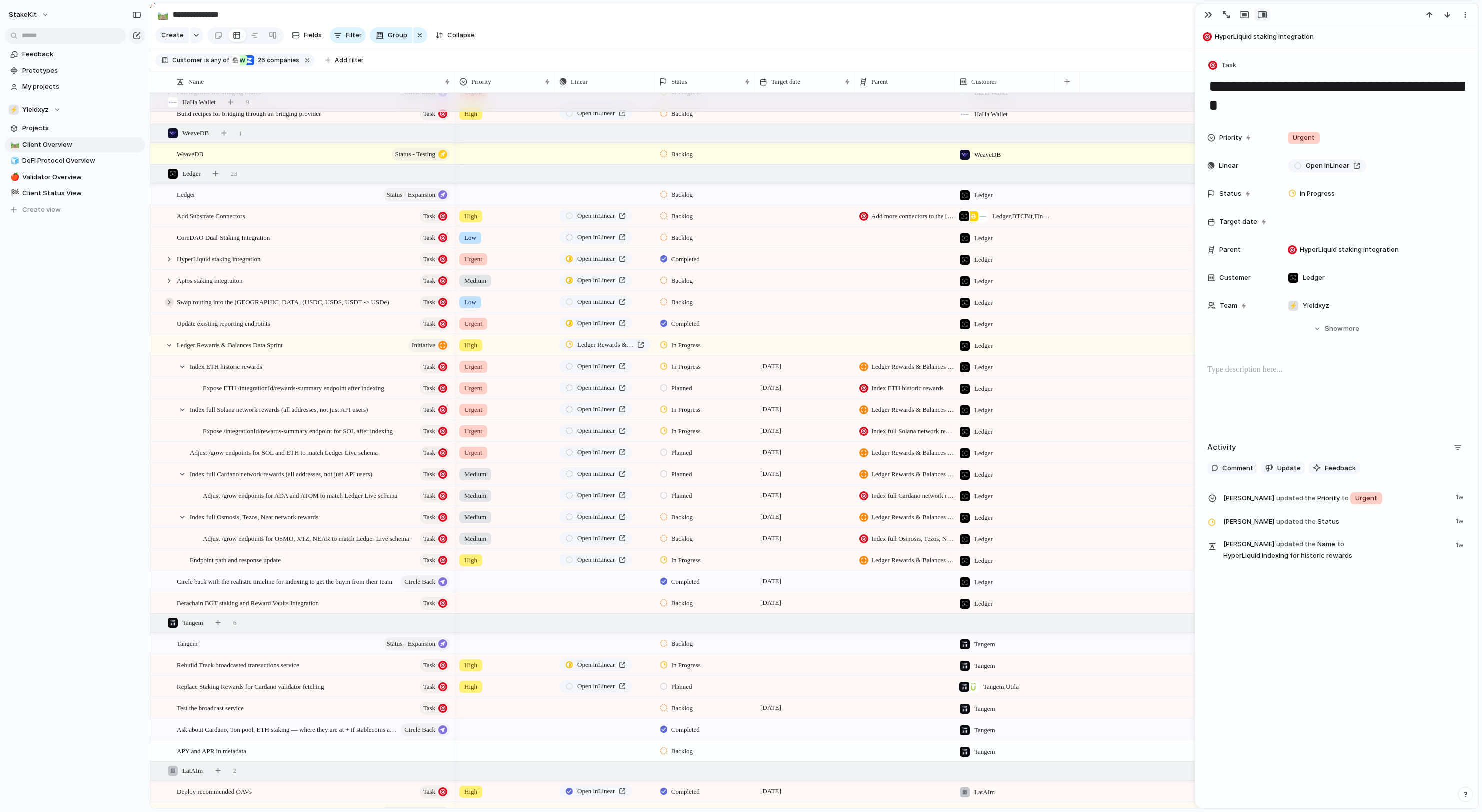
click at [172, 303] on div at bounding box center [169, 302] width 9 height 9
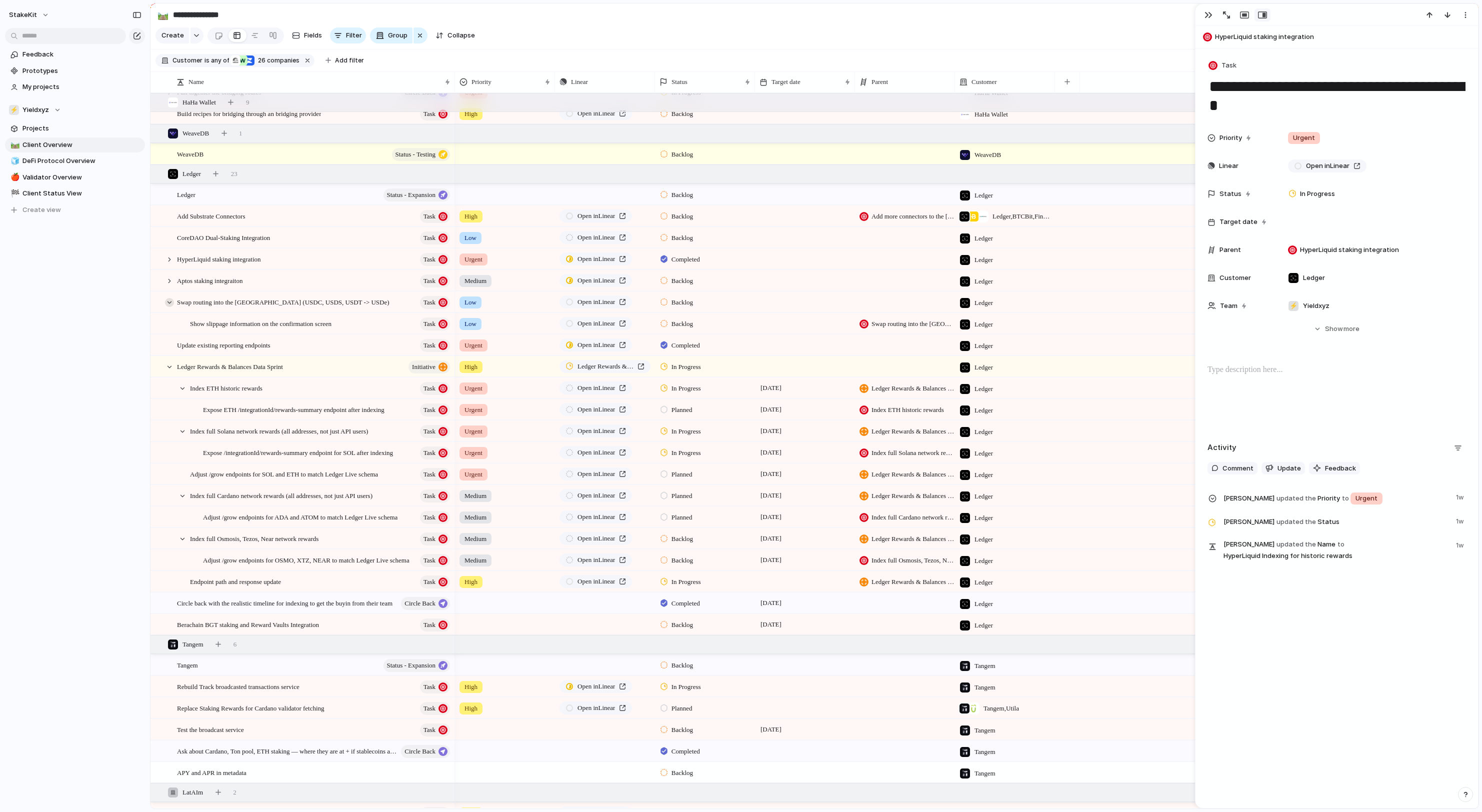
click at [172, 303] on div at bounding box center [169, 302] width 9 height 9
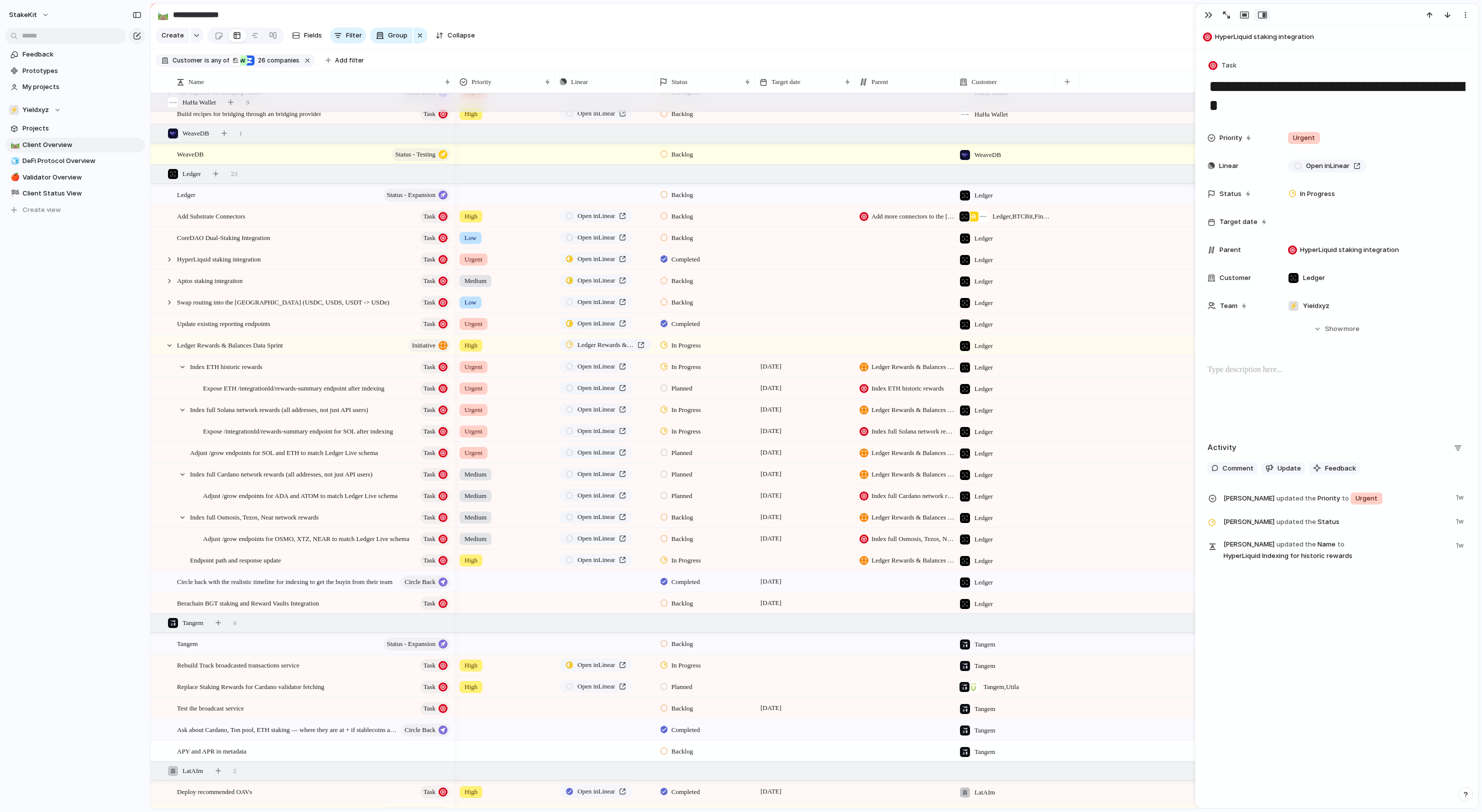
click at [775, 559] on div at bounding box center [805, 560] width 100 height 21
click at [781, 588] on span "Day" at bounding box center [775, 586] width 12 height 10
drag, startPoint x: 798, startPoint y: 717, endPoint x: 807, endPoint y: 717, distance: 9.0
click at [807, 717] on tr "21 22 23 24 25 26 27" at bounding box center [838, 713] width 150 height 18
click at [810, 717] on button "23" at bounding box center [816, 713] width 18 height 18
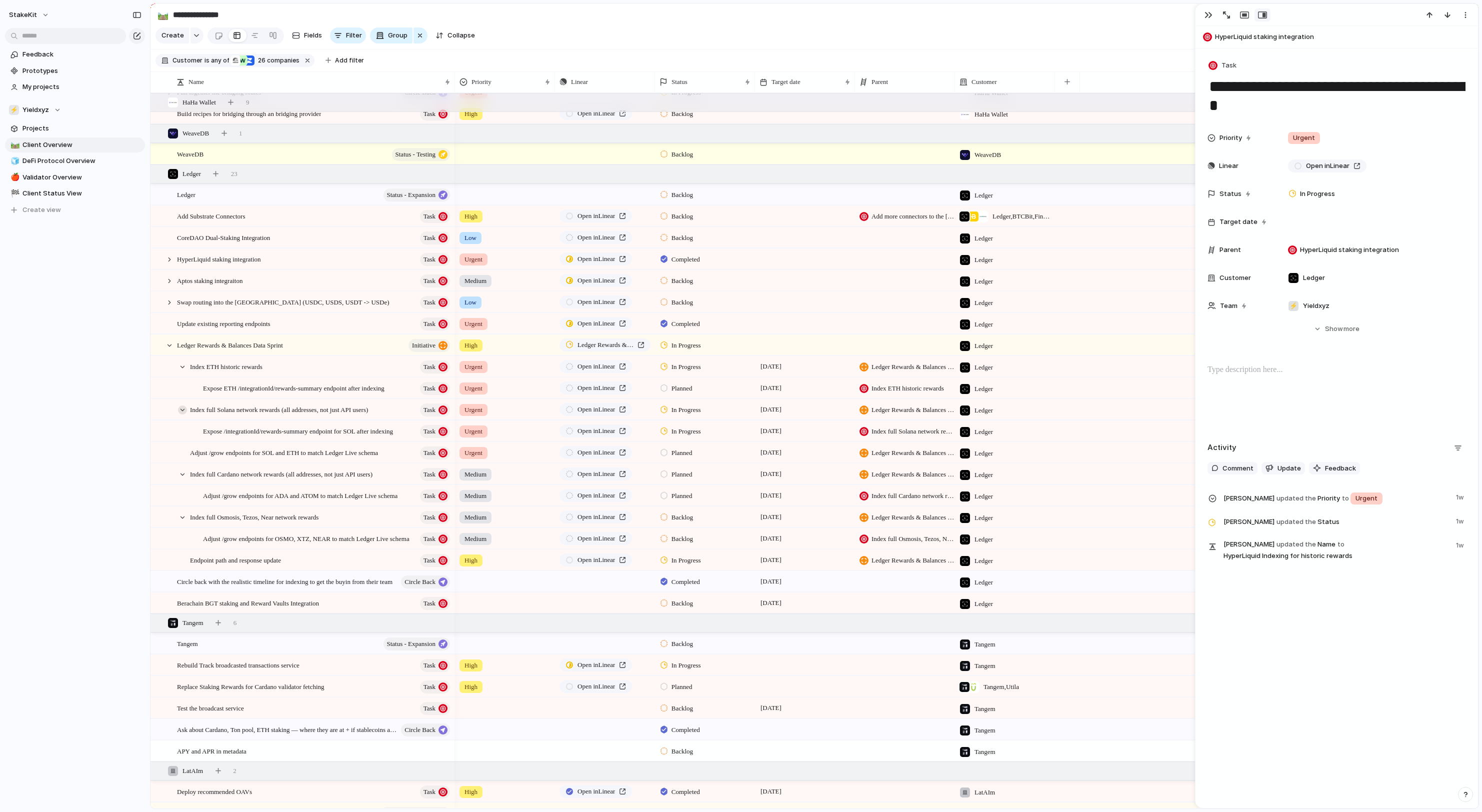
click at [184, 413] on div at bounding box center [183, 410] width 9 height 9
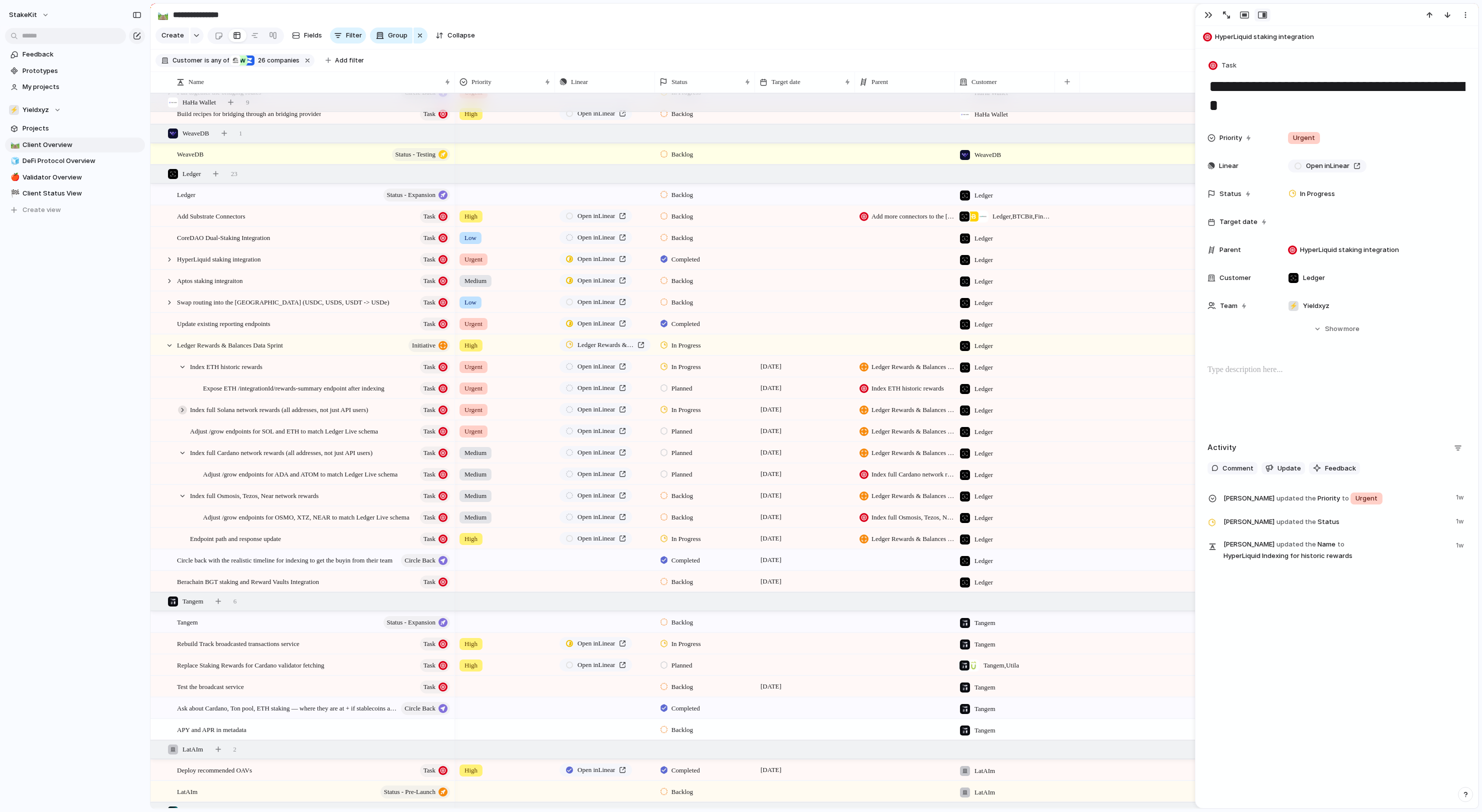
click at [184, 413] on div at bounding box center [183, 410] width 9 height 9
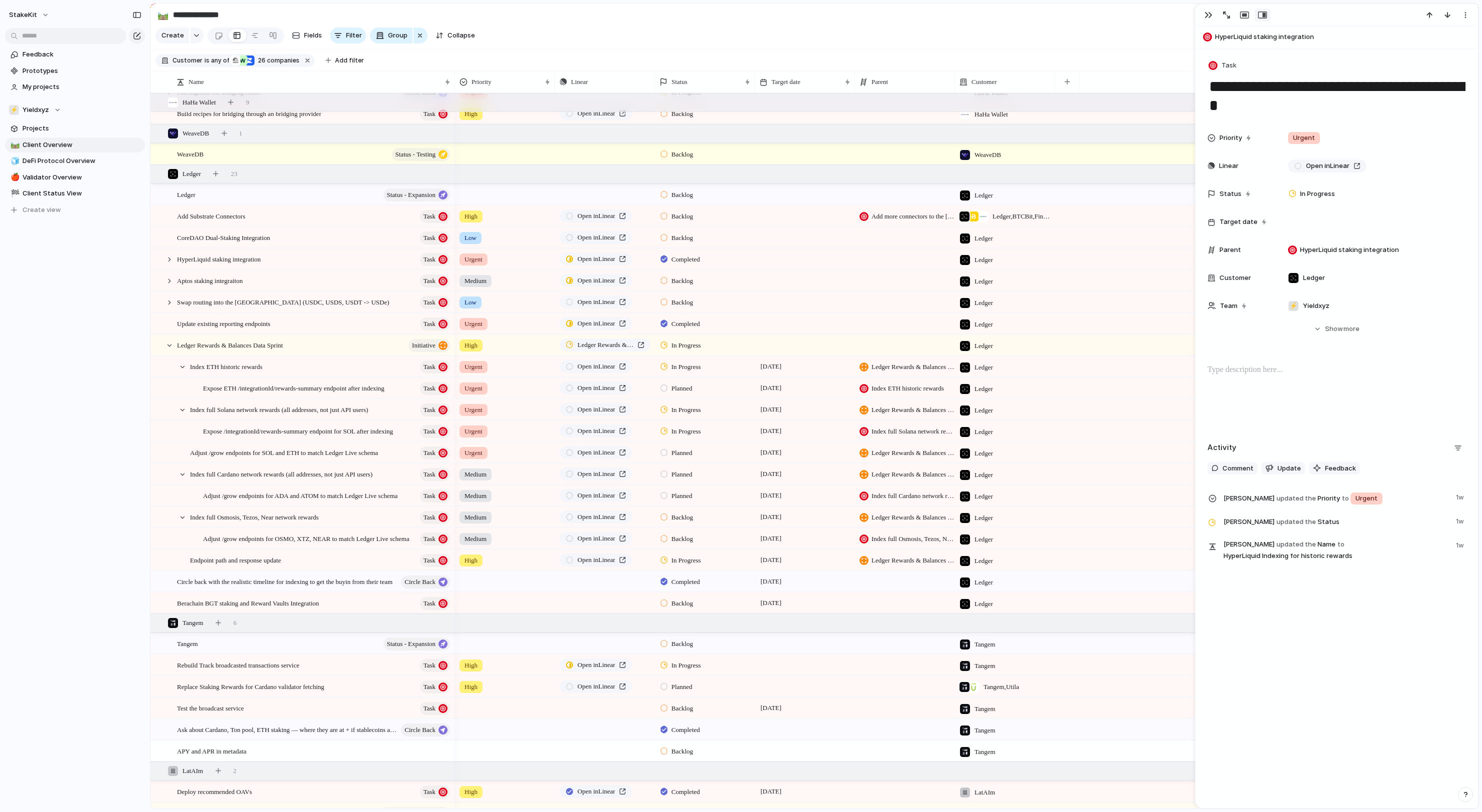
click at [695, 417] on div "In Progress" at bounding box center [704, 408] width 99 height 18
click at [698, 526] on span "Completed" at bounding box center [690, 522] width 35 height 10
click at [672, 434] on span "In Progress" at bounding box center [686, 431] width 29 height 10
click at [687, 549] on span "Completed" at bounding box center [690, 544] width 35 height 10
click at [666, 369] on div at bounding box center [664, 366] width 7 height 9
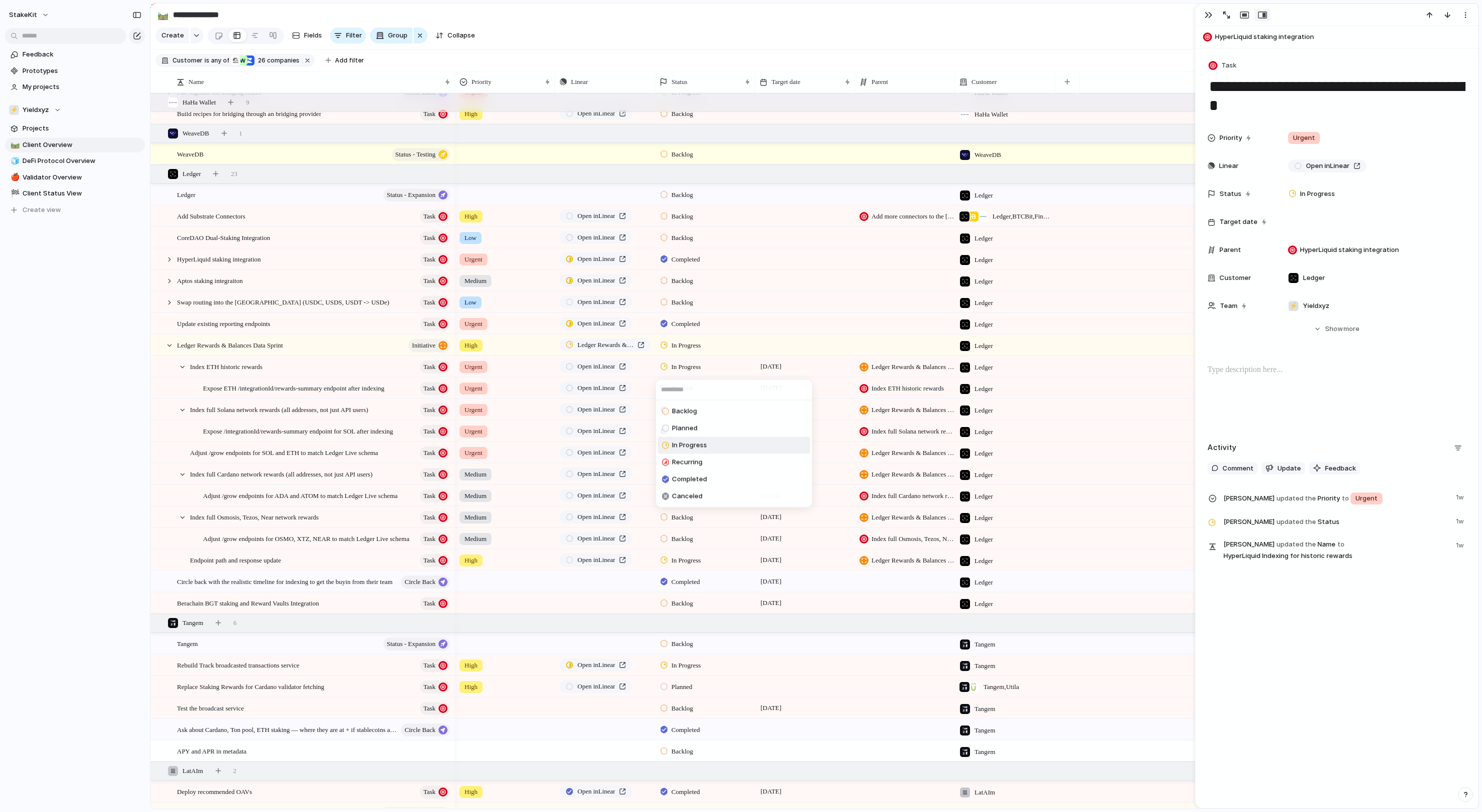
click at [666, 368] on div "Backlog Planned In Progress Recurring Completed Canceled" at bounding box center [741, 406] width 1482 height 812
click at [667, 478] on div at bounding box center [664, 474] width 7 height 9
click at [677, 477] on div "Backlog Planned In Progress Recurring Completed Canceled" at bounding box center [741, 406] width 1482 height 812
click at [667, 475] on div at bounding box center [664, 474] width 7 height 9
click at [690, 557] on span "In Progress" at bounding box center [690, 553] width 35 height 10
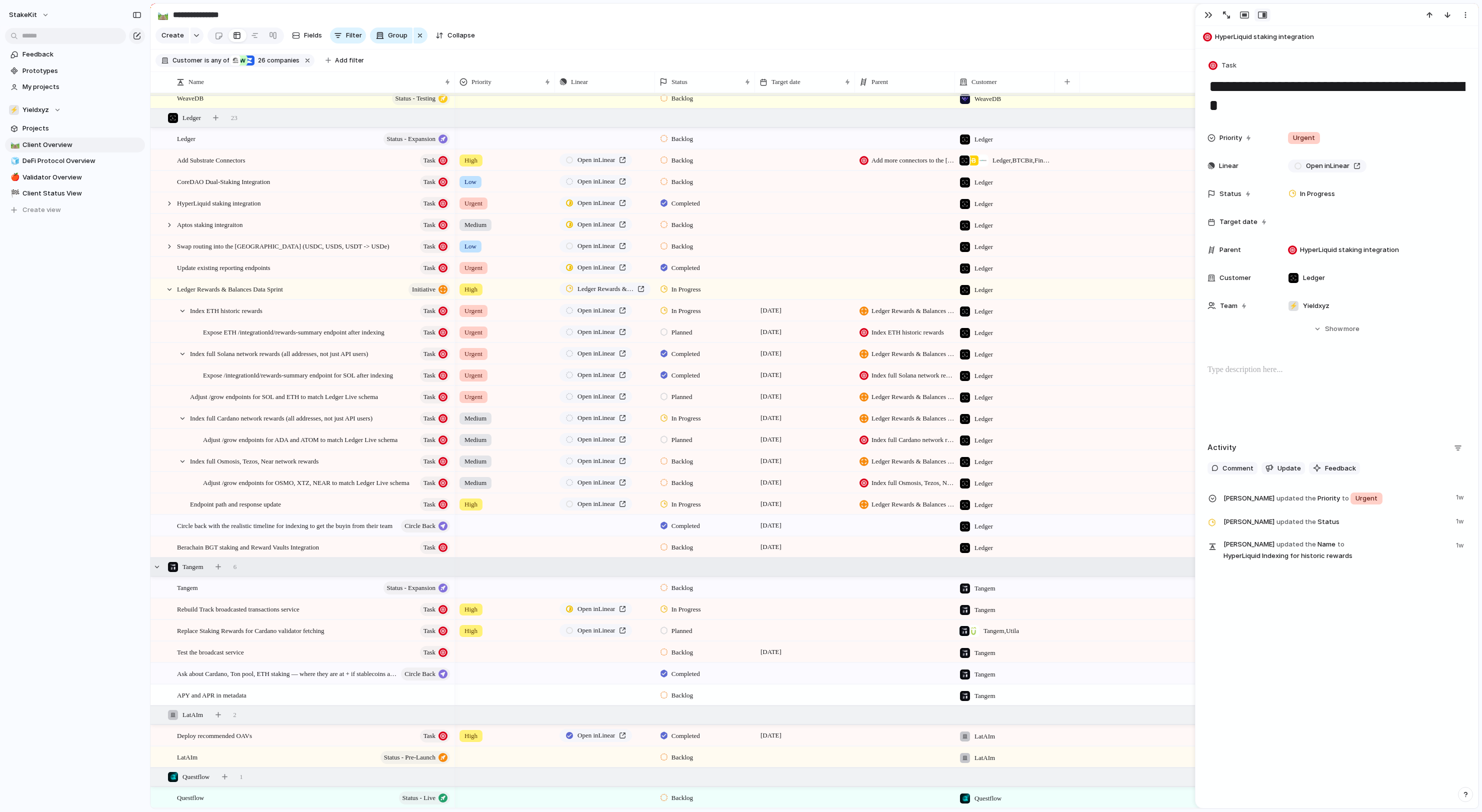
scroll to position [1364, 0]
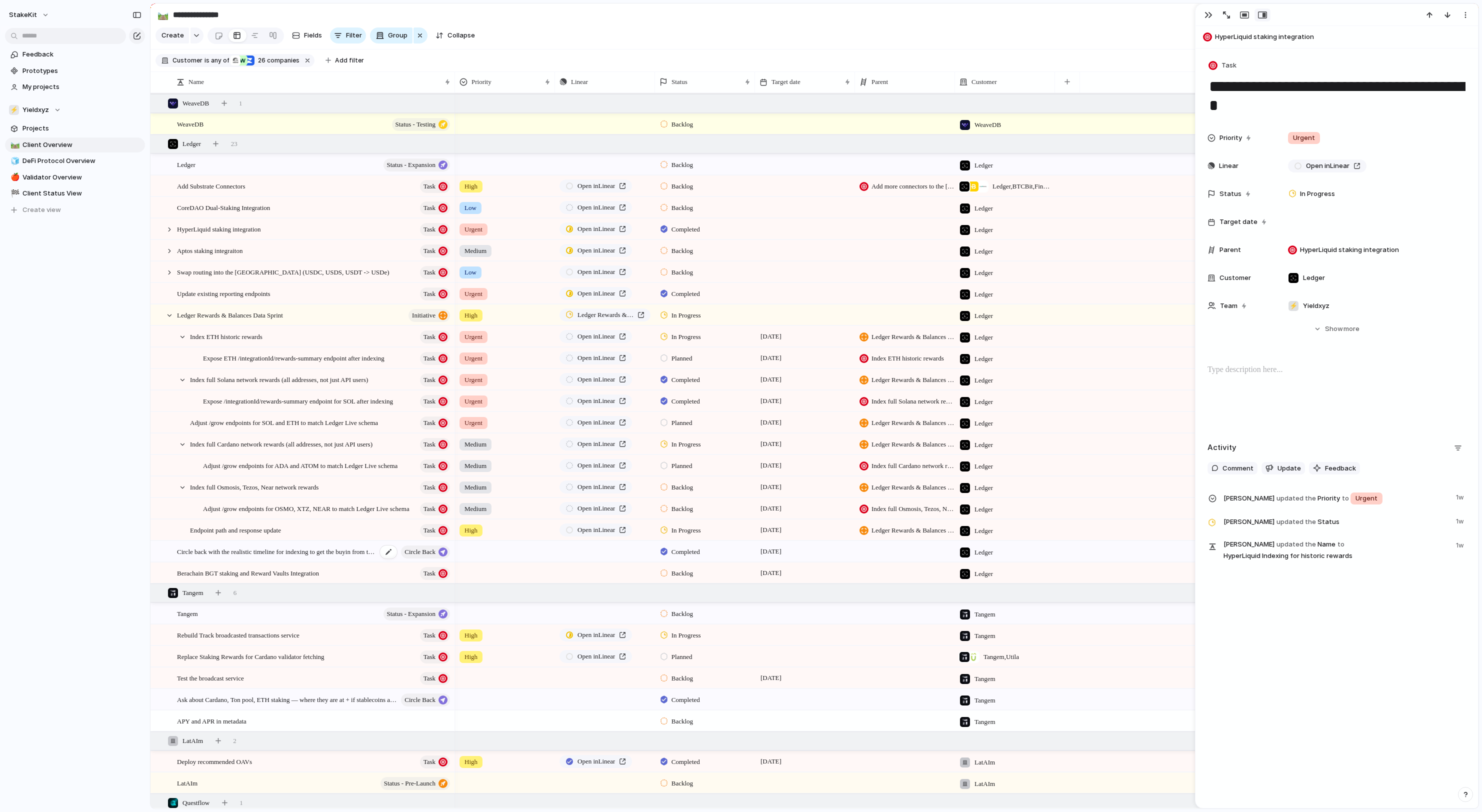
click at [229, 561] on div "Circle back with the realistic timeline for indexing to get the buyin from thei…" at bounding box center [314, 552] width 274 height 21
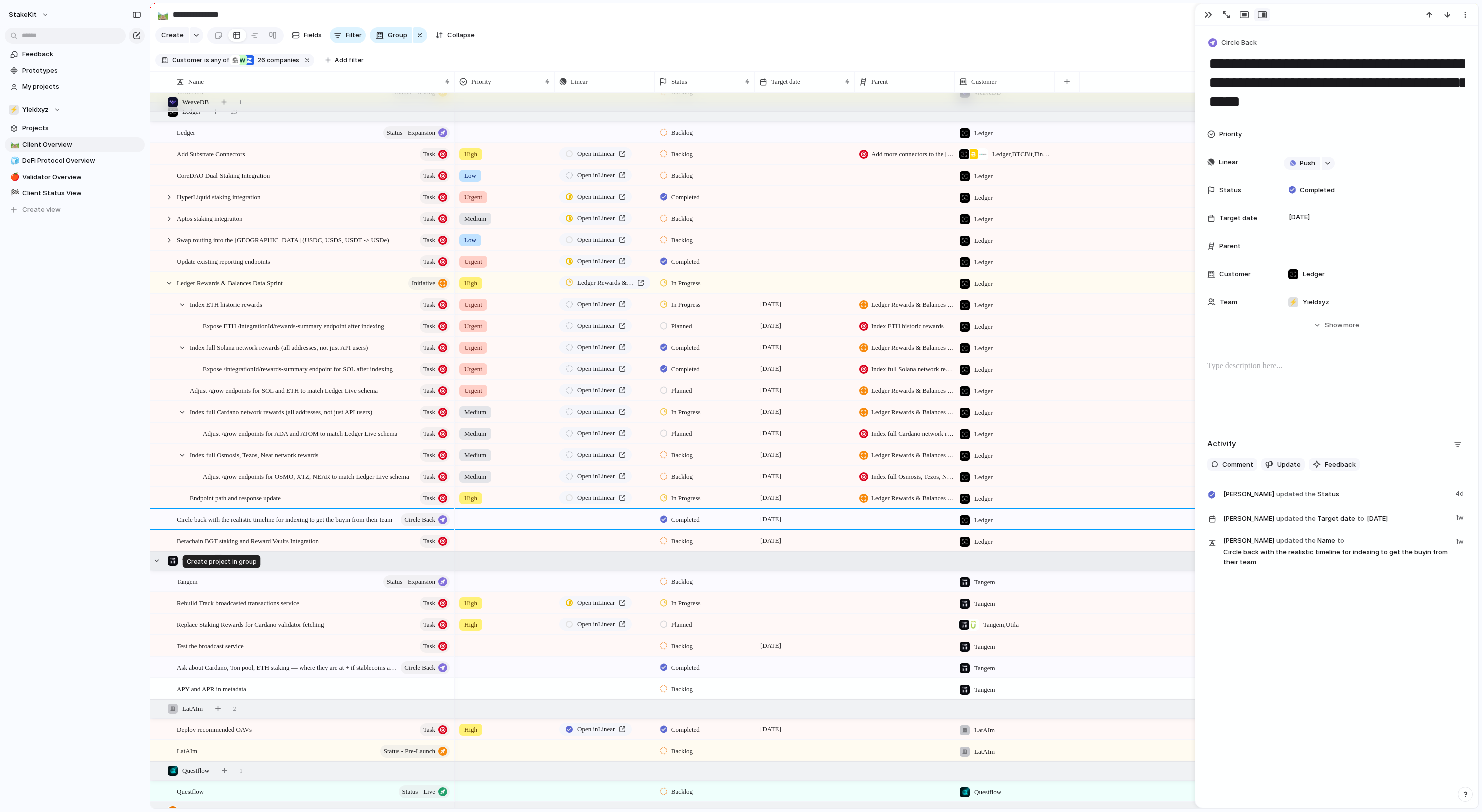
scroll to position [1396, 0]
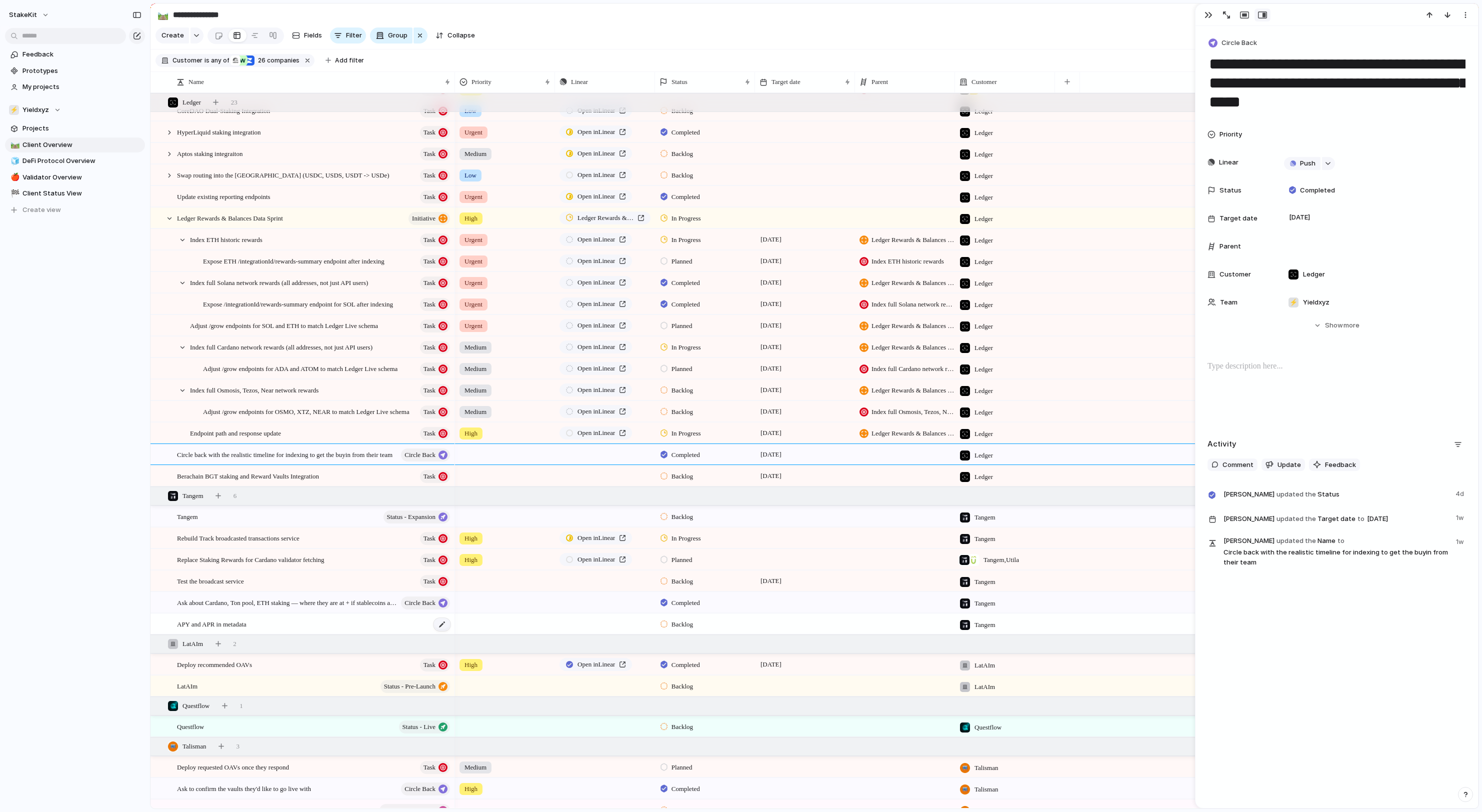
click at [435, 626] on div at bounding box center [442, 624] width 17 height 13
click at [321, 624] on div "APY and APR in metadata" at bounding box center [314, 624] width 274 height 21
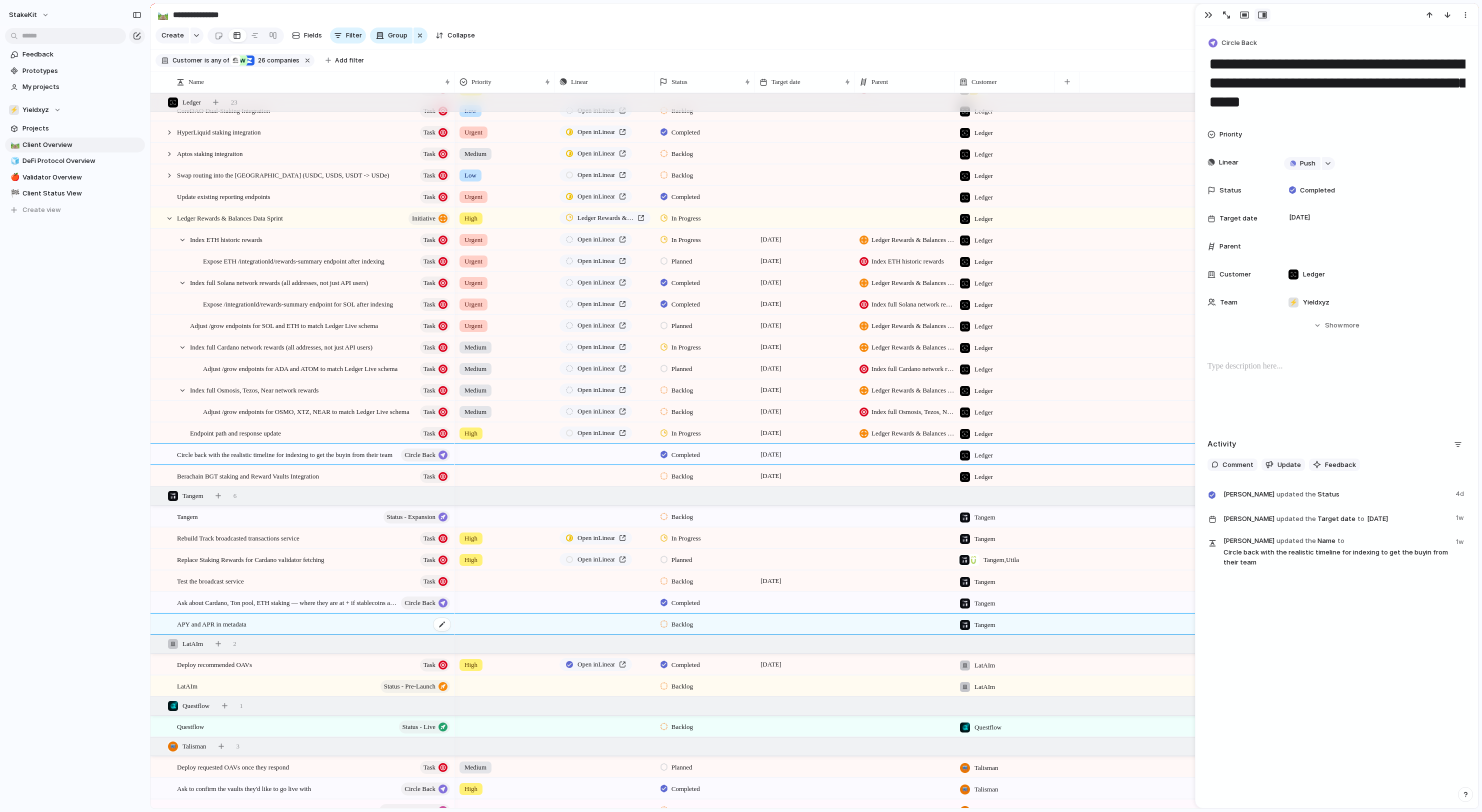
type textarea "**********"
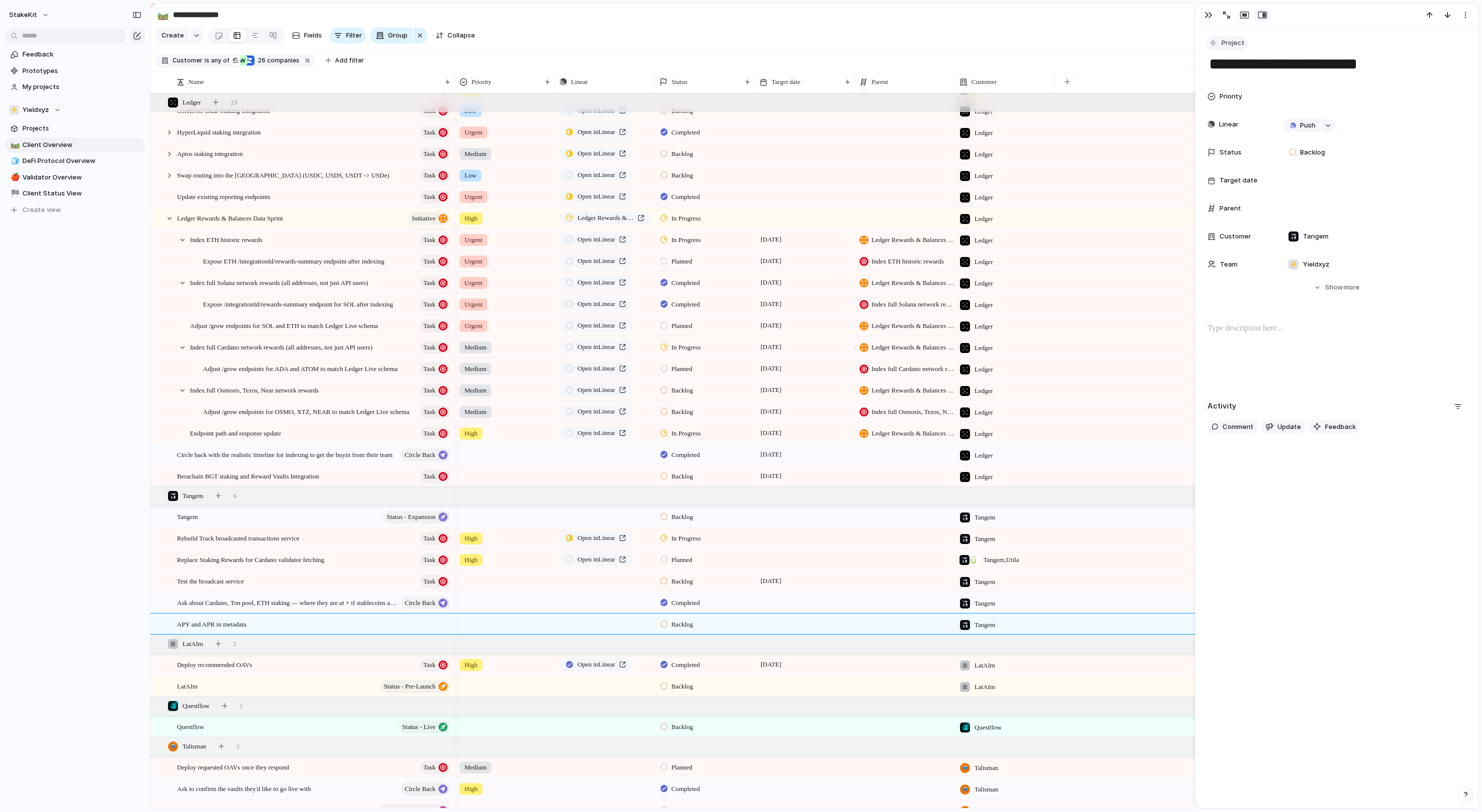
click at [1227, 39] on button "Project" at bounding box center [1226, 43] width 41 height 15
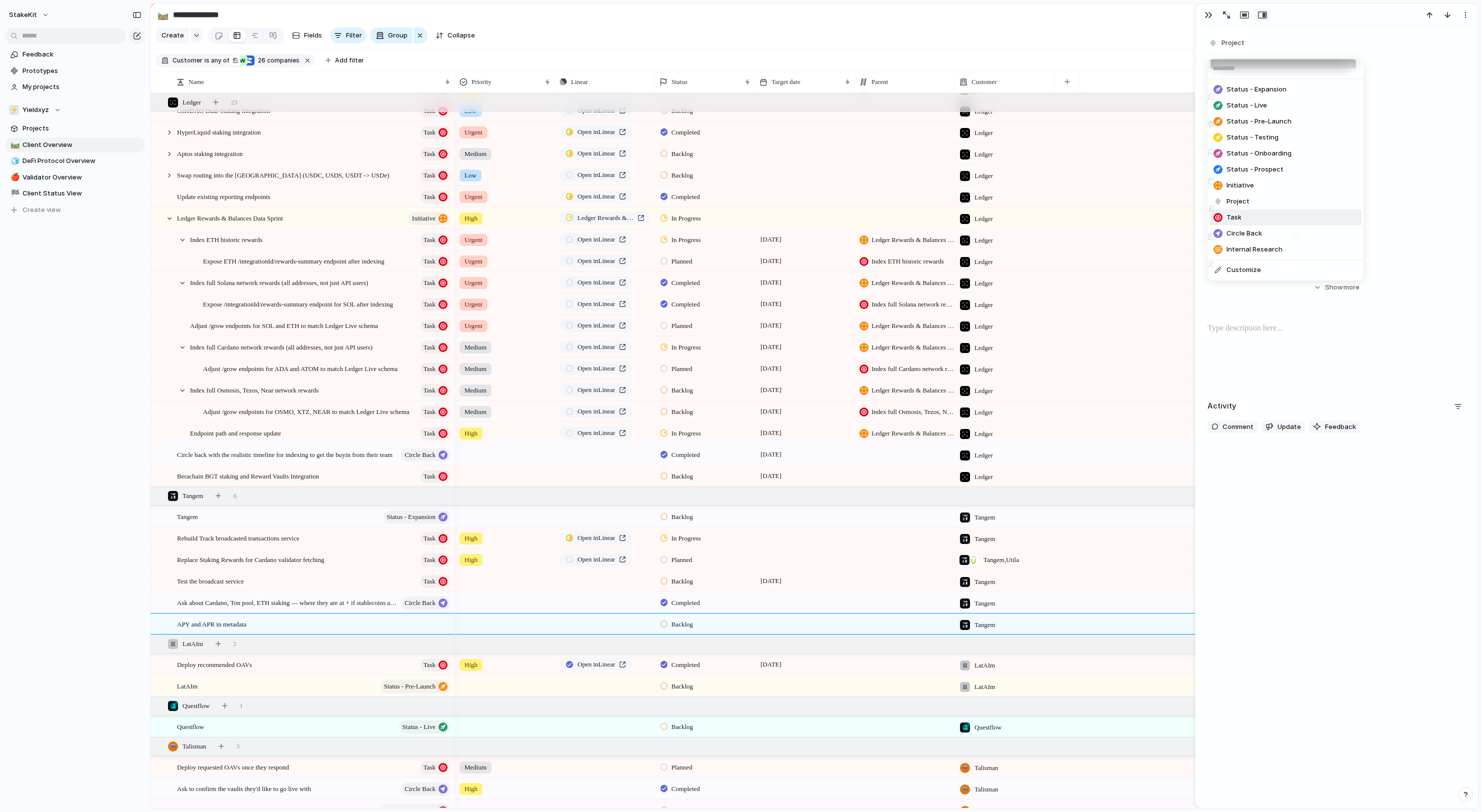
click at [1242, 223] on span "Task" at bounding box center [1234, 217] width 15 height 10
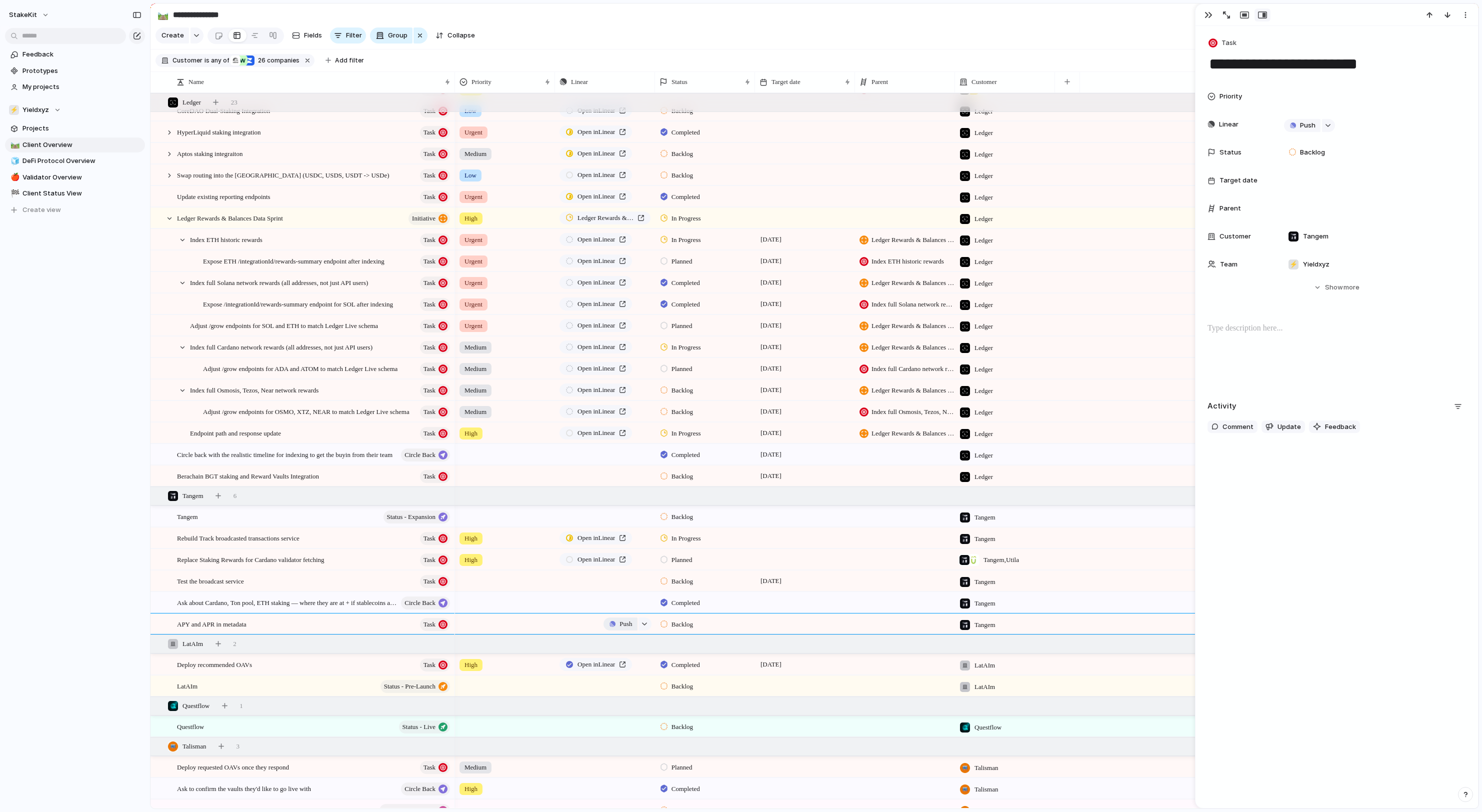
click at [609, 628] on button "Push" at bounding box center [620, 623] width 33 height 13
click at [627, 666] on li "Issue" at bounding box center [625, 666] width 57 height 16
click at [451, 634] on div "APY and APR in metadata Task" at bounding box center [314, 624] width 274 height 21
click at [473, 629] on div at bounding box center [505, 622] width 99 height 16
click at [489, 678] on li "High" at bounding box center [534, 685] width 152 height 17
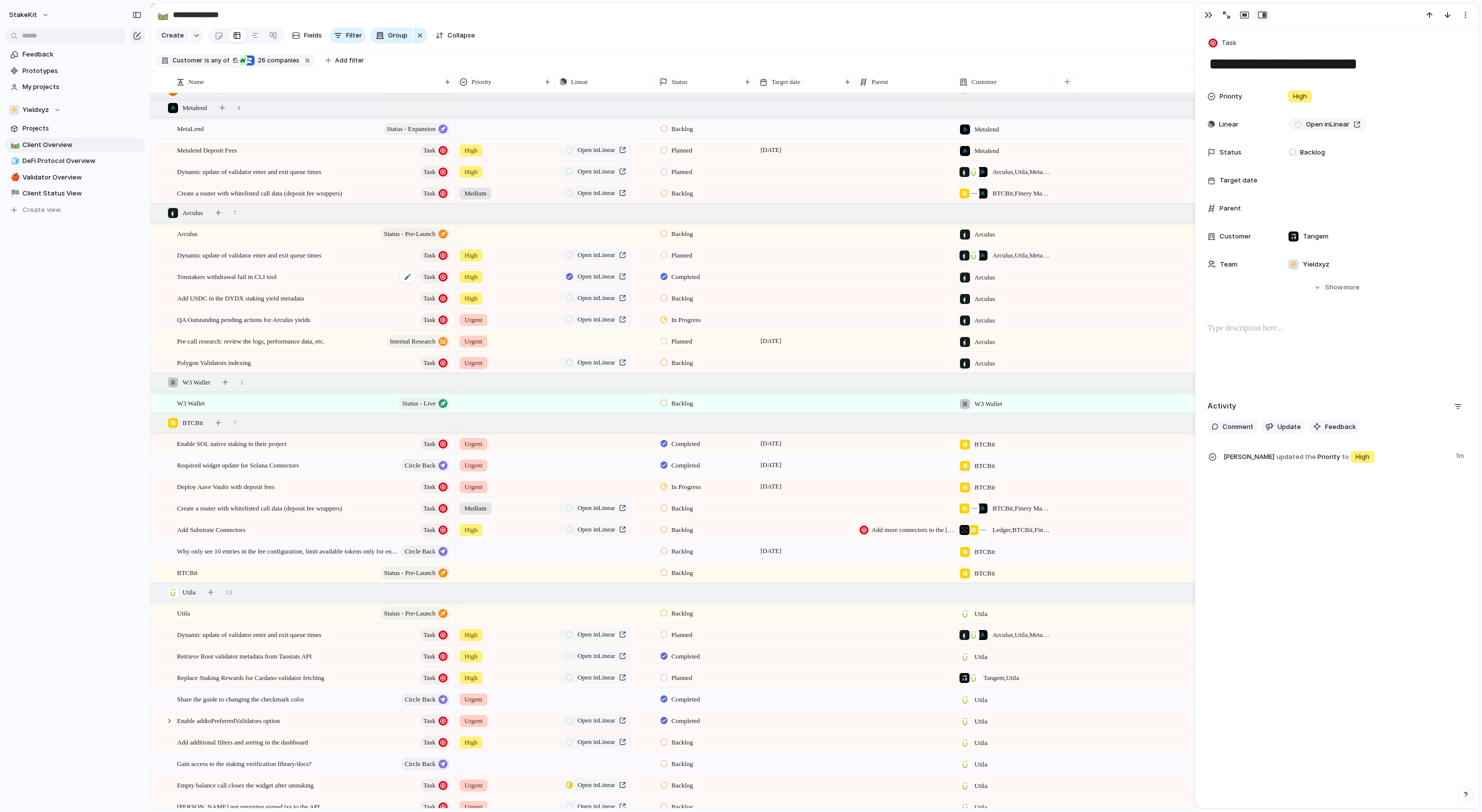
scroll to position [2162, 0]
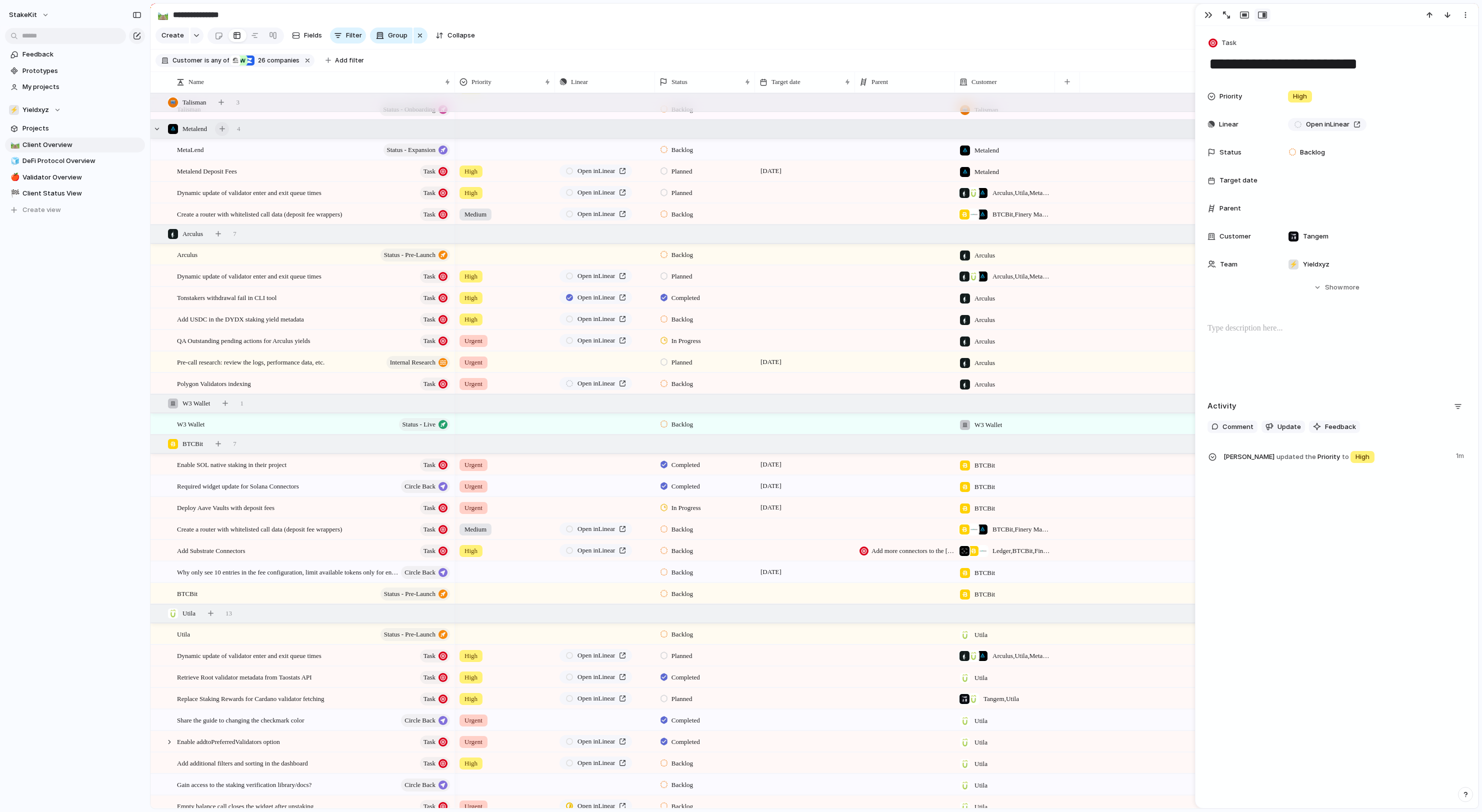
click at [225, 128] on div "button" at bounding box center [222, 128] width 5 height 5
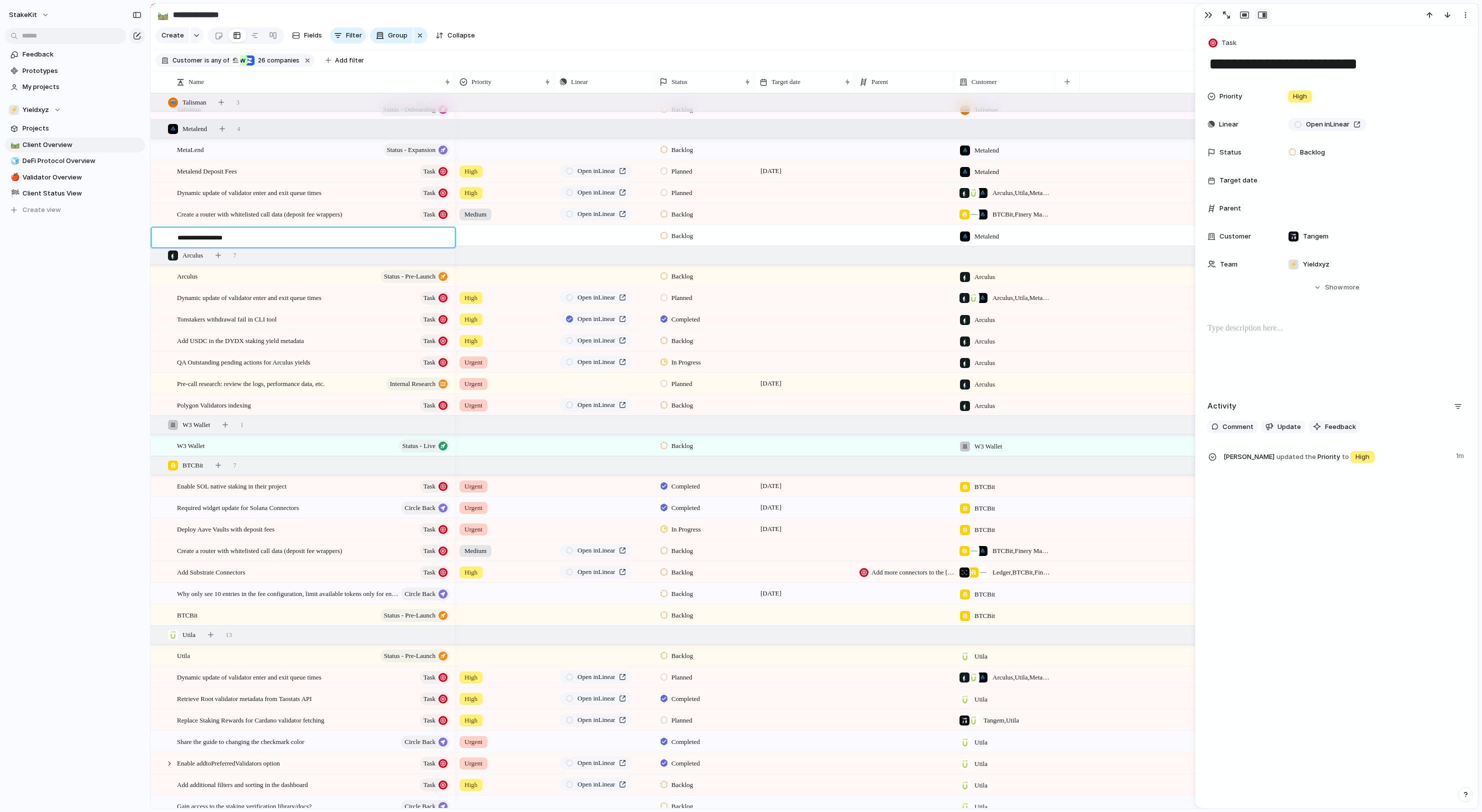
type textarea "**********"
click at [592, 232] on div "Push" at bounding box center [605, 235] width 99 height 19
click at [619, 233] on span "Push" at bounding box center [625, 235] width 13 height 10
click at [612, 274] on span "Issue" at bounding box center [608, 277] width 16 height 10
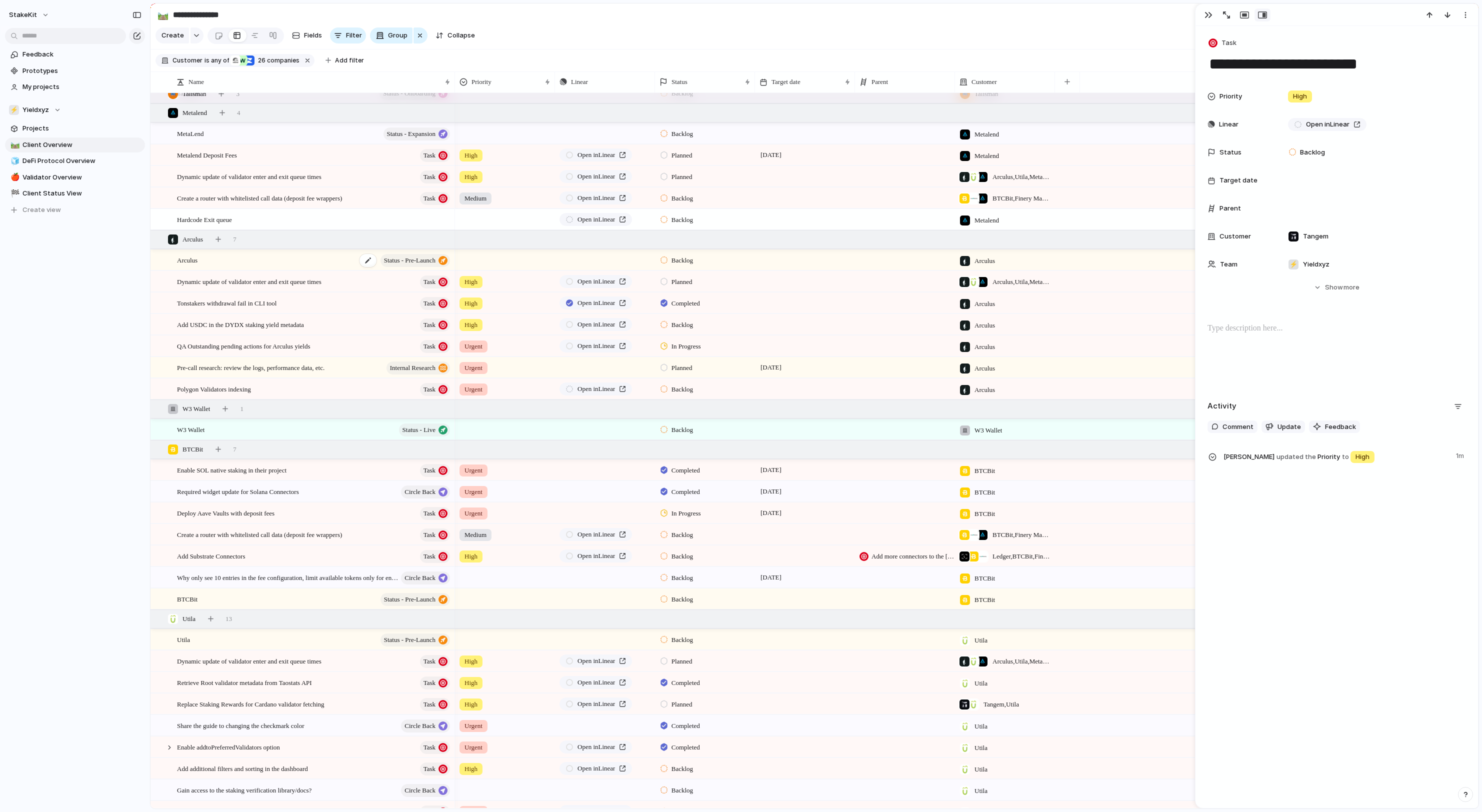
scroll to position [2185, 0]
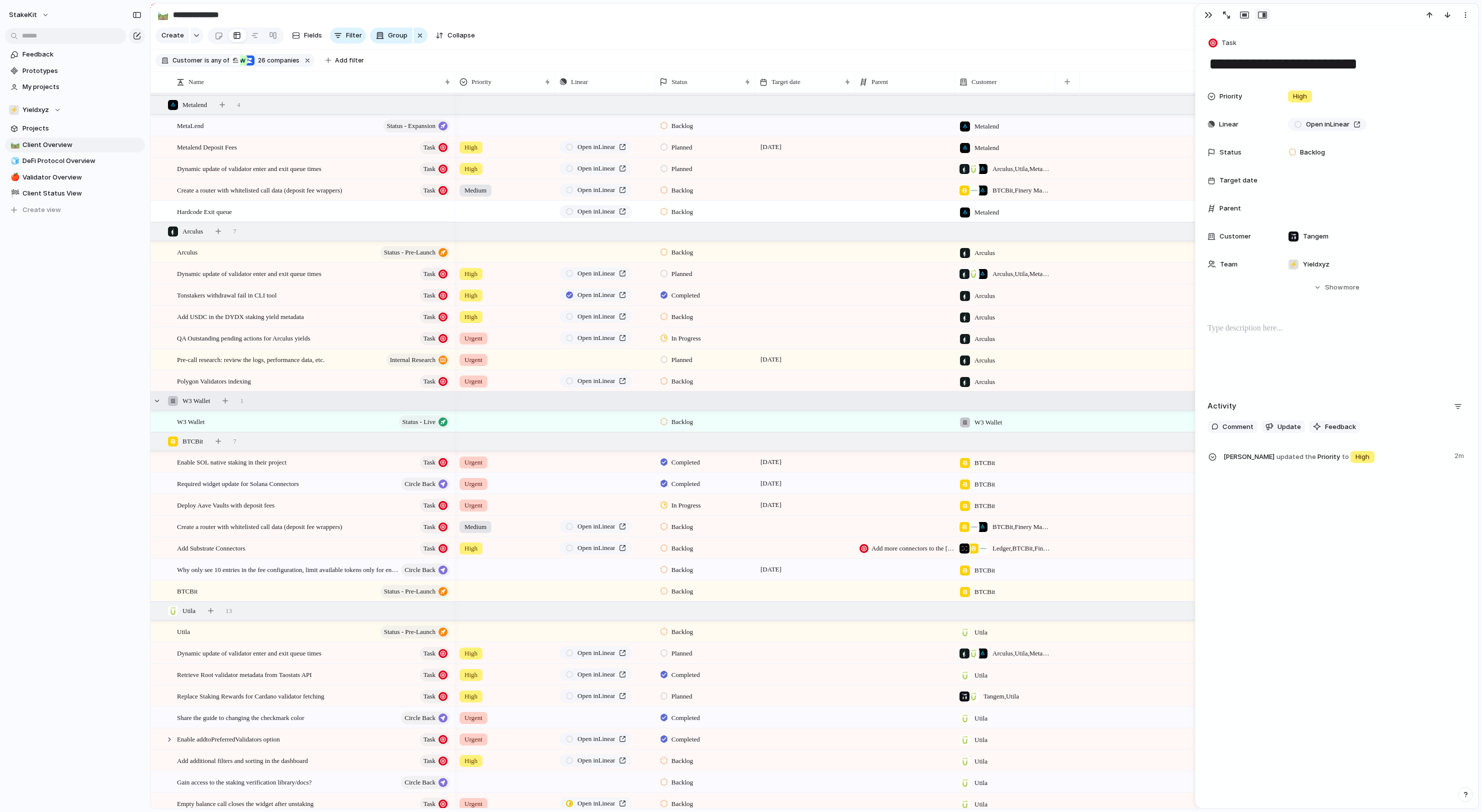
click at [684, 395] on div "W3 Wallet 1" at bounding box center [815, 401] width 1330 height 18
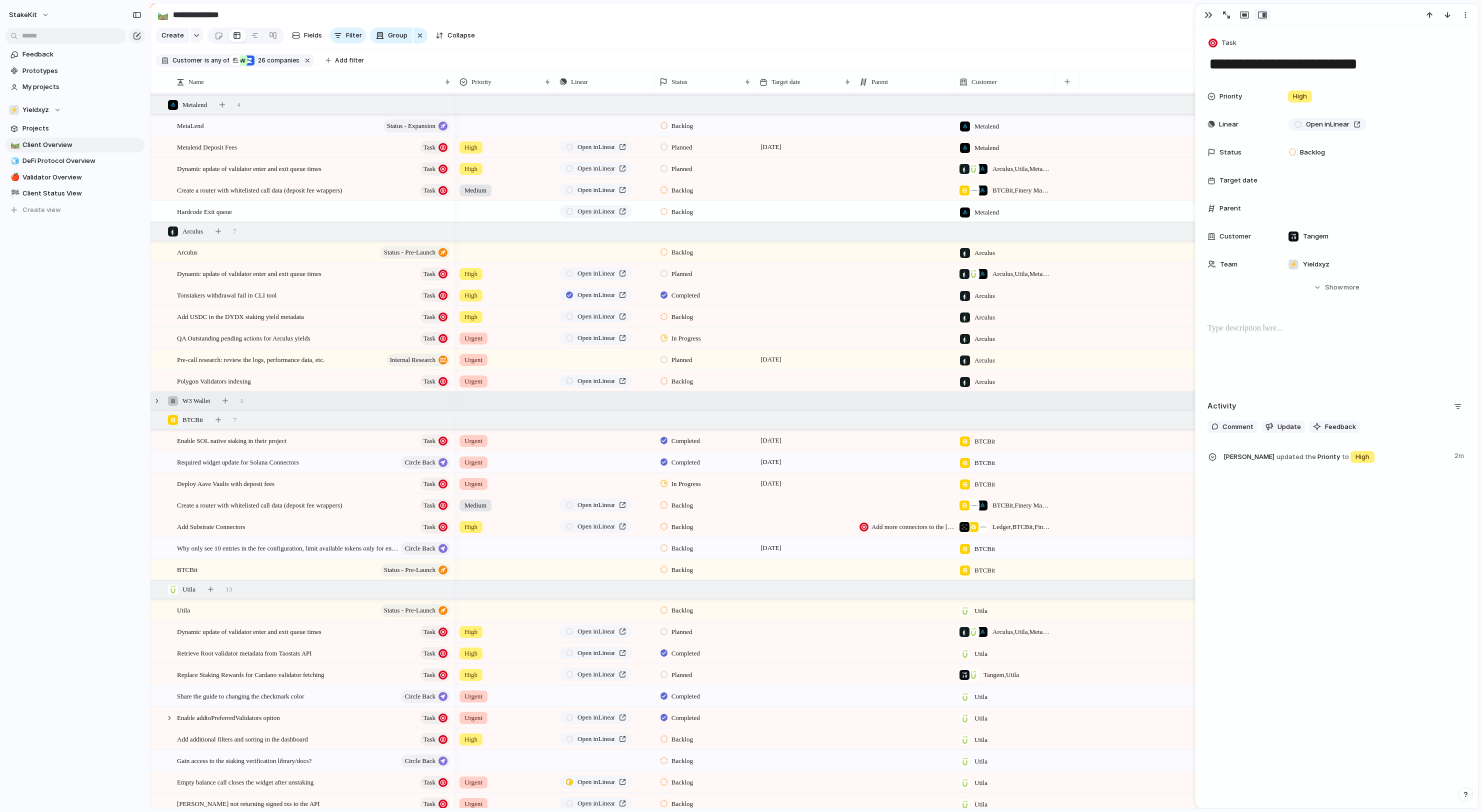
click at [684, 385] on span "Backlog" at bounding box center [682, 381] width 21 height 10
click at [690, 464] on span "In Progress" at bounding box center [690, 460] width 35 height 10
click at [243, 404] on span "1" at bounding box center [242, 401] width 4 height 10
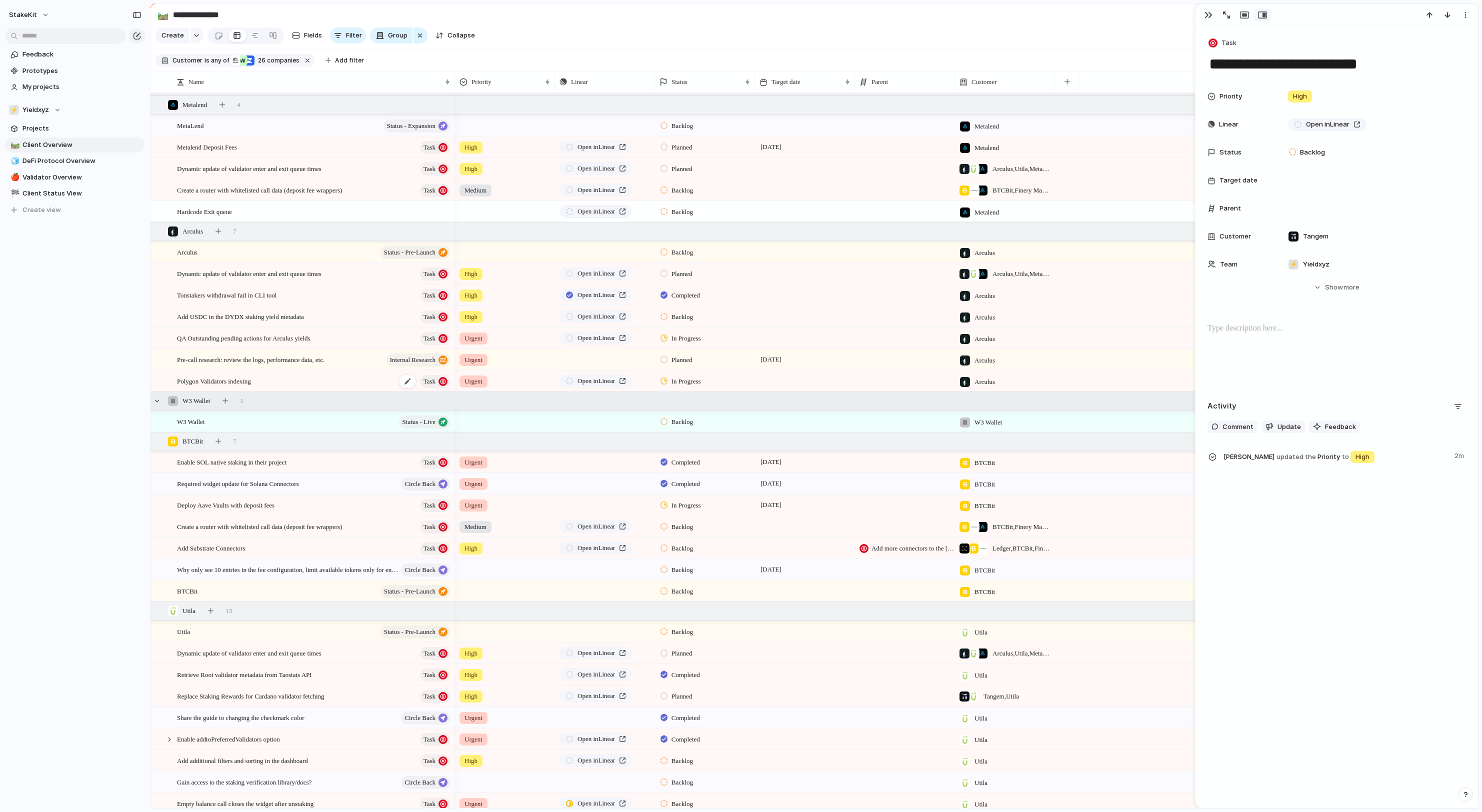
click at [367, 385] on div "Polygon Validators indexing Task" at bounding box center [314, 381] width 274 height 21
type textarea "**********"
click at [1387, 340] on div "**********" at bounding box center [1337, 354] width 259 height 64
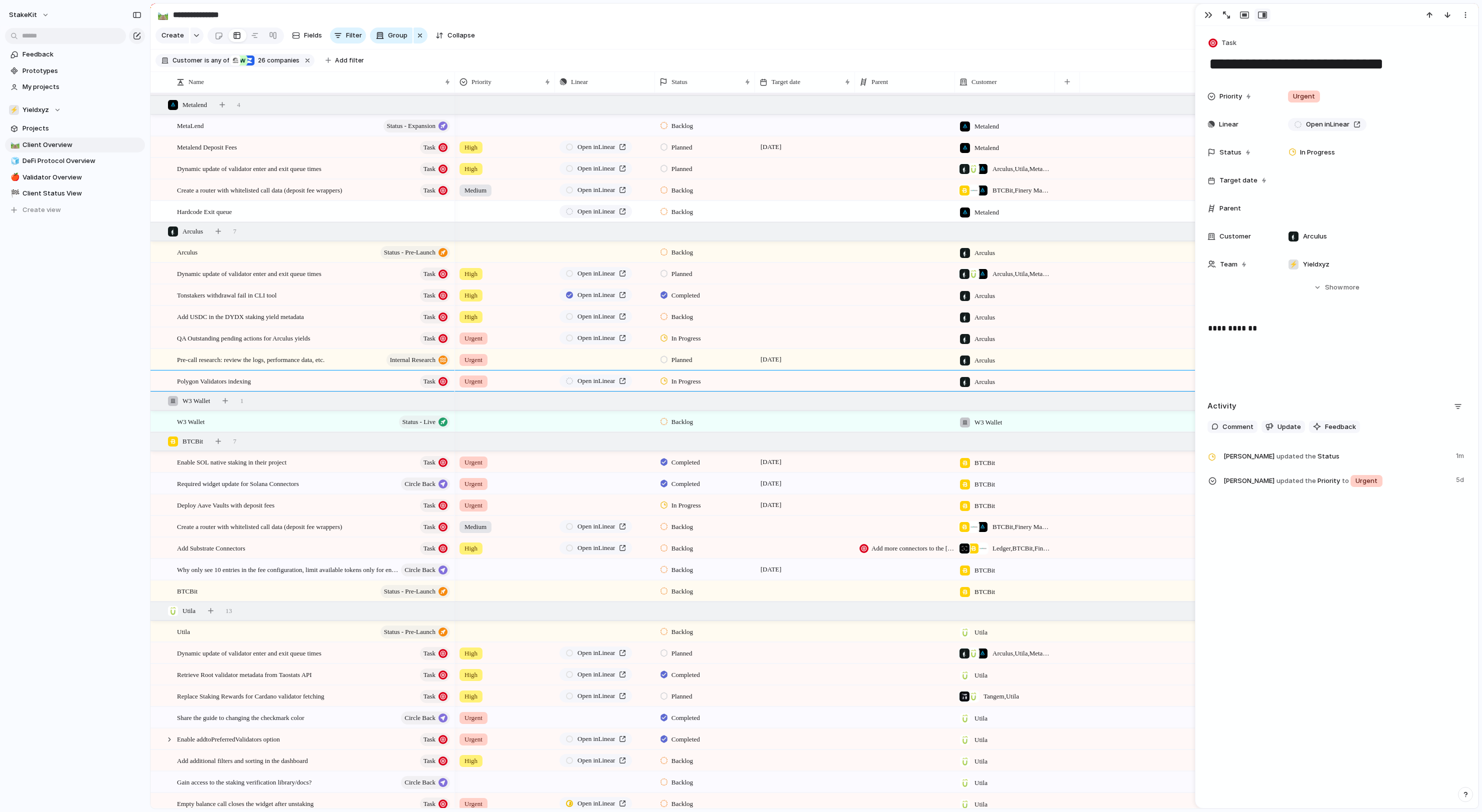
click at [1204, 6] on div at bounding box center [1337, 15] width 282 height 22
click at [1204, 17] on button "button" at bounding box center [1208, 15] width 16 height 13
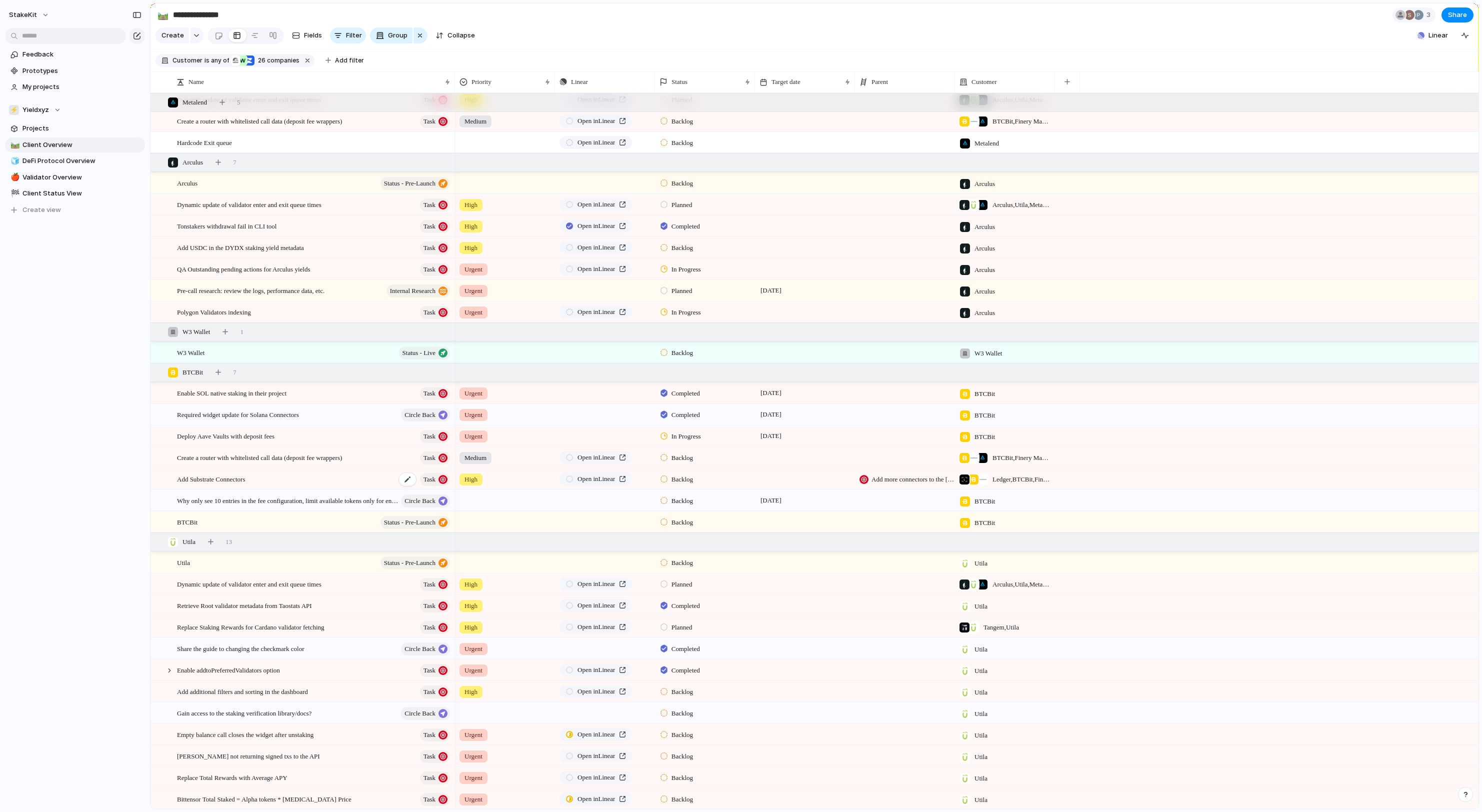
scroll to position [2258, 0]
click at [225, 160] on button "button" at bounding box center [218, 161] width 14 height 14
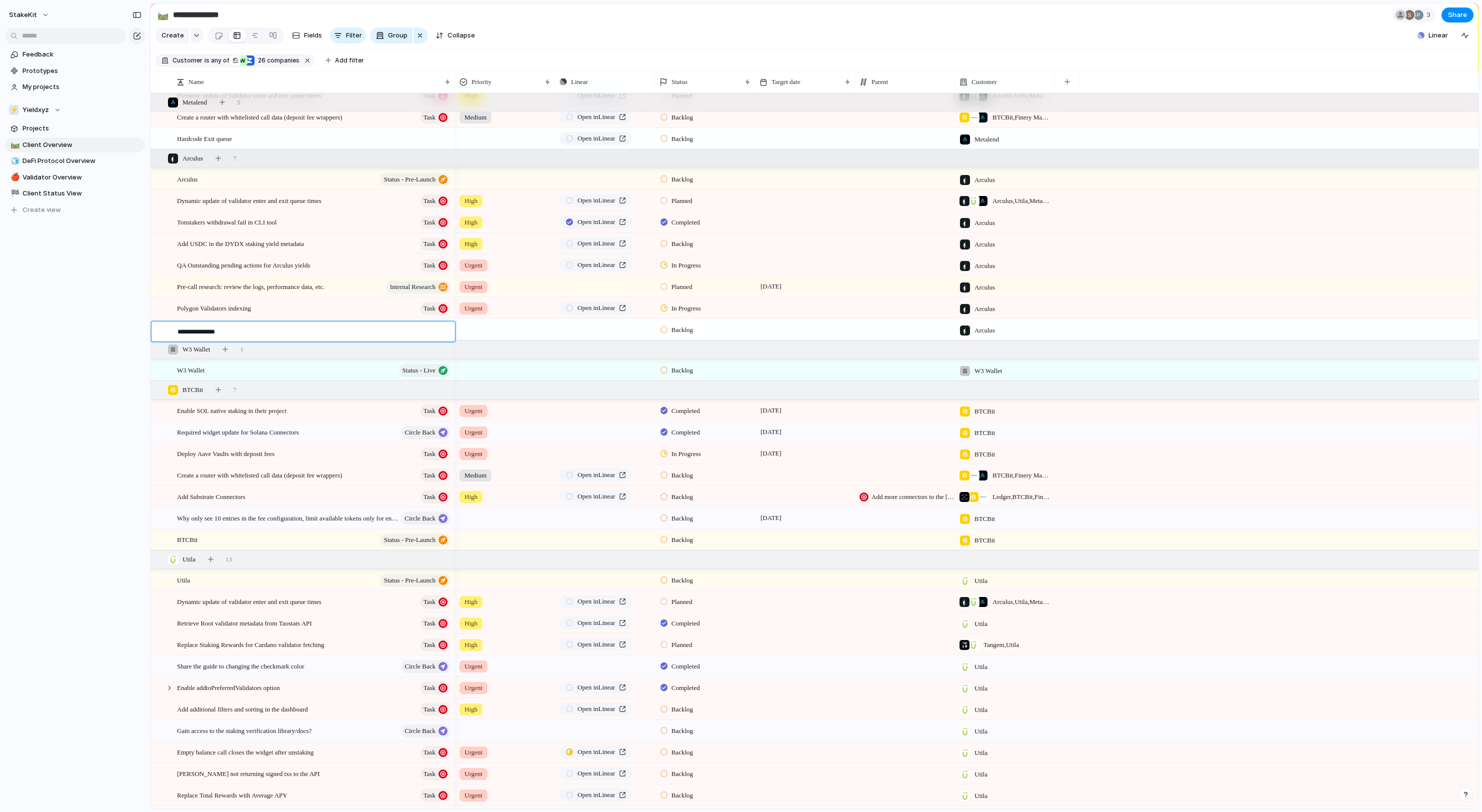
type textarea "**********"
click at [395, 333] on div "XRP Yields Scope" at bounding box center [314, 330] width 274 height 21
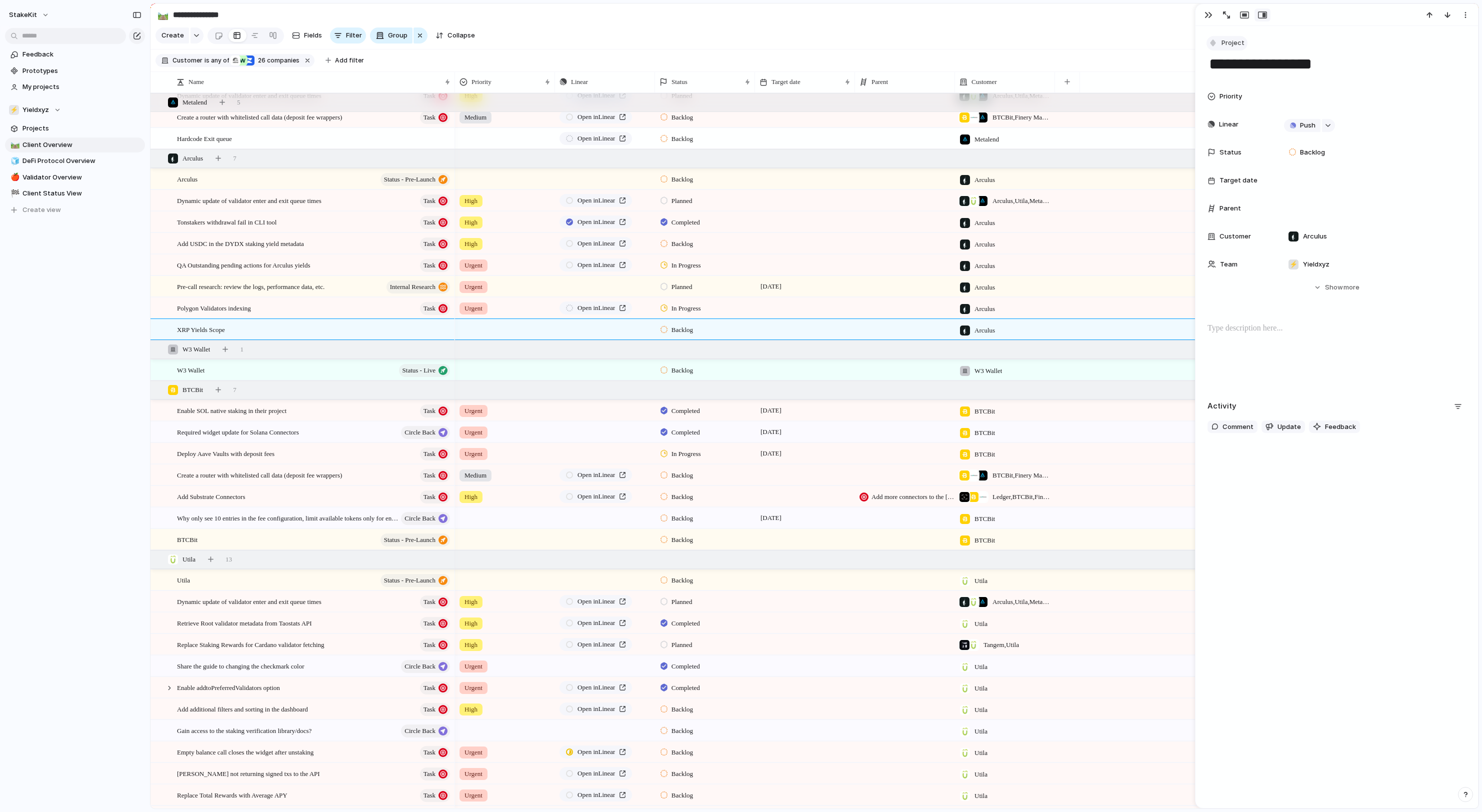
click at [1231, 40] on span "Project" at bounding box center [1233, 43] width 23 height 10
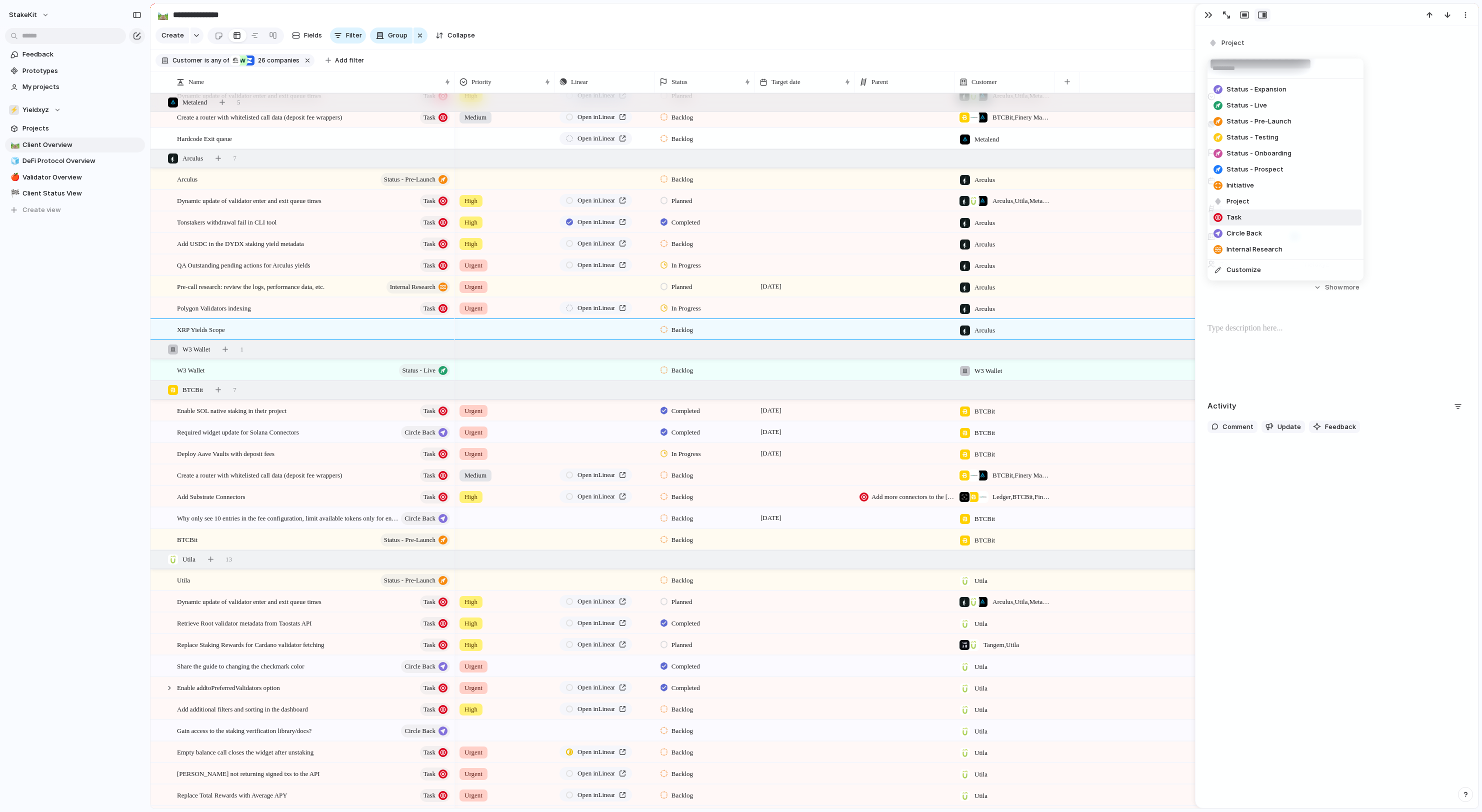
click at [1242, 223] on span "Task" at bounding box center [1234, 217] width 15 height 10
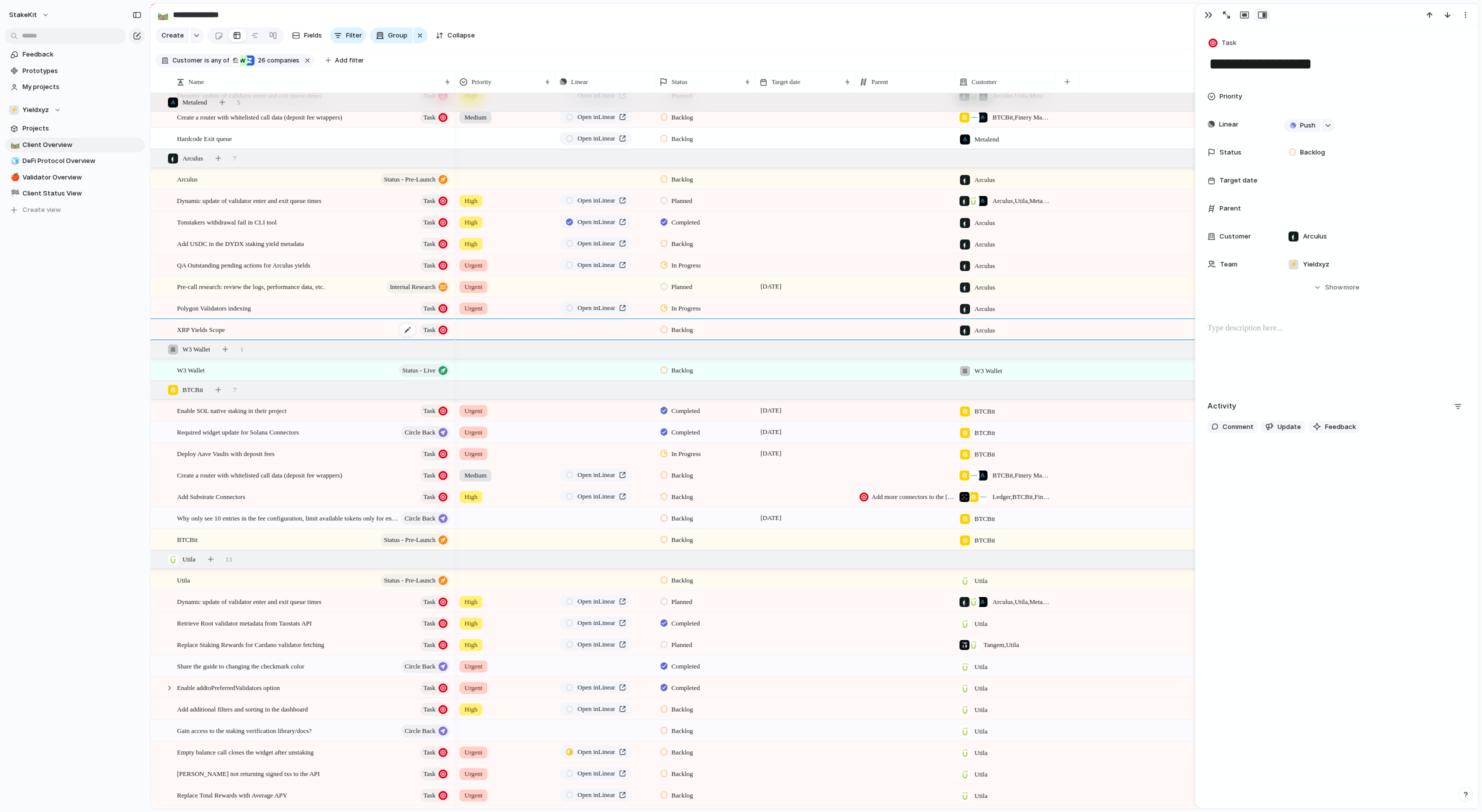
click at [319, 330] on div "XRP Yields Scope Task" at bounding box center [314, 330] width 274 height 21
click at [1223, 329] on p at bounding box center [1337, 328] width 259 height 12
click at [1209, 15] on div "button" at bounding box center [1208, 15] width 8 height 8
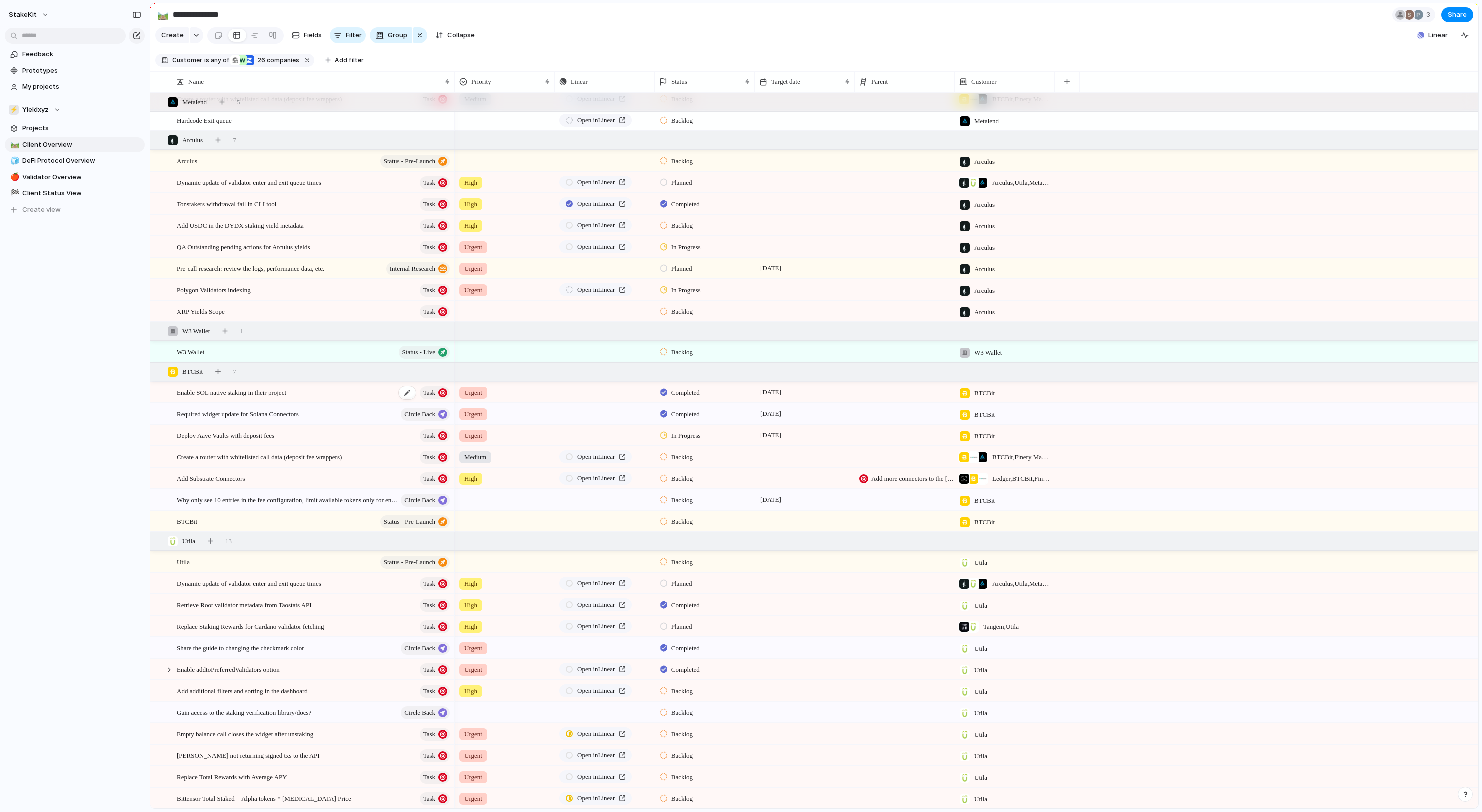
scroll to position [2280, 0]
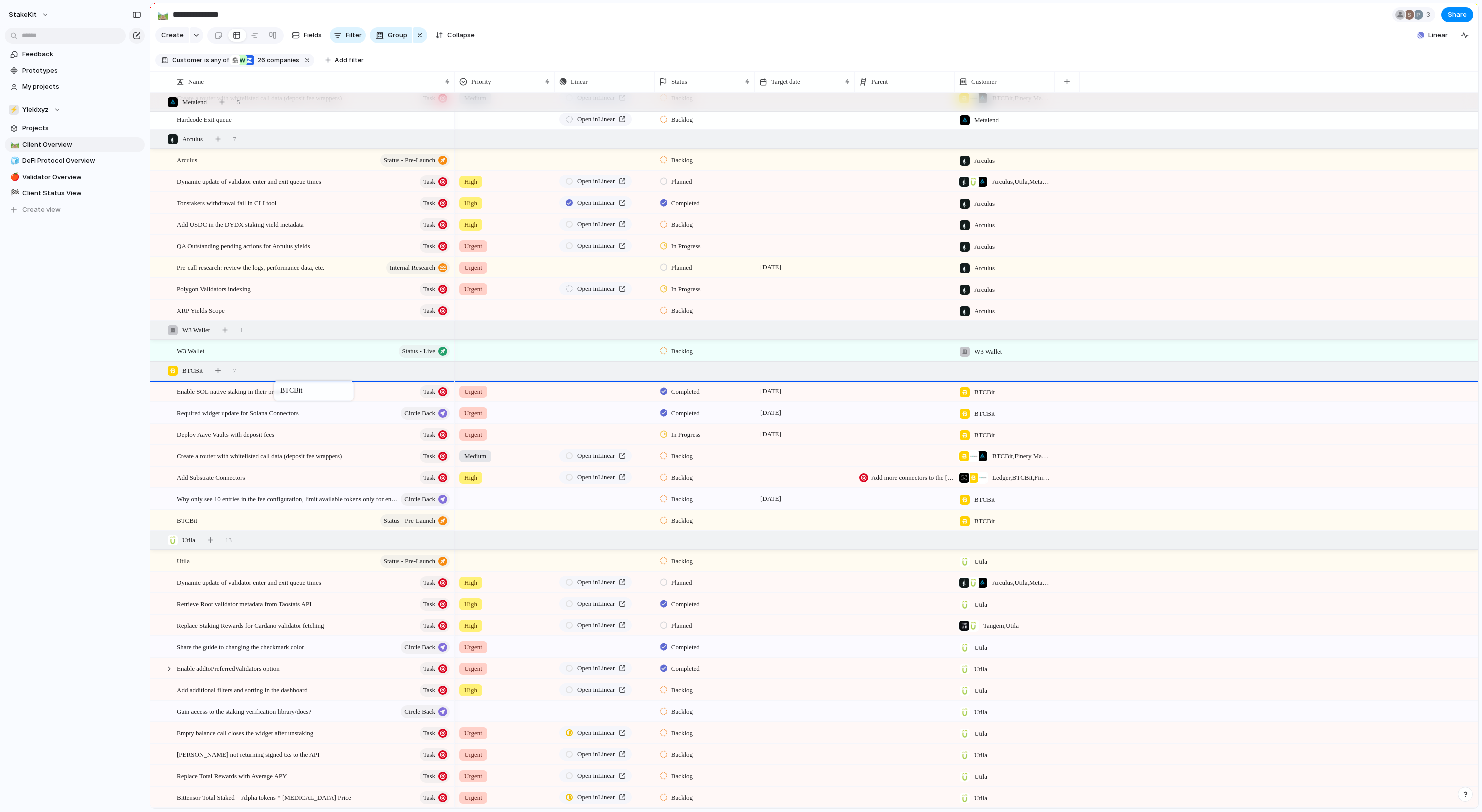
drag, startPoint x: 273, startPoint y: 513, endPoint x: 279, endPoint y: 382, distance: 131.1
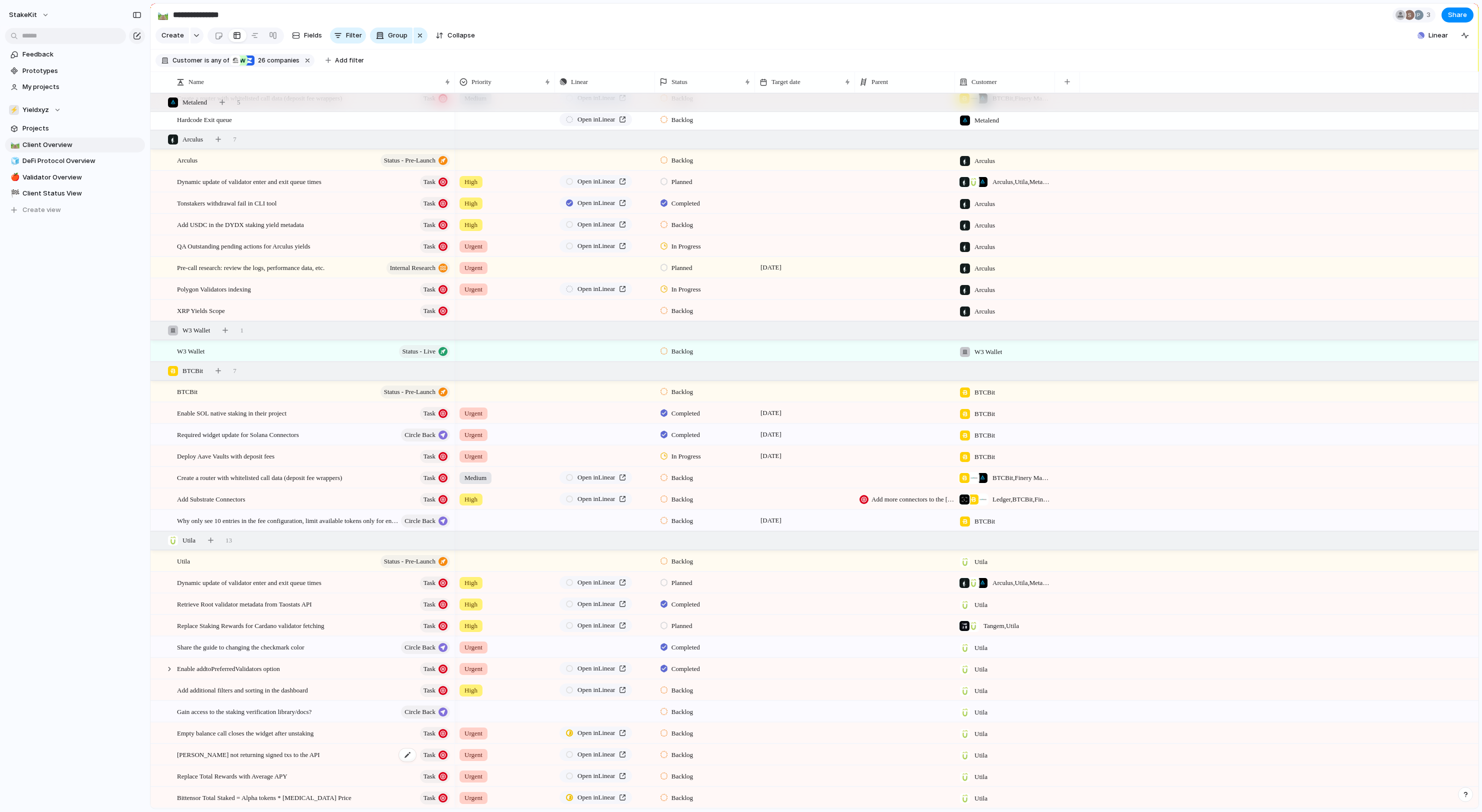
click at [320, 757] on span "Utila widget not returning signed txs to the API" at bounding box center [248, 754] width 143 height 12
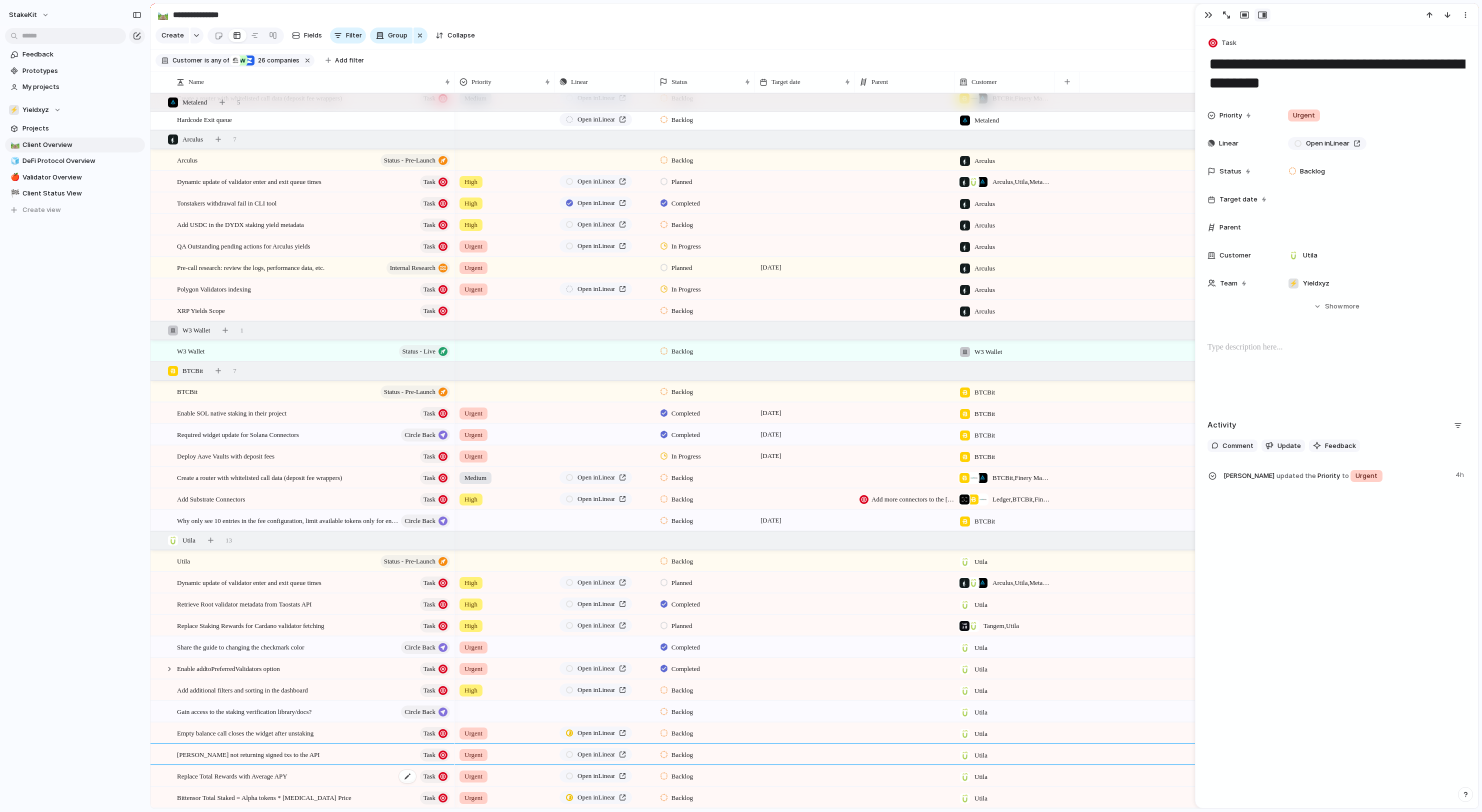
click at [374, 778] on div "Replace Total Rewards with Average APY Task" at bounding box center [314, 776] width 274 height 21
click at [589, 753] on span "Open in Linear" at bounding box center [596, 754] width 38 height 10
click at [609, 753] on span "Open in Linear" at bounding box center [596, 754] width 38 height 10
click at [311, 5] on section "**********" at bounding box center [814, 15] width 1328 height 23
click at [609, 793] on span "Open in Linear" at bounding box center [596, 797] width 38 height 10
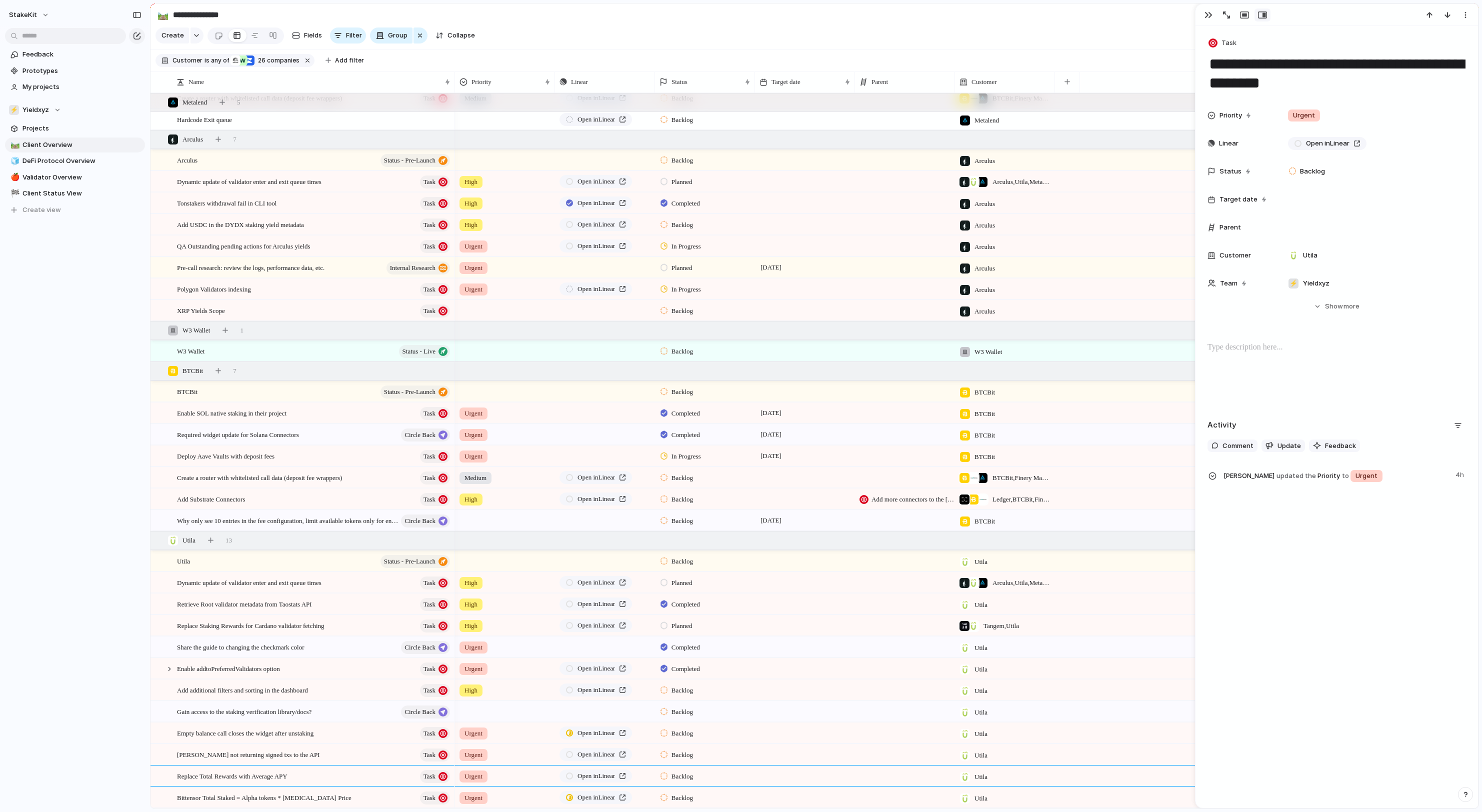
scroll to position [2280, 0]
click at [729, 785] on div "Urgent Open in Linear Backlog Utila" at bounding box center [967, 775] width 1023 height 21
click at [726, 798] on div "Backlog" at bounding box center [704, 796] width 99 height 18
click at [534, 797] on div "Backlog Planned In Progress Recurring Completed Canceled" at bounding box center [741, 406] width 1482 height 812
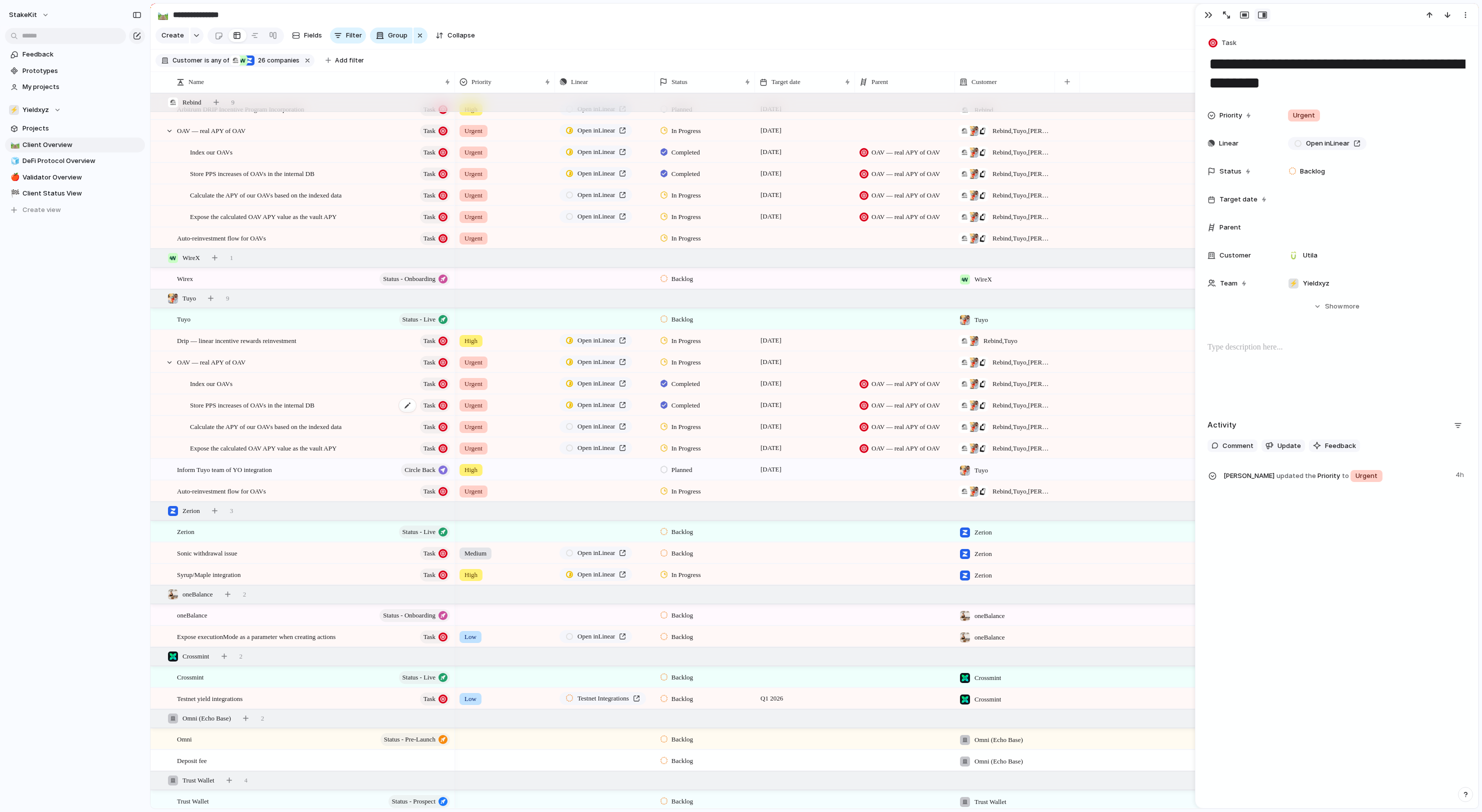
scroll to position [59, 0]
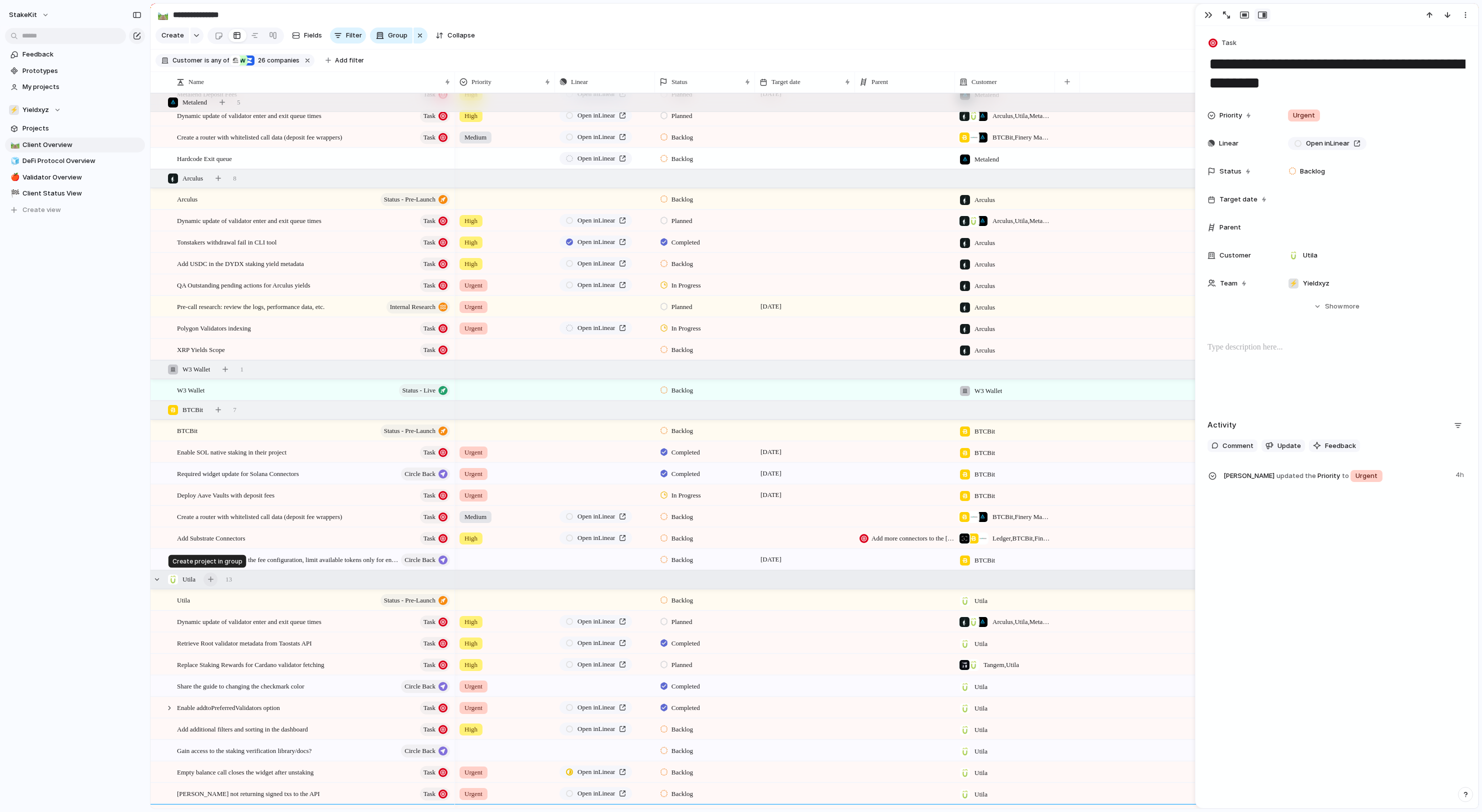
click at [217, 579] on button "button" at bounding box center [210, 579] width 14 height 14
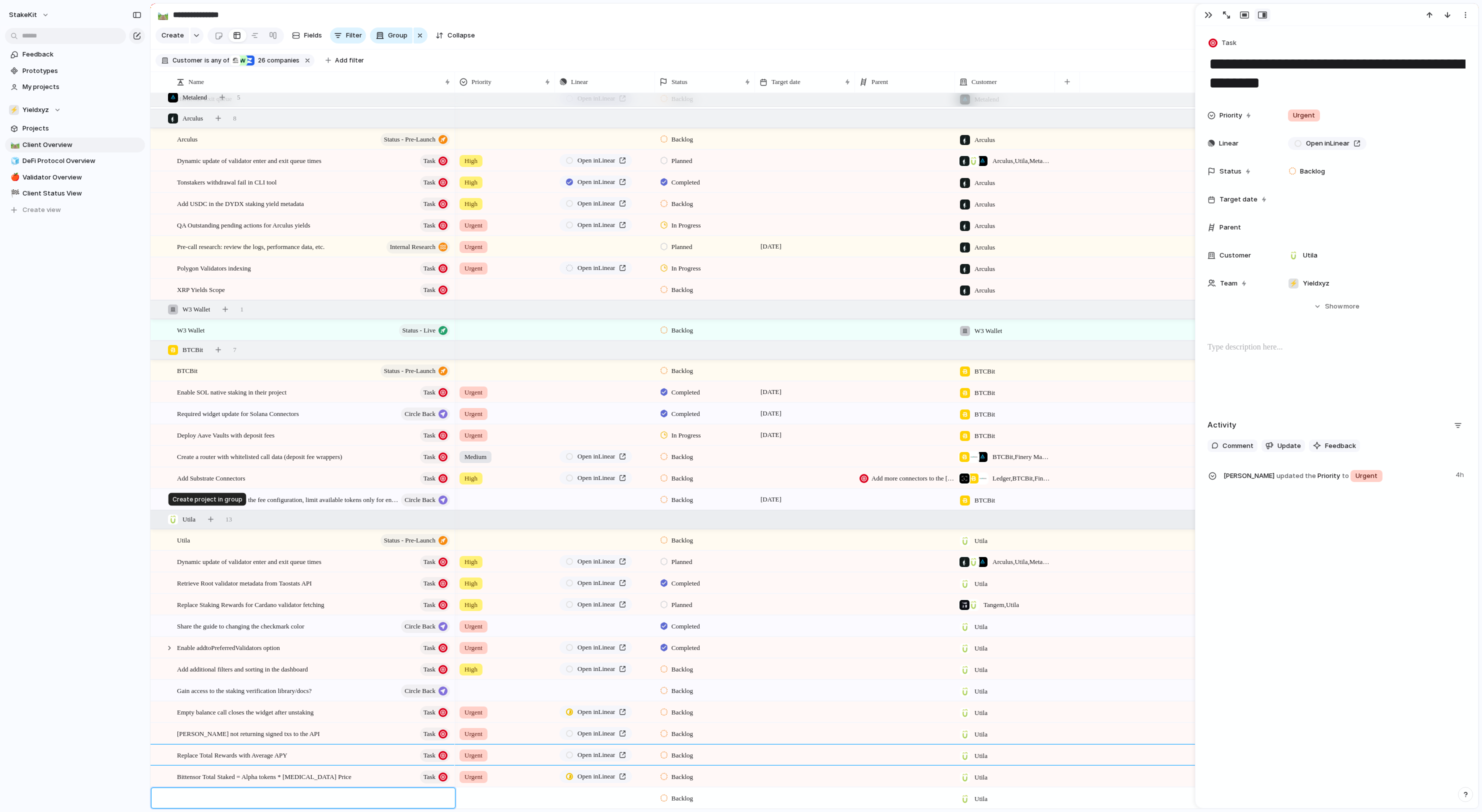
scroll to position [2300, 0]
type textarea "**********"
click at [425, 798] on div "Check the ETH staking APIs for the comission data" at bounding box center [314, 797] width 274 height 21
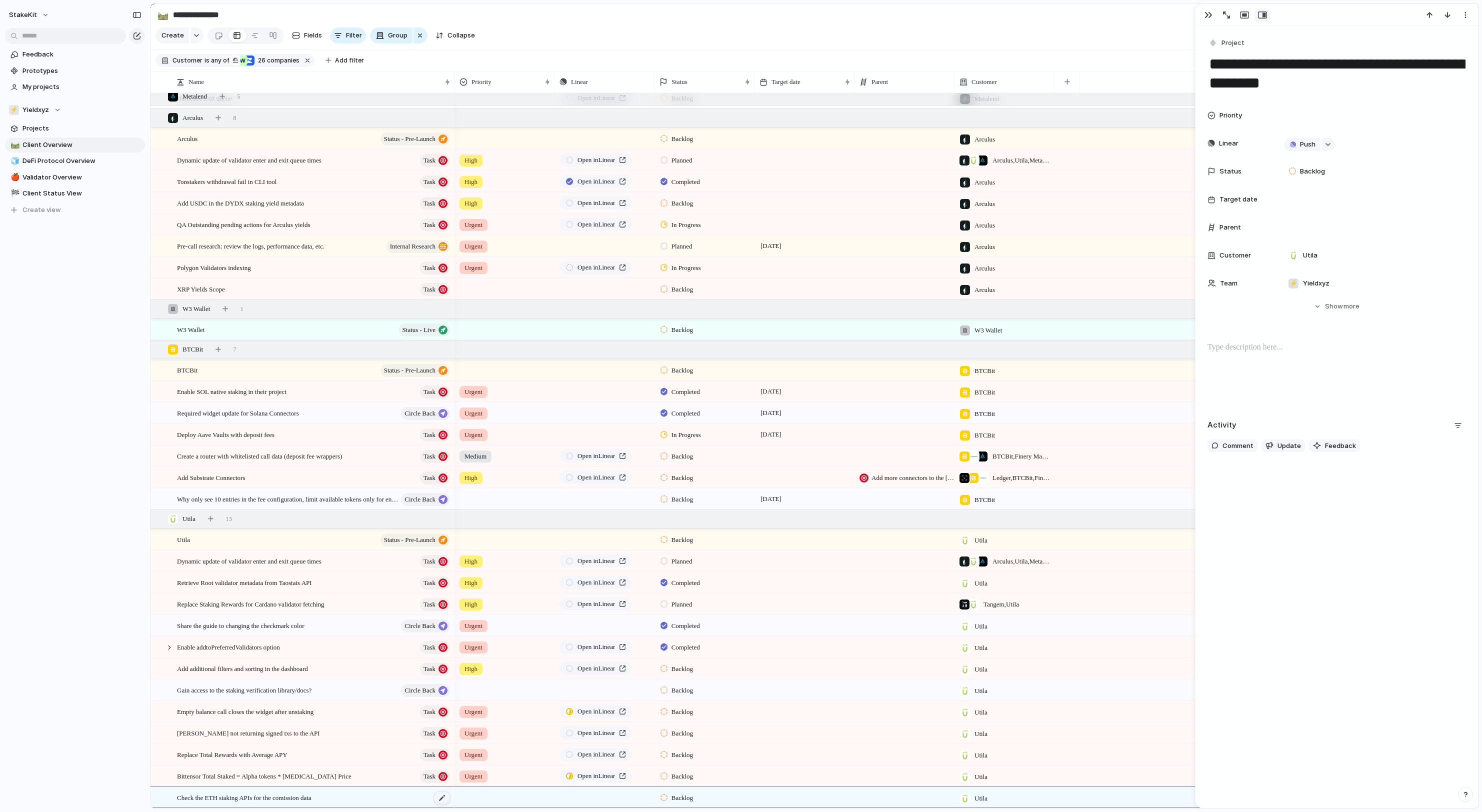
click at [445, 798] on div at bounding box center [442, 797] width 17 height 13
click at [379, 808] on main "**********" at bounding box center [815, 406] width 1329 height 806
click at [311, 801] on span "Check the ETH staking APIs for the comission data" at bounding box center [244, 797] width 134 height 12
click at [1228, 41] on span "Project" at bounding box center [1233, 43] width 23 height 10
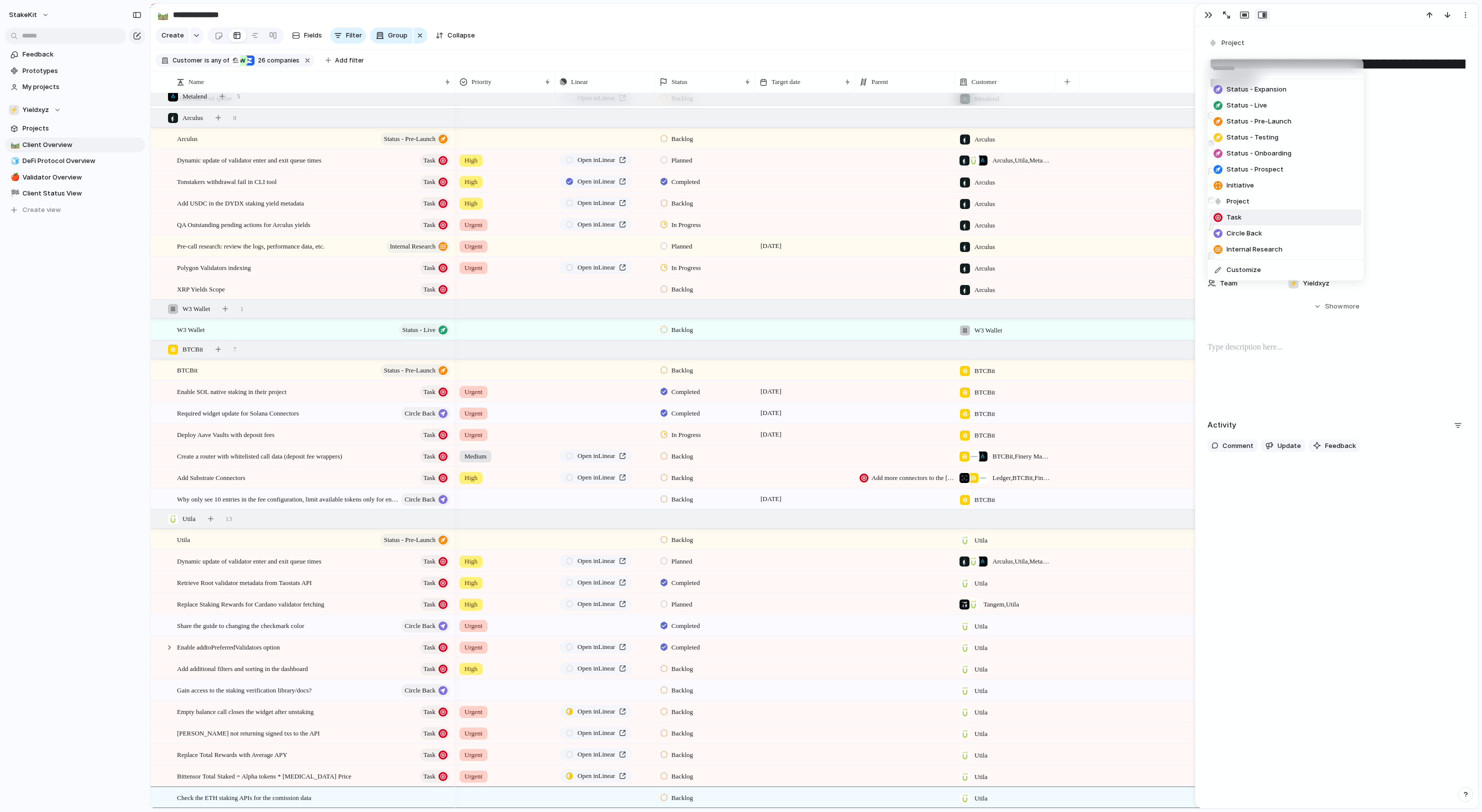
click at [1242, 223] on span "Task" at bounding box center [1234, 217] width 15 height 10
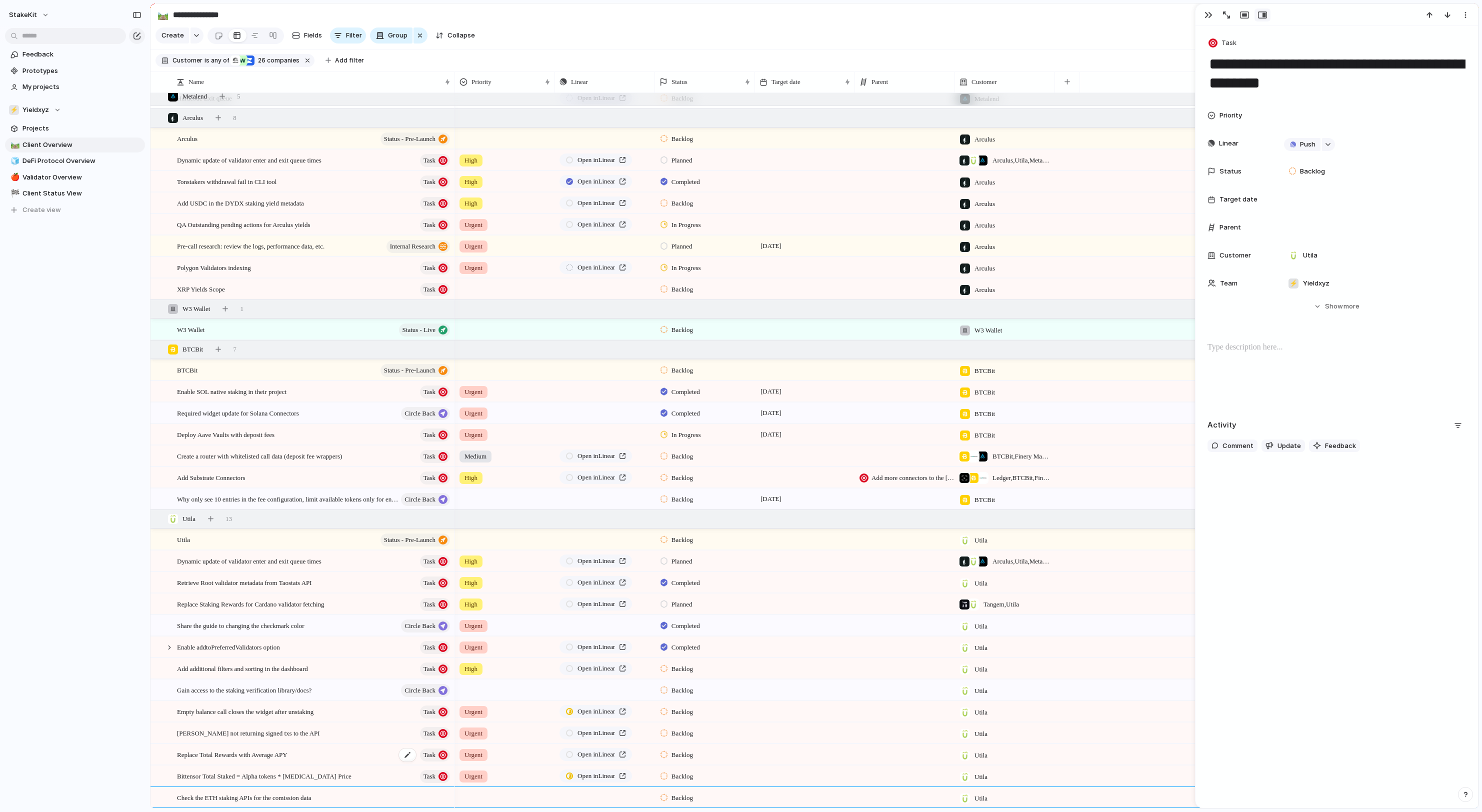
click at [288, 756] on span "Replace Total Rewards with Average APY" at bounding box center [232, 754] width 111 height 12
click at [480, 795] on div at bounding box center [505, 795] width 99 height 16
click at [329, 794] on div "Urgent High Medium Low" at bounding box center [741, 406] width 1482 height 812
click at [311, 792] on span "Check the ETH staking APIs for the comission data" at bounding box center [244, 797] width 134 height 12
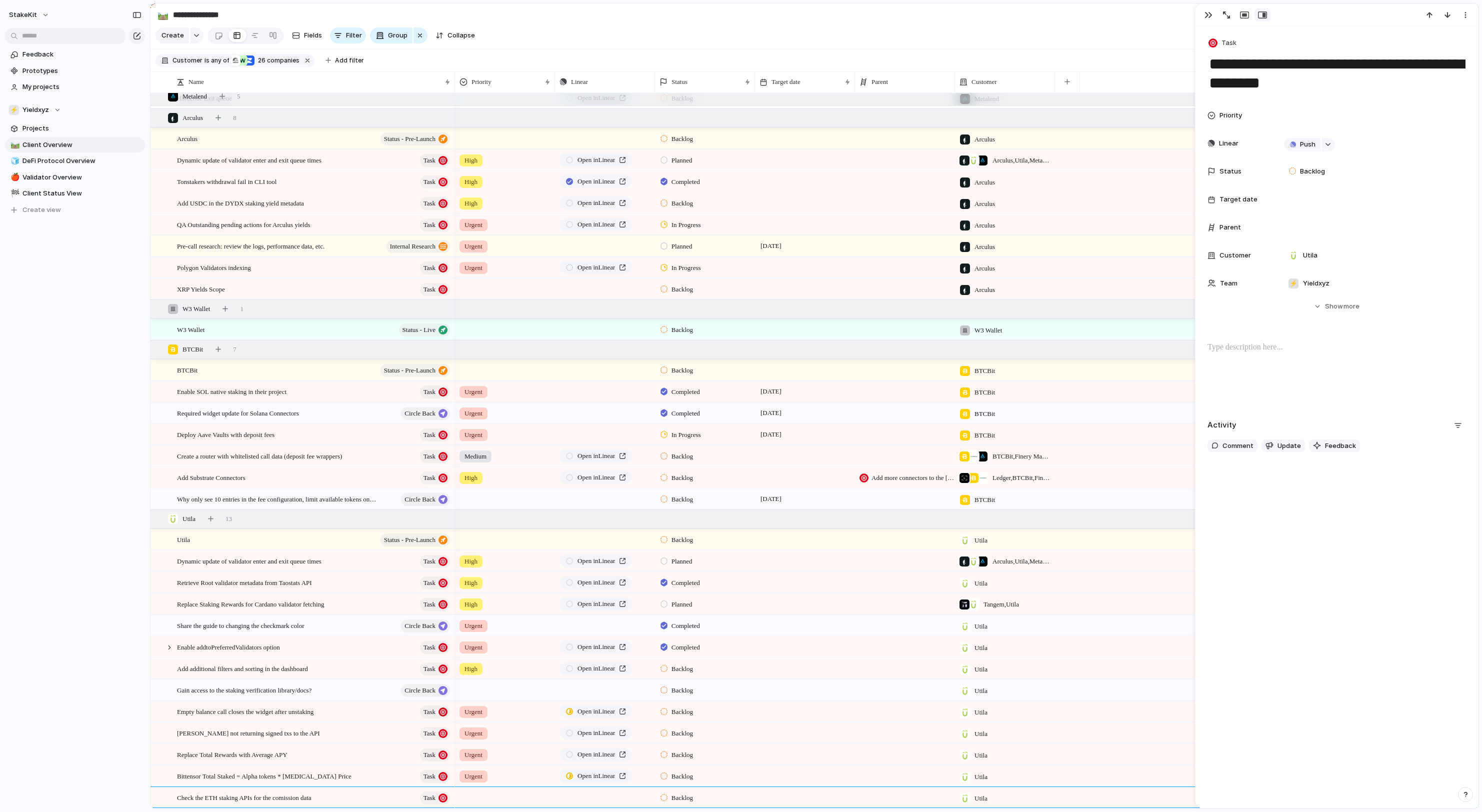
scroll to position [2302, 0]
click at [470, 798] on div at bounding box center [505, 795] width 99 height 16
click at [536, 743] on li "Urgent" at bounding box center [534, 746] width 152 height 17
click at [646, 799] on button "button" at bounding box center [644, 797] width 13 height 13
click at [684, 609] on div "Projects Issues Other Projects OAV Management Dashboard Perpetual Futures in Yi…" at bounding box center [741, 406] width 1482 height 812
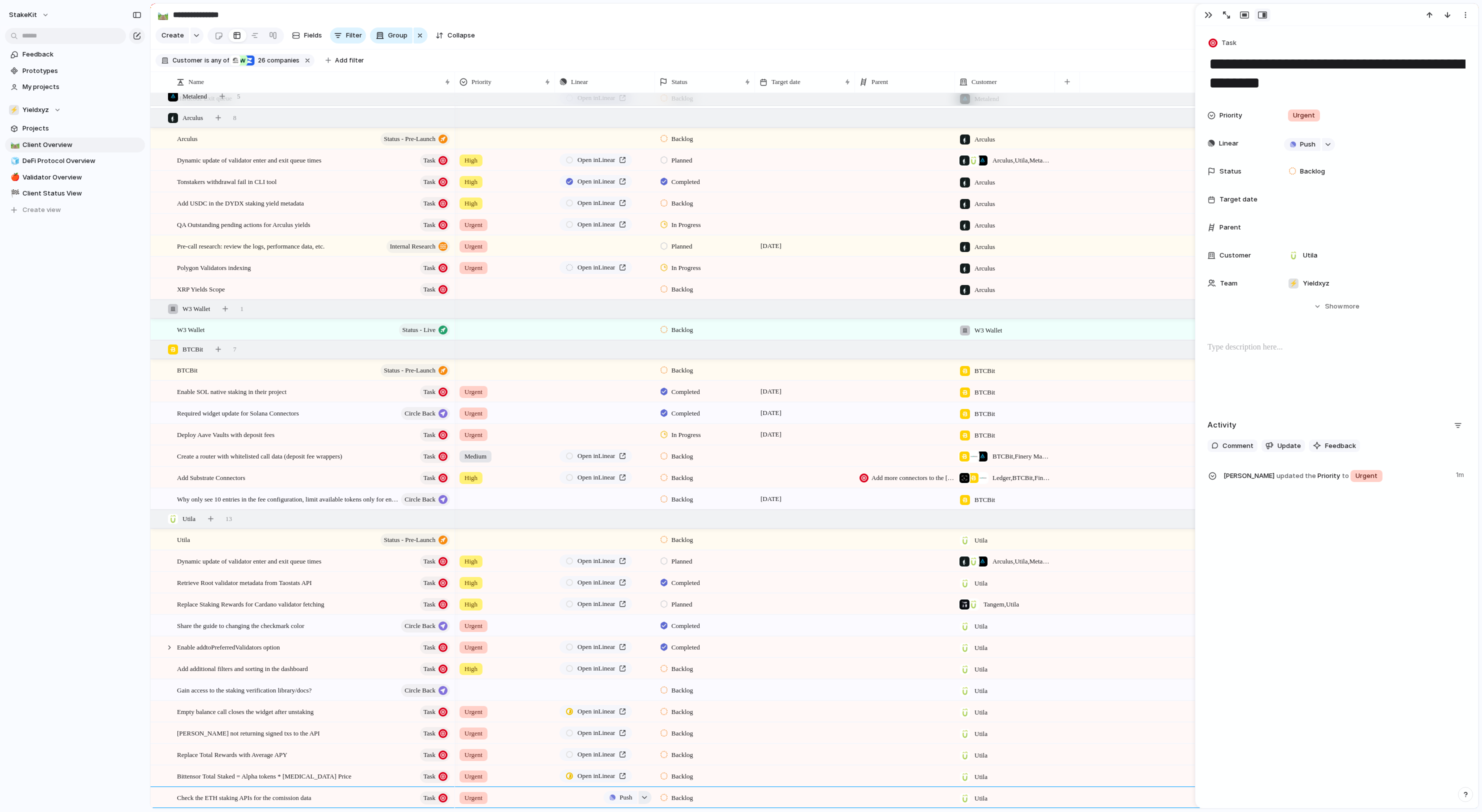
click at [639, 795] on div "Push" at bounding box center [627, 797] width 48 height 13
click at [643, 796] on div "button" at bounding box center [645, 797] width 7 height 4
click at [643, 671] on span "Issues" at bounding box center [642, 665] width 20 height 10
click at [641, 652] on input "text" at bounding box center [613, 645] width 115 height 20
paste input "**********"
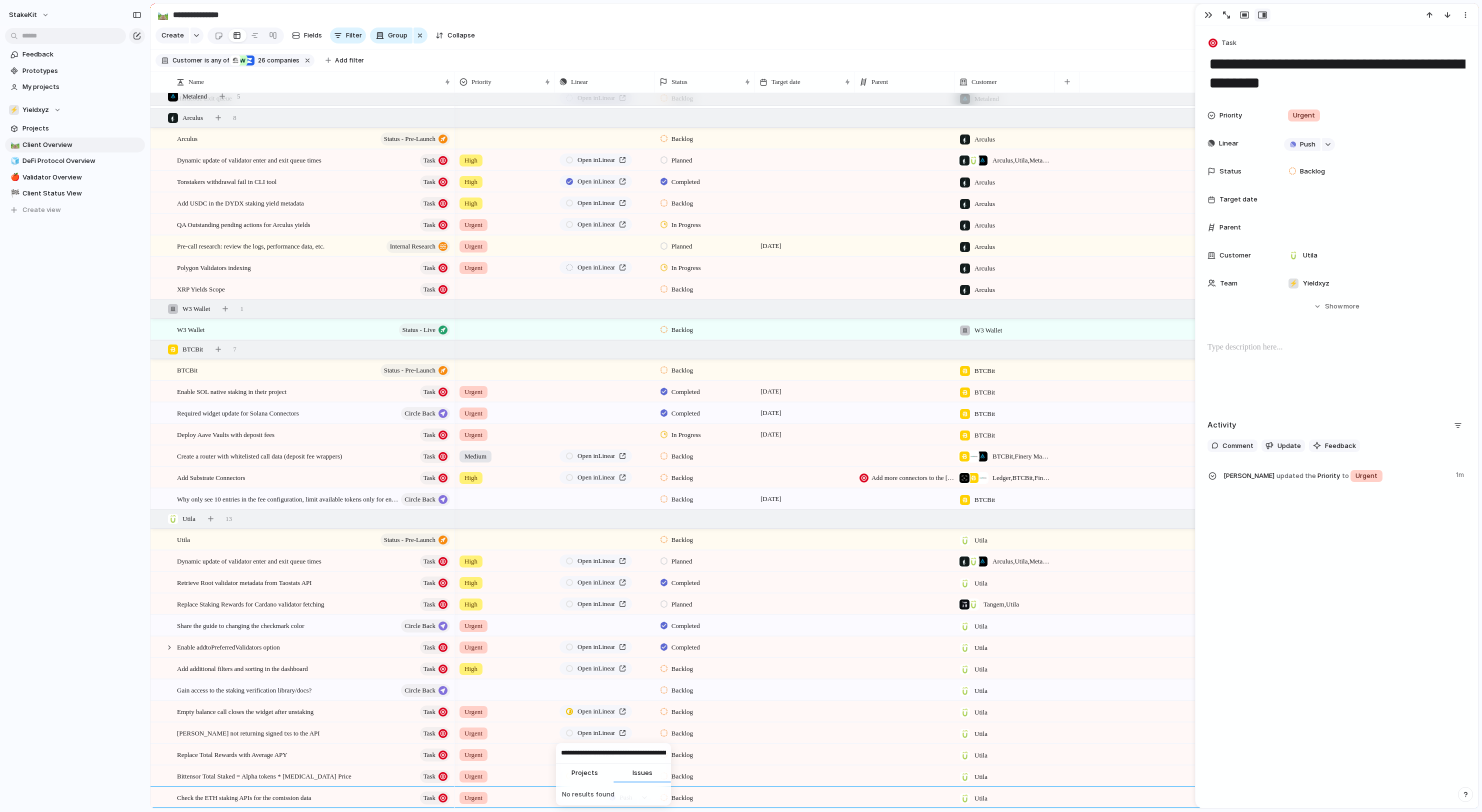
type input "**********"
click at [598, 772] on span "Projects" at bounding box center [585, 772] width 27 height 10
click at [607, 754] on input "**********" at bounding box center [613, 757] width 115 height 20
click at [598, 794] on span "Missing ETH commission metadata & confirmation screen" at bounding box center [619, 798] width 92 height 10
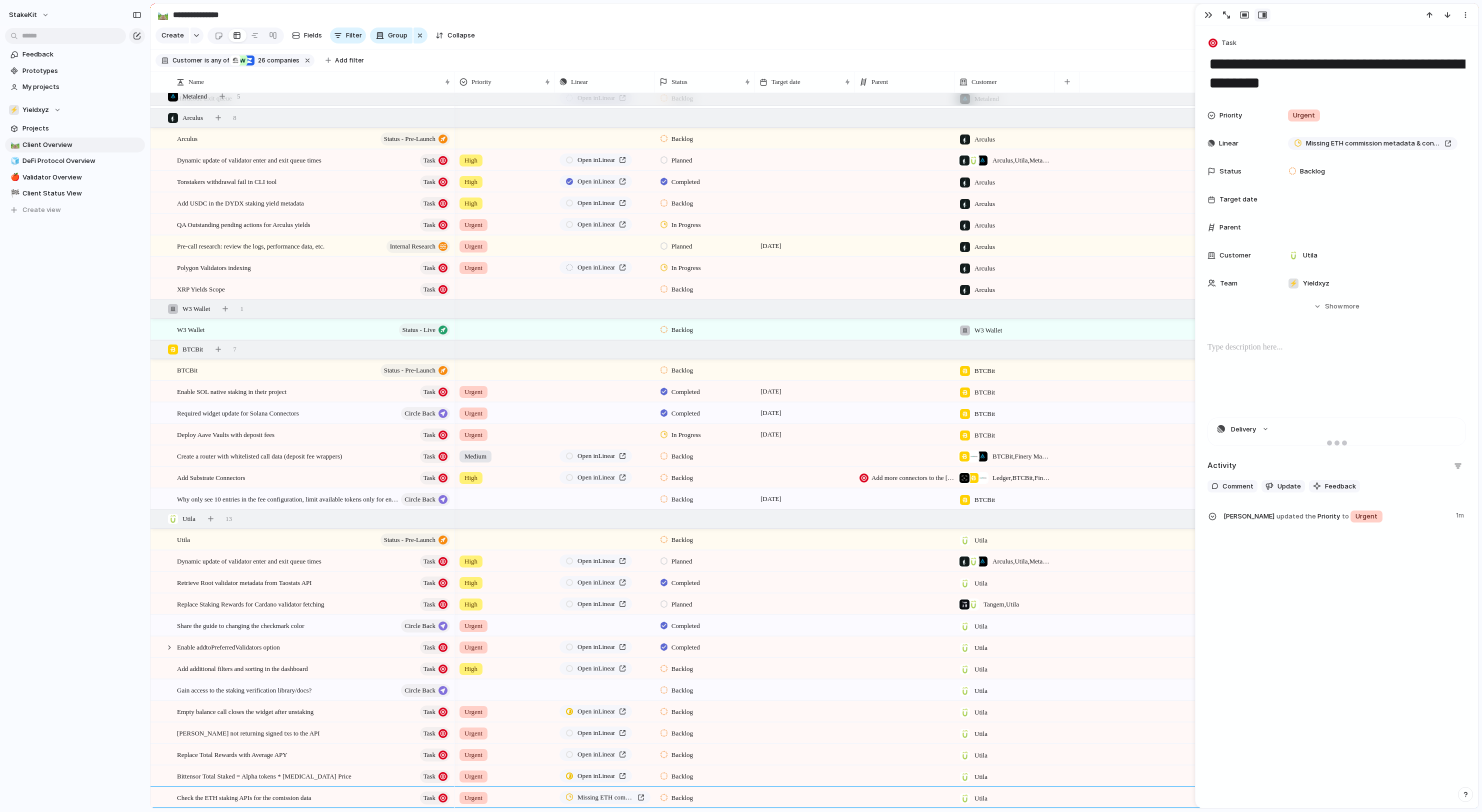
click at [775, 744] on div at bounding box center [805, 754] width 100 height 21
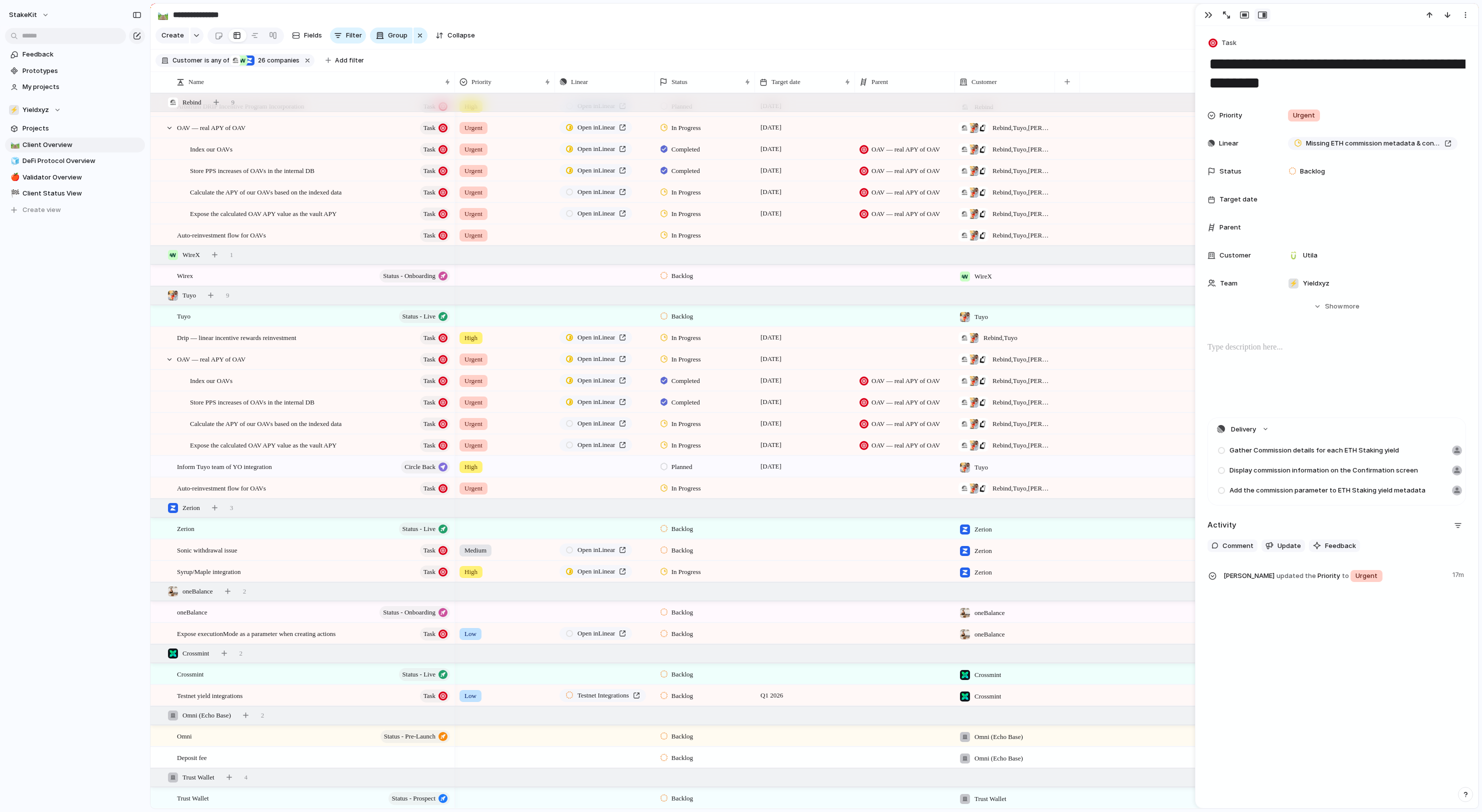
scroll to position [57, 0]
